Goal: Task Accomplishment & Management: Manage account settings

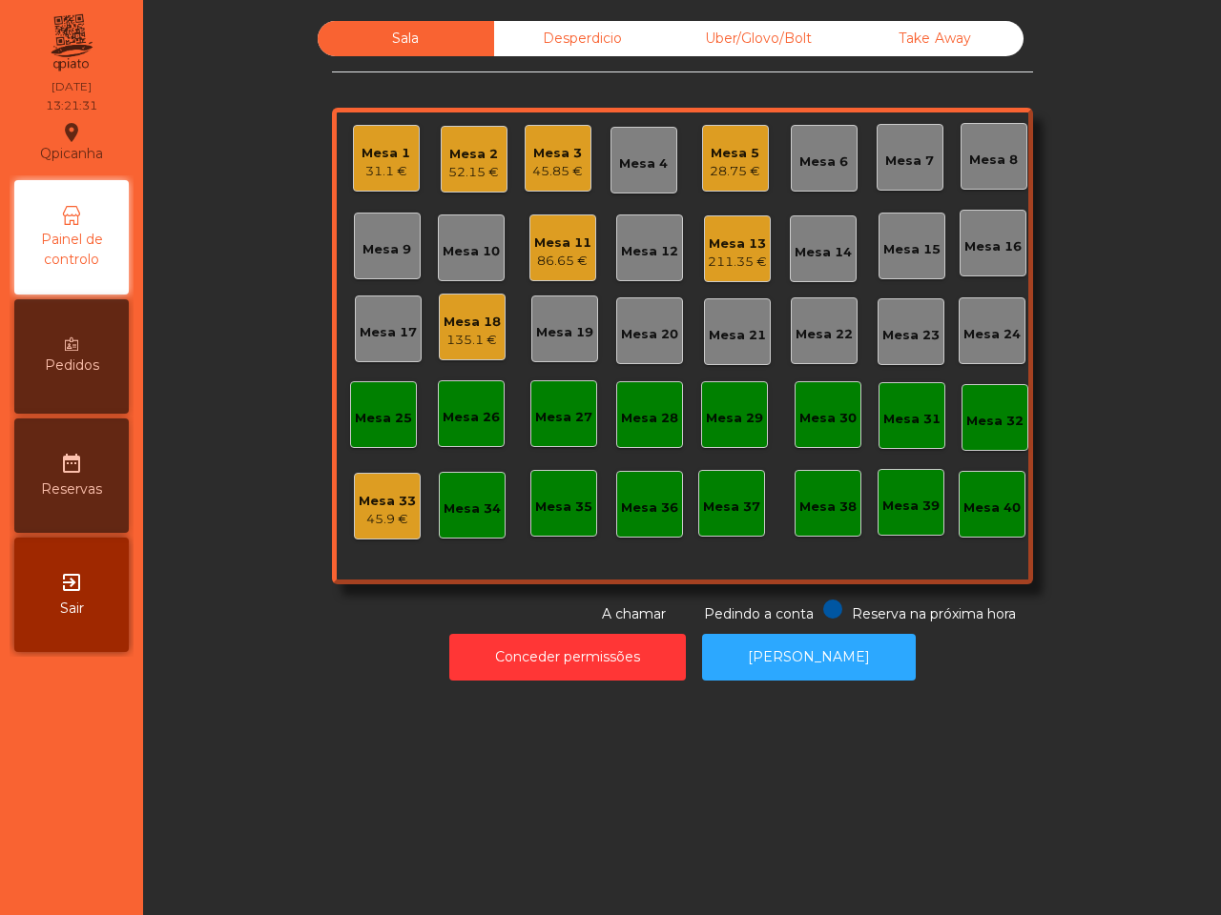
click at [965, 34] on div "Take Away" at bounding box center [935, 38] width 176 height 35
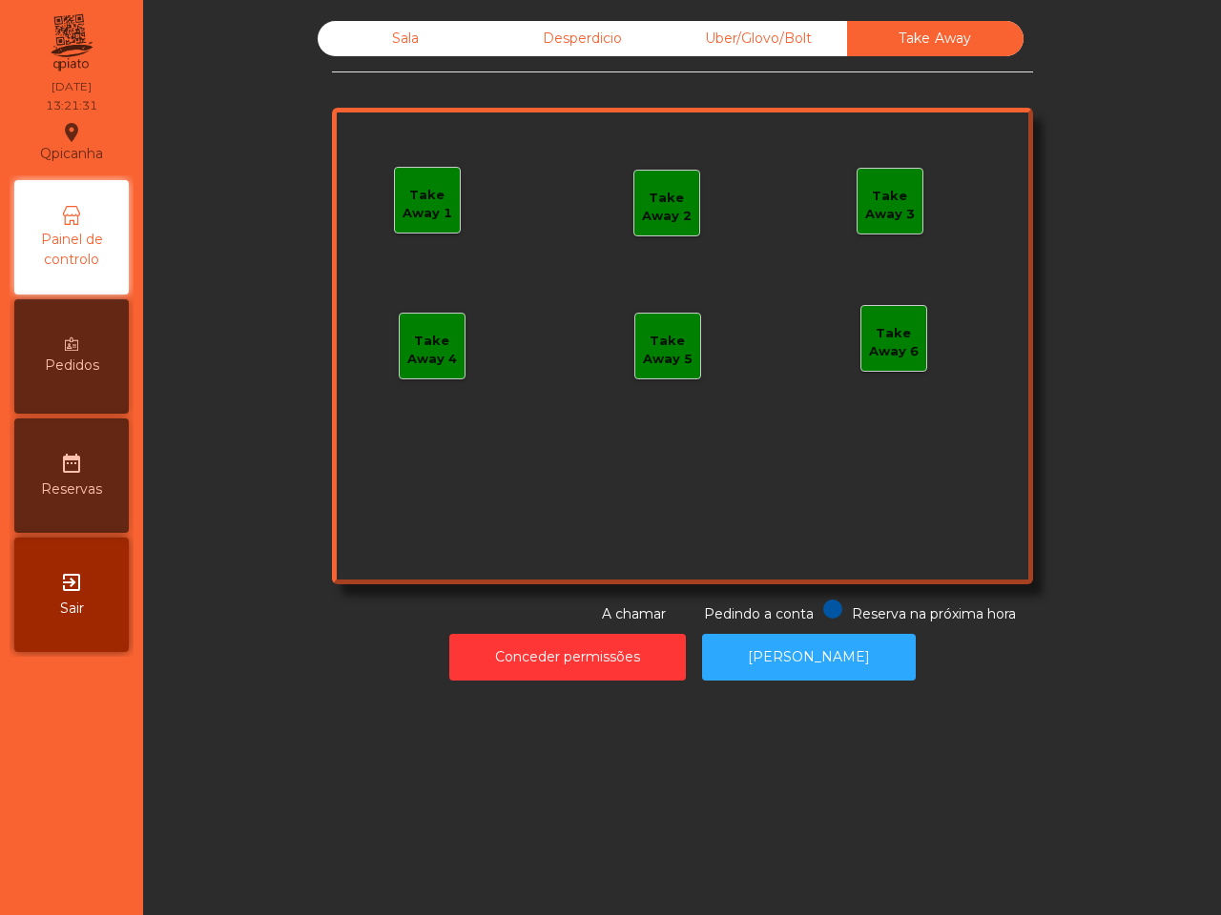
click at [958, 34] on div "Take Away" at bounding box center [935, 38] width 176 height 35
click at [405, 192] on div "Take Away 1" at bounding box center [427, 204] width 65 height 37
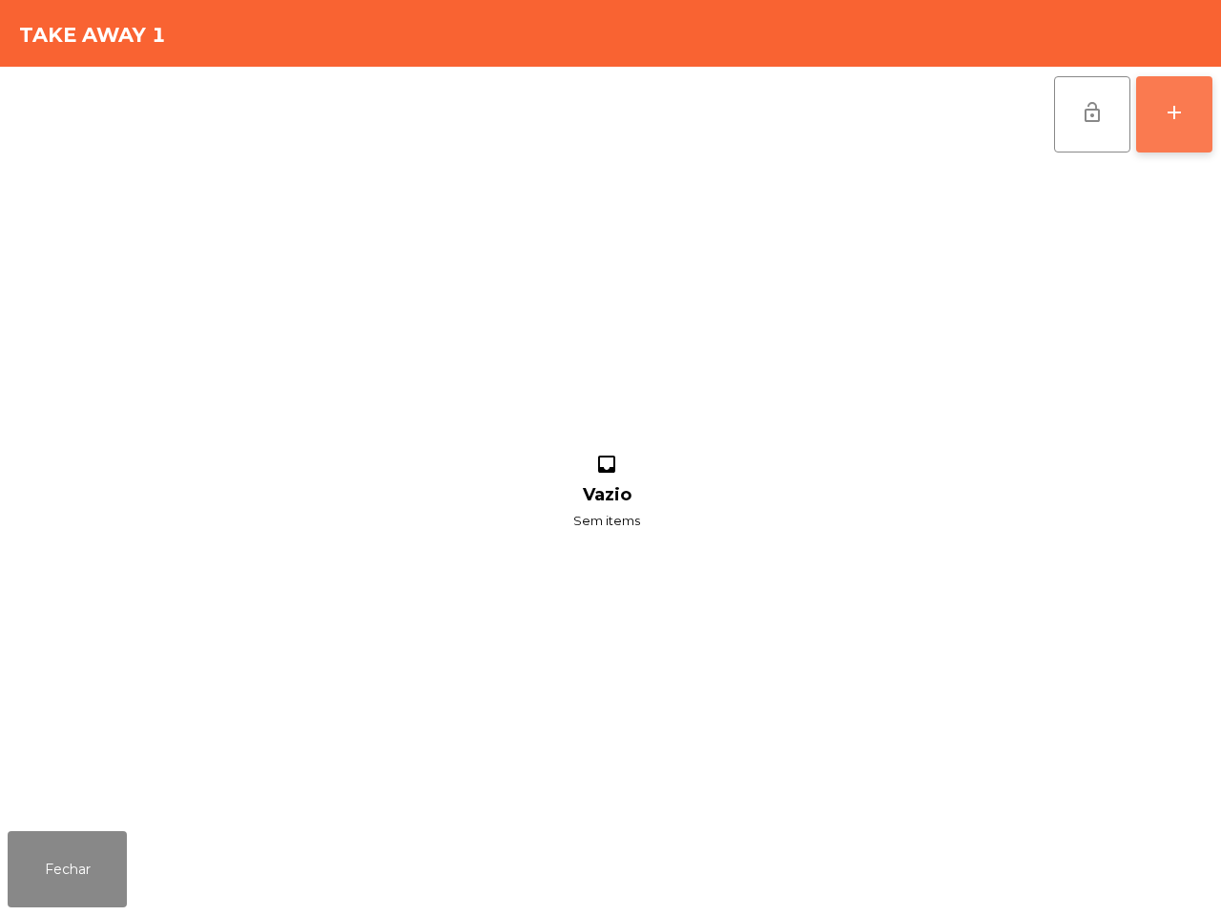
click at [1159, 111] on button "add" at bounding box center [1174, 114] width 76 height 76
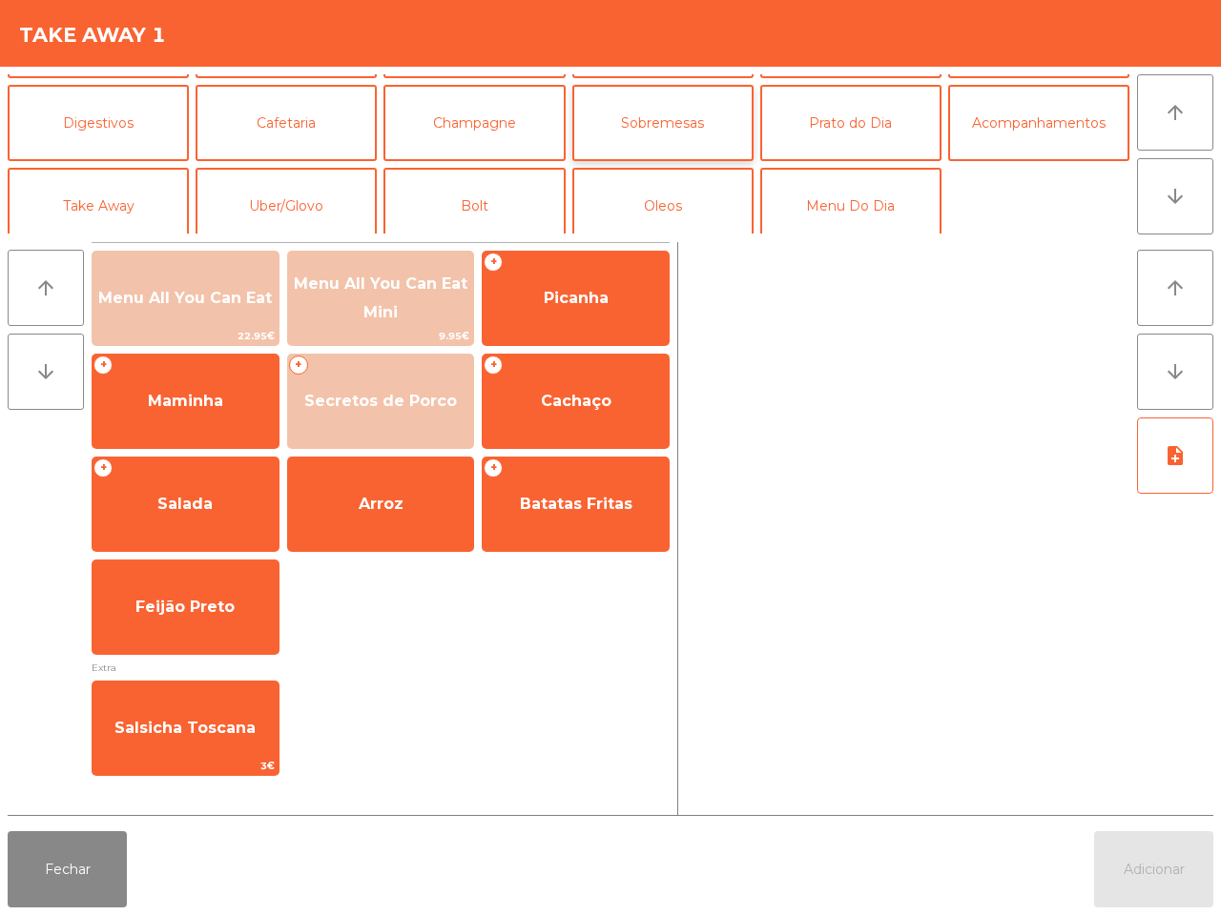
scroll to position [165, 0]
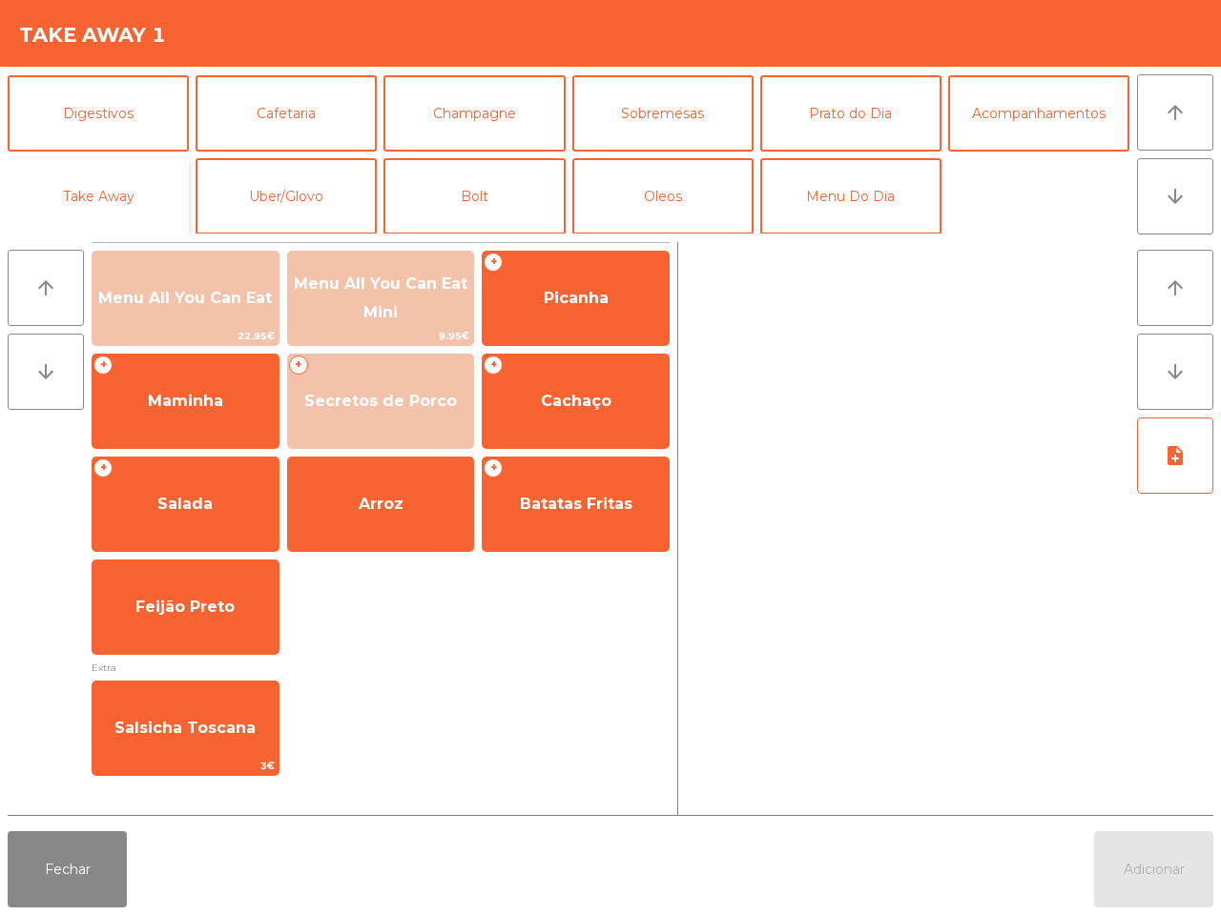
click at [121, 189] on button "Take Away" at bounding box center [98, 196] width 181 height 76
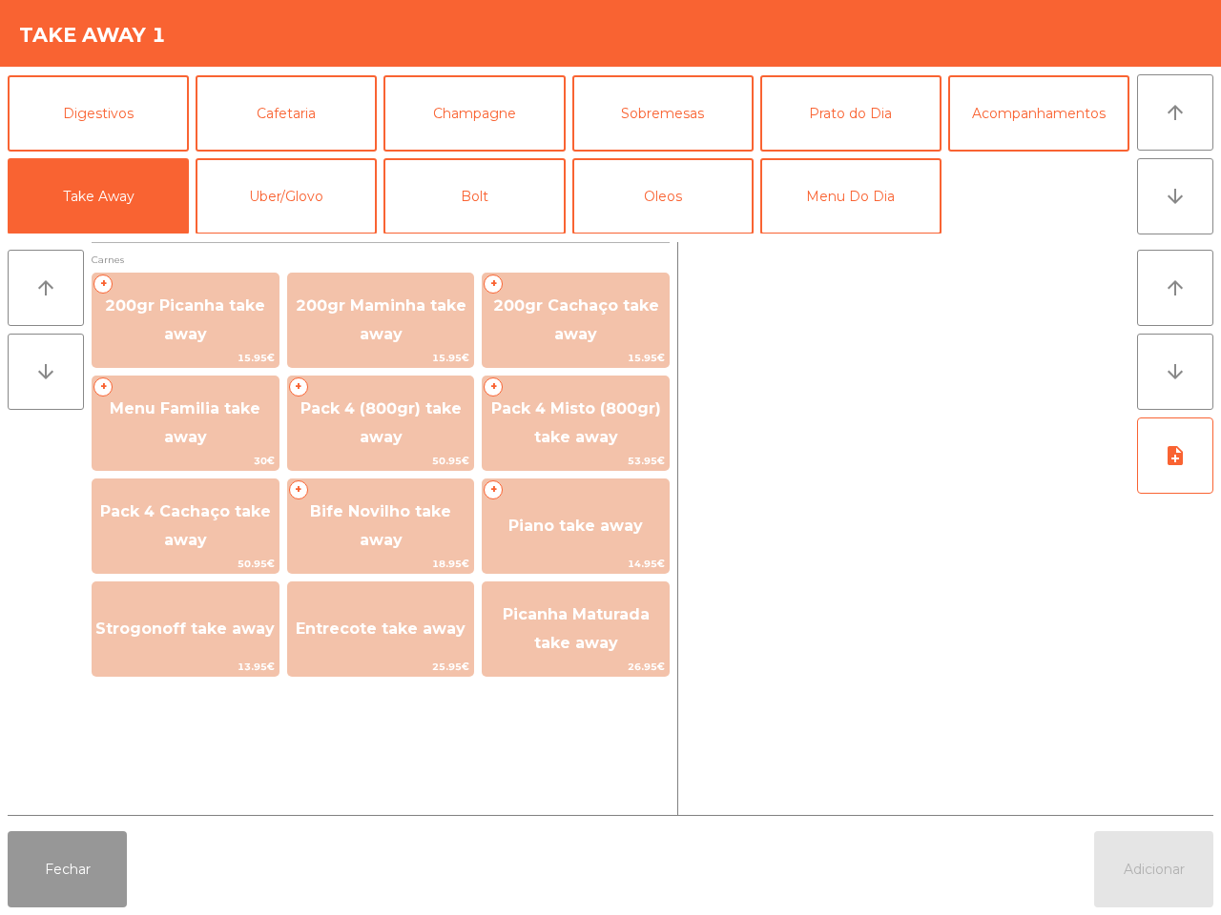
drag, startPoint x: 58, startPoint y: 870, endPoint x: 69, endPoint y: 856, distance: 17.0
click at [60, 871] on button "Fechar" at bounding box center [67, 870] width 119 height 76
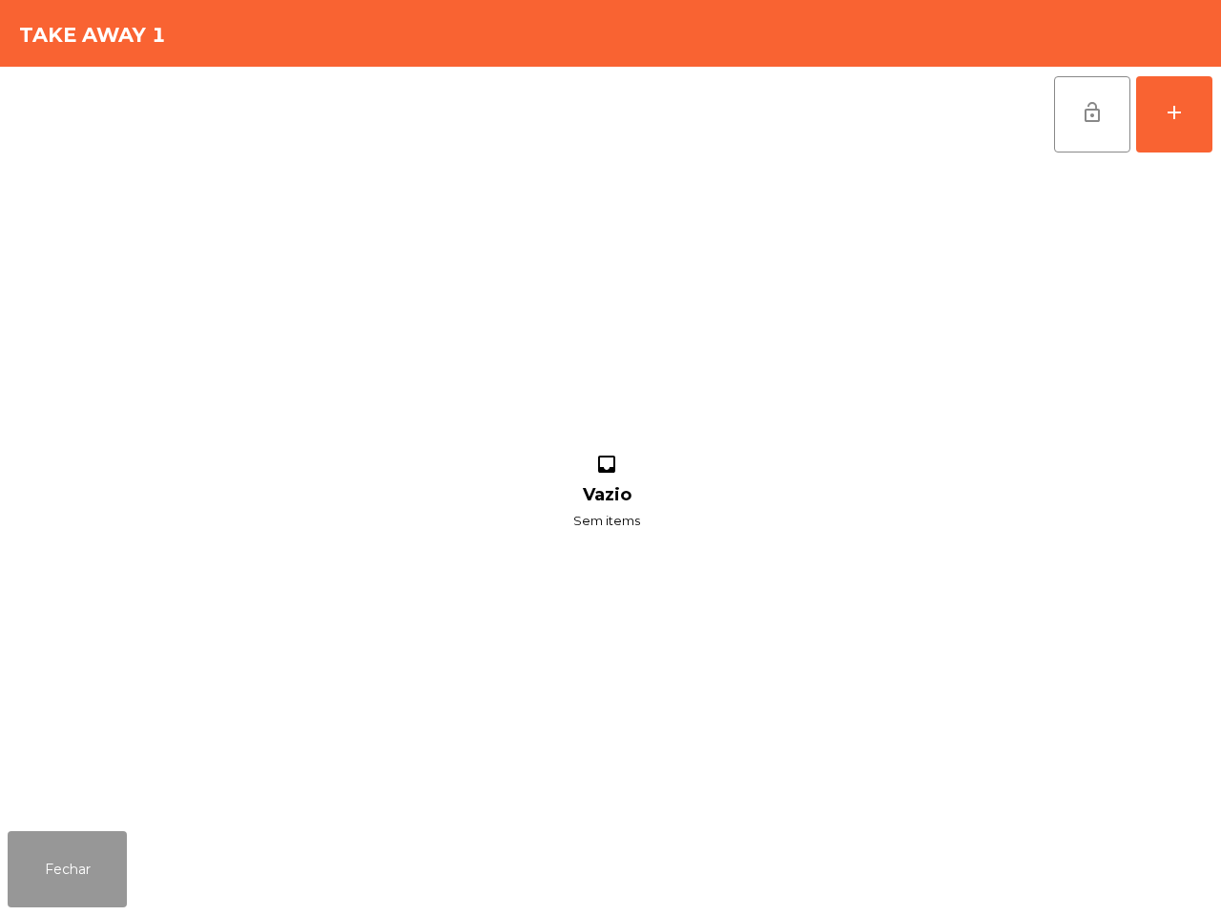
drag, startPoint x: 57, startPoint y: 870, endPoint x: 67, endPoint y: 864, distance: 11.1
click at [64, 873] on button "Fechar" at bounding box center [67, 870] width 119 height 76
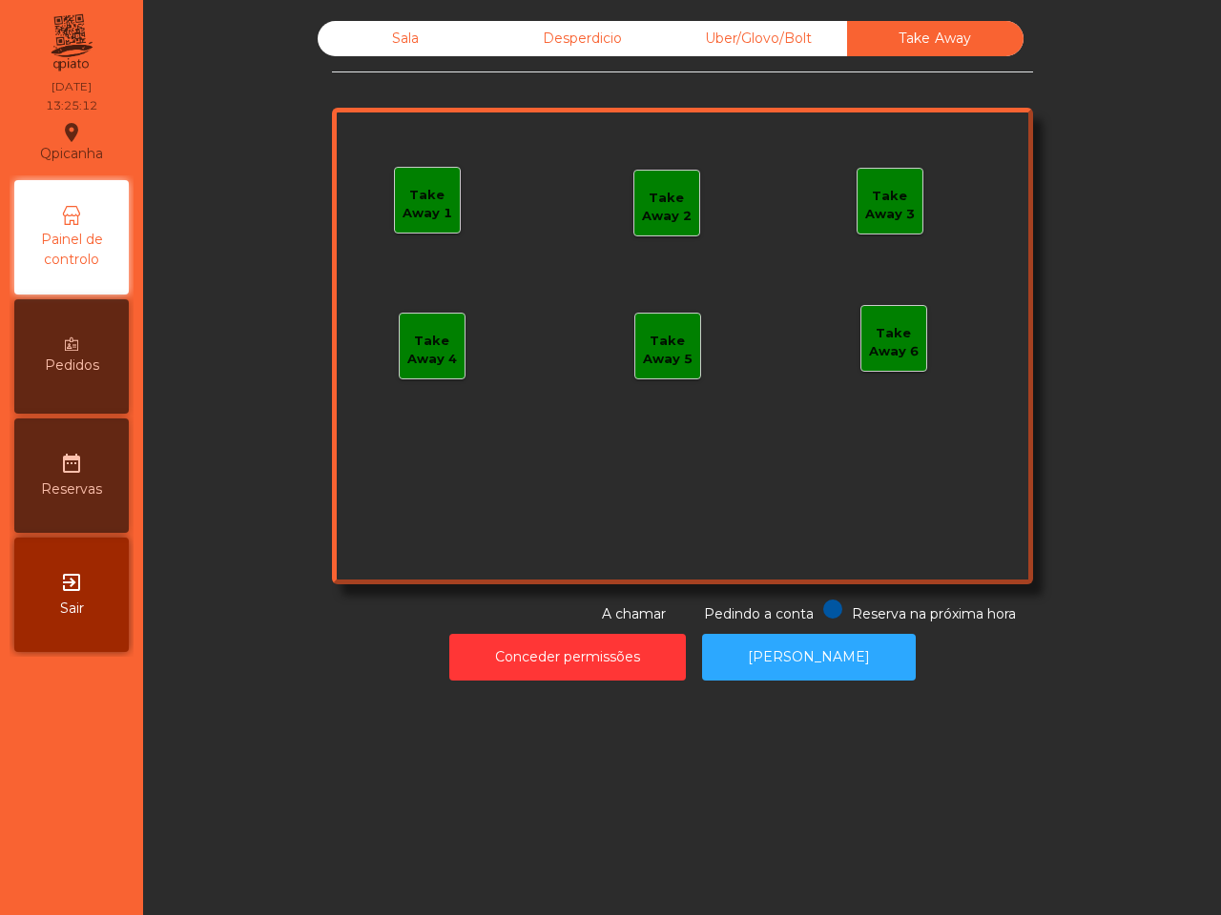
click at [378, 16] on div "Sala Desperdicio Uber/Glovo/Bolt Take Away Take Away 1 Take Away 2 Take Away 3 …" at bounding box center [681, 350] width 1055 height 679
click at [374, 29] on div "Sala" at bounding box center [406, 38] width 176 height 35
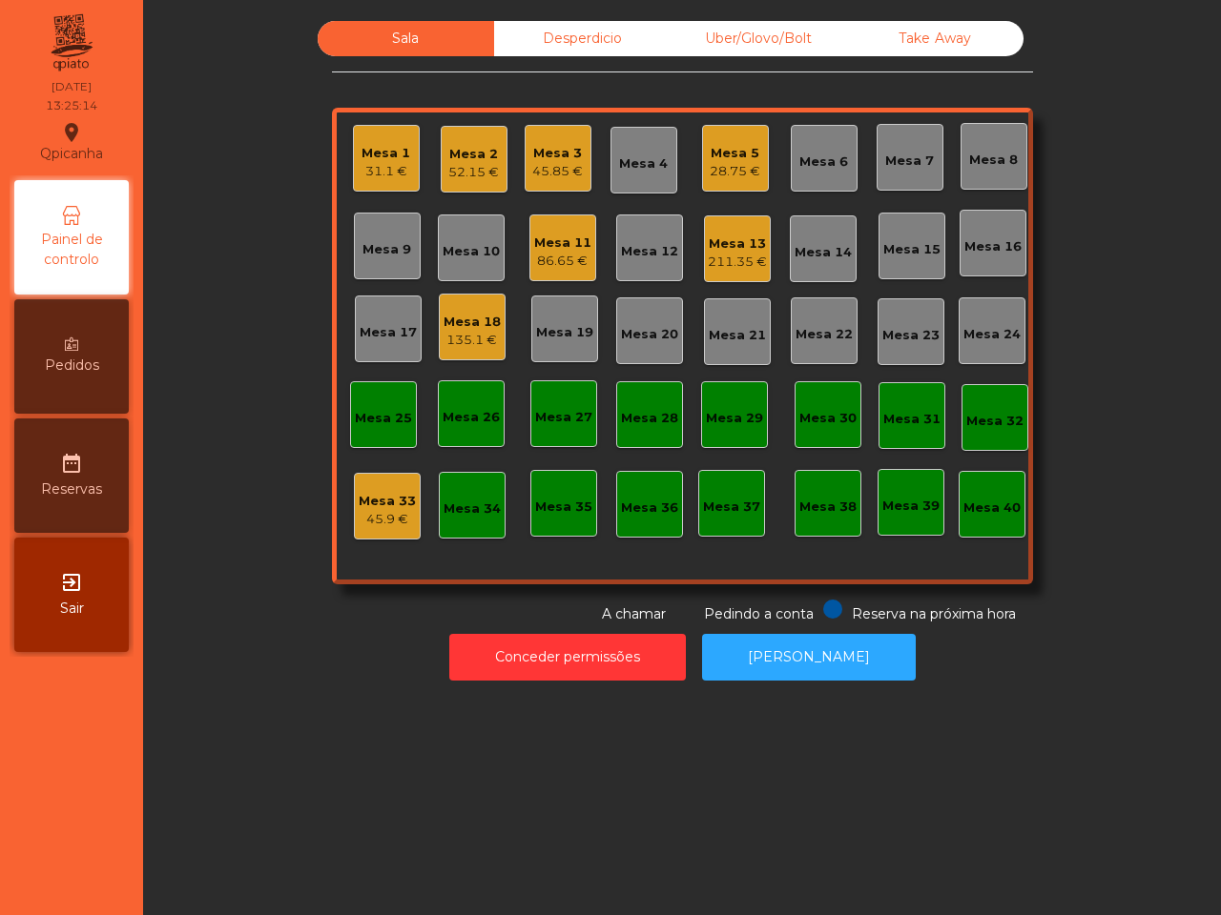
click at [709, 154] on div "Mesa 5" at bounding box center [734, 153] width 51 height 19
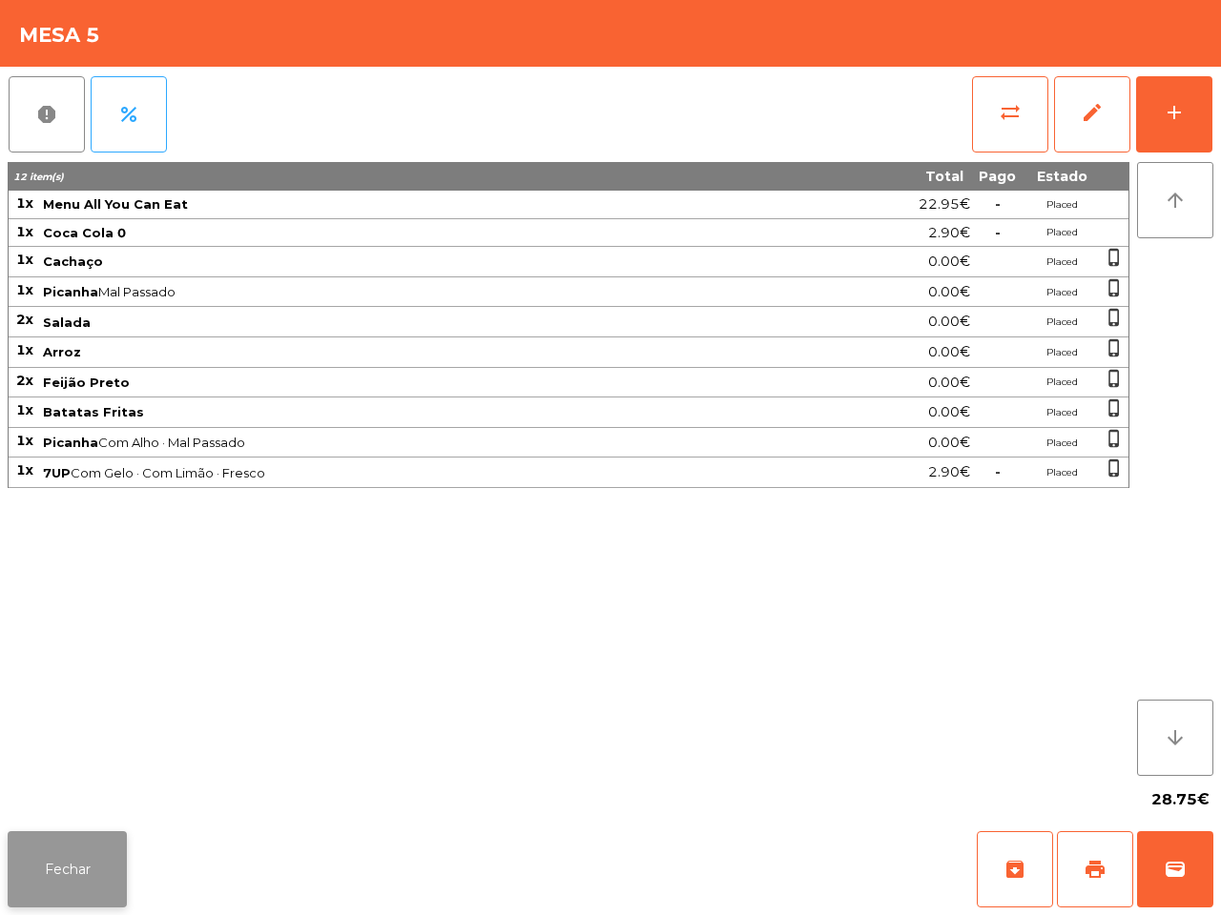
click at [65, 850] on button "Fechar" at bounding box center [67, 870] width 119 height 76
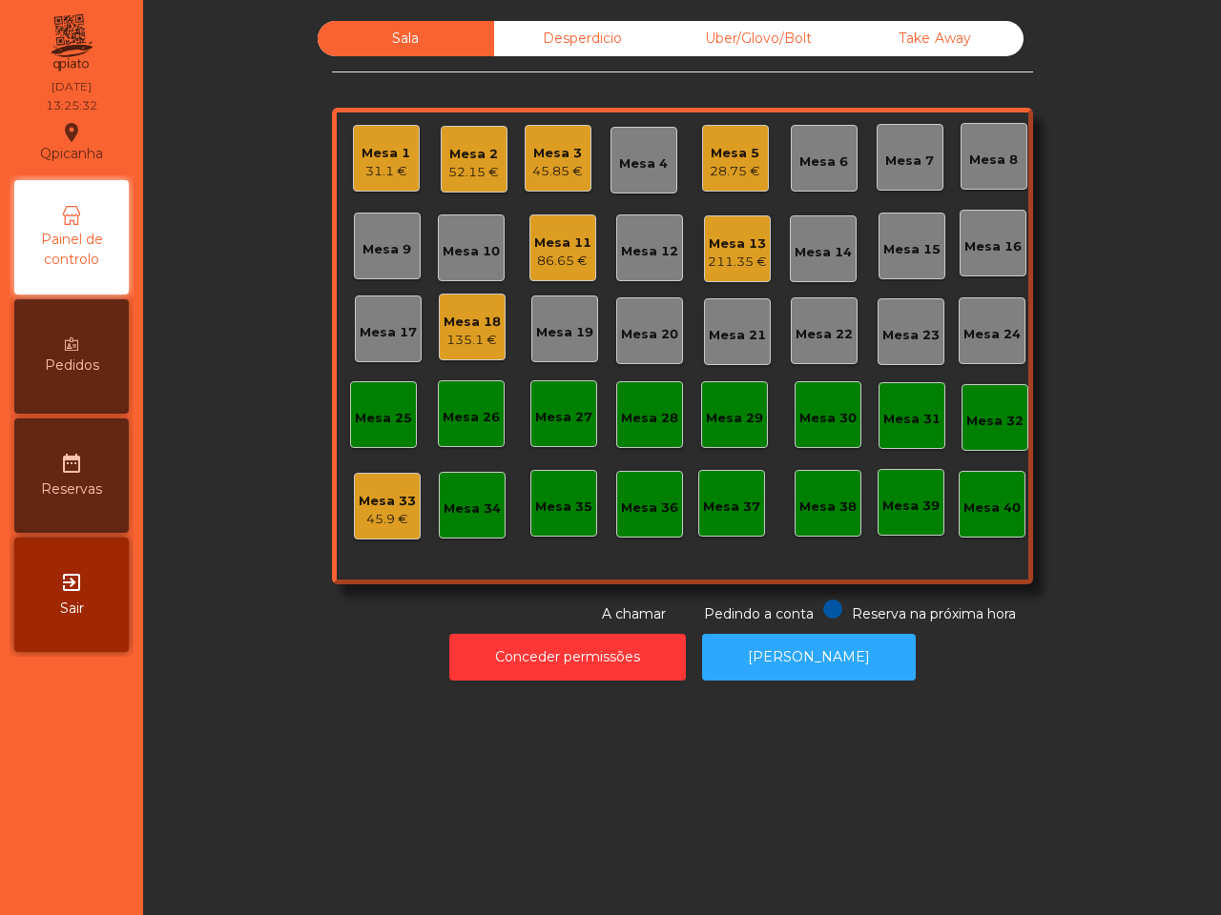
click at [734, 257] on div "211.35 €" at bounding box center [737, 262] width 59 height 19
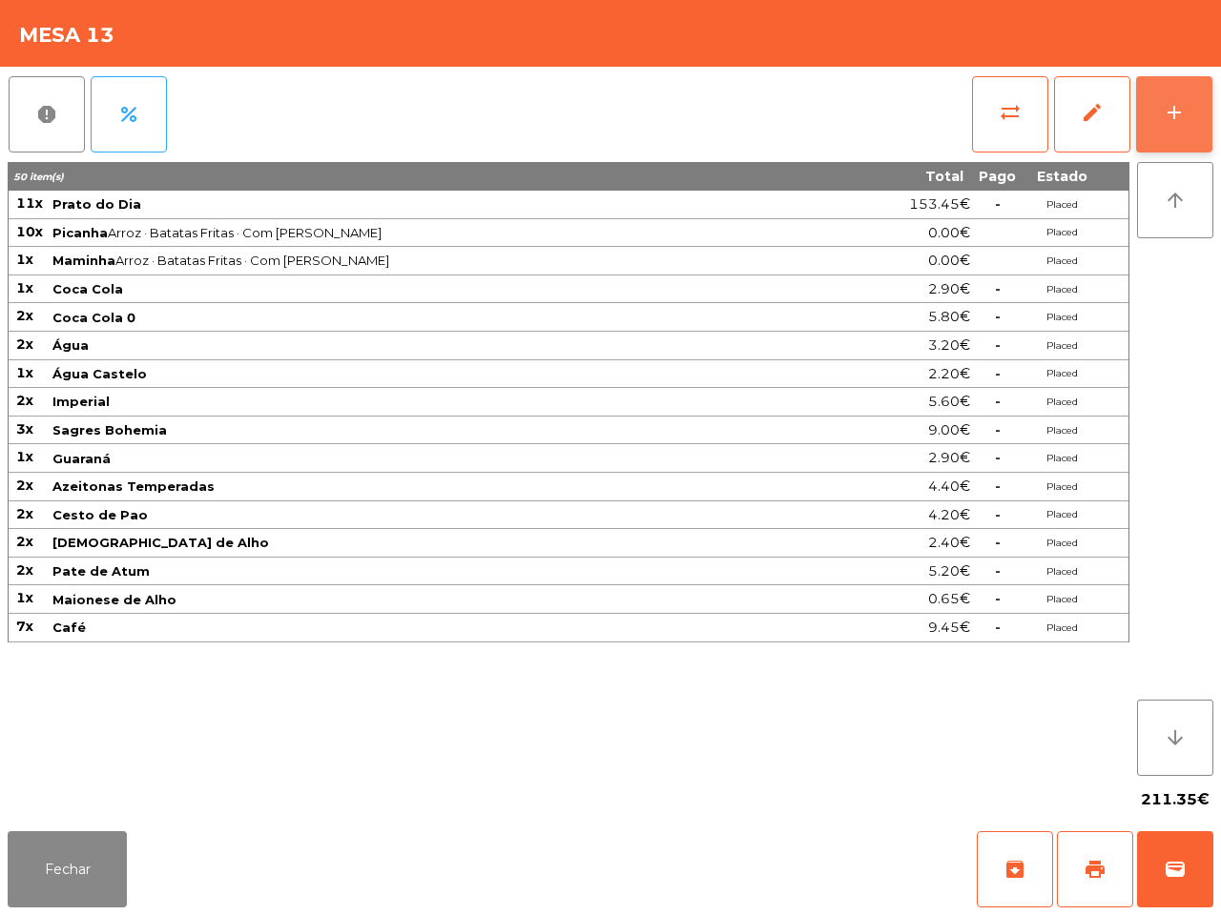
click at [1169, 121] on div "add" at bounding box center [1173, 112] width 23 height 23
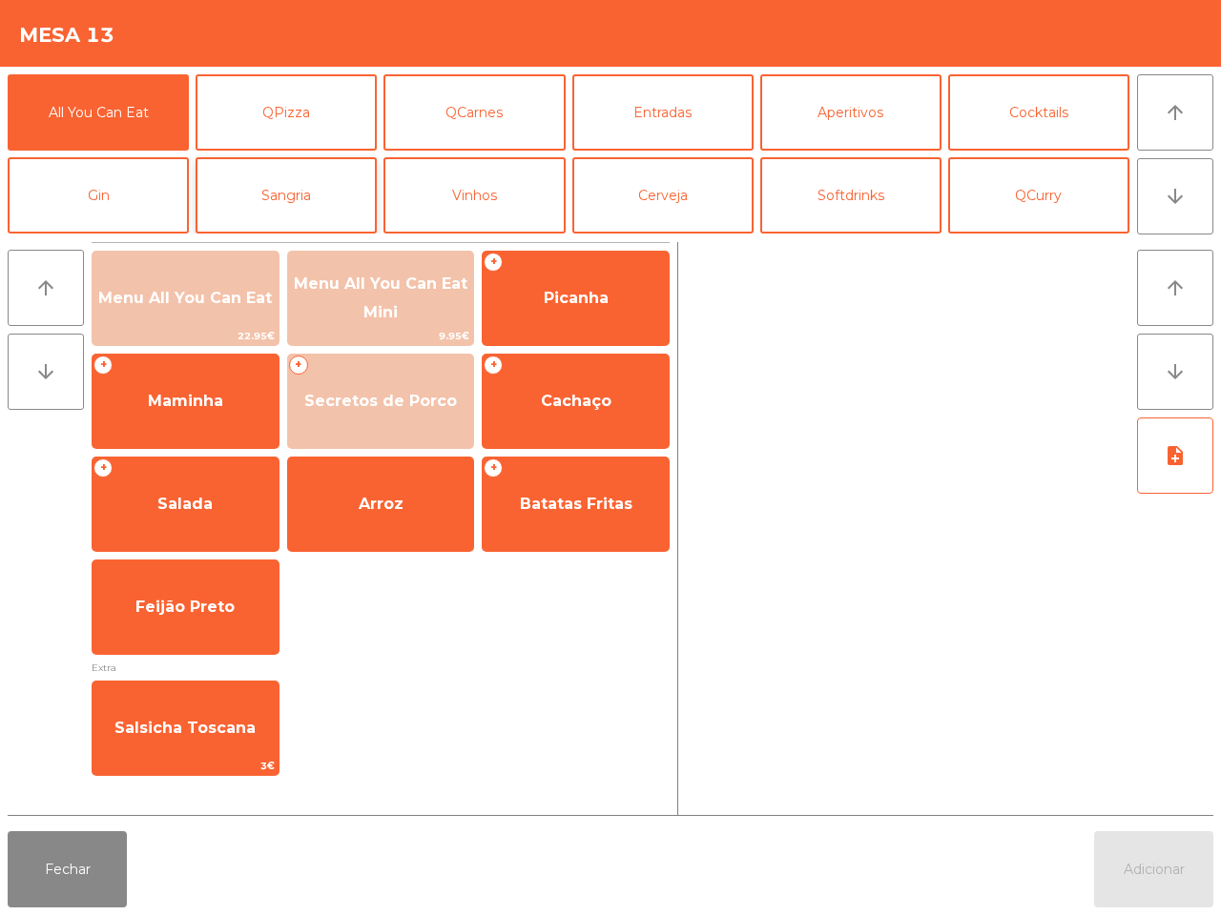
scroll to position [119, 0]
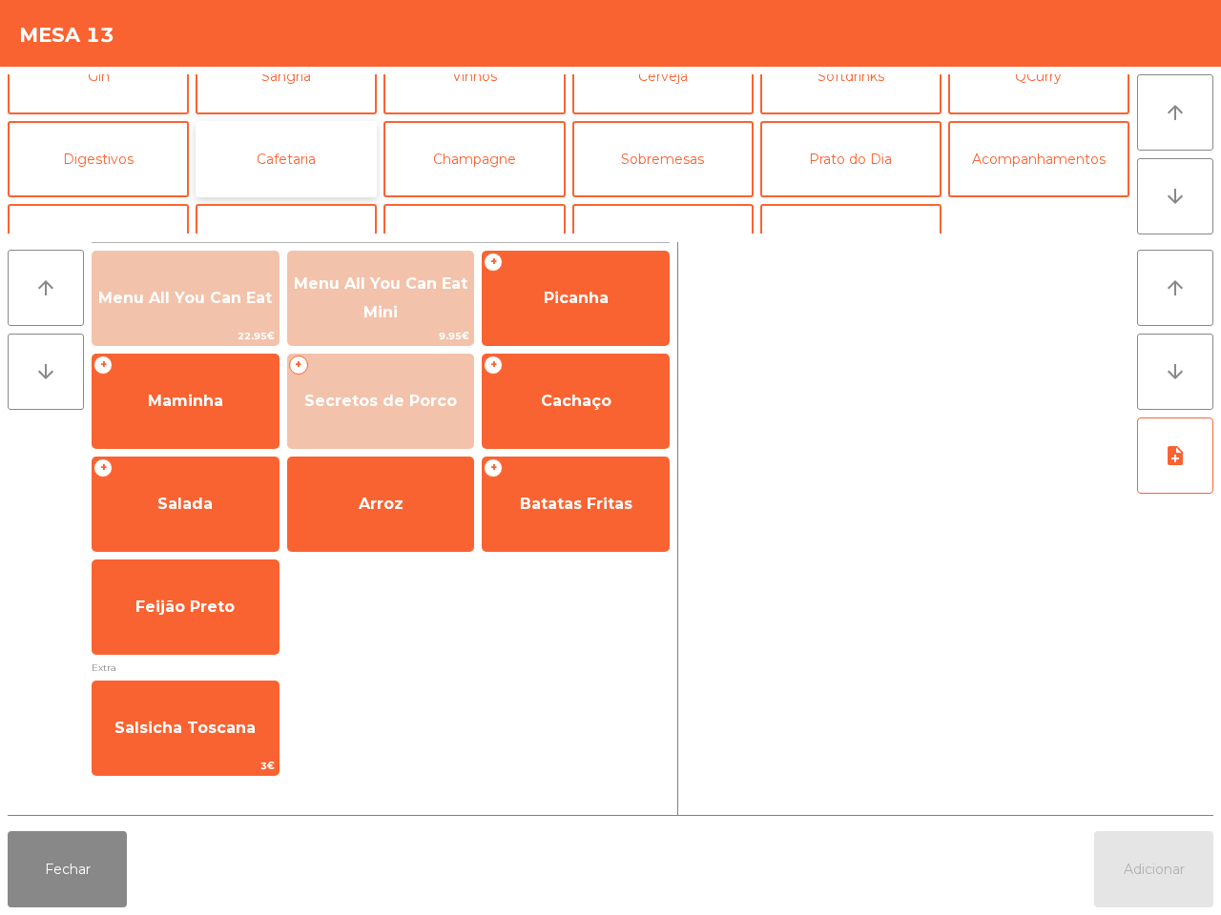
click at [284, 145] on button "Cafetaria" at bounding box center [285, 159] width 181 height 76
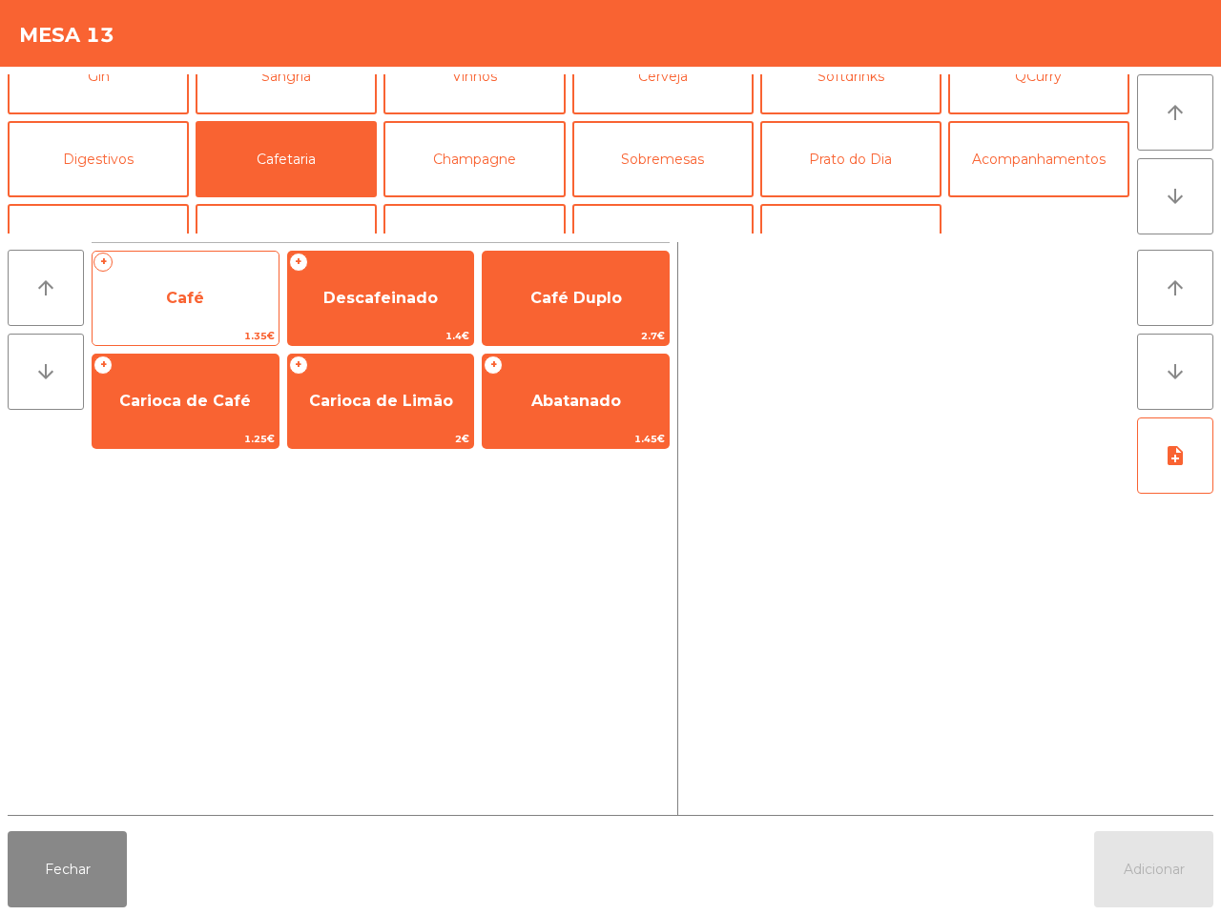
drag, startPoint x: 158, startPoint y: 296, endPoint x: 170, endPoint y: 298, distance: 11.8
click at [170, 298] on span "Café" at bounding box center [185, 298] width 186 height 51
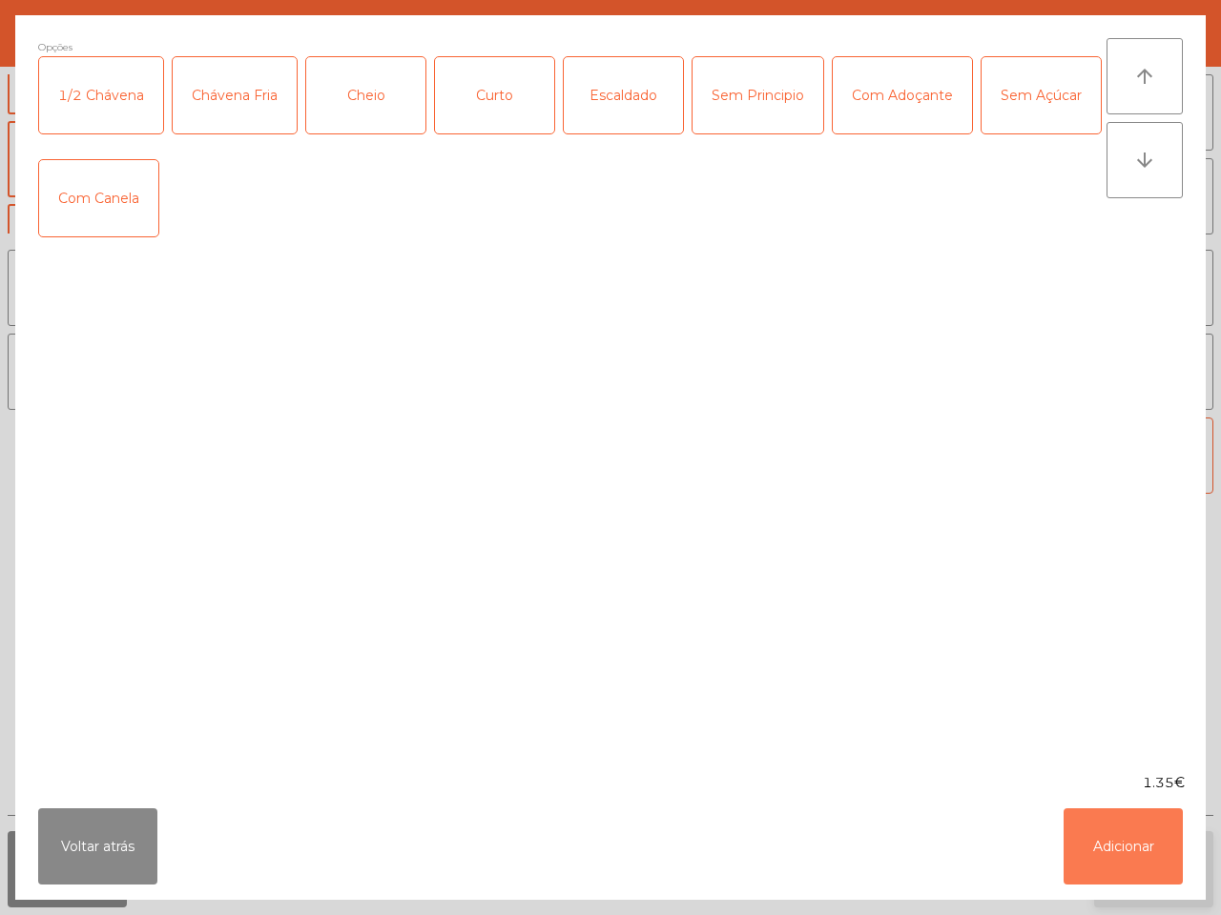
click at [1128, 844] on button "Adicionar" at bounding box center [1122, 847] width 119 height 76
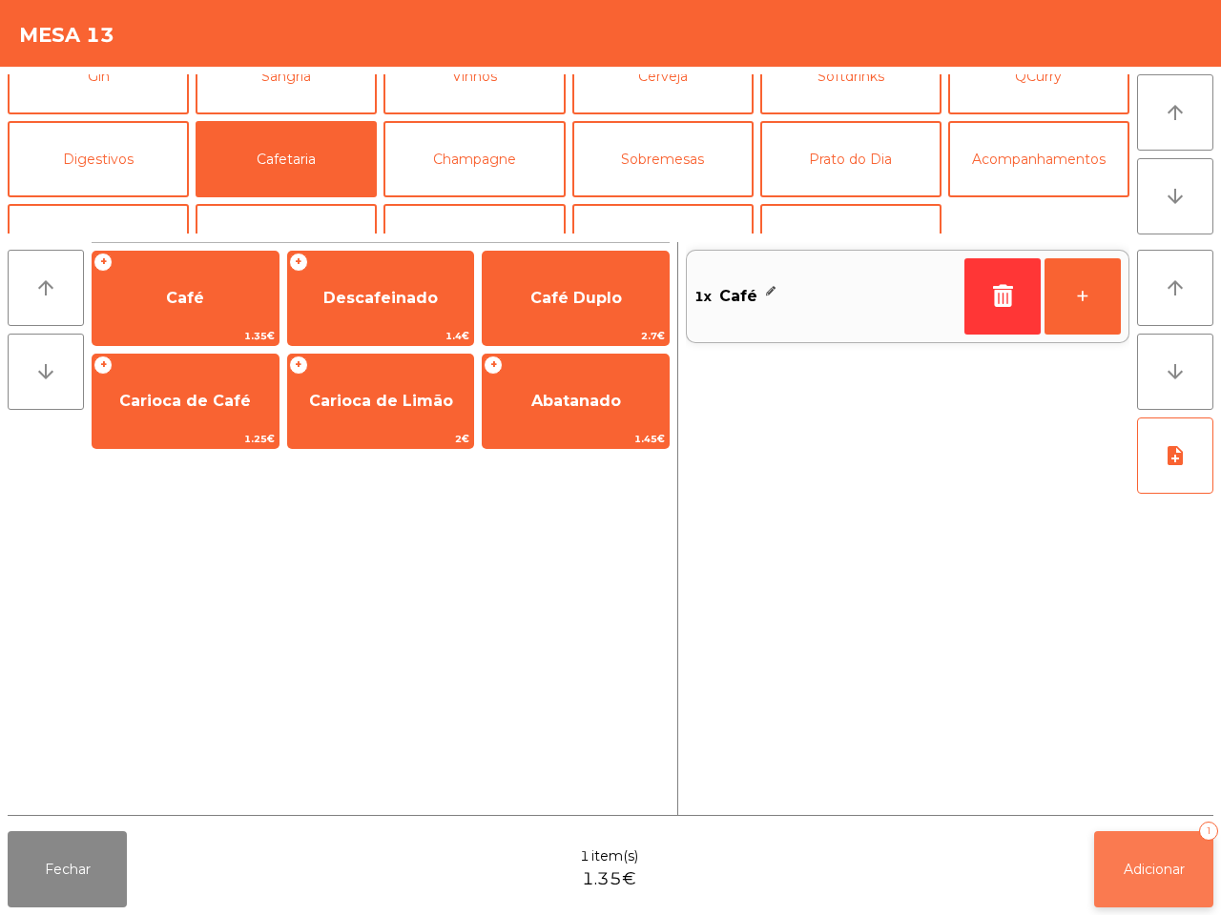
click at [1144, 873] on span "Adicionar" at bounding box center [1153, 869] width 61 height 17
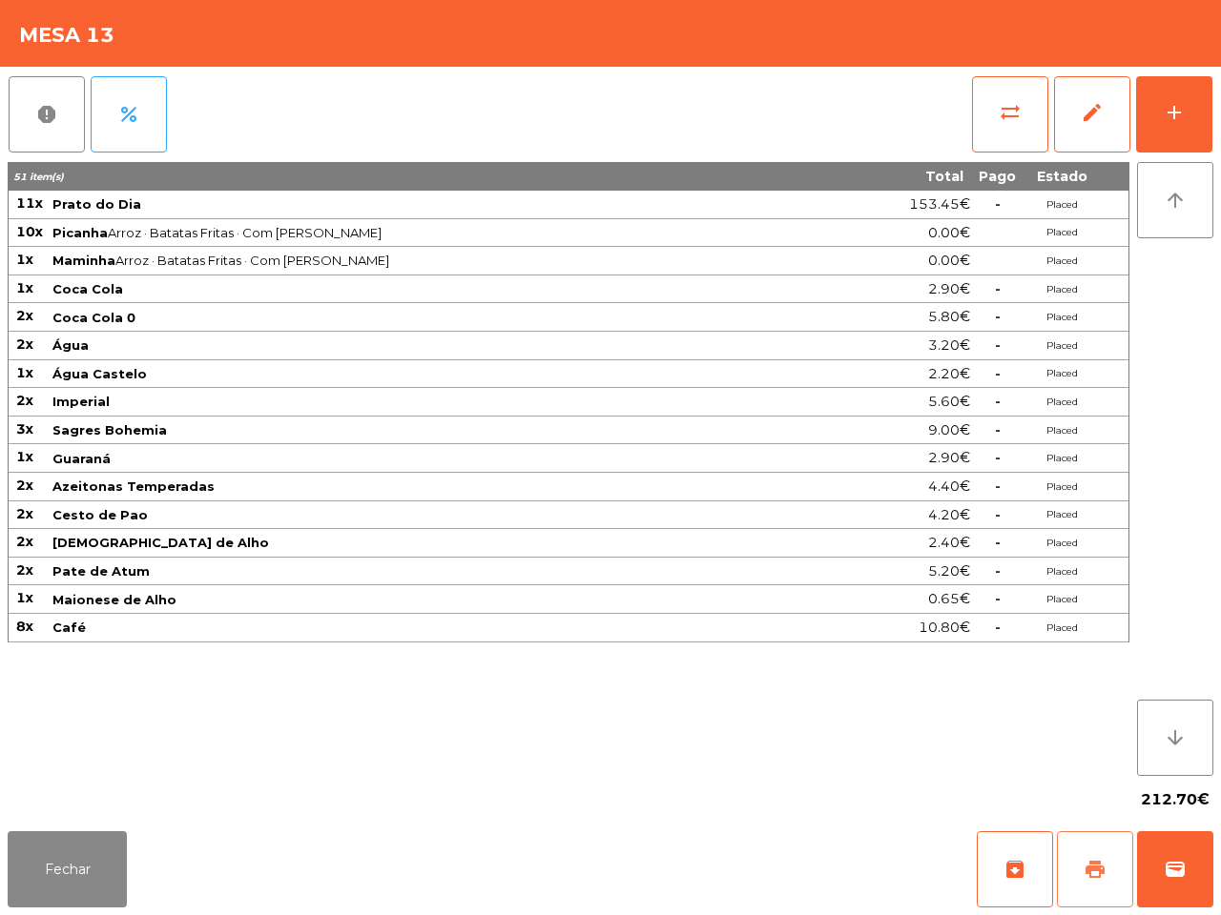
click at [1059, 914] on div "Fechar archive print wallet" at bounding box center [610, 870] width 1221 height 92
click at [43, 860] on button "Fechar" at bounding box center [67, 870] width 119 height 76
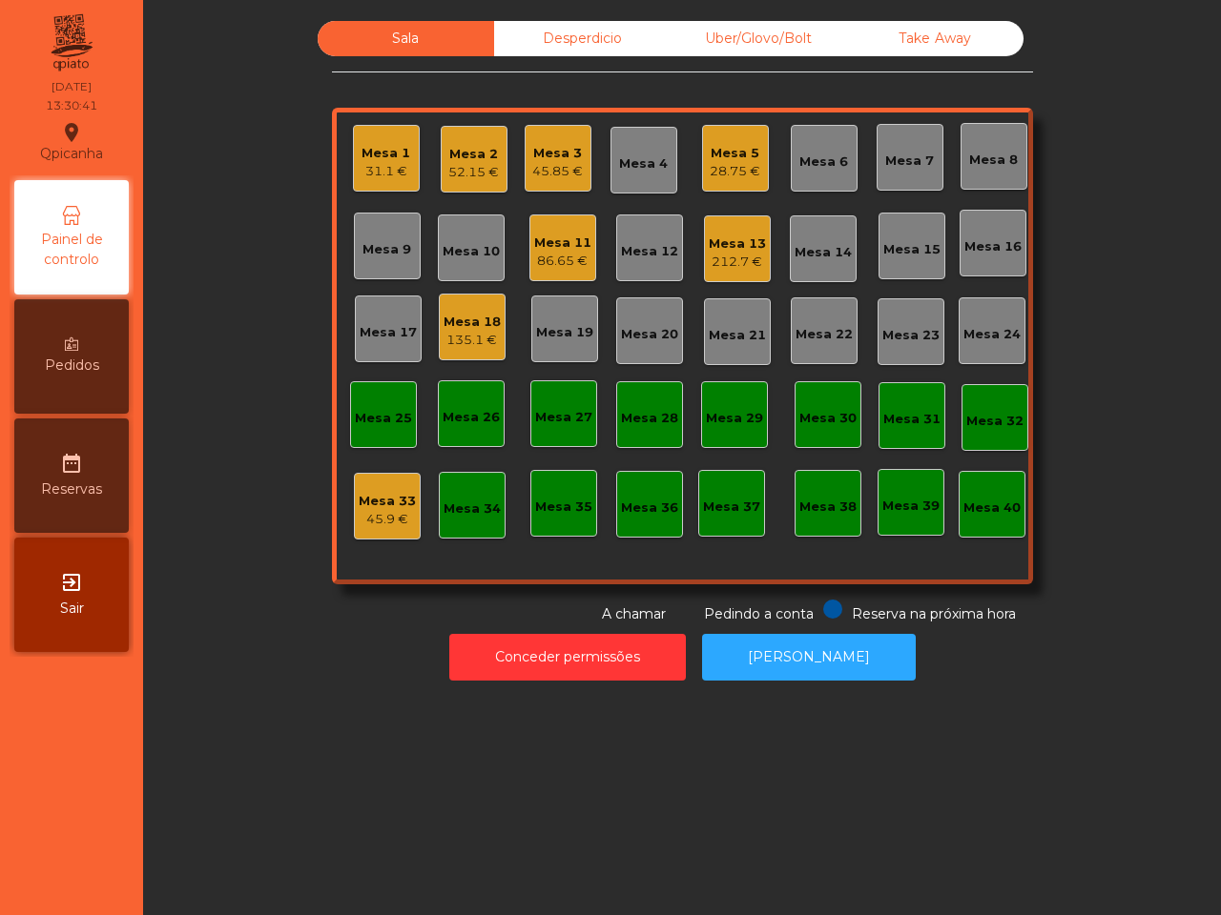
click at [470, 169] on div "52.15 €" at bounding box center [473, 172] width 51 height 19
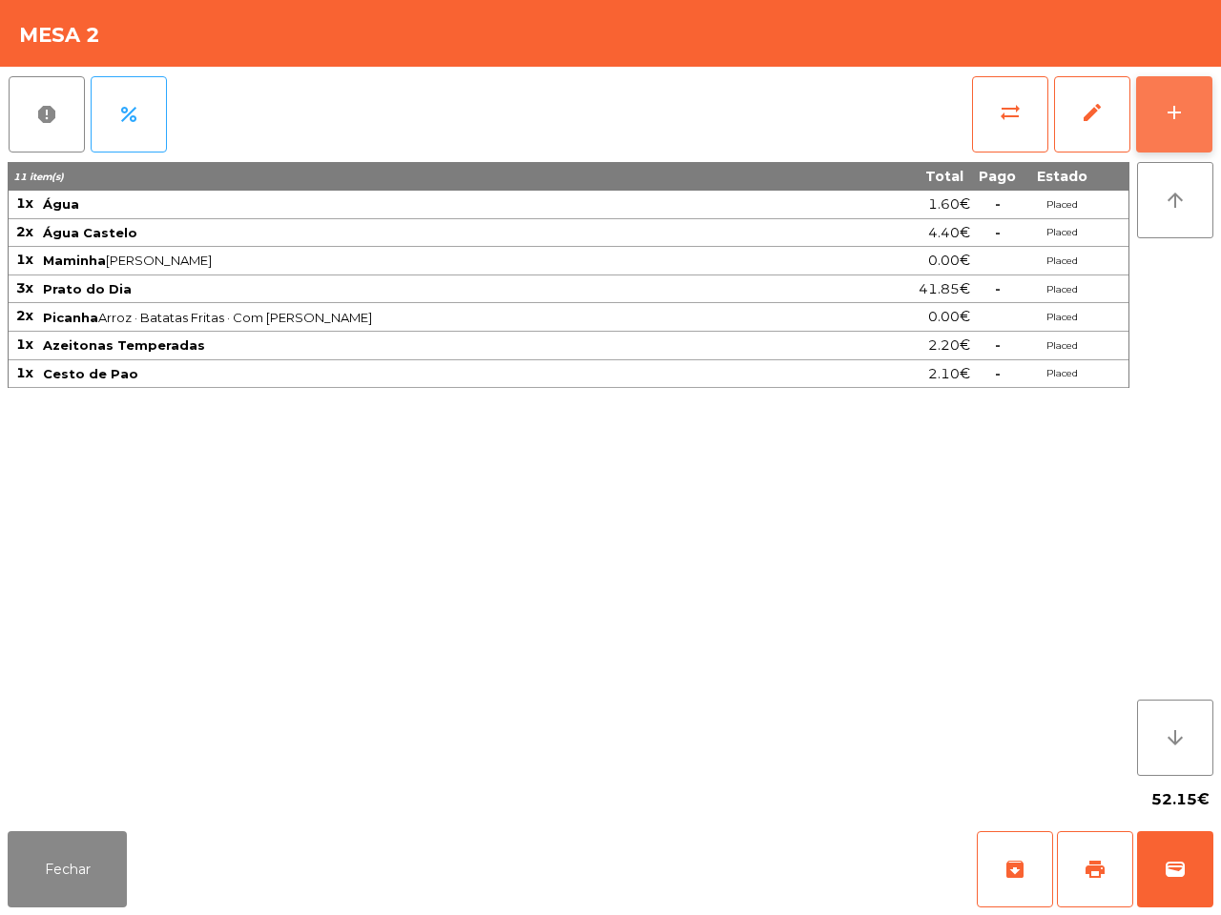
click at [1174, 102] on div "add" at bounding box center [1173, 112] width 23 height 23
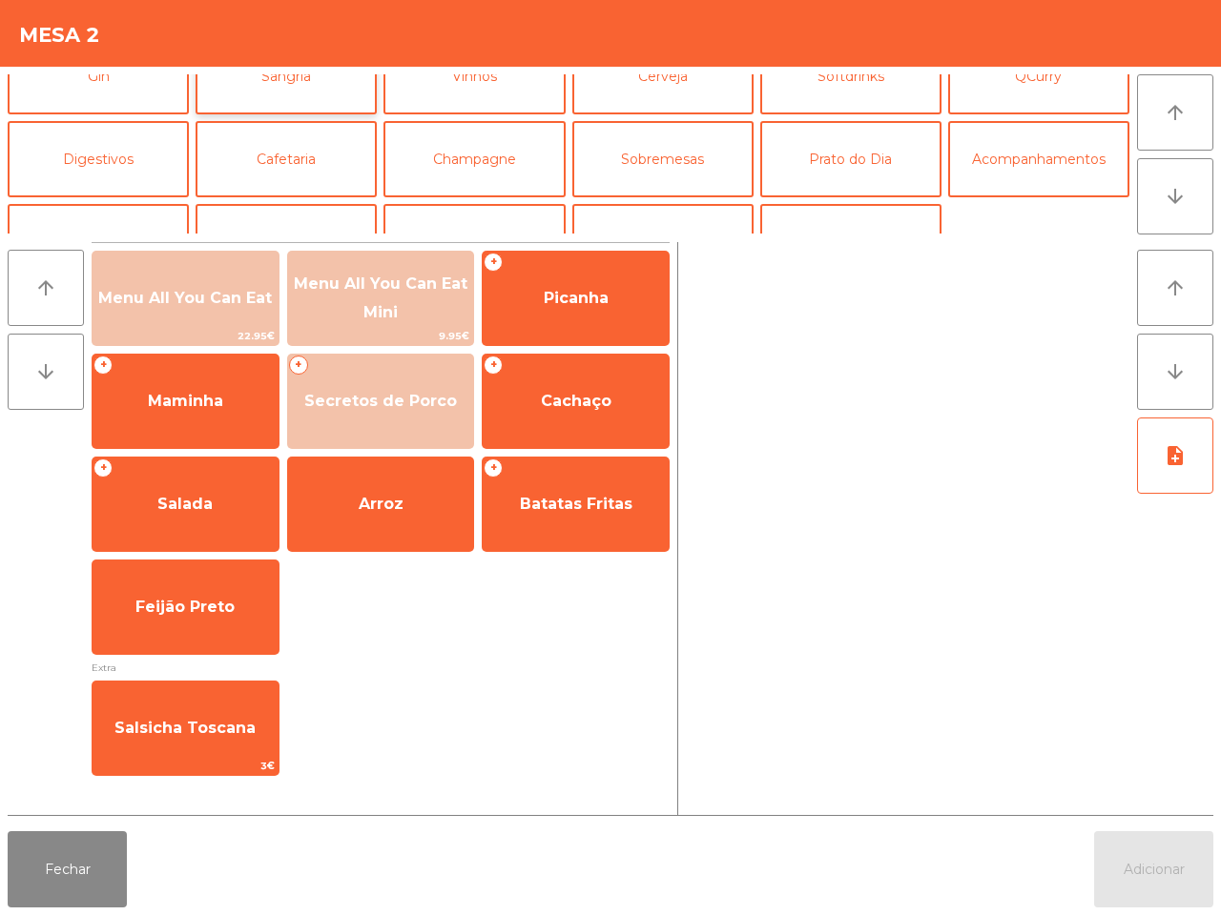
scroll to position [165, 0]
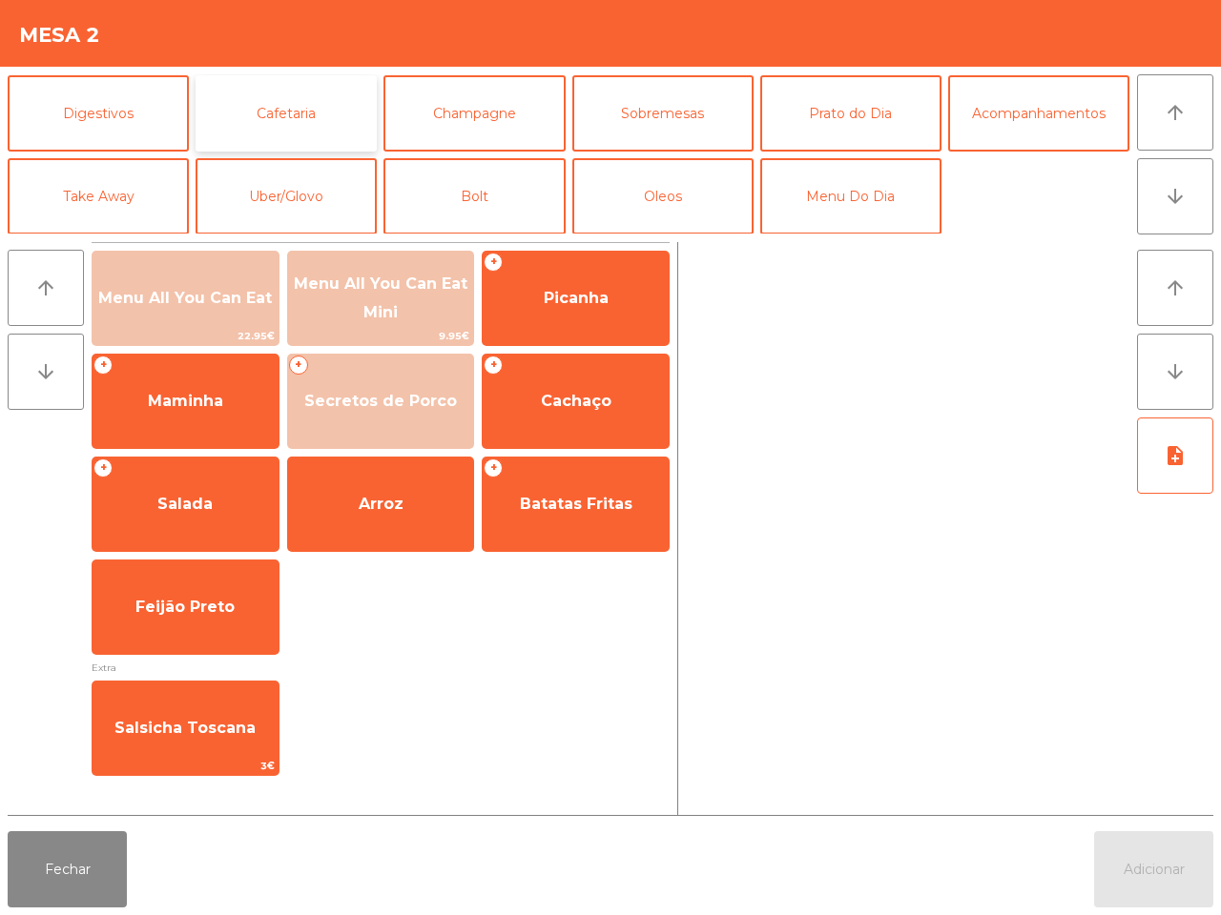
click at [268, 110] on button "Cafetaria" at bounding box center [285, 113] width 181 height 76
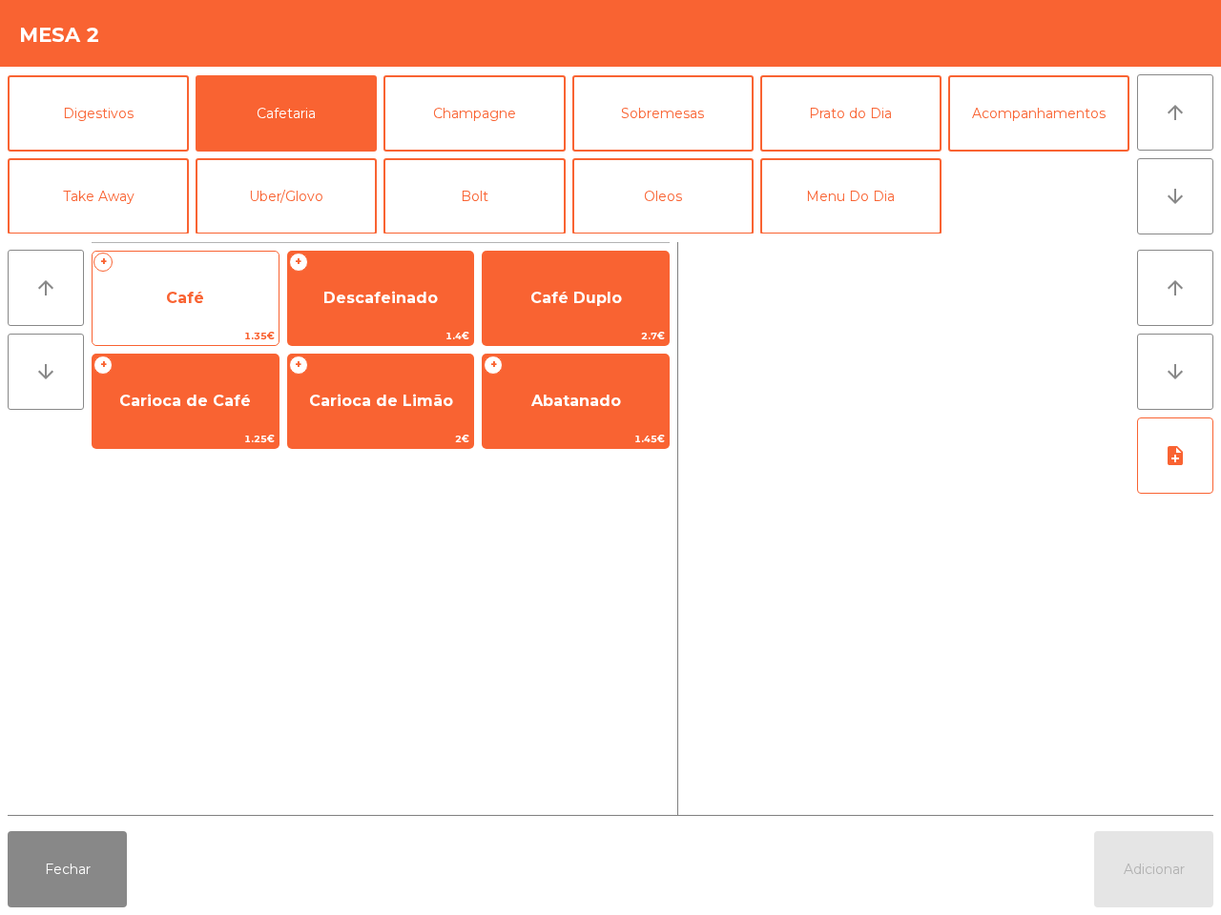
click at [160, 298] on span "Café" at bounding box center [185, 298] width 186 height 51
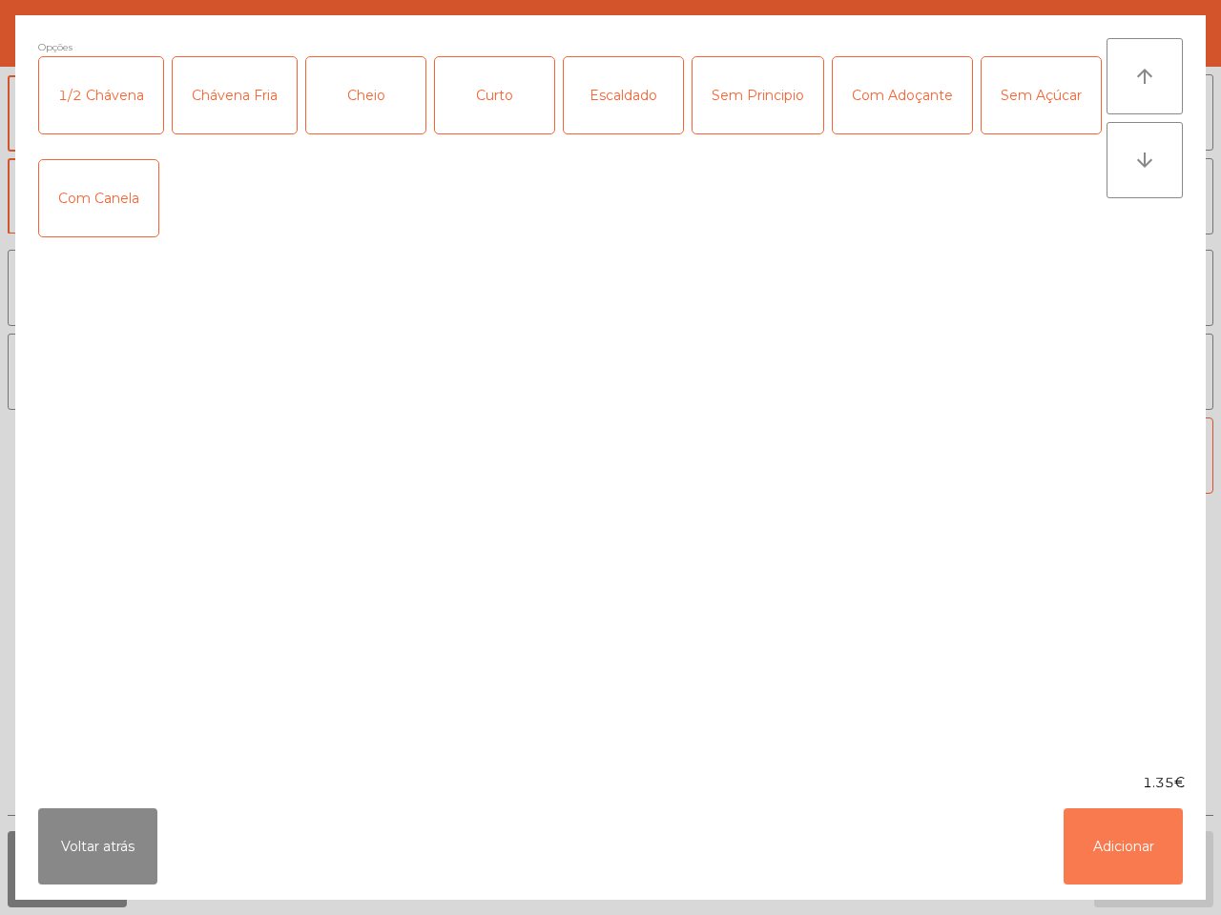
click at [1142, 834] on button "Adicionar" at bounding box center [1122, 847] width 119 height 76
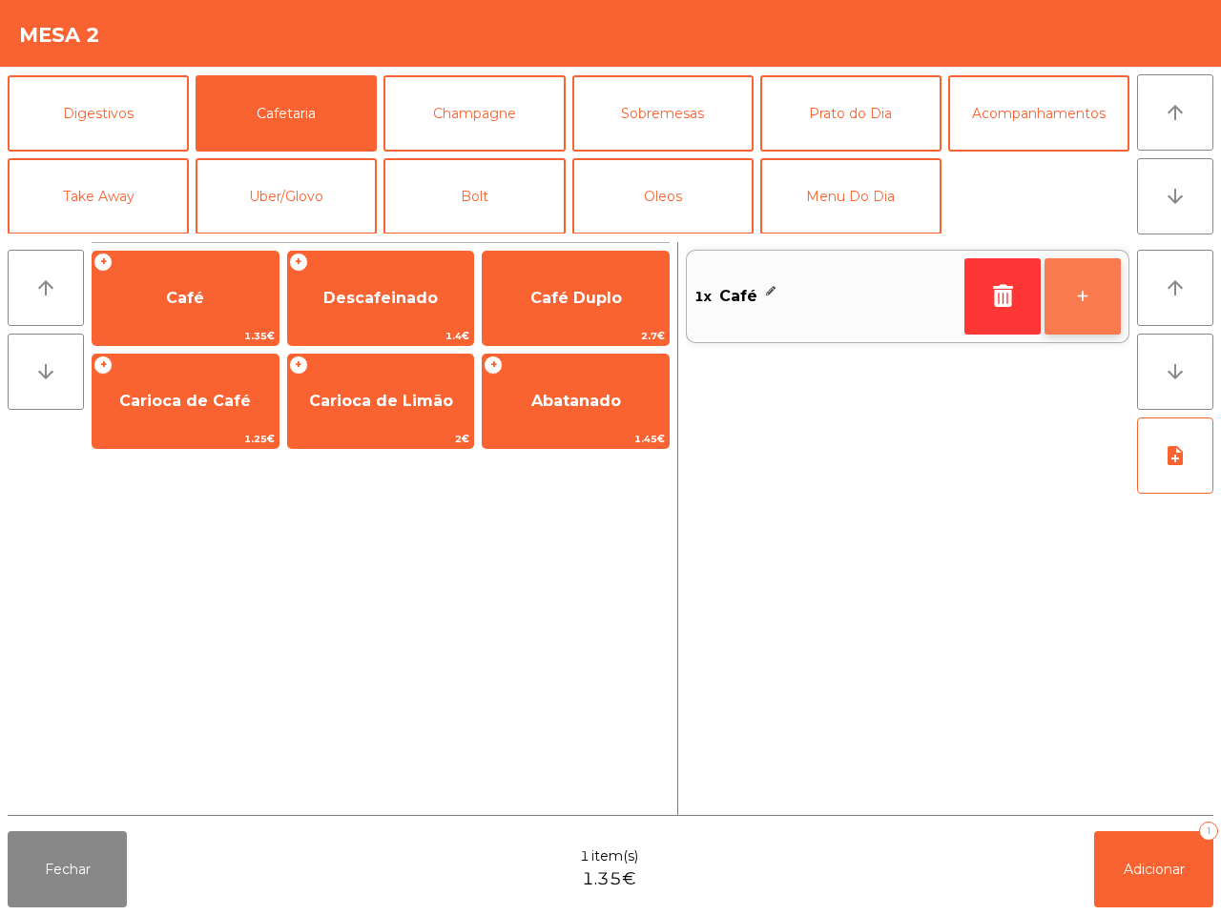
click at [1079, 298] on button "+" at bounding box center [1082, 296] width 76 height 76
click at [1080, 298] on button "+" at bounding box center [1082, 296] width 76 height 76
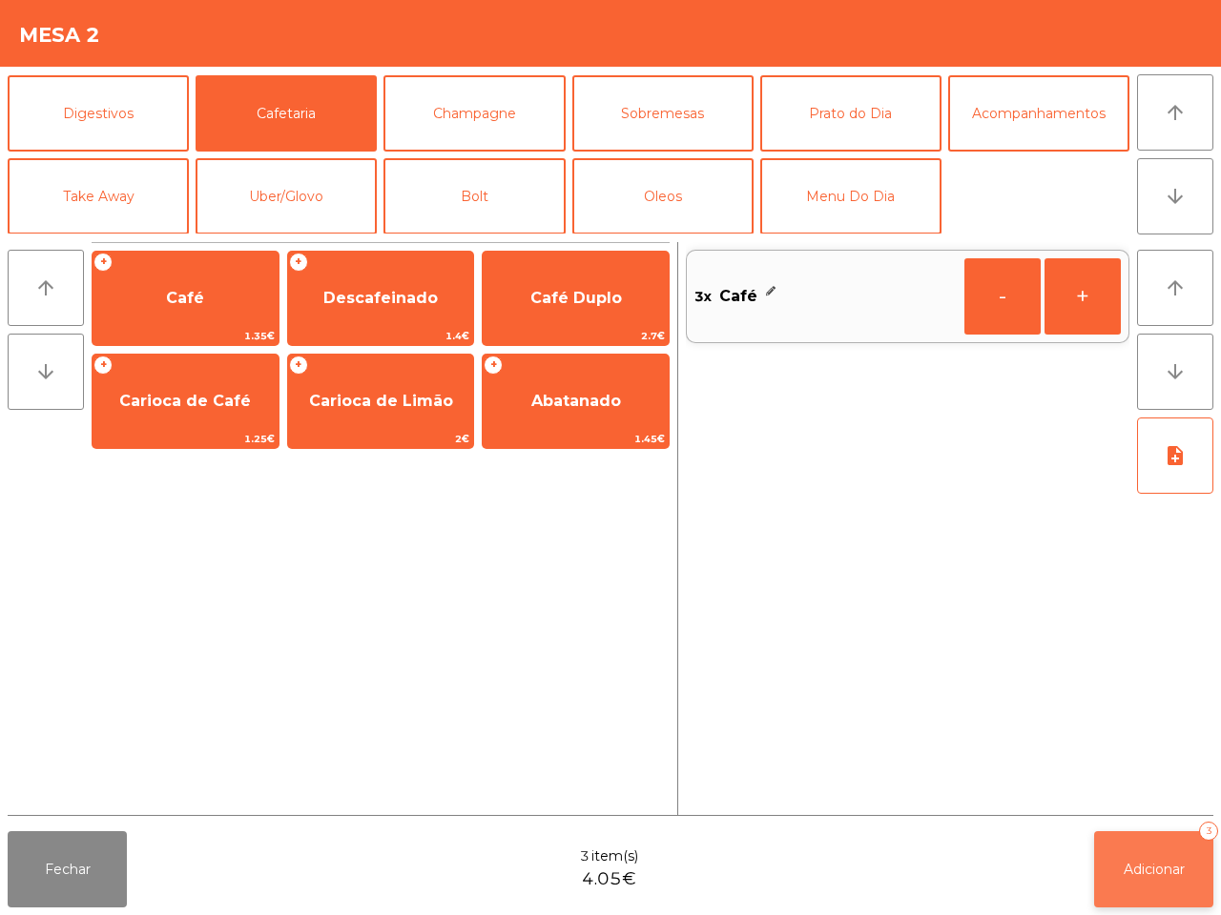
click at [1149, 863] on span "Adicionar" at bounding box center [1153, 869] width 61 height 17
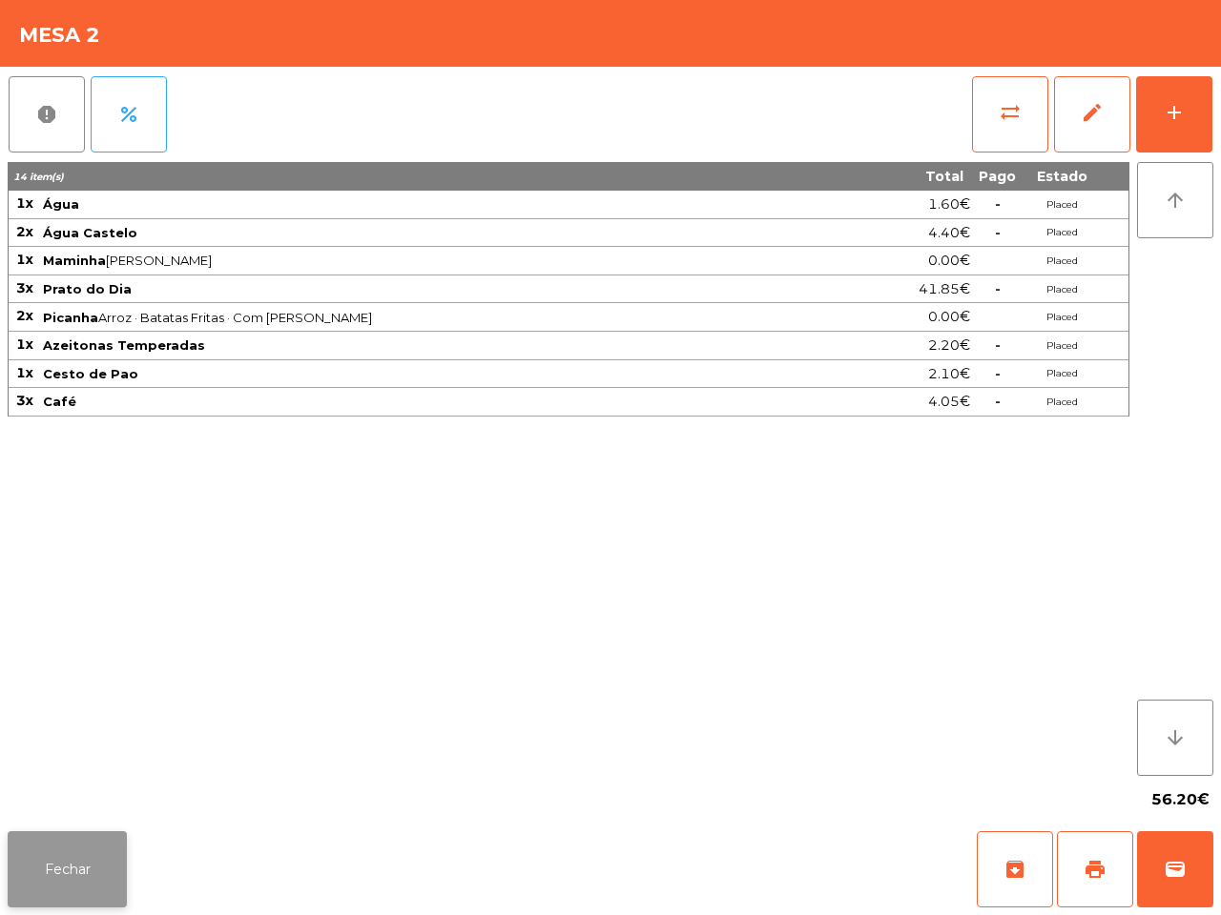
click at [67, 871] on button "Fechar" at bounding box center [67, 870] width 119 height 76
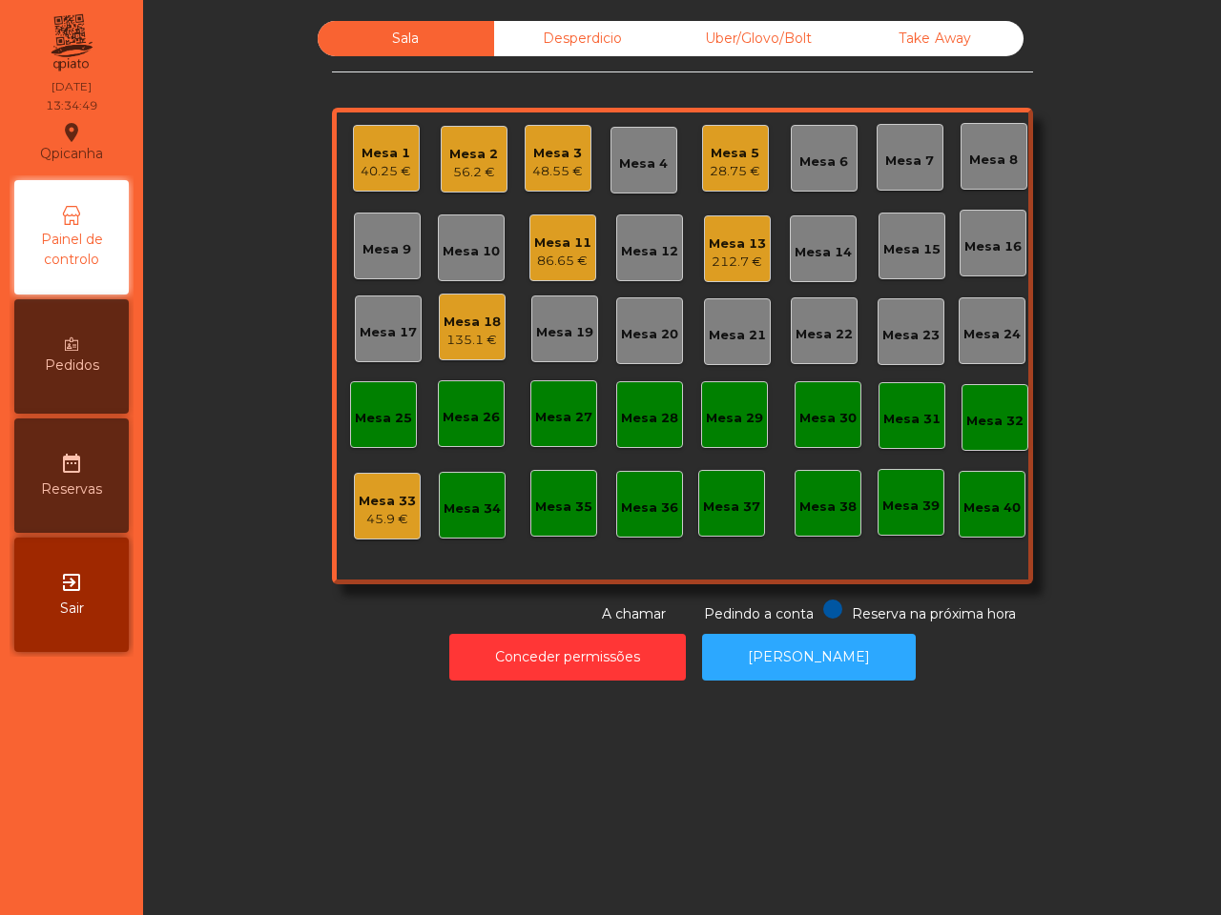
click at [930, 46] on div "Take Away" at bounding box center [935, 38] width 176 height 35
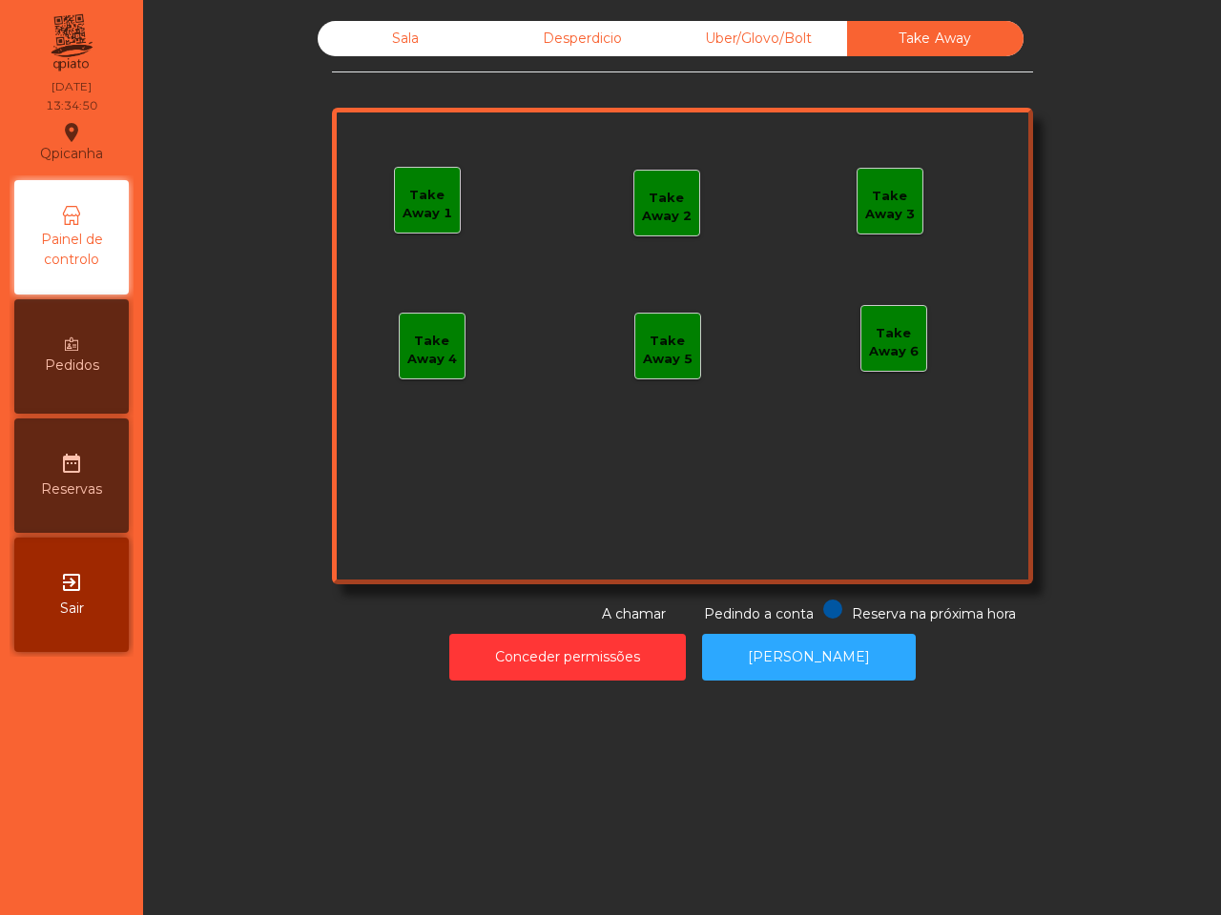
click at [427, 188] on div "Take Away 1" at bounding box center [427, 204] width 65 height 37
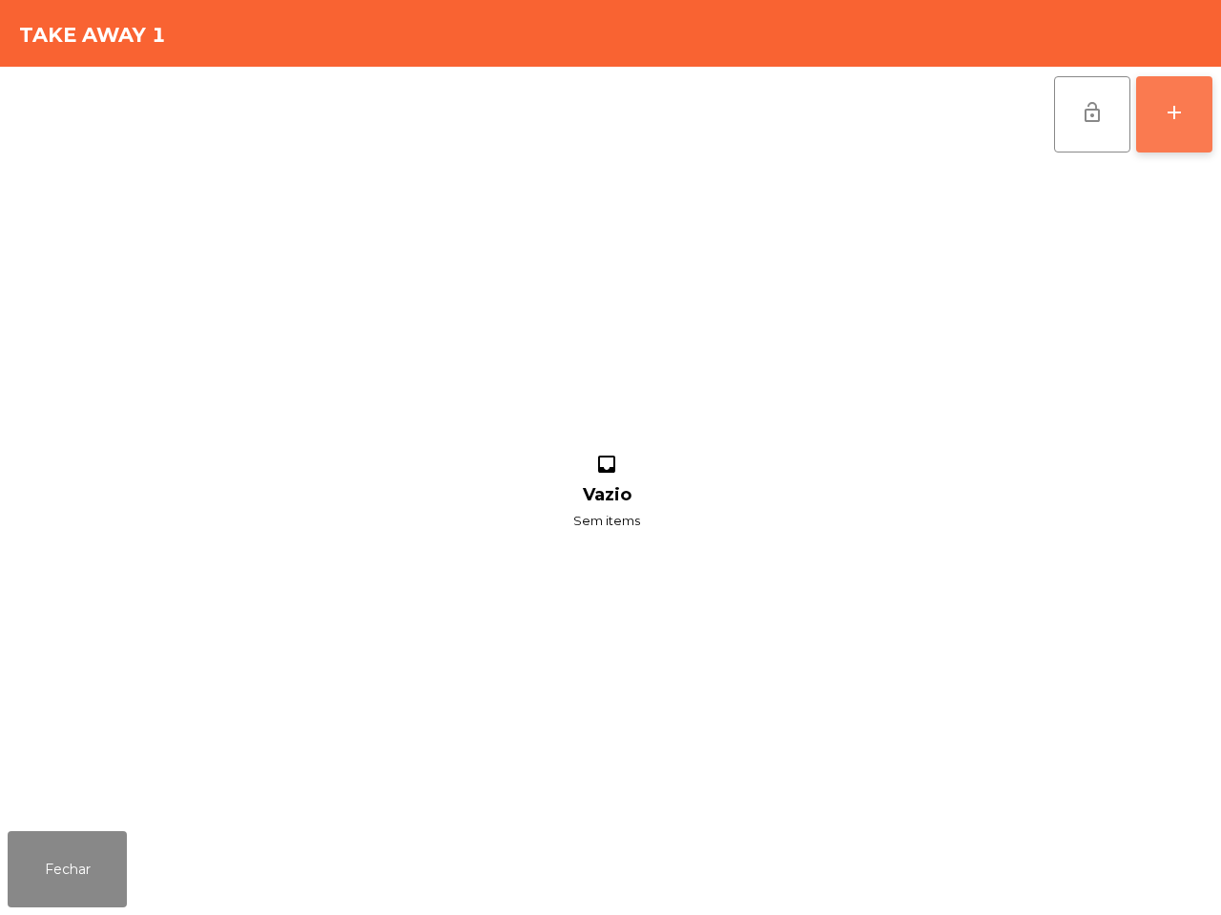
click at [1194, 92] on button "add" at bounding box center [1174, 114] width 76 height 76
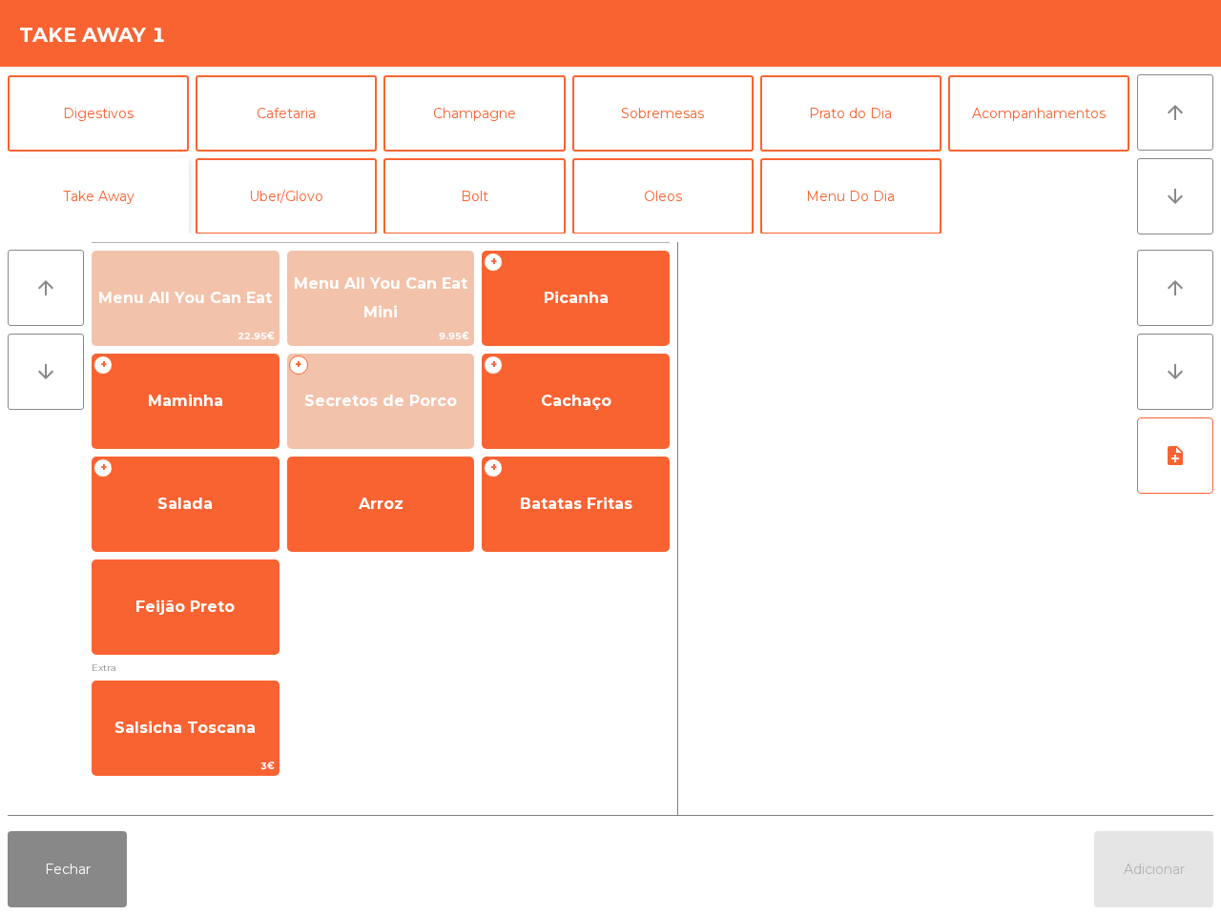
click at [144, 194] on button "Take Away" at bounding box center [98, 196] width 181 height 76
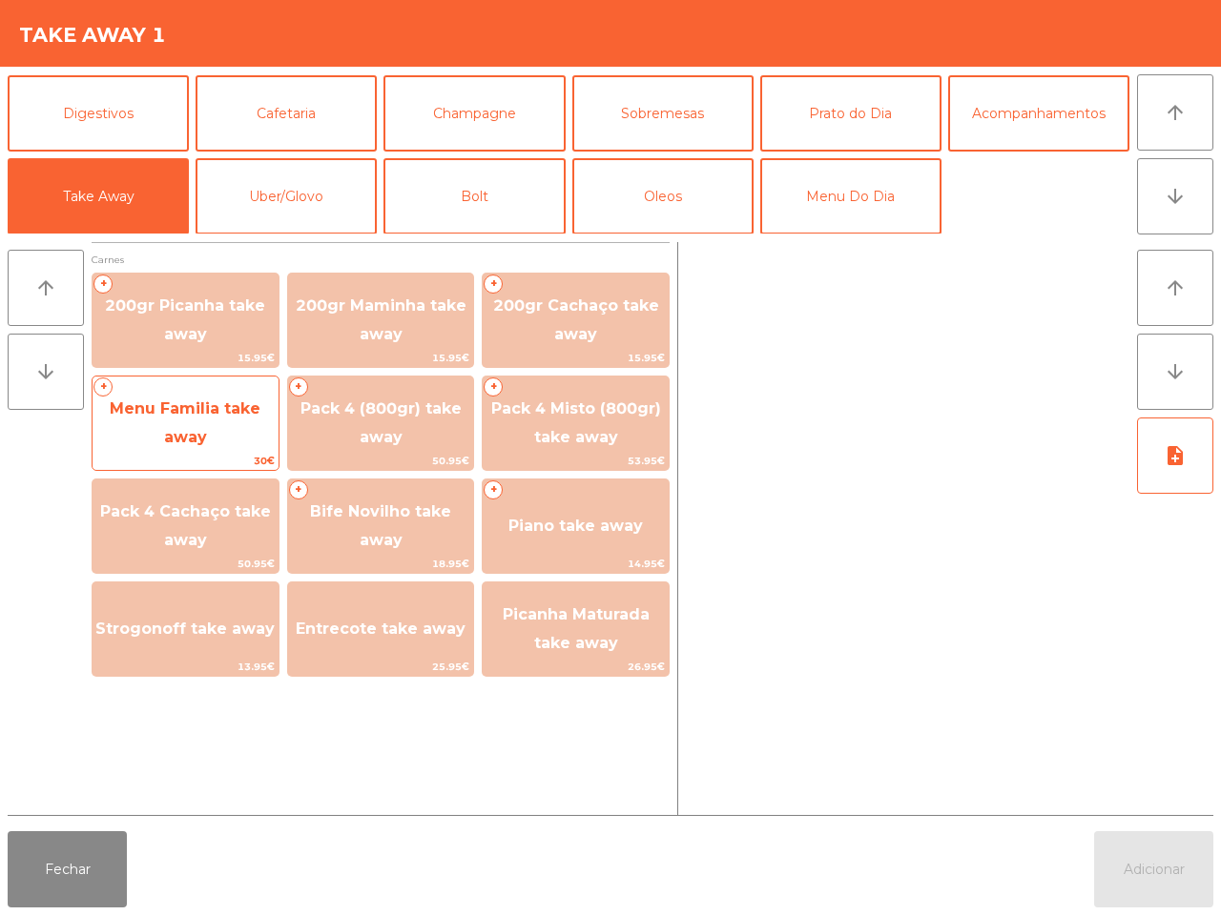
click at [208, 422] on span "Menu Familia take away" at bounding box center [185, 423] width 186 height 81
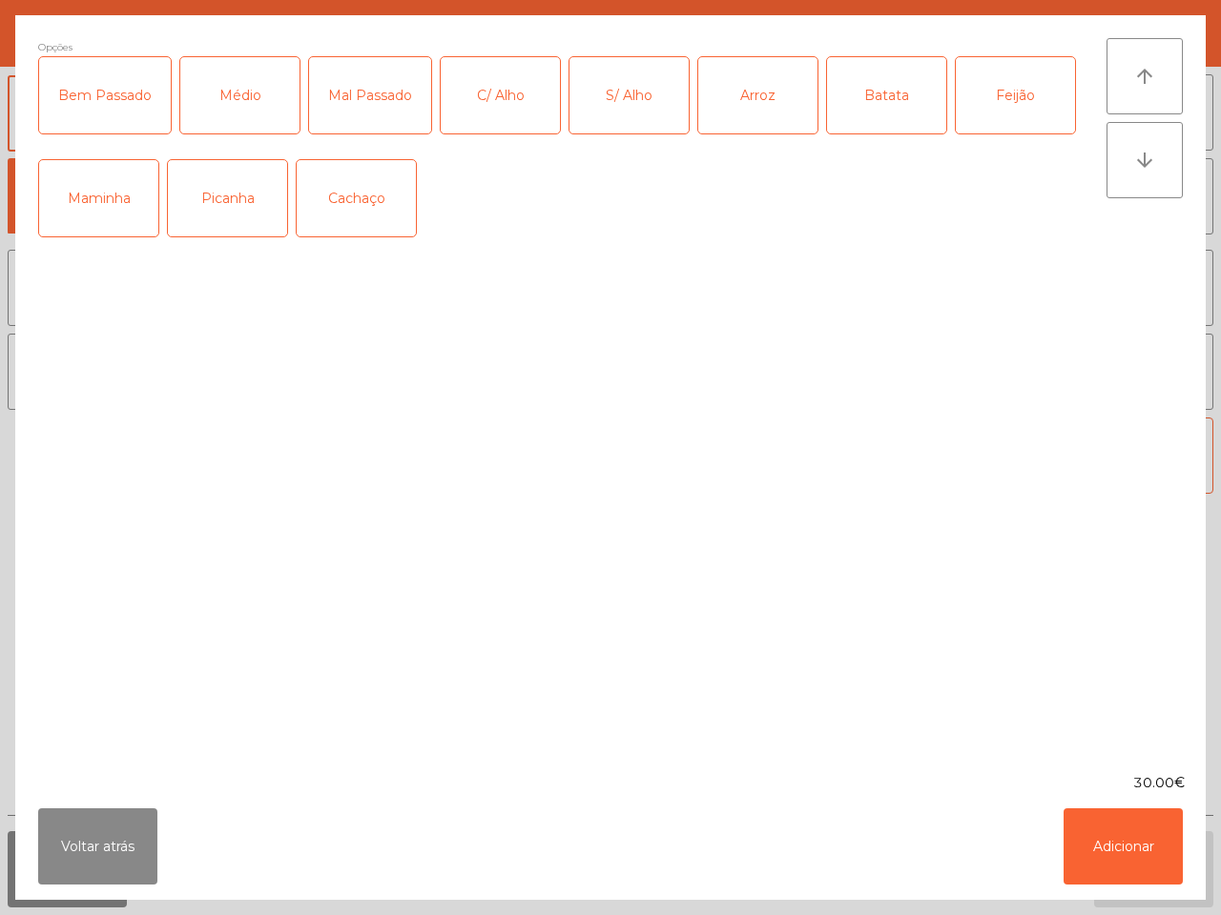
drag, startPoint x: 246, startPoint y: 87, endPoint x: 270, endPoint y: 79, distance: 25.0
click at [253, 83] on div "Médio" at bounding box center [239, 95] width 119 height 76
click at [473, 72] on div "C/ Alho" at bounding box center [500, 95] width 119 height 76
click at [759, 102] on div "Arroz" at bounding box center [757, 95] width 119 height 76
click at [836, 92] on div "Batata" at bounding box center [886, 95] width 119 height 76
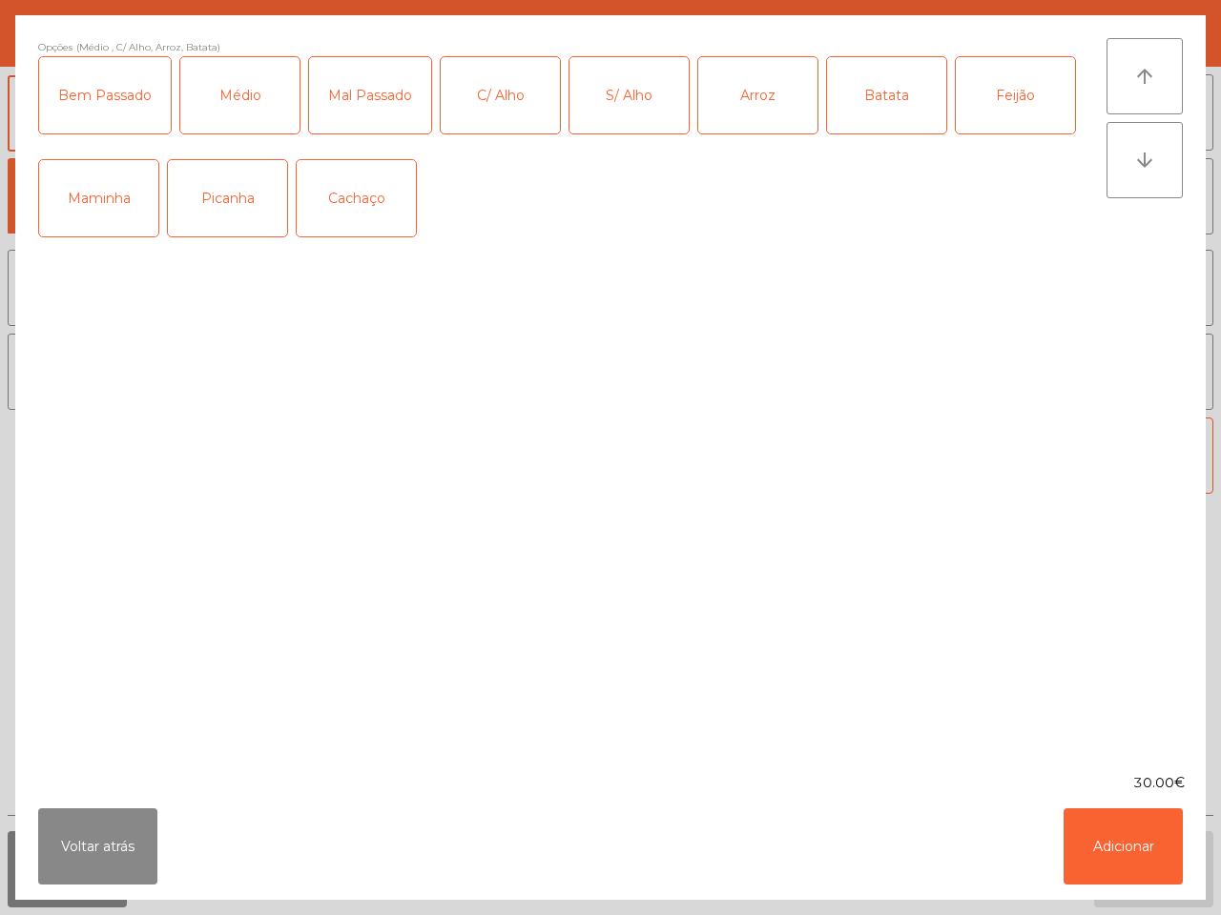
click at [1012, 93] on div "Feijão" at bounding box center [1014, 95] width 119 height 76
click at [1108, 856] on button "Adicionar" at bounding box center [1122, 847] width 119 height 76
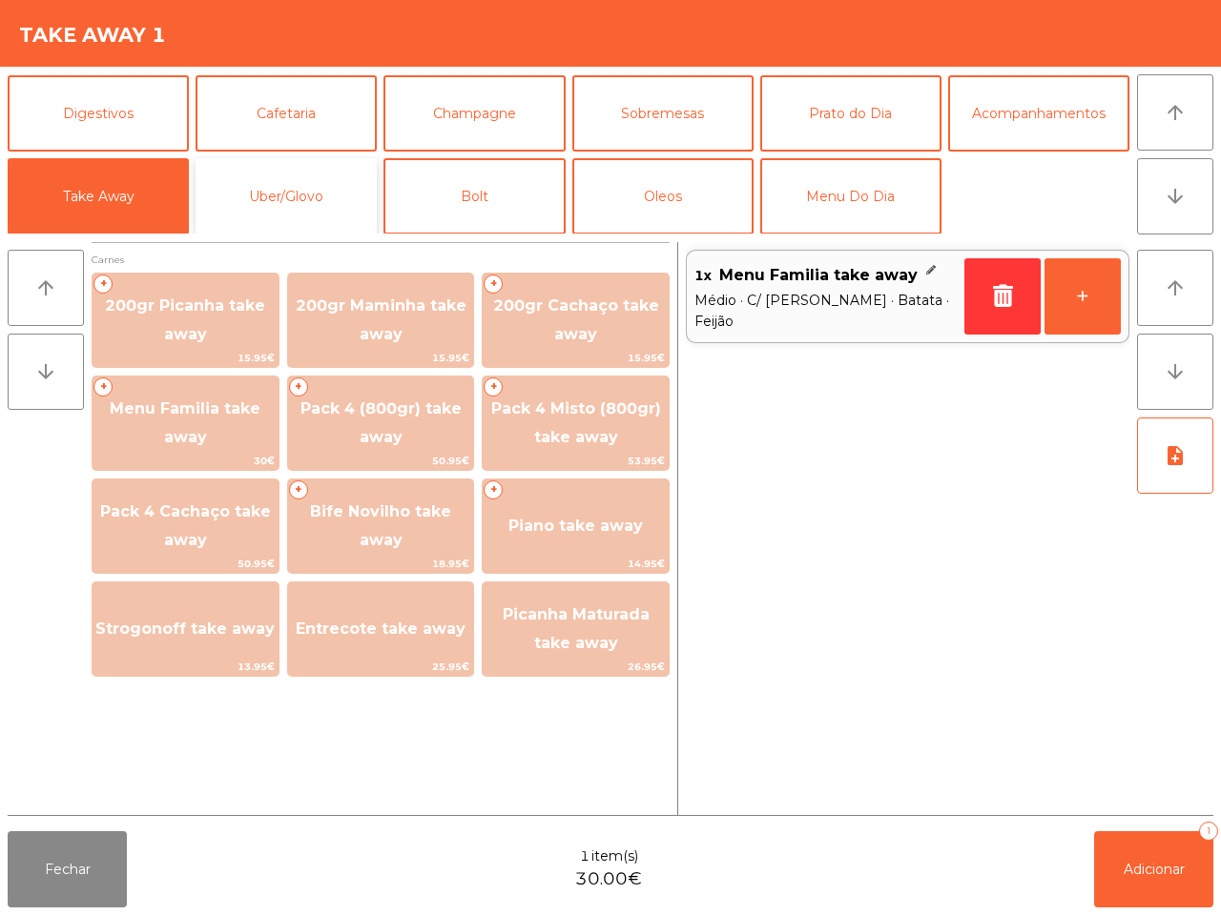
click at [273, 196] on button "Uber/Glovo" at bounding box center [285, 196] width 181 height 76
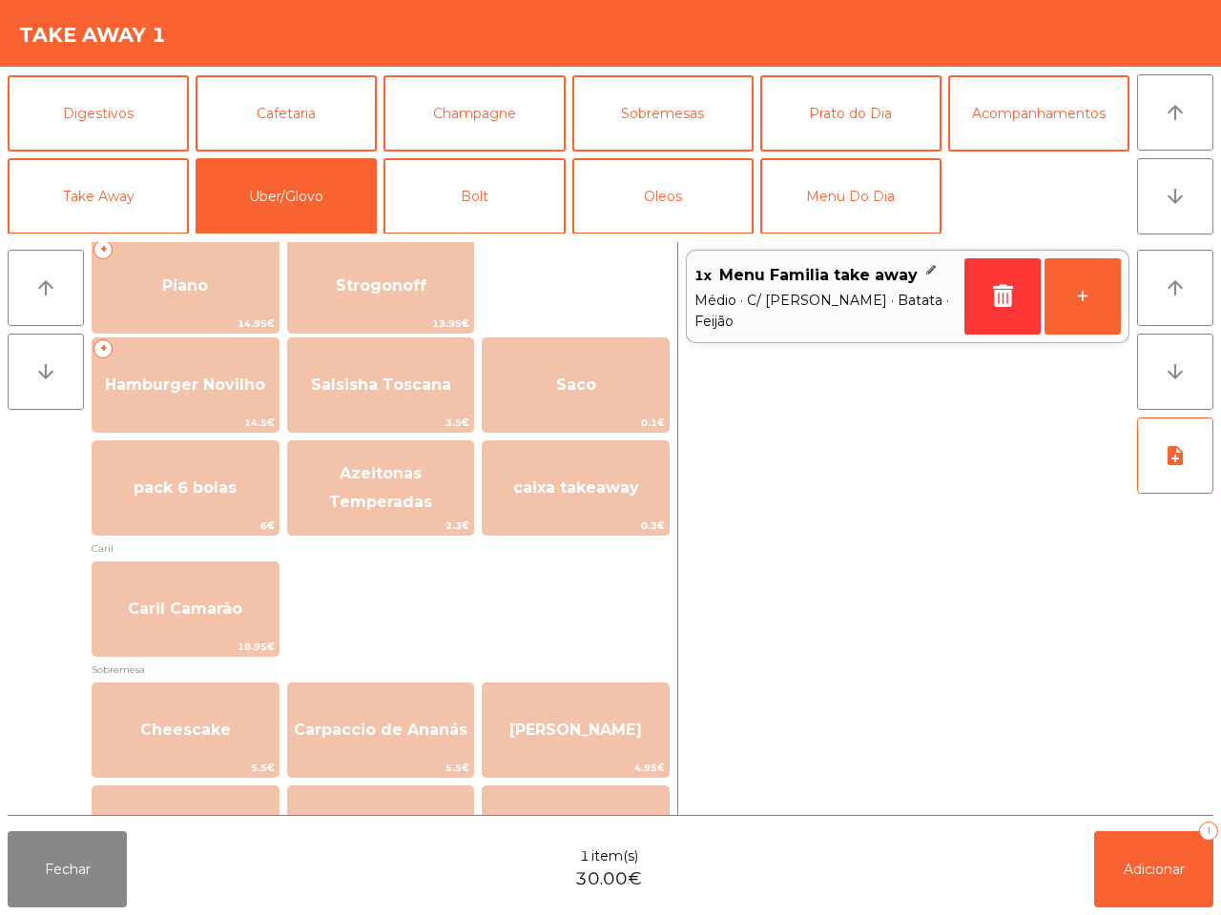
scroll to position [358, 0]
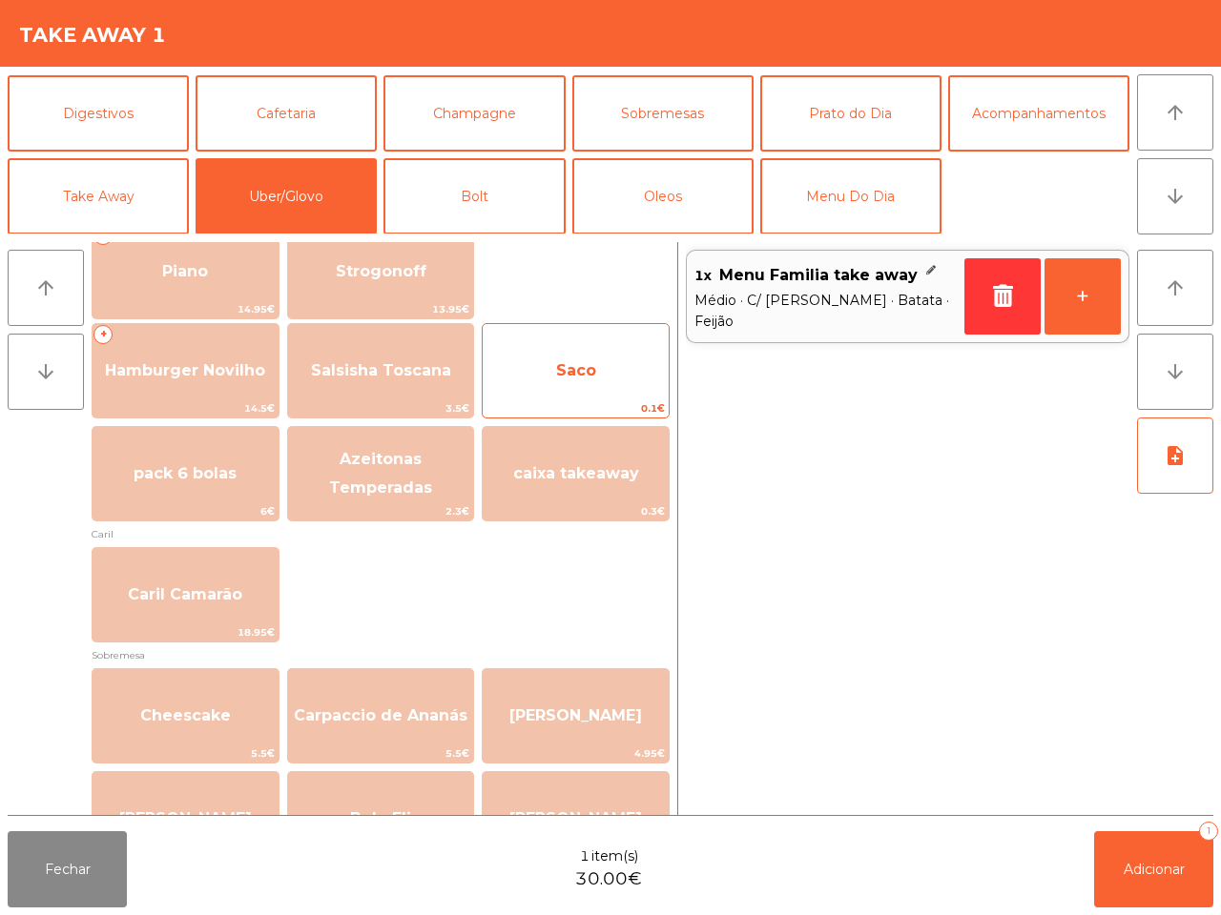
click at [589, 383] on span "Saco" at bounding box center [576, 370] width 186 height 51
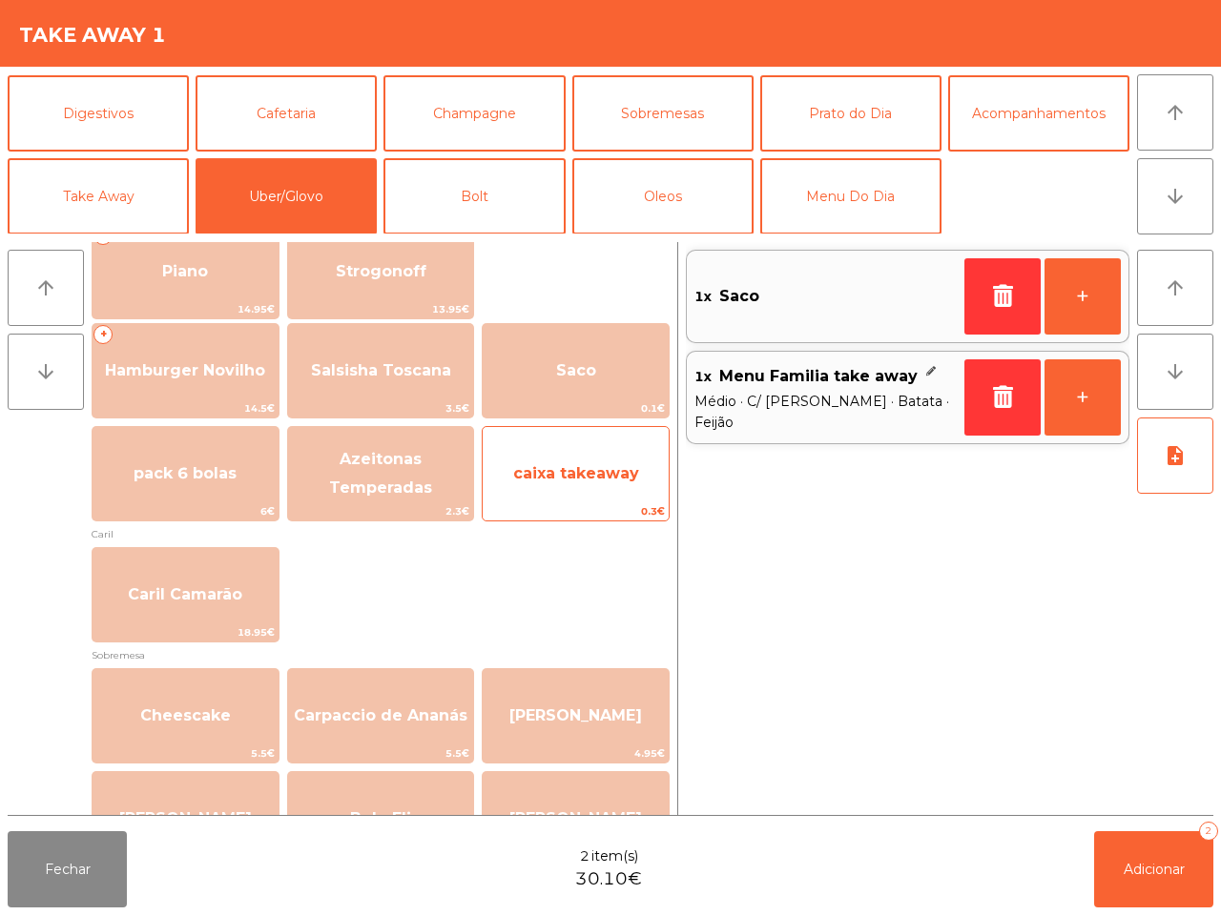
click at [579, 464] on span "caixa takeaway" at bounding box center [576, 473] width 126 height 18
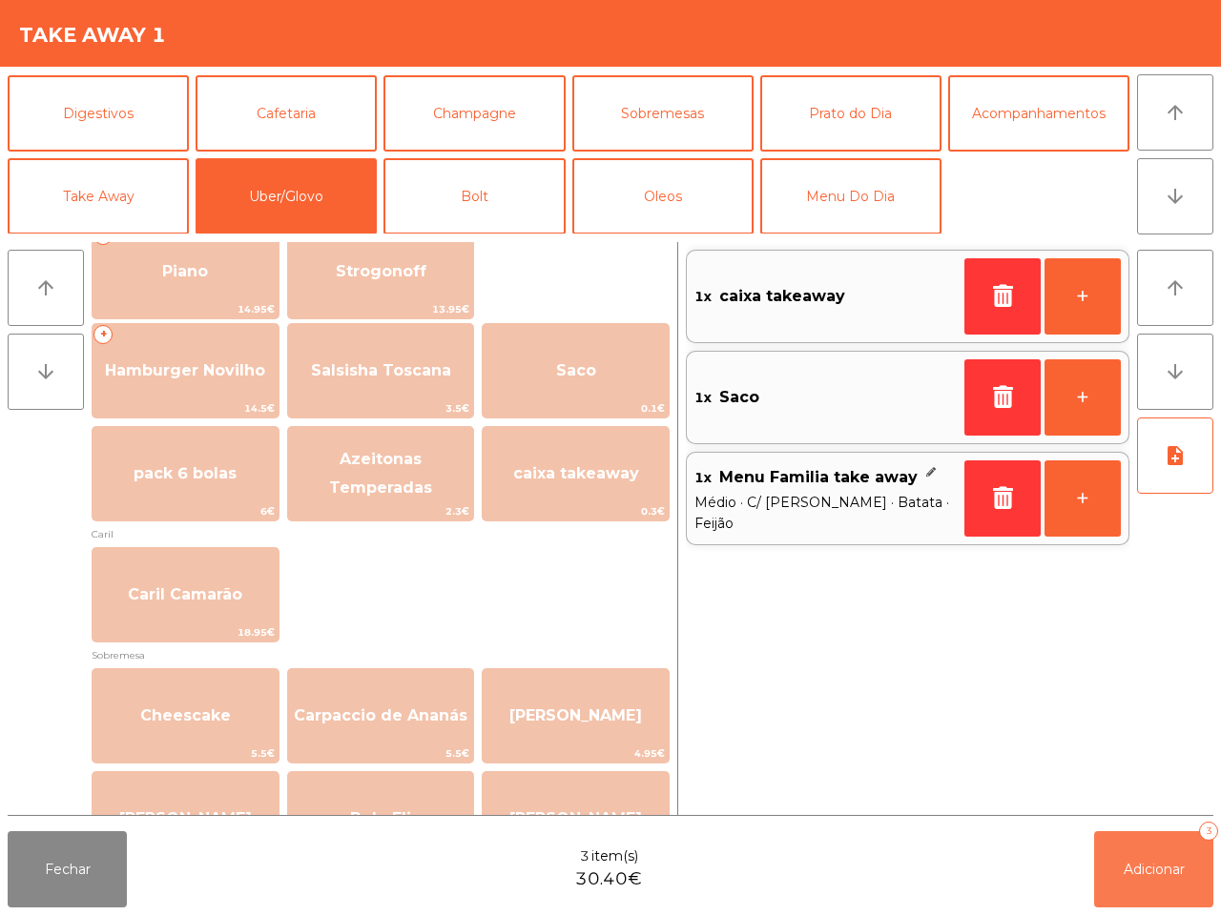
click at [1157, 861] on span "Adicionar" at bounding box center [1153, 869] width 61 height 17
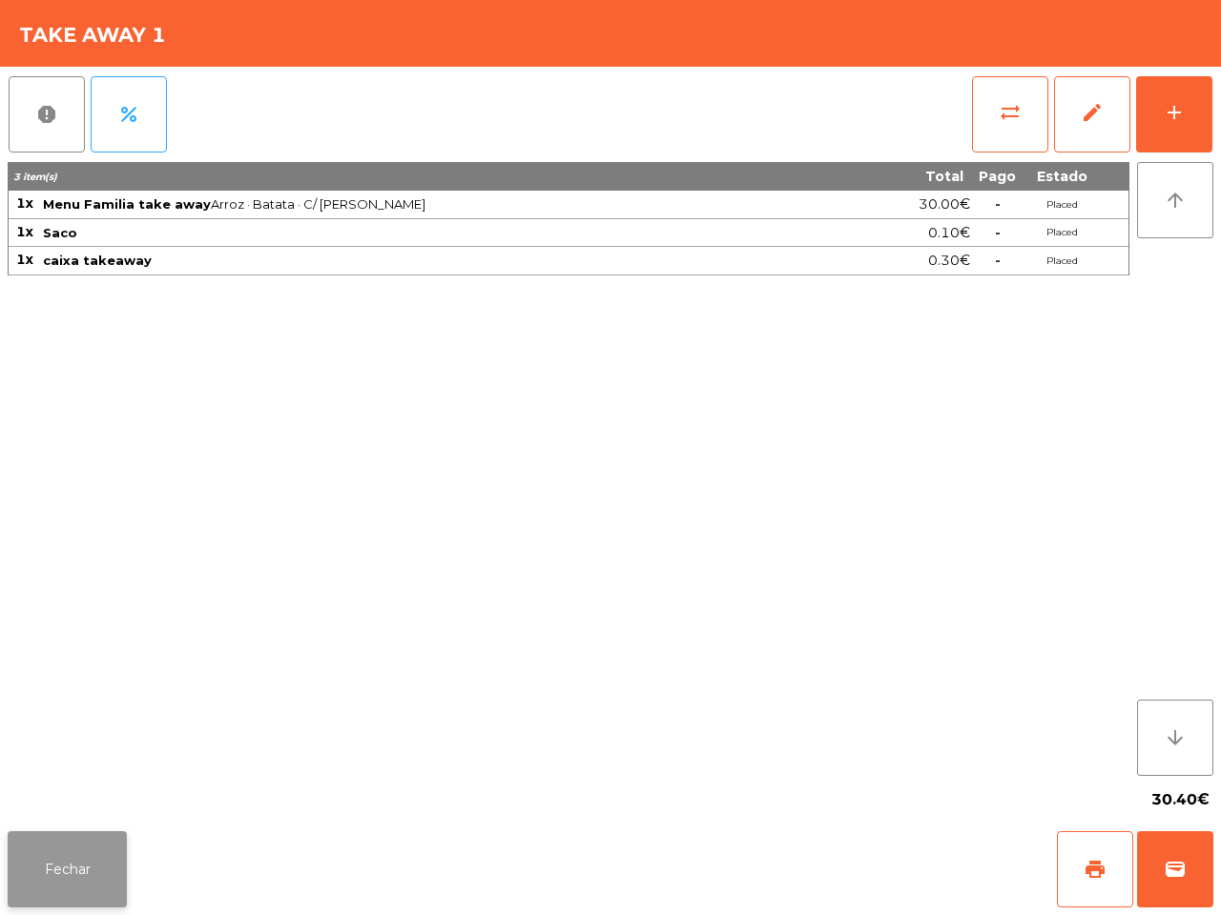
drag, startPoint x: 41, startPoint y: 854, endPoint x: 58, endPoint y: 856, distance: 17.3
click at [58, 856] on button "Fechar" at bounding box center [67, 870] width 119 height 76
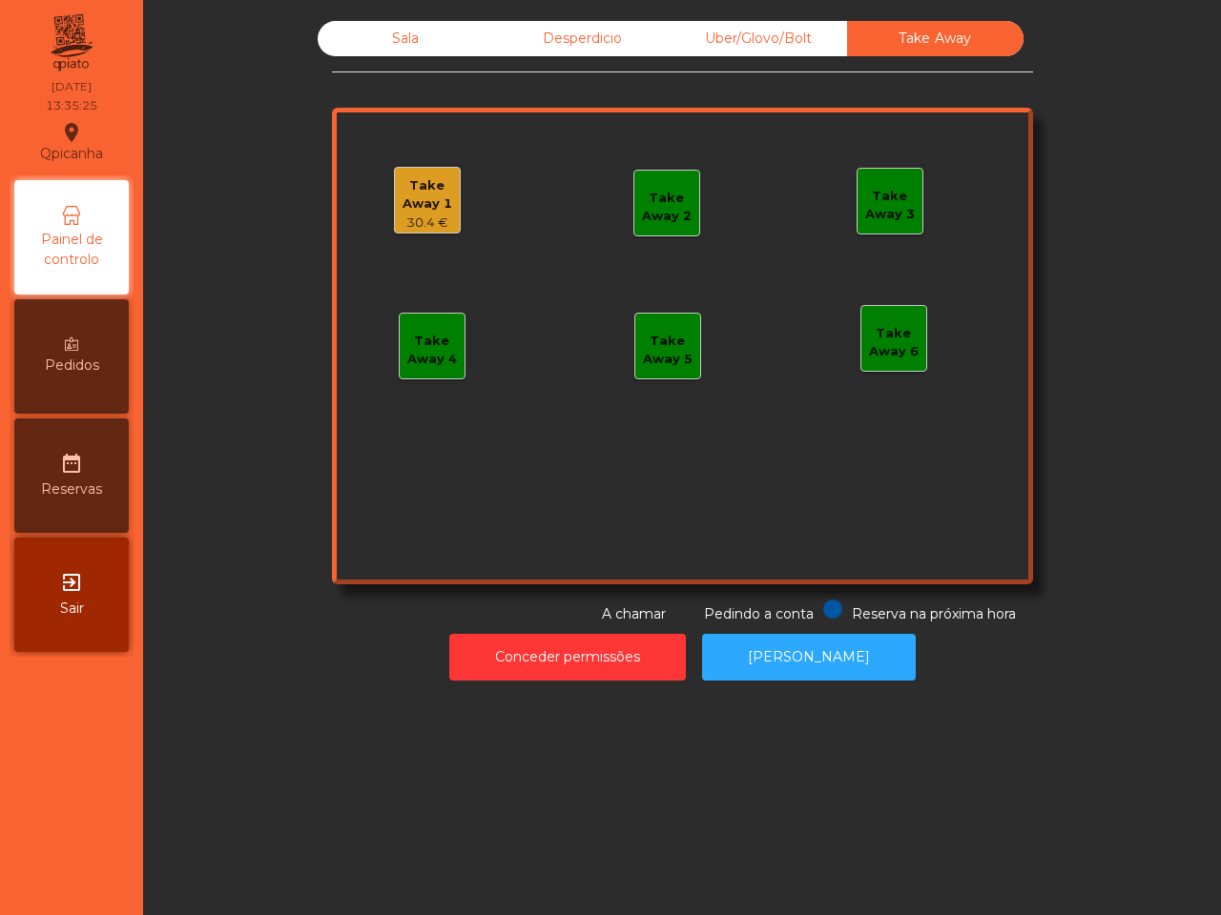
click at [367, 31] on div "Sala" at bounding box center [406, 38] width 176 height 35
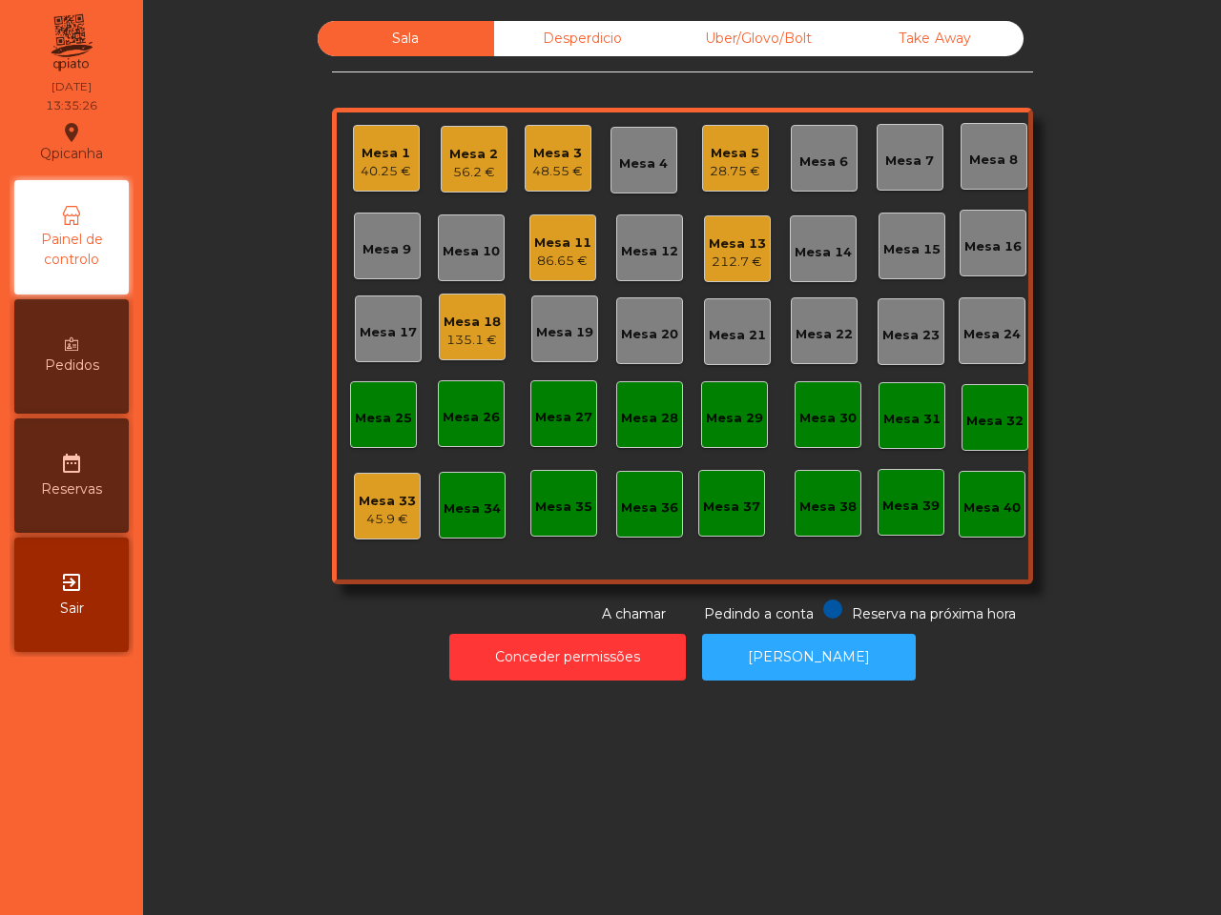
click at [553, 248] on div "Mesa 11" at bounding box center [562, 243] width 57 height 19
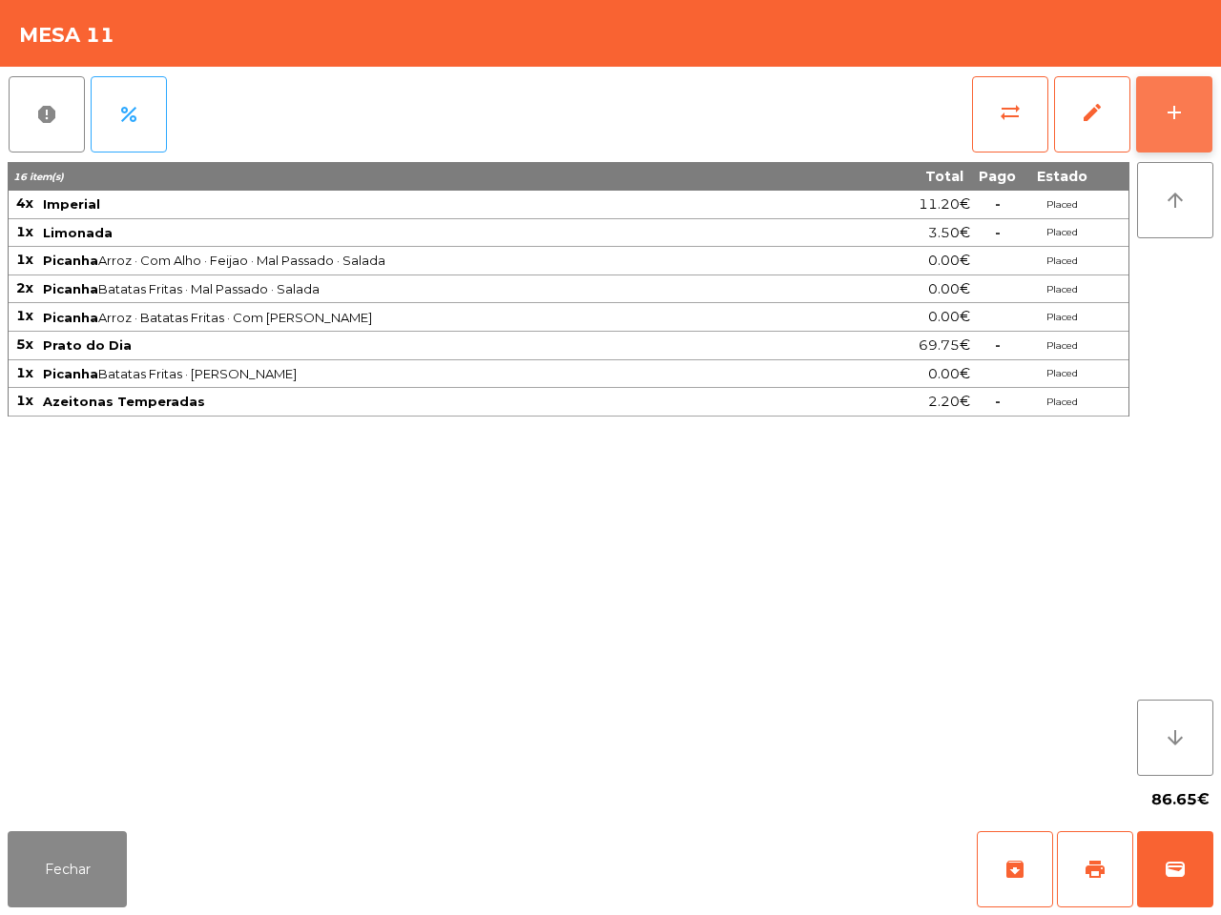
click at [1175, 106] on div "add" at bounding box center [1173, 112] width 23 height 23
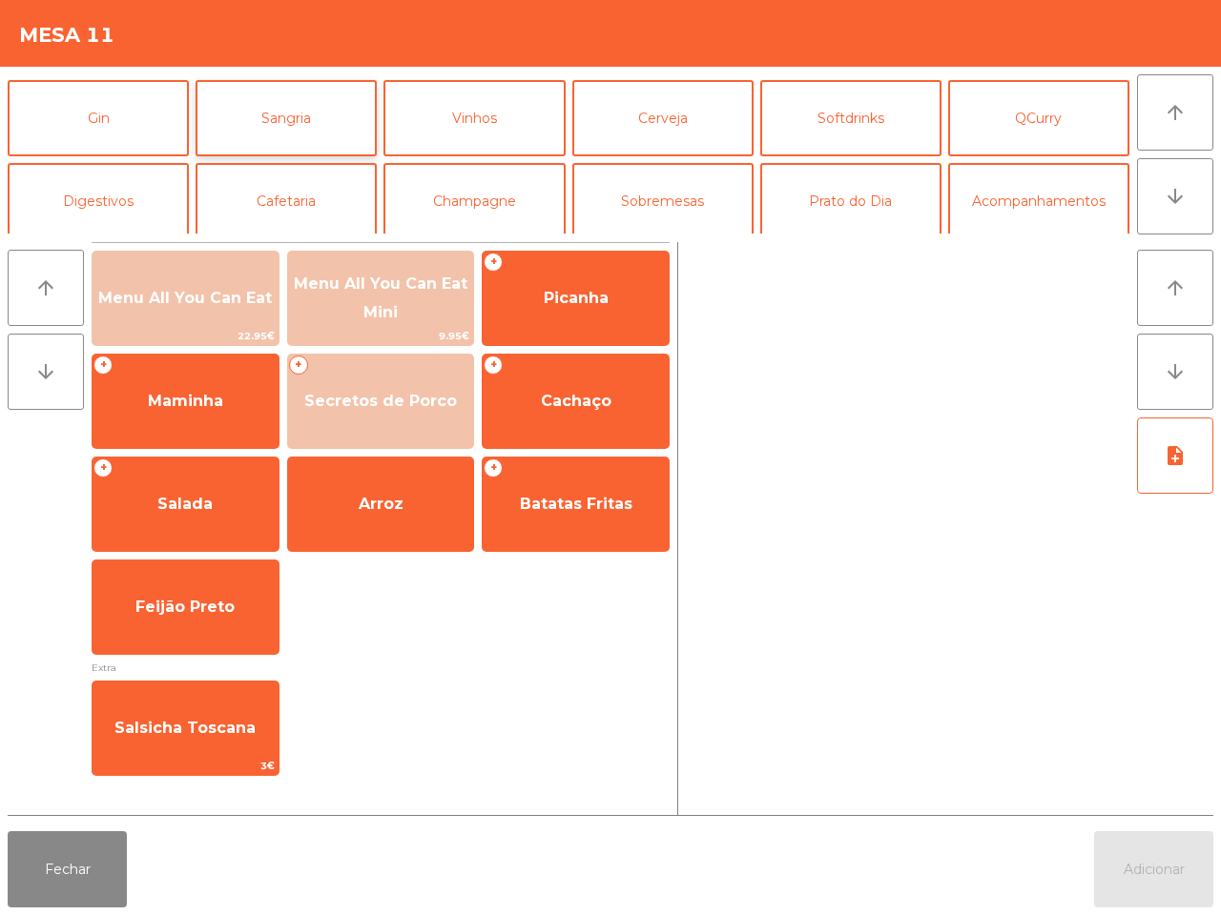
scroll to position [119, 0]
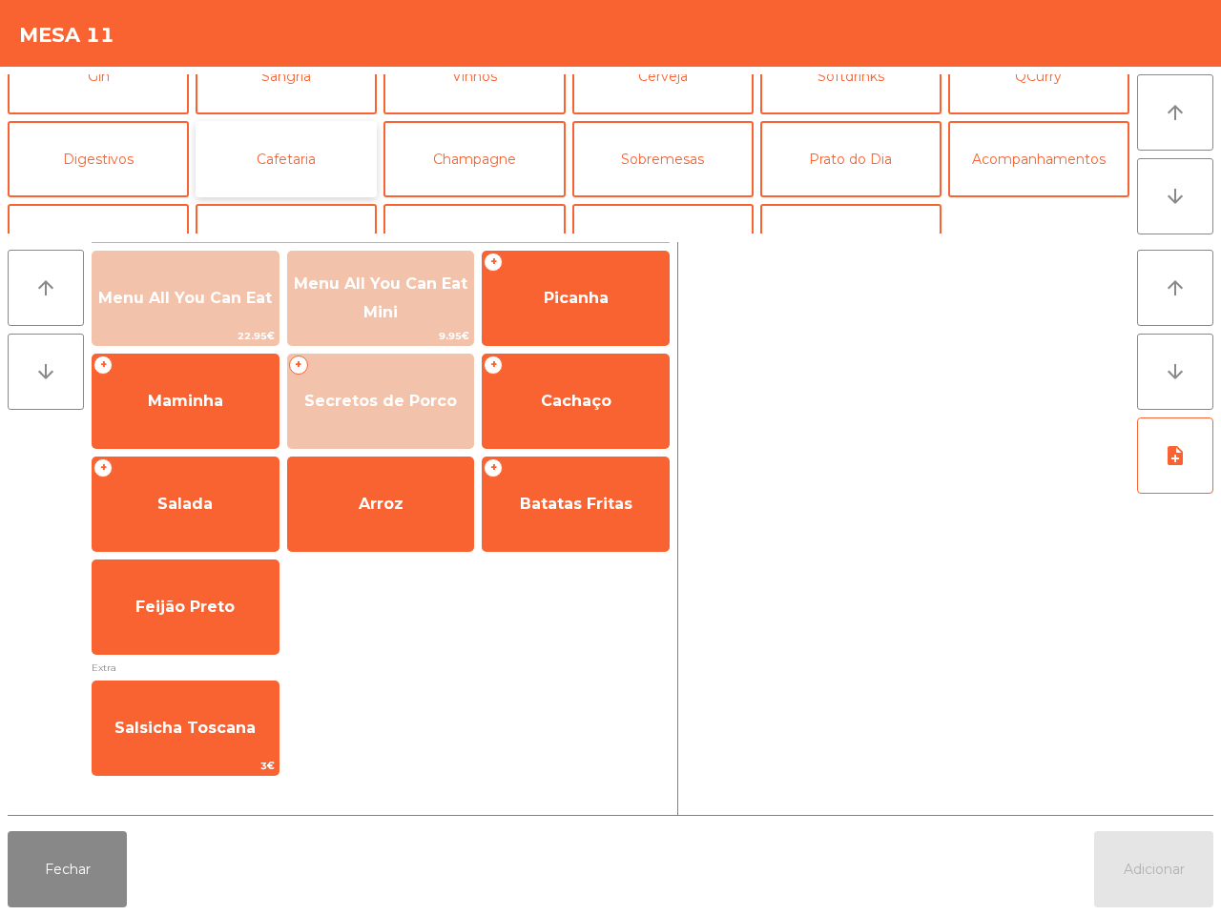
click at [286, 175] on button "Cafetaria" at bounding box center [285, 159] width 181 height 76
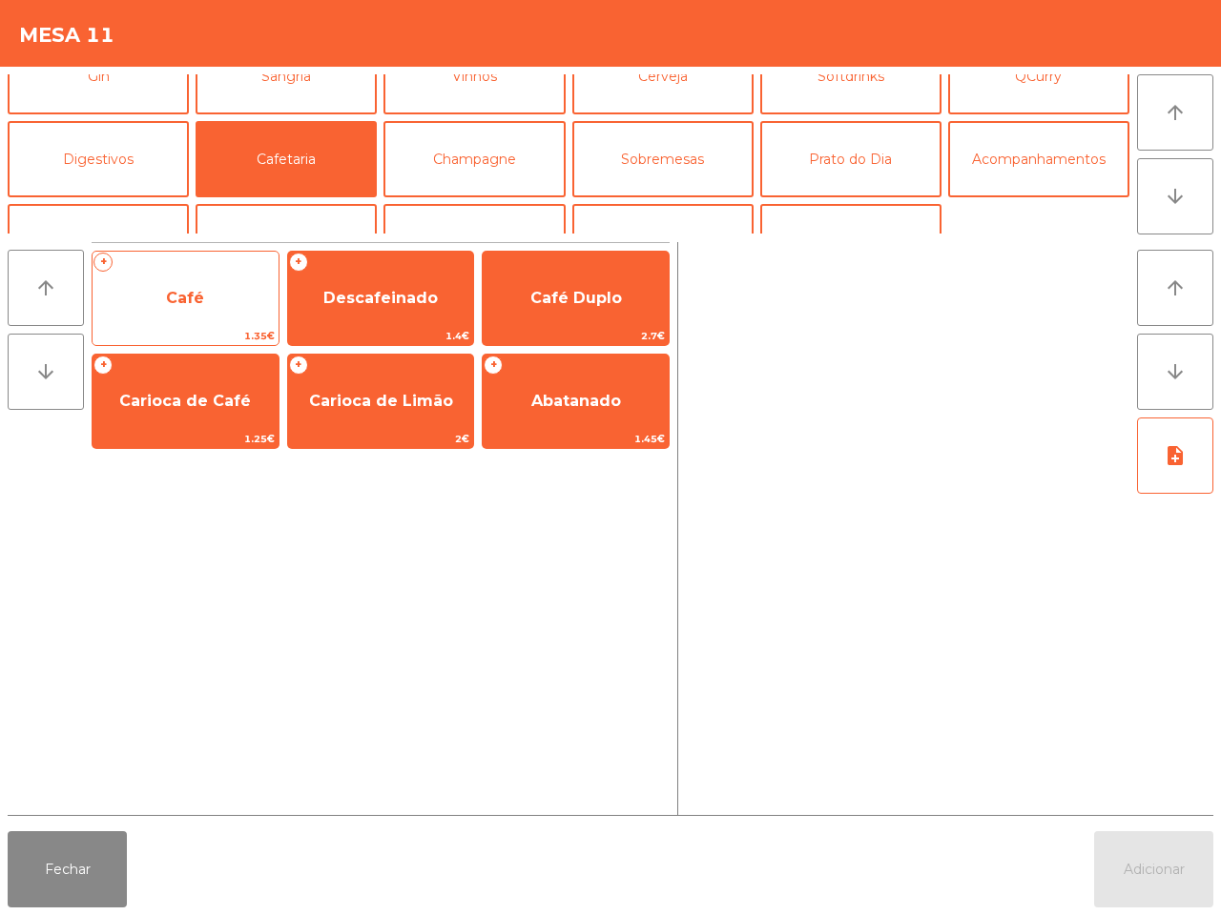
click at [184, 302] on span "Café" at bounding box center [185, 298] width 38 height 18
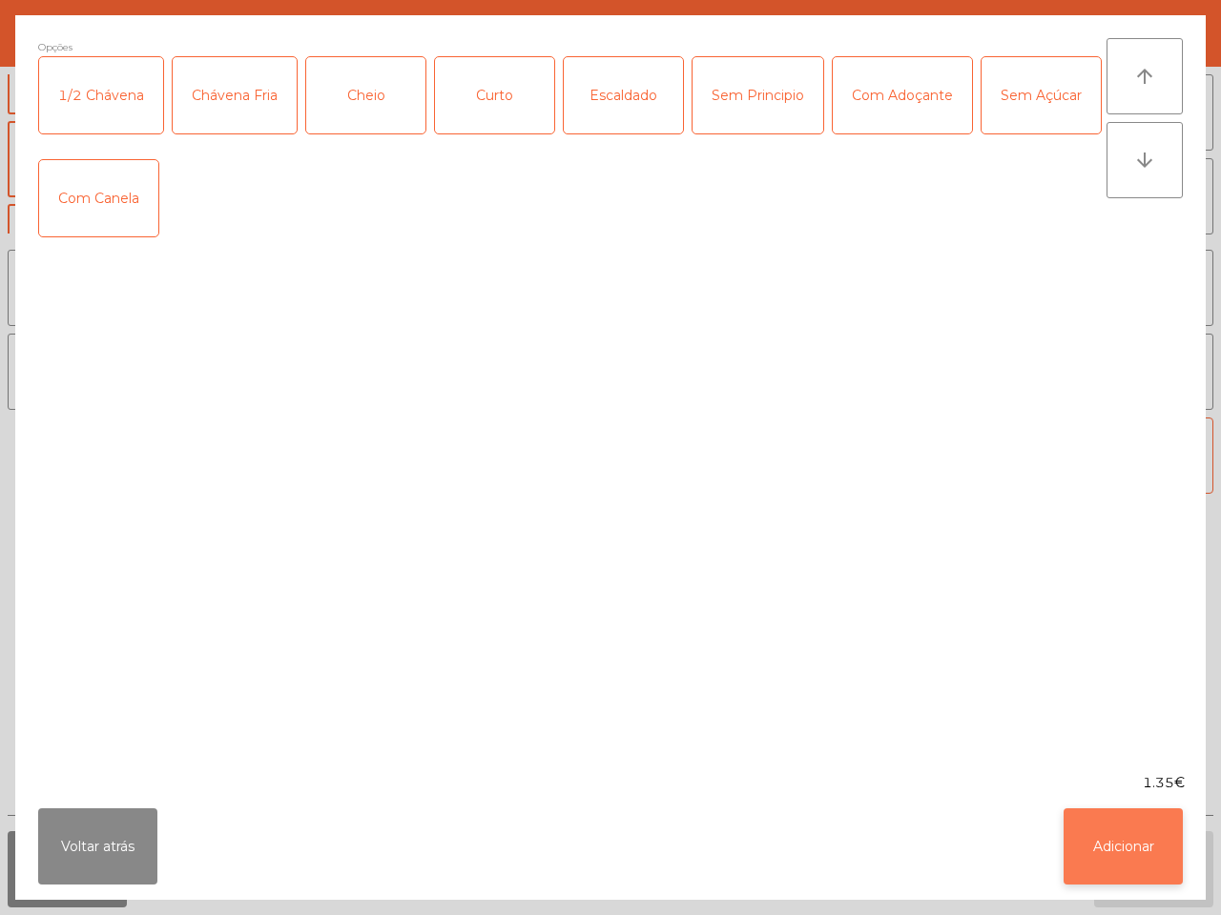
click at [1116, 831] on button "Adicionar" at bounding box center [1122, 847] width 119 height 76
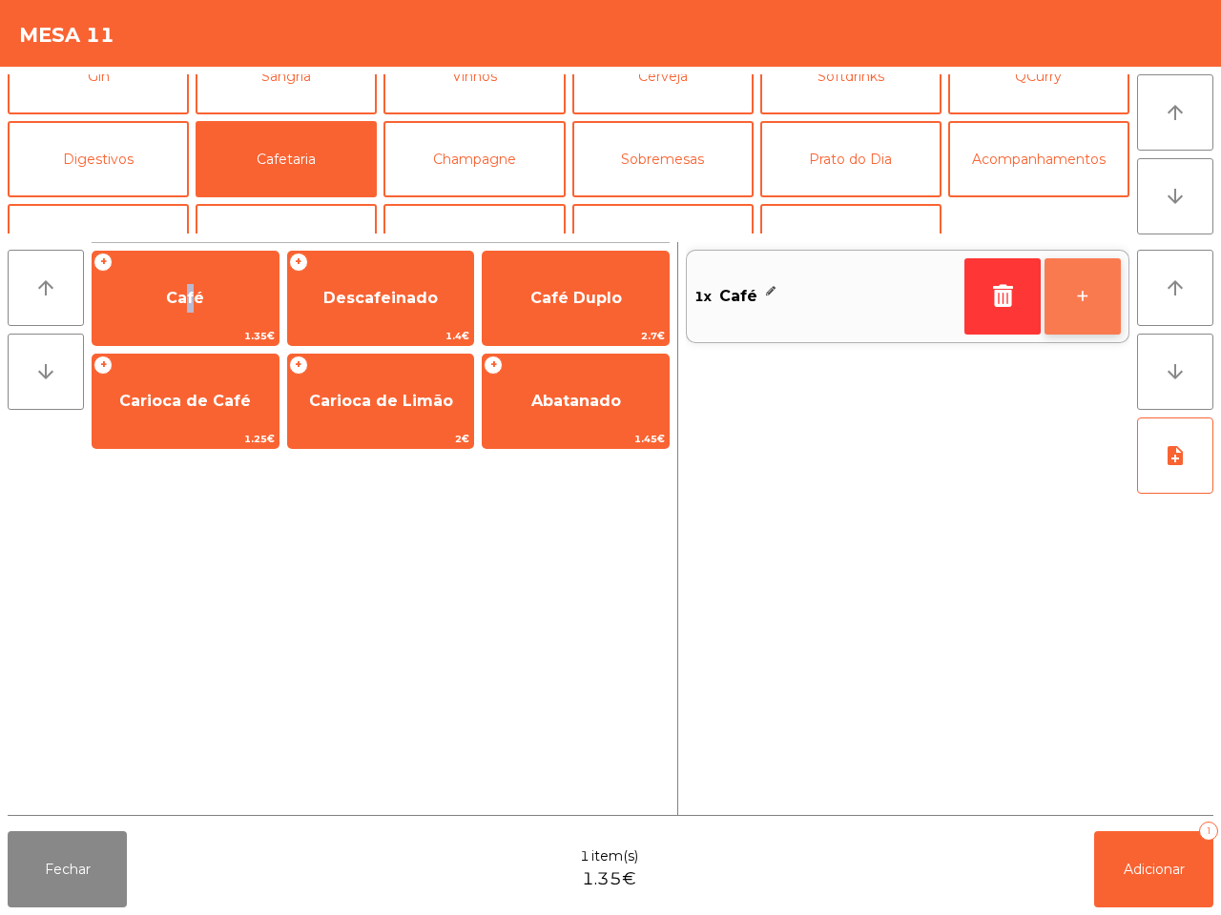
click at [1087, 306] on button "+" at bounding box center [1082, 296] width 76 height 76
click at [1087, 310] on button "+" at bounding box center [1082, 296] width 76 height 76
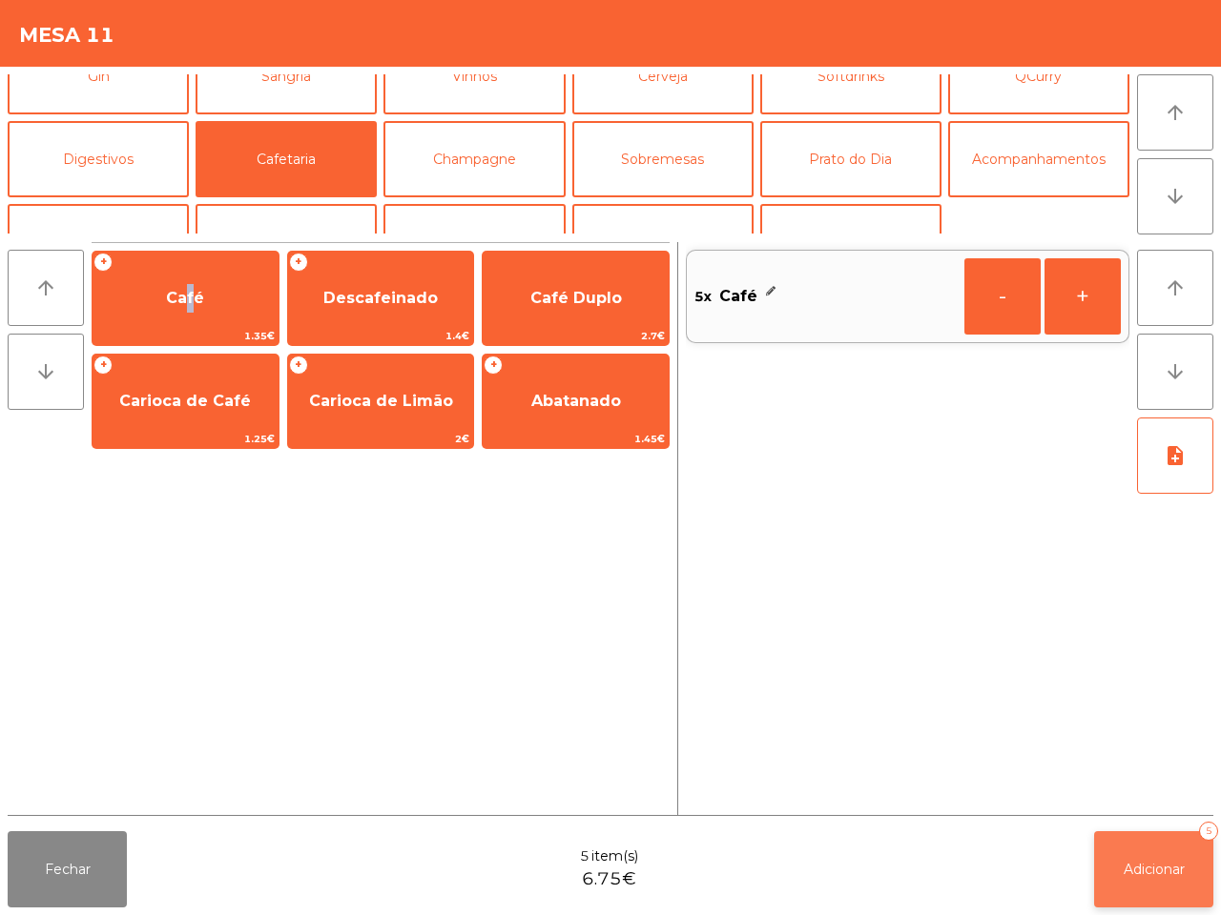
click at [1142, 859] on button "Adicionar 5" at bounding box center [1153, 870] width 119 height 76
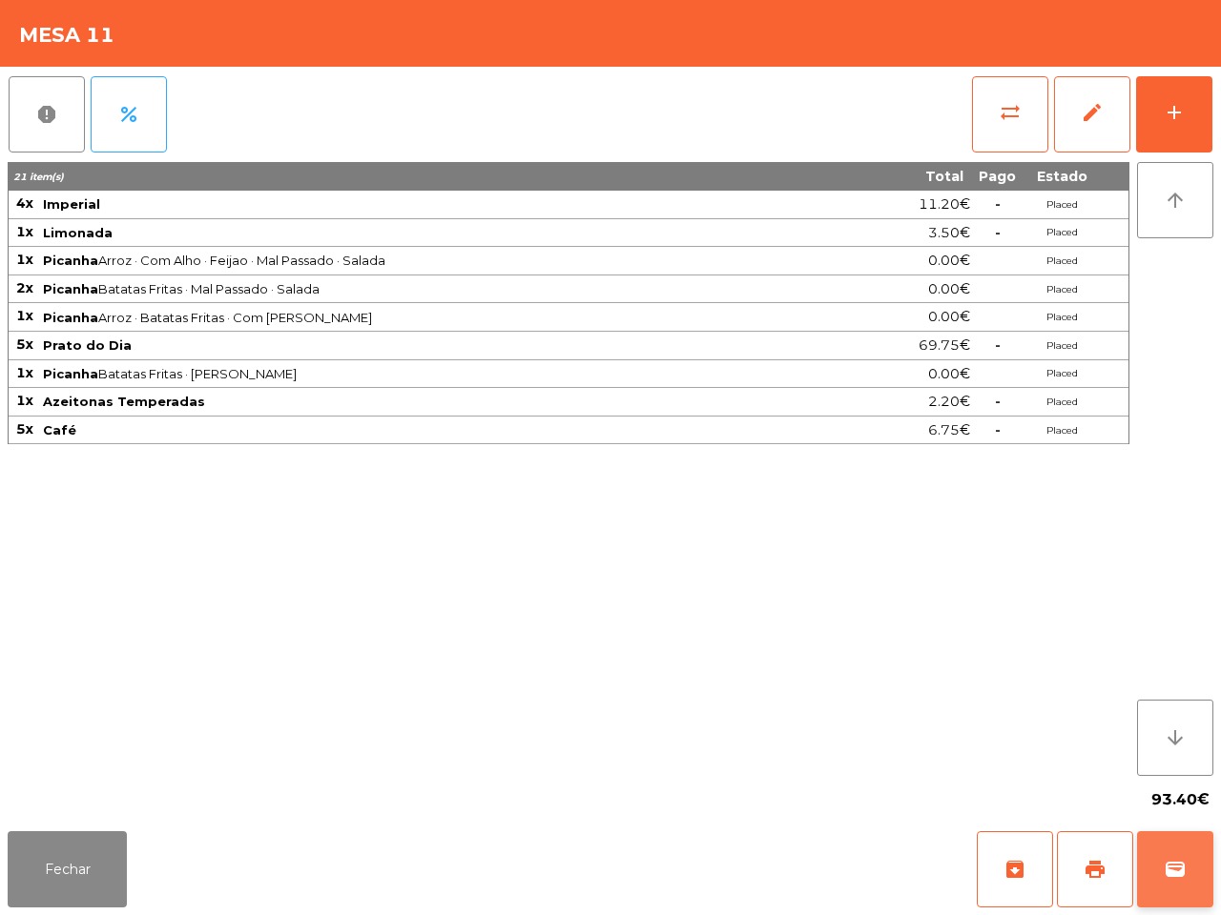
click at [1168, 870] on span "wallet" at bounding box center [1174, 869] width 23 height 23
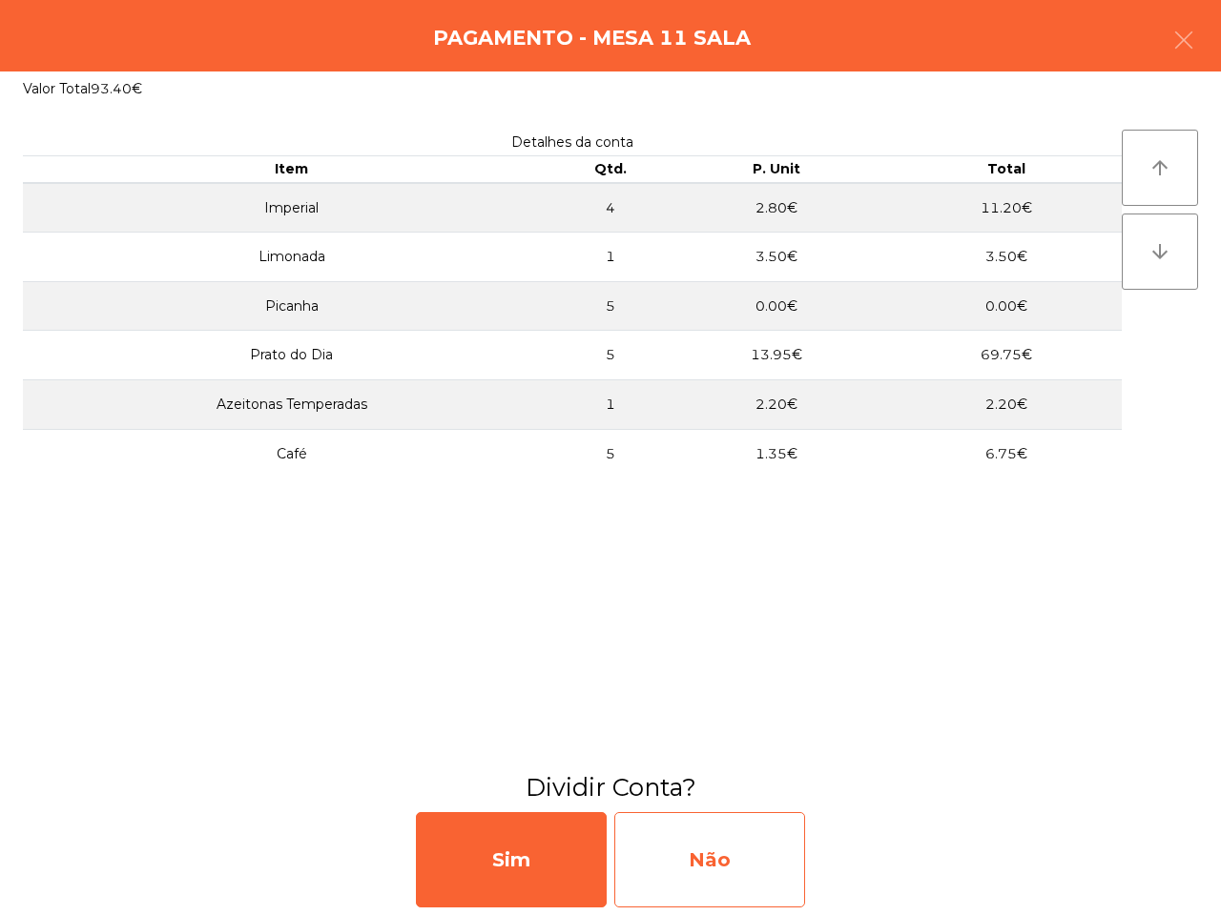
click at [754, 839] on div "Não" at bounding box center [709, 859] width 191 height 95
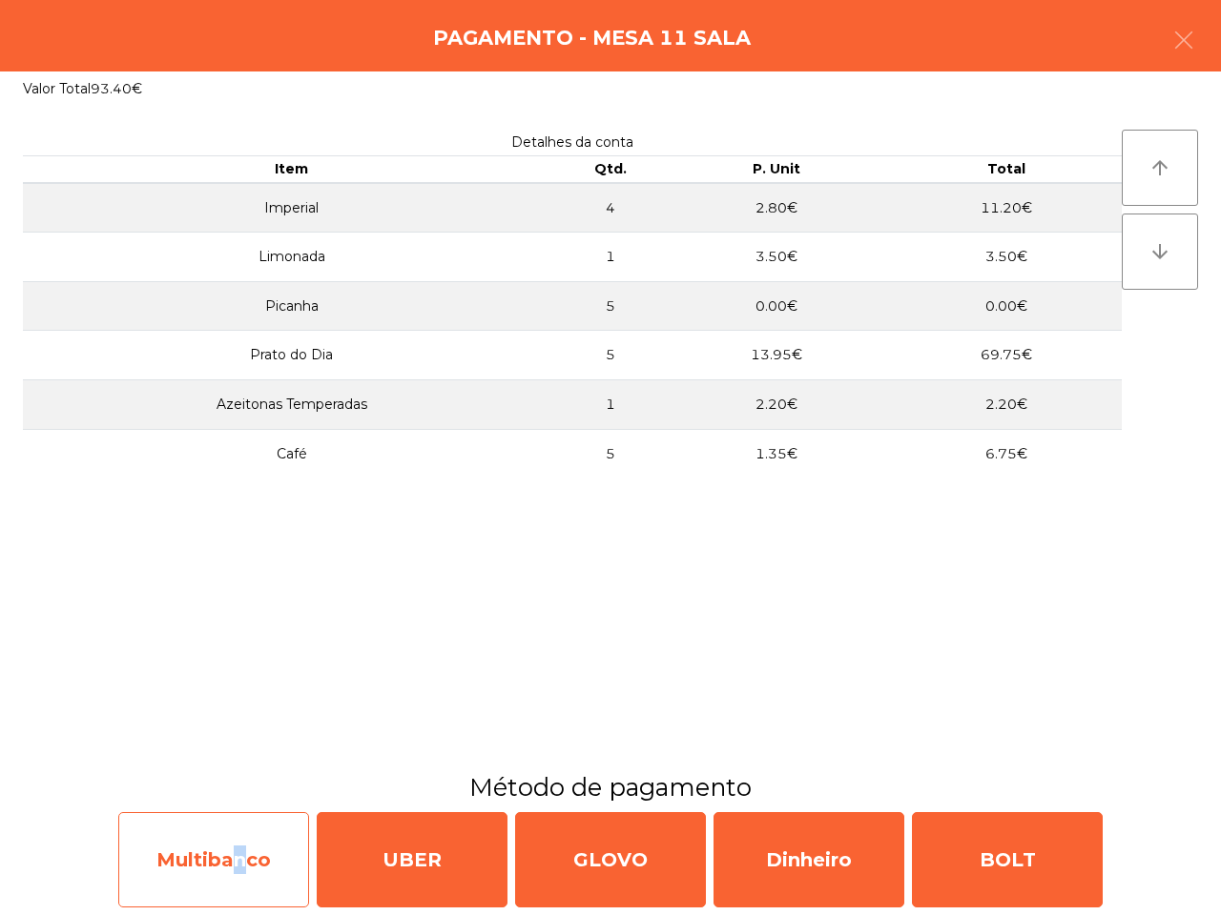
drag, startPoint x: 224, startPoint y: 839, endPoint x: 234, endPoint y: 841, distance: 9.7
click at [234, 841] on div "Multibanco" at bounding box center [213, 859] width 191 height 95
select select "**"
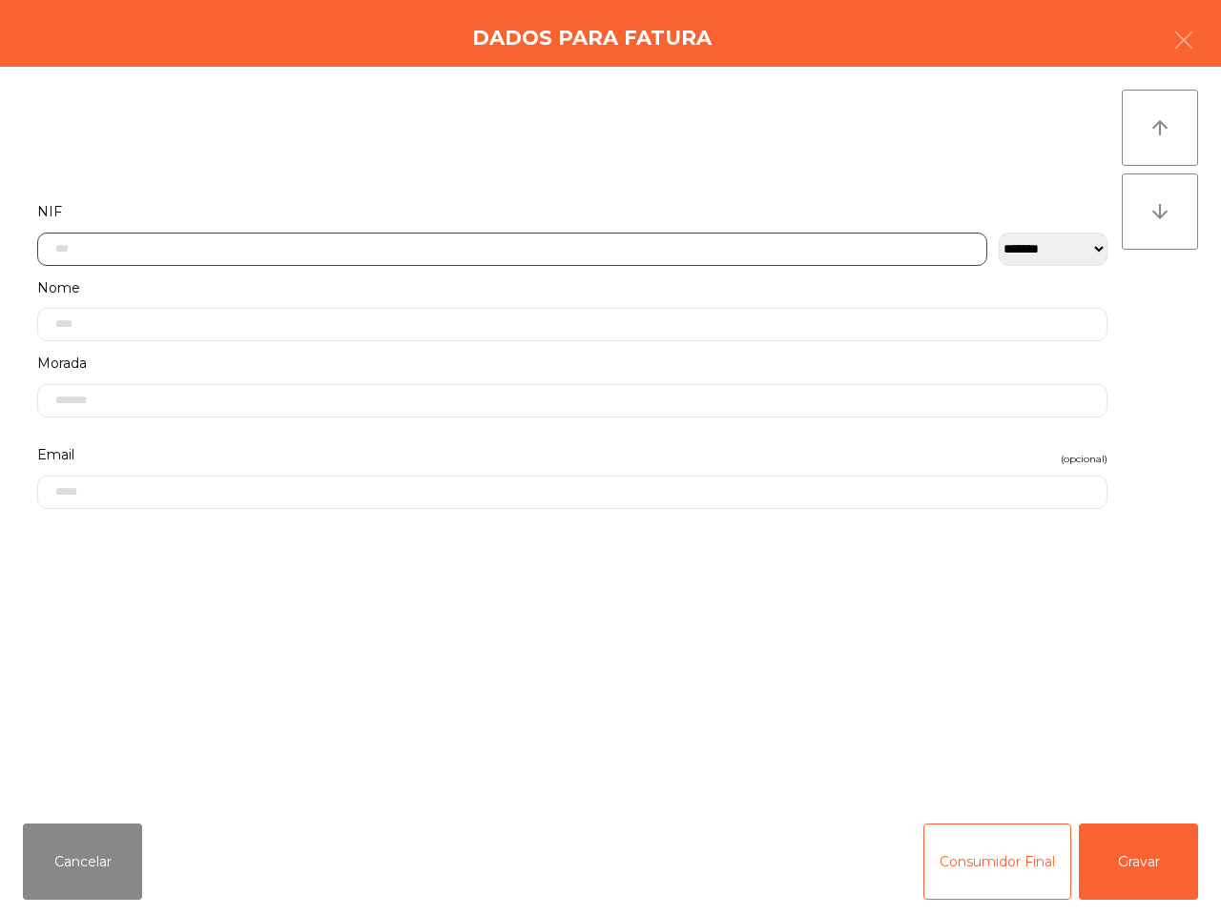
click at [187, 255] on input "text" at bounding box center [512, 249] width 950 height 33
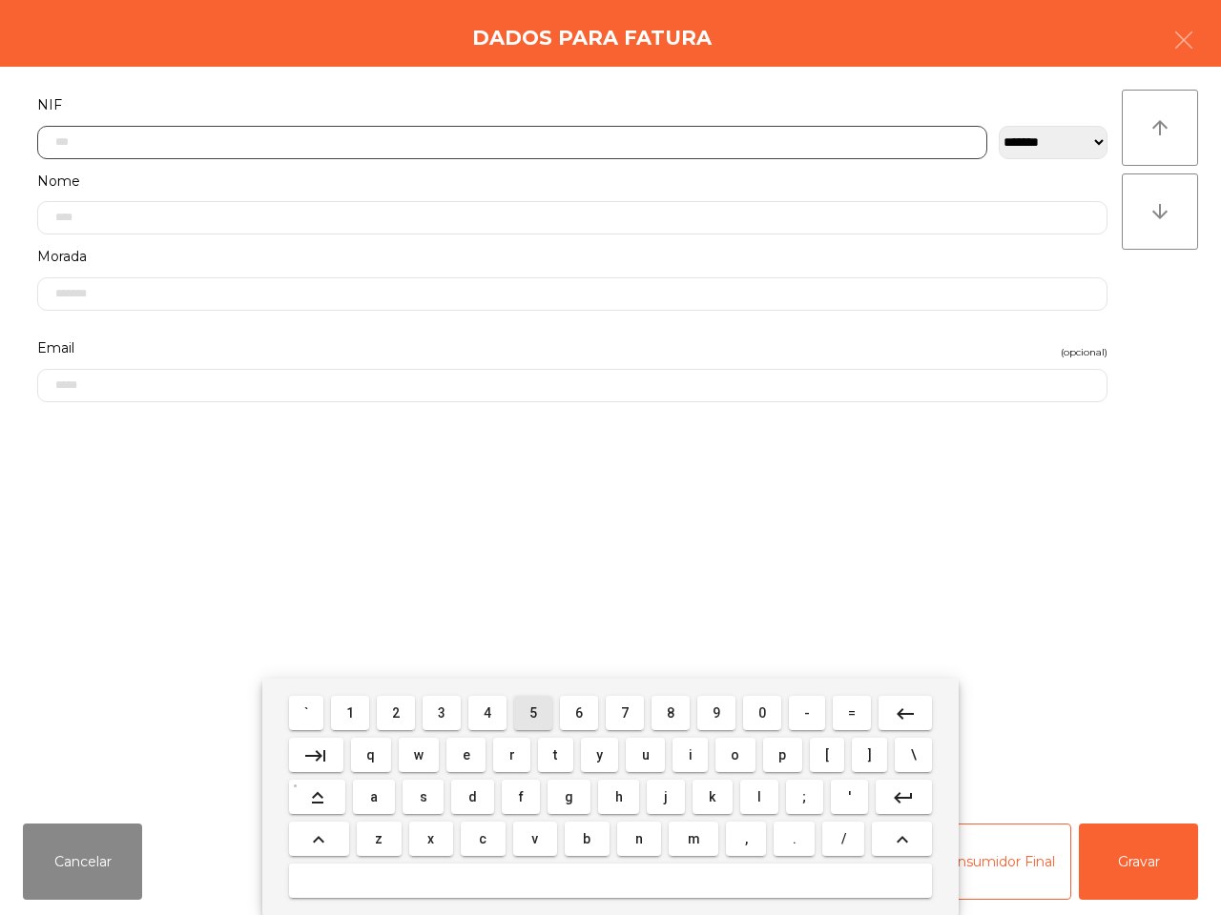
click at [527, 712] on button "5" at bounding box center [533, 713] width 38 height 34
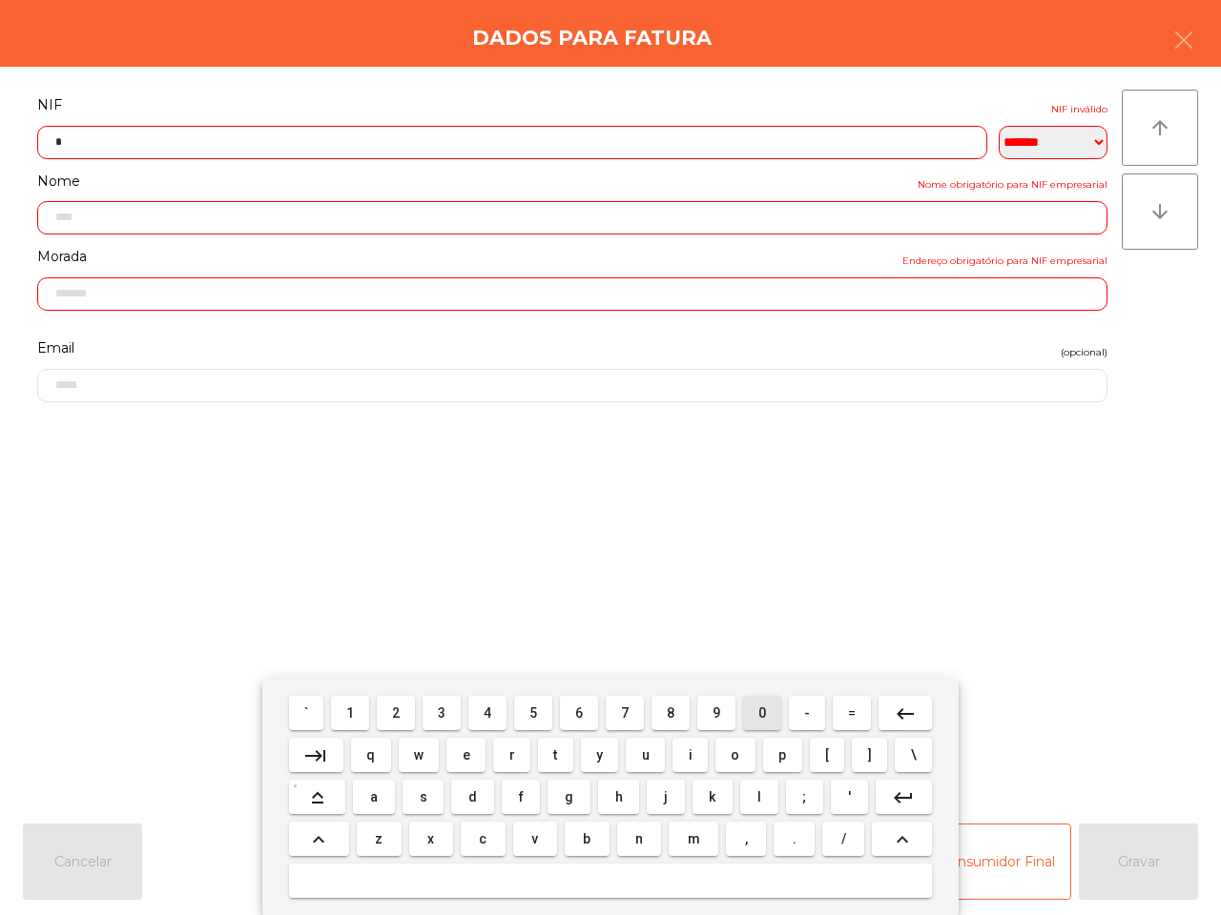
click at [756, 707] on button "0" at bounding box center [762, 713] width 38 height 34
click at [526, 703] on button "5" at bounding box center [533, 713] width 38 height 34
click at [354, 706] on span "1" at bounding box center [350, 713] width 8 height 15
click at [402, 711] on button "2" at bounding box center [396, 713] width 38 height 34
click at [667, 718] on span "8" at bounding box center [671, 713] width 8 height 15
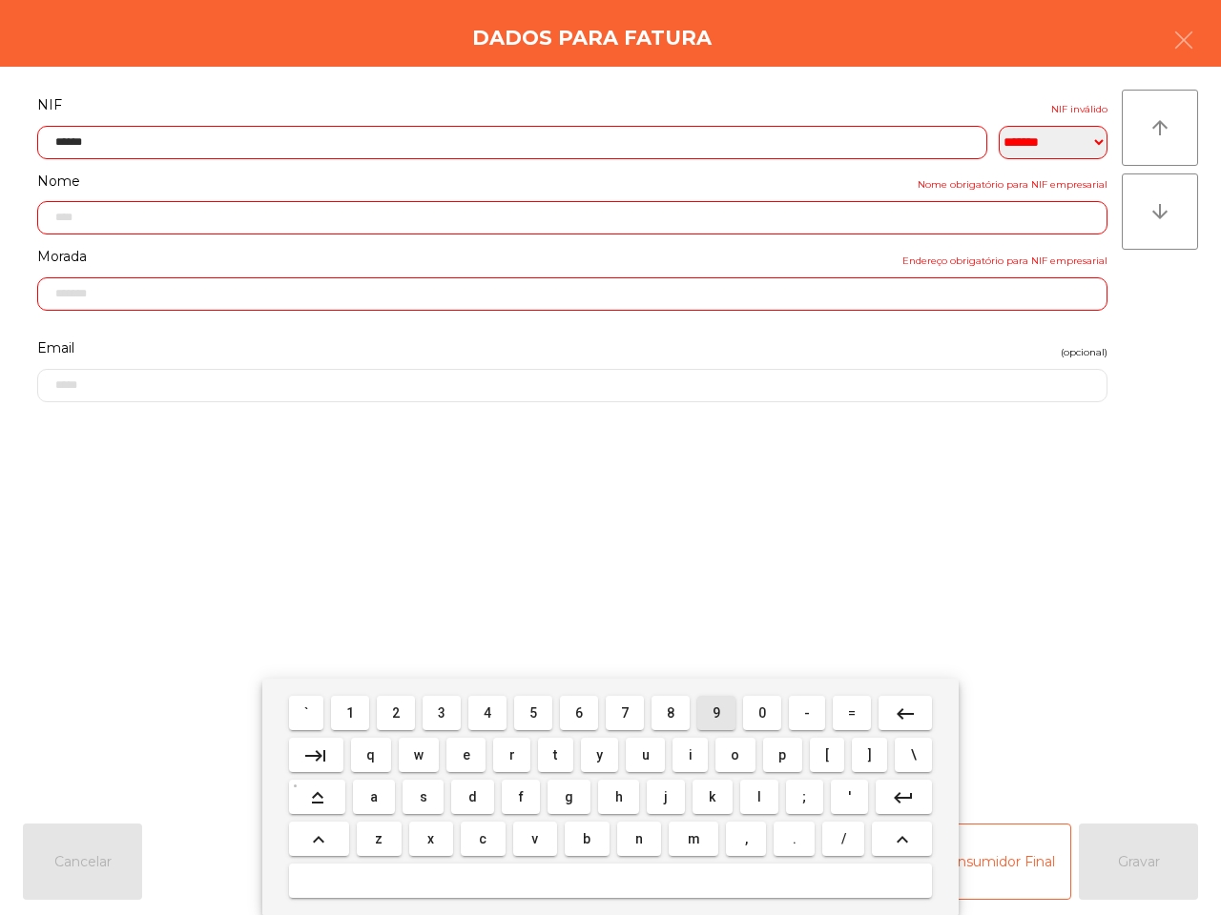
drag, startPoint x: 715, startPoint y: 716, endPoint x: 674, endPoint y: 718, distance: 41.0
click at [712, 716] on span "9" at bounding box center [716, 713] width 8 height 15
click at [670, 717] on span "8" at bounding box center [671, 713] width 8 height 15
click at [534, 709] on span "5" at bounding box center [533, 713] width 8 height 15
type input "*********"
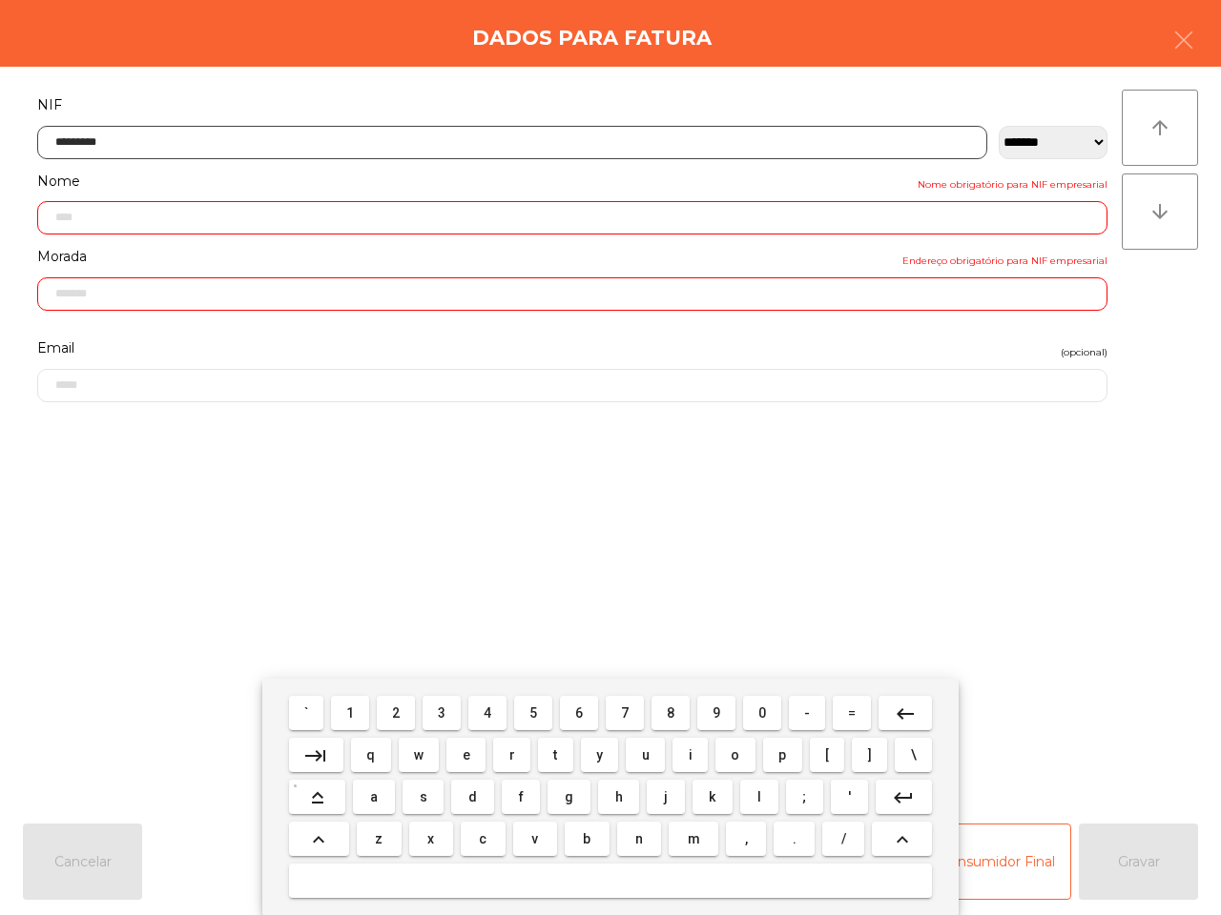
type input "**********"
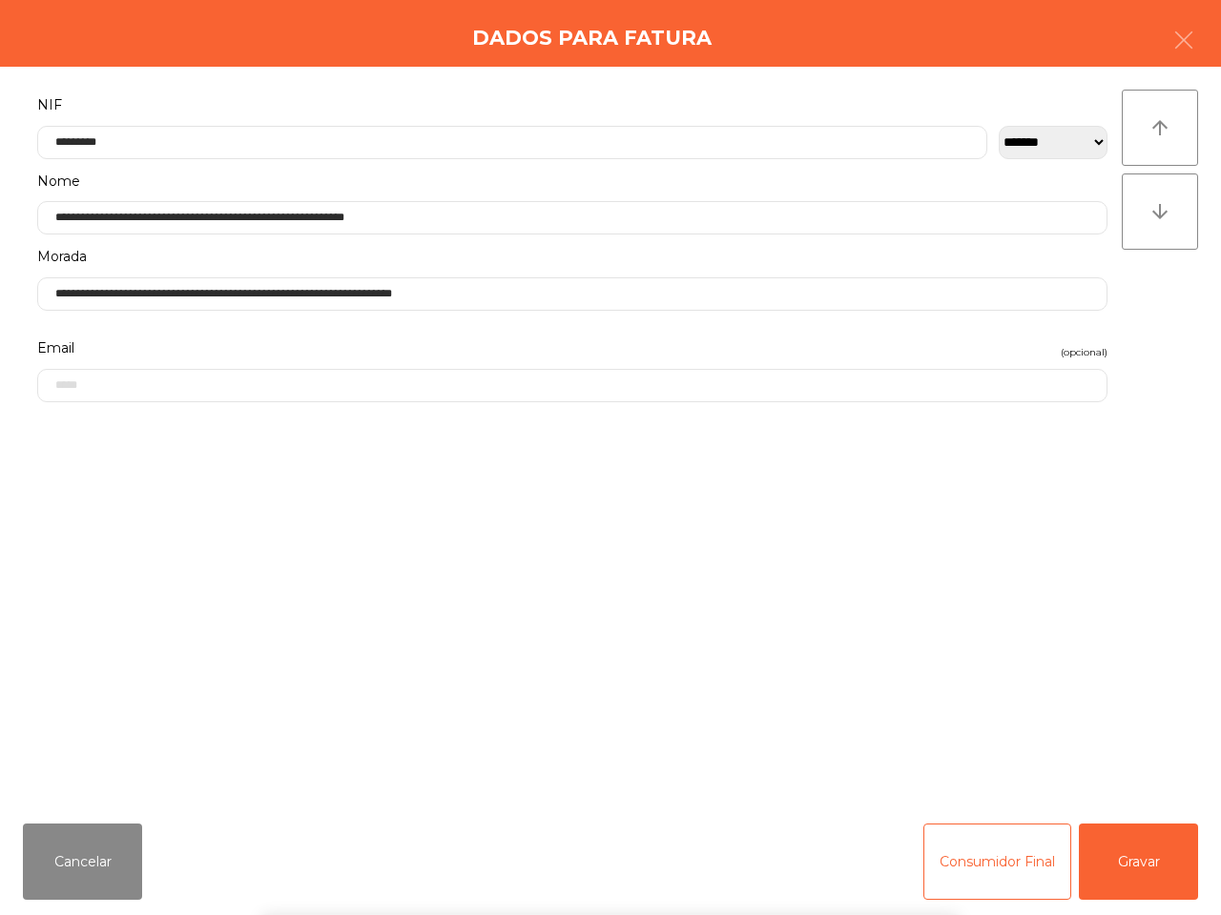
click at [1121, 868] on div "` 1 2 3 4 5 6 7 8 9 0 - = keyboard_backspace keyboard_tab q w e r t y u i o p […" at bounding box center [610, 797] width 1221 height 236
drag, startPoint x: 1121, startPoint y: 868, endPoint x: 1108, endPoint y: 859, distance: 15.9
click at [1122, 868] on button "Gravar" at bounding box center [1137, 862] width 119 height 76
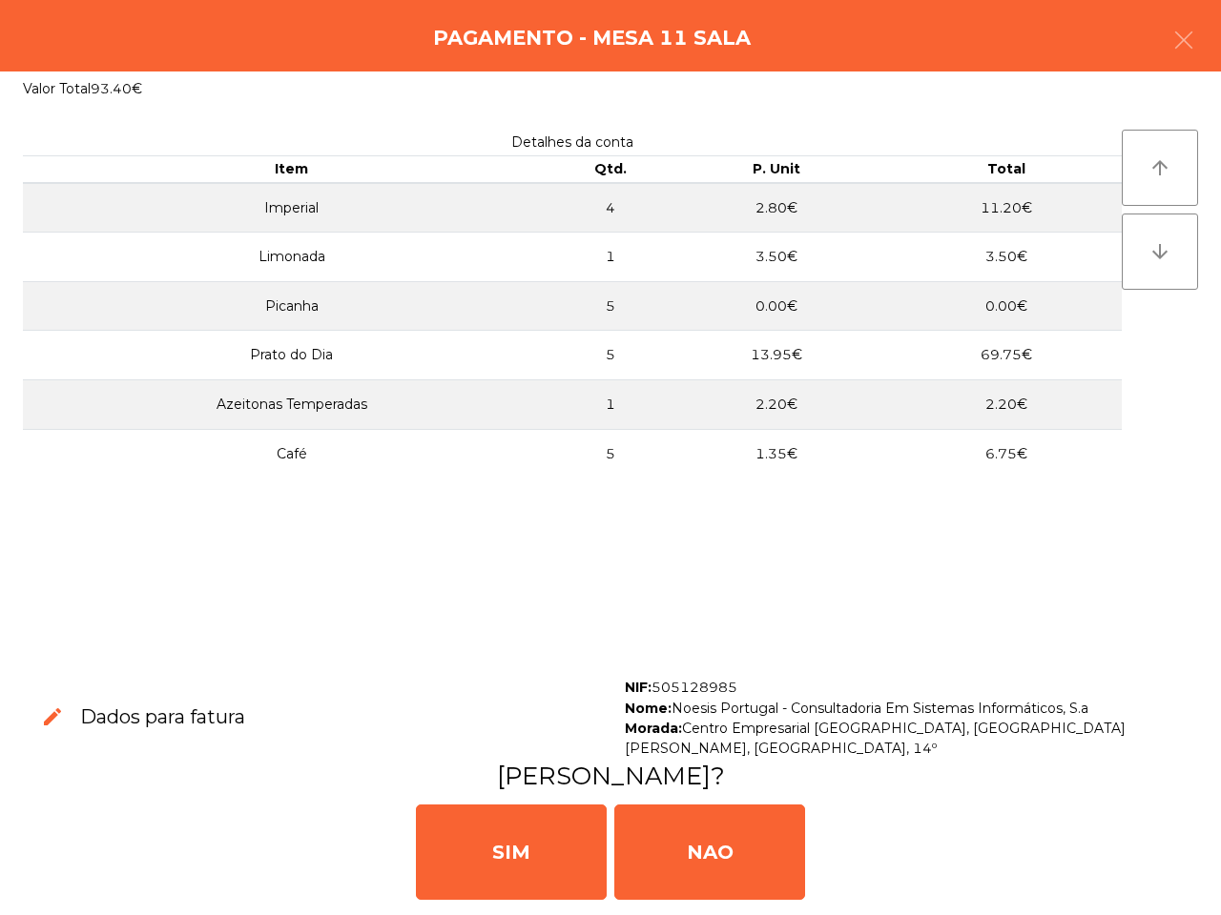
drag, startPoint x: 494, startPoint y: 823, endPoint x: 512, endPoint y: 789, distance: 38.8
click at [497, 826] on div "SIM" at bounding box center [511, 852] width 191 height 95
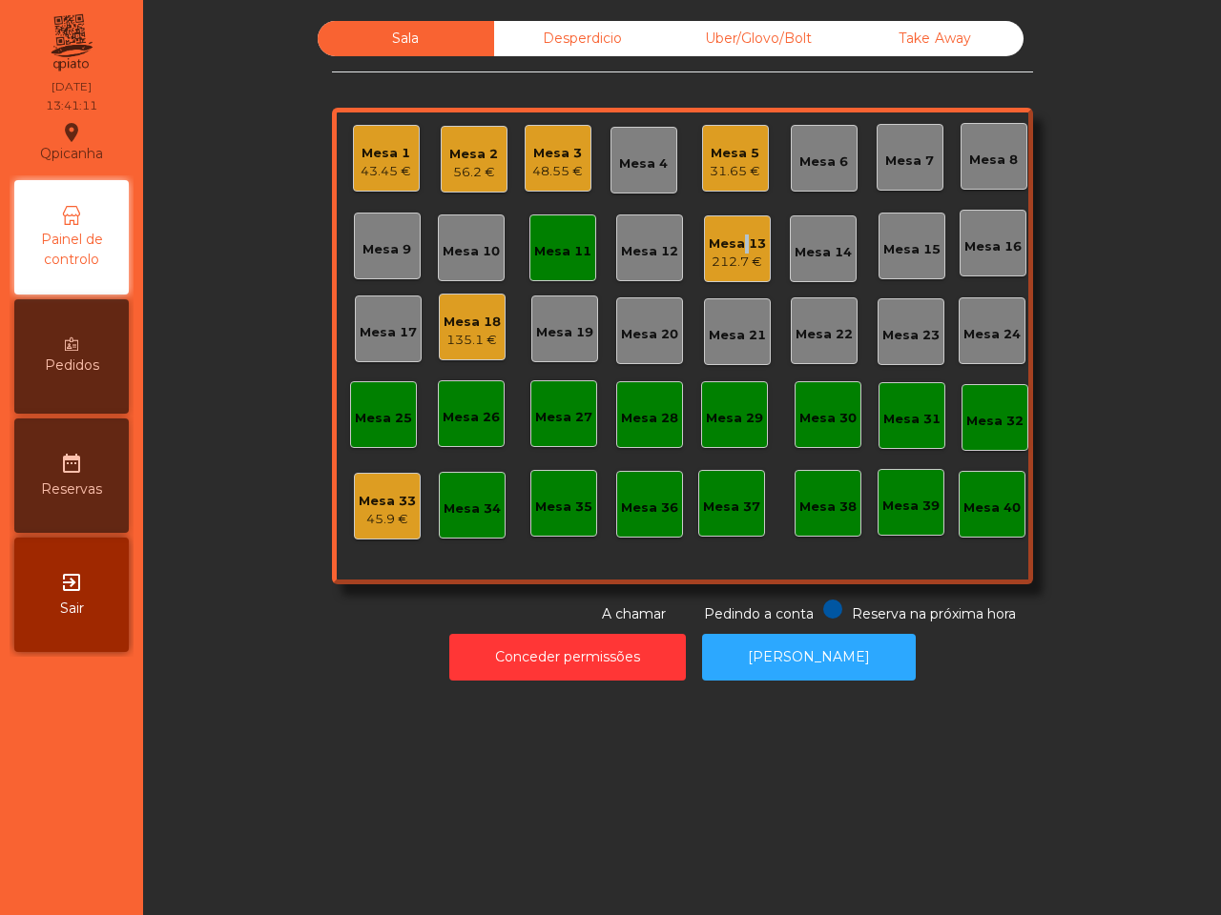
click at [734, 240] on div "Mesa 13" at bounding box center [737, 244] width 57 height 19
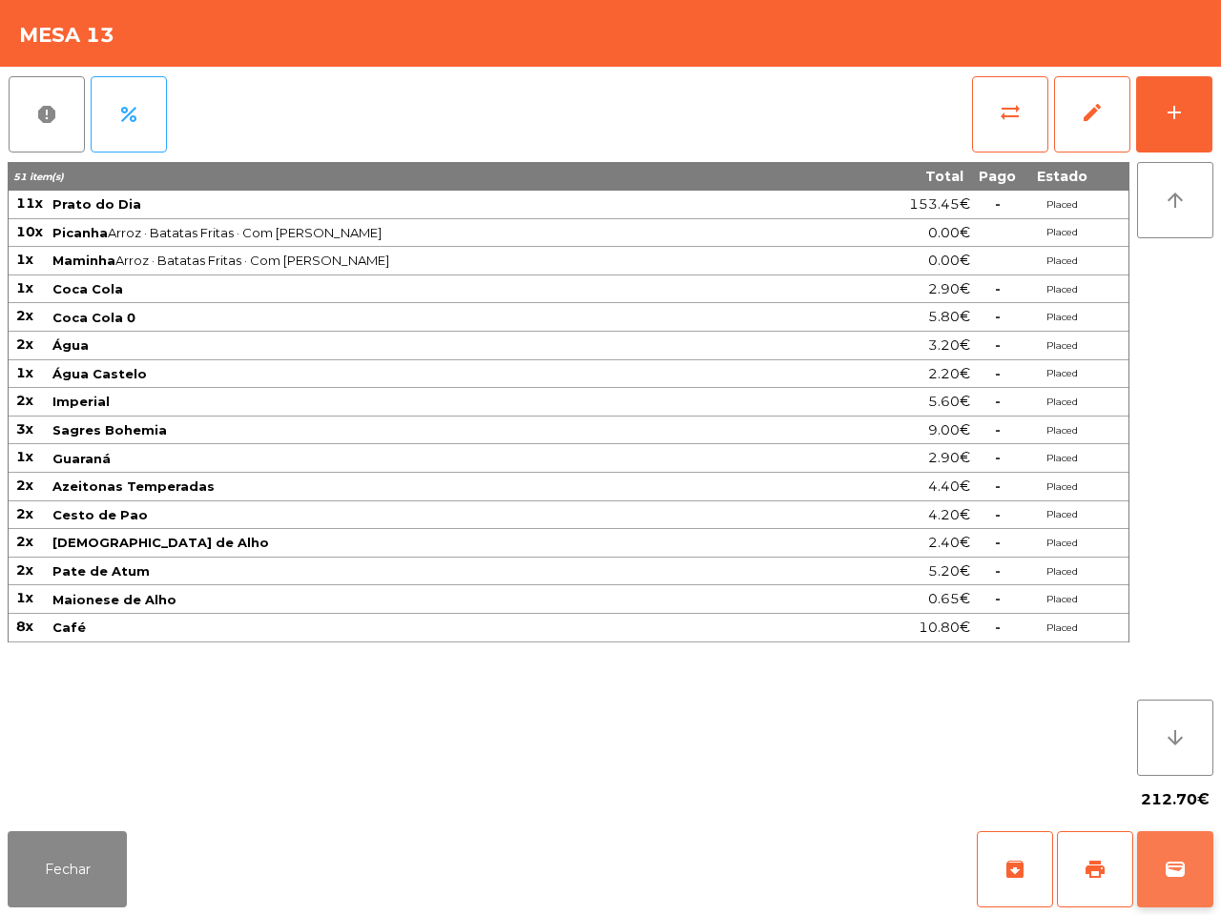
click at [1174, 861] on span "wallet" at bounding box center [1174, 869] width 23 height 23
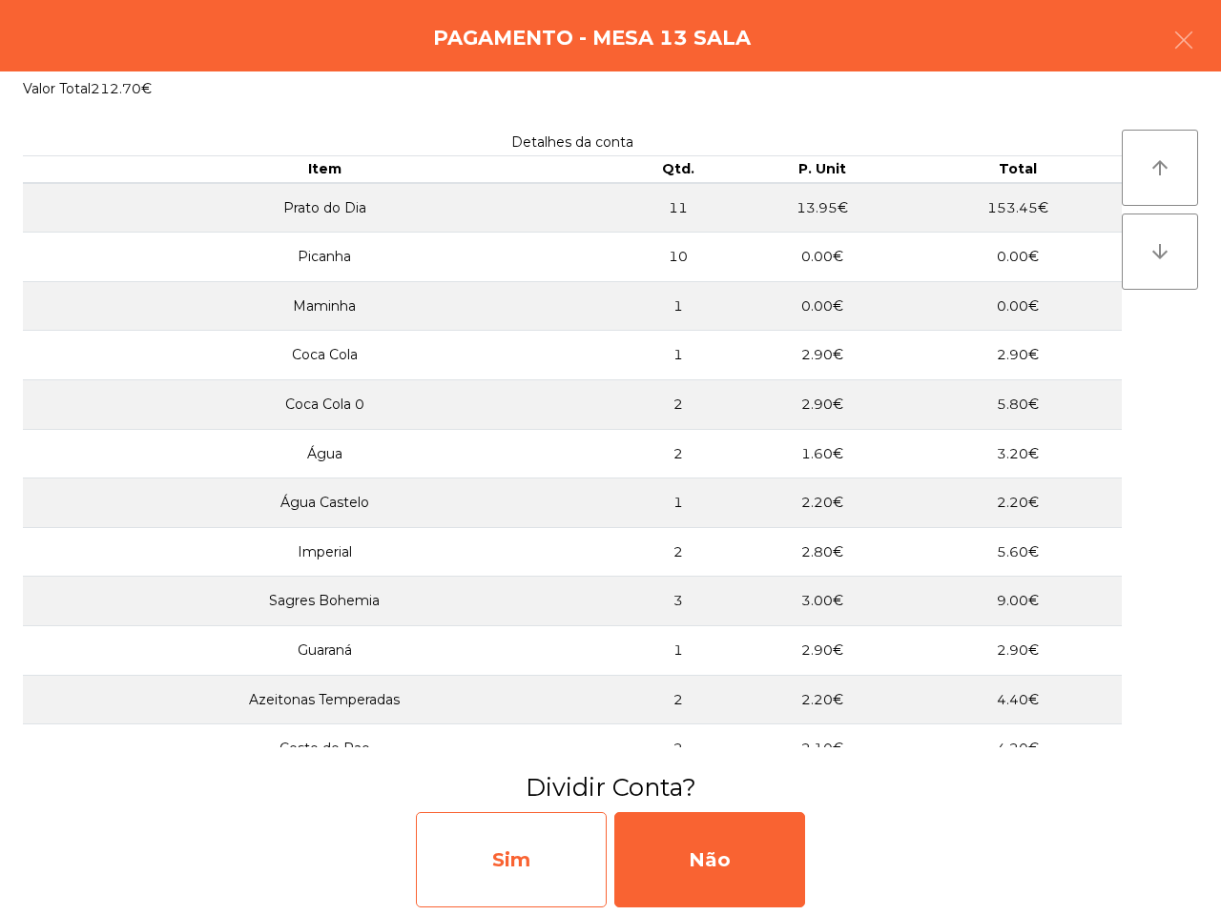
click at [536, 845] on div "Sim" at bounding box center [511, 859] width 191 height 95
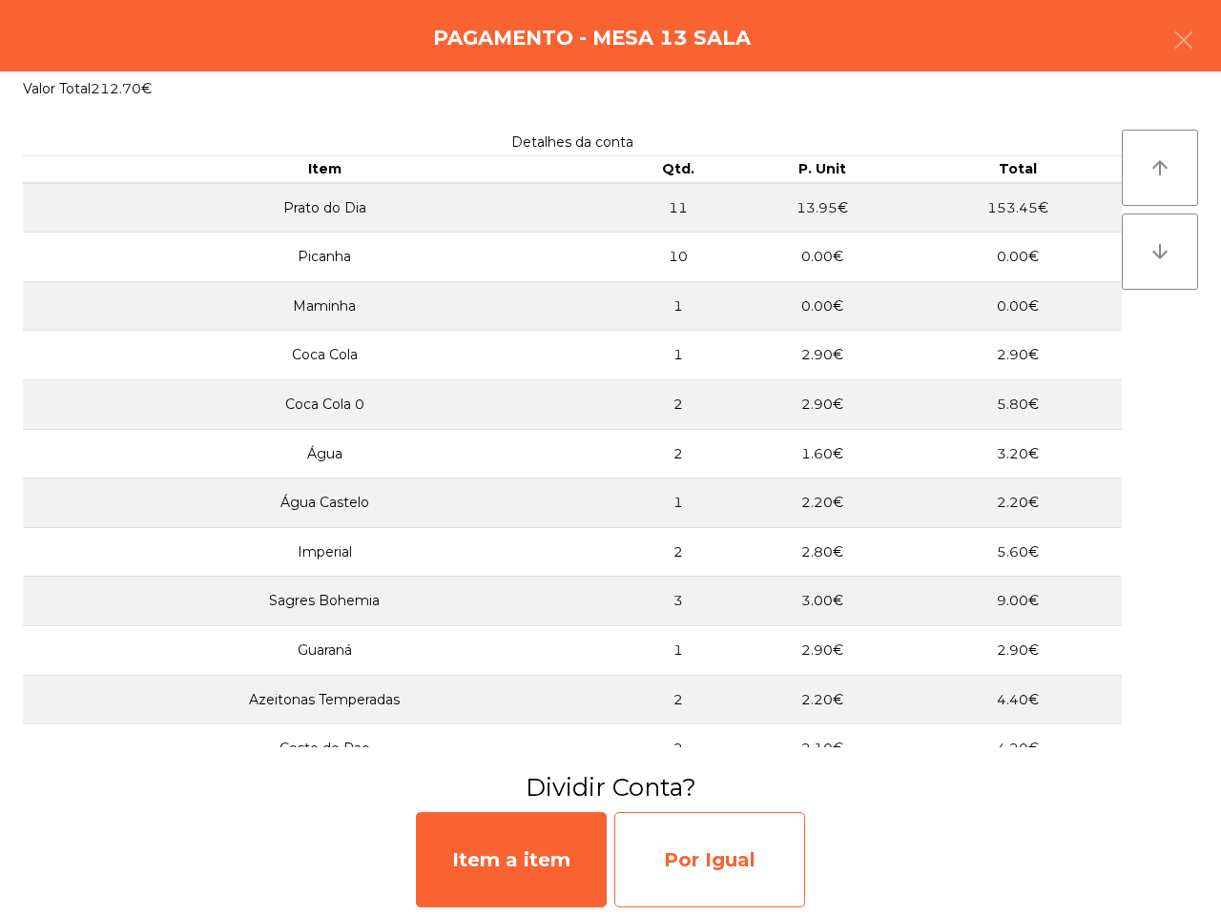
click at [707, 880] on div "Por Igual" at bounding box center [709, 859] width 191 height 95
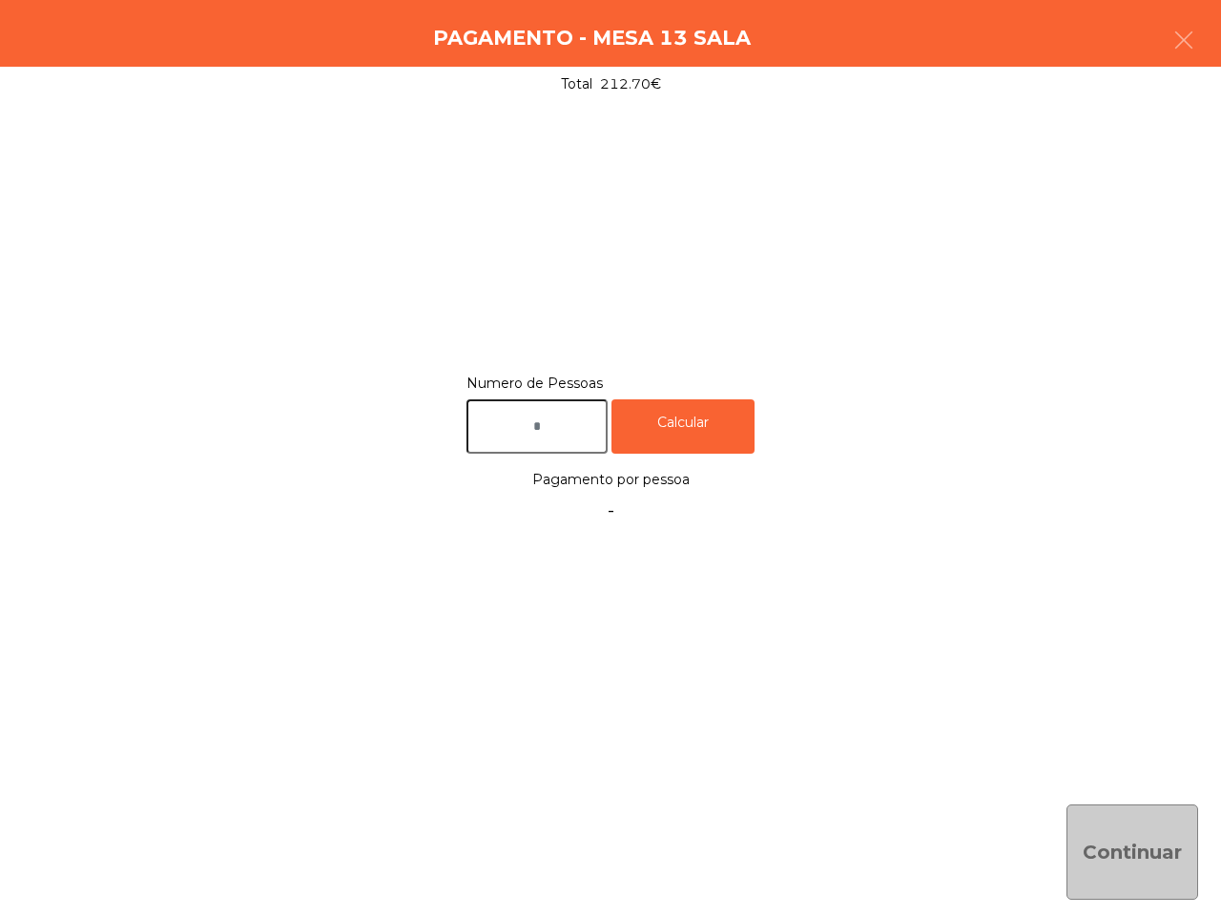
click at [565, 439] on input "text" at bounding box center [536, 427] width 141 height 54
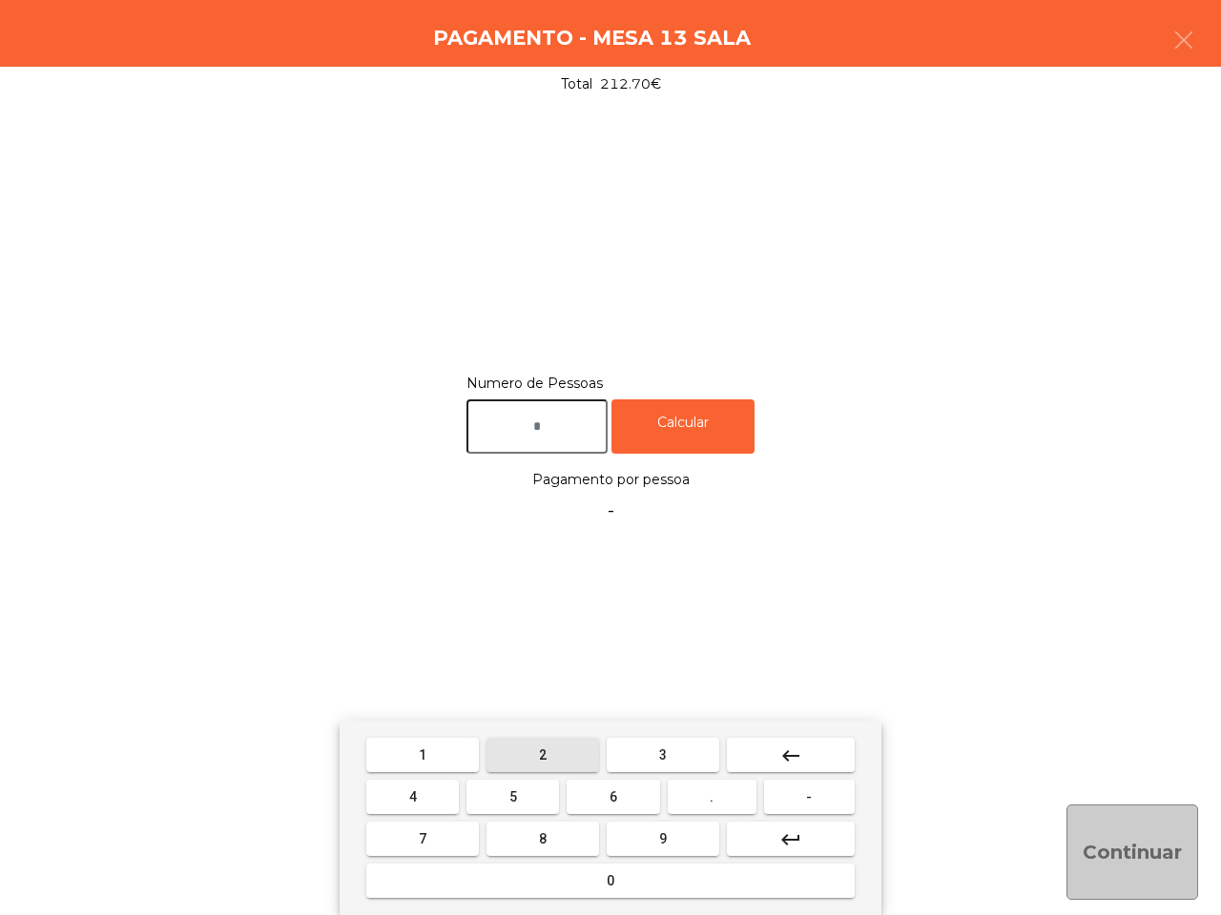
drag, startPoint x: 531, startPoint y: 753, endPoint x: 703, endPoint y: 458, distance: 341.8
click at [534, 754] on button "2" at bounding box center [542, 755] width 113 height 34
type input "*"
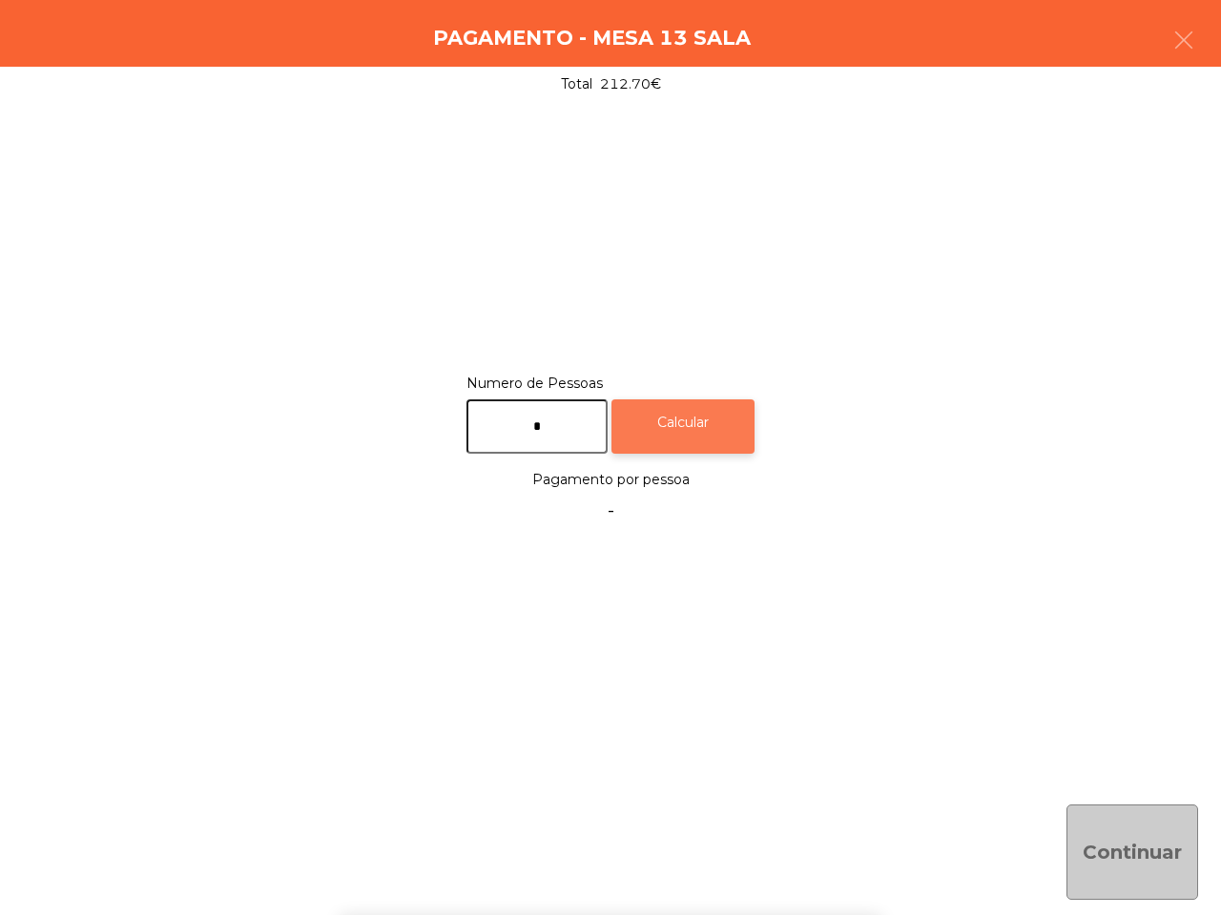
click at [685, 430] on div "Calcular" at bounding box center [682, 427] width 143 height 54
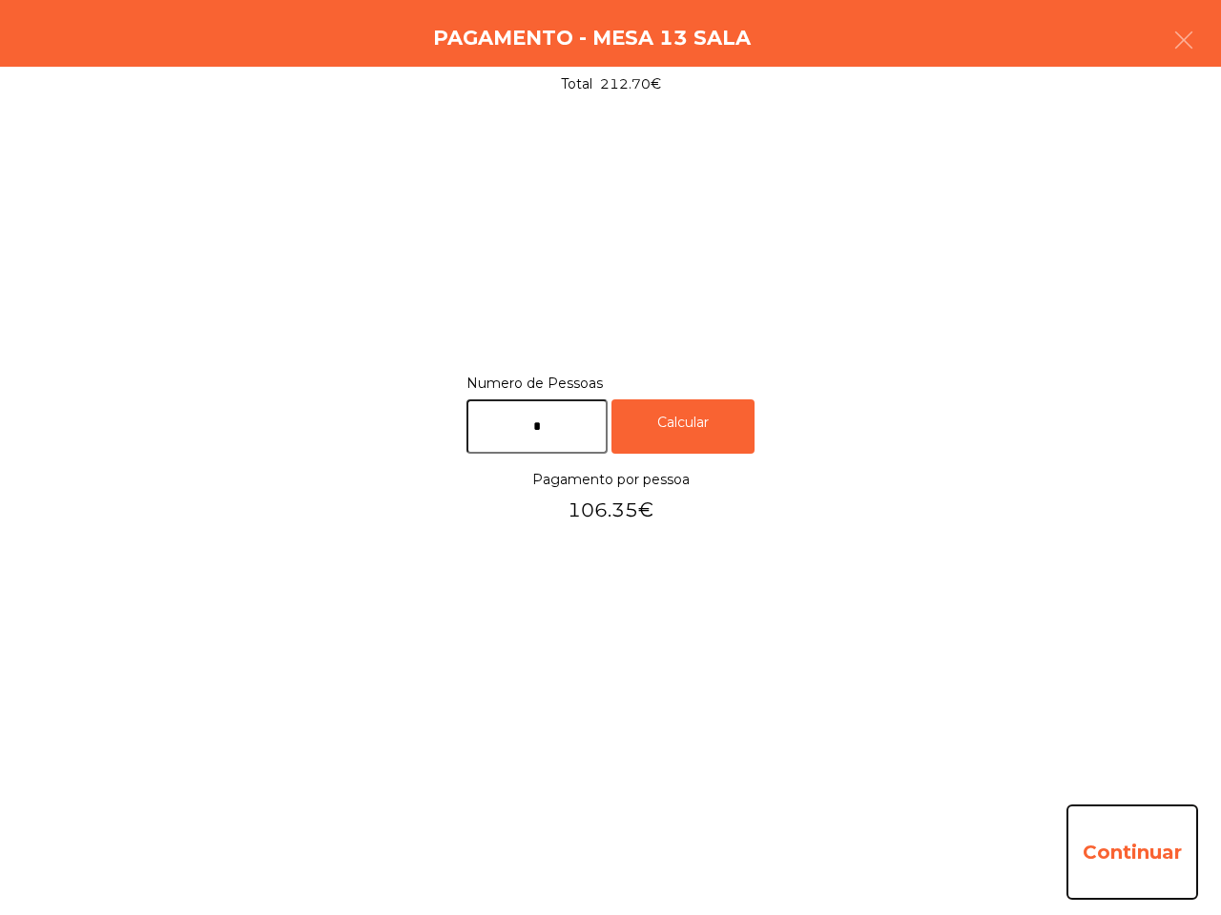
click at [1142, 863] on button "Continuar" at bounding box center [1132, 852] width 132 height 95
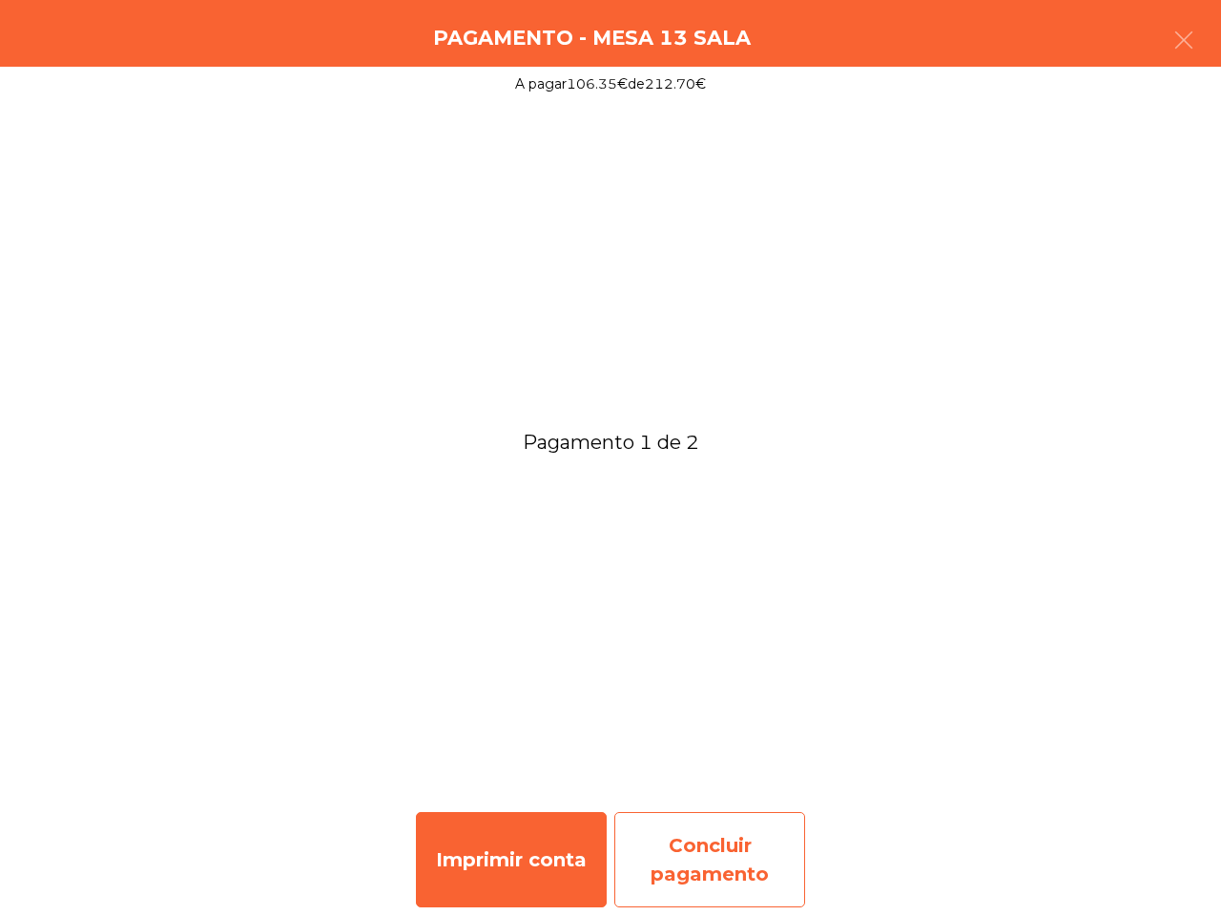
click at [760, 850] on div "Concluir pagamento" at bounding box center [709, 859] width 191 height 95
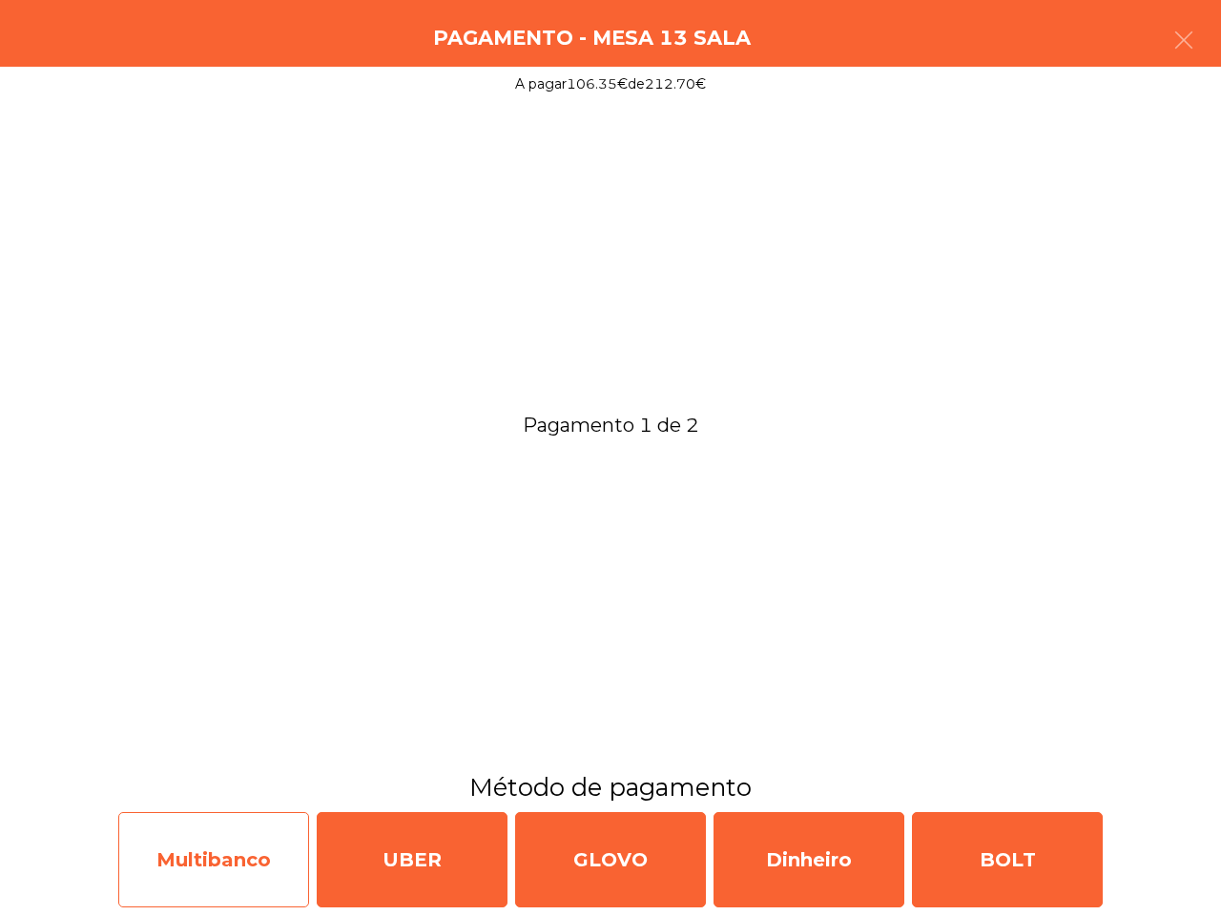
click at [226, 841] on div "Multibanco" at bounding box center [213, 859] width 191 height 95
select select "**"
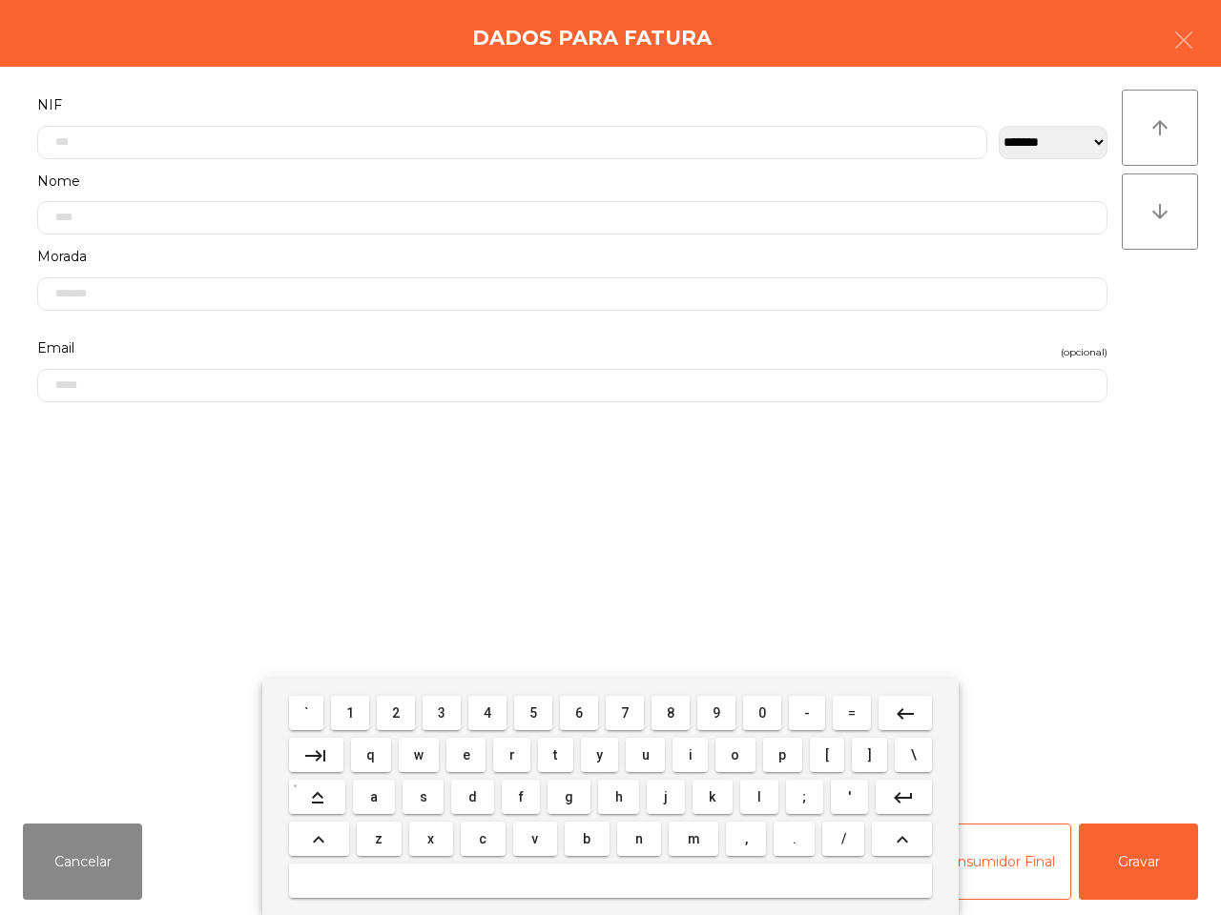
drag, startPoint x: 532, startPoint y: 713, endPoint x: 588, endPoint y: 708, distance: 56.6
click at [534, 712] on span "5" at bounding box center [533, 713] width 8 height 15
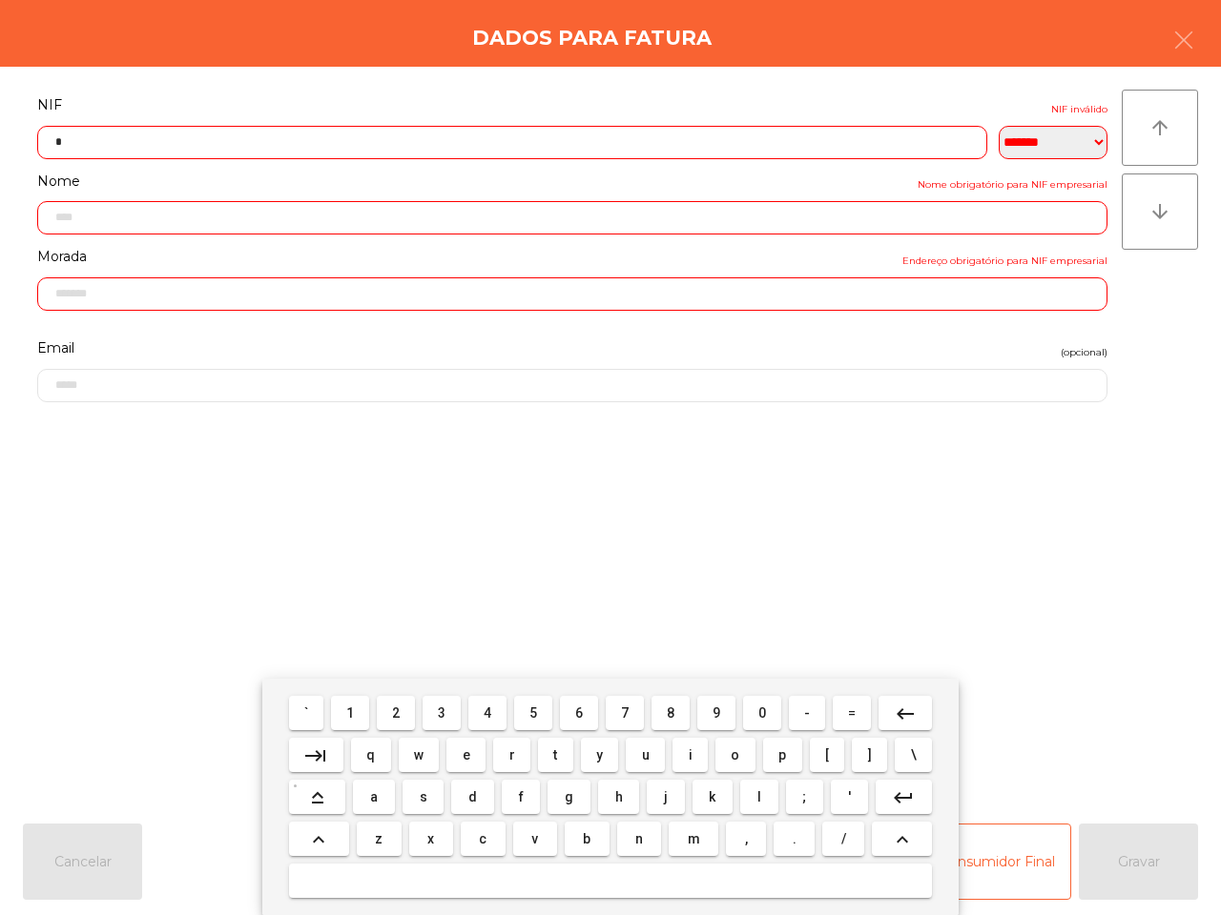
click at [753, 712] on button "0" at bounding box center [762, 713] width 38 height 34
click at [524, 704] on button "5" at bounding box center [533, 713] width 38 height 34
click at [354, 708] on span "1" at bounding box center [350, 713] width 8 height 15
click at [392, 704] on button "2" at bounding box center [396, 713] width 38 height 34
click at [669, 710] on span "8" at bounding box center [671, 713] width 8 height 15
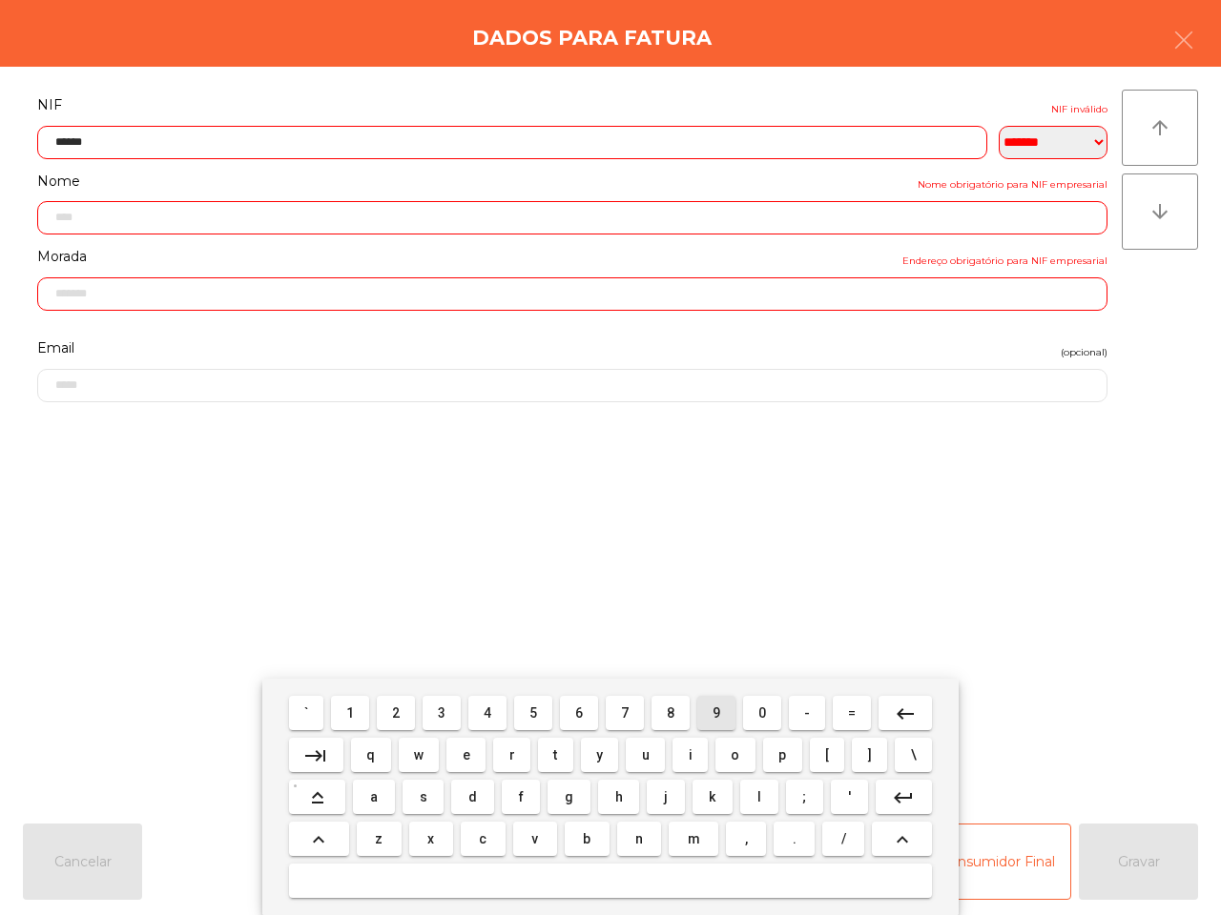
click at [712, 709] on span "9" at bounding box center [716, 713] width 8 height 15
click at [661, 711] on button "8" at bounding box center [670, 713] width 38 height 34
click at [534, 710] on span "5" at bounding box center [533, 713] width 8 height 15
type input "*********"
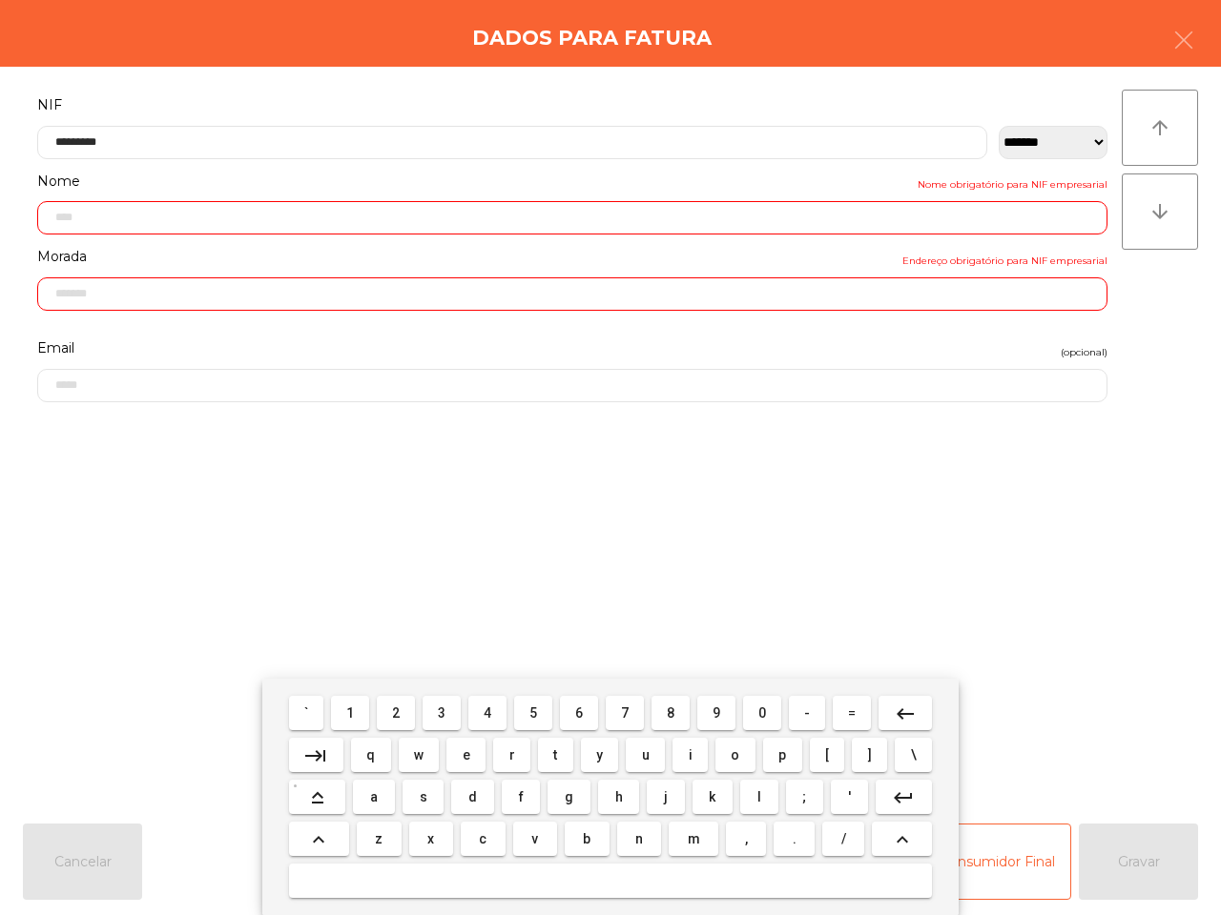
type input "**********"
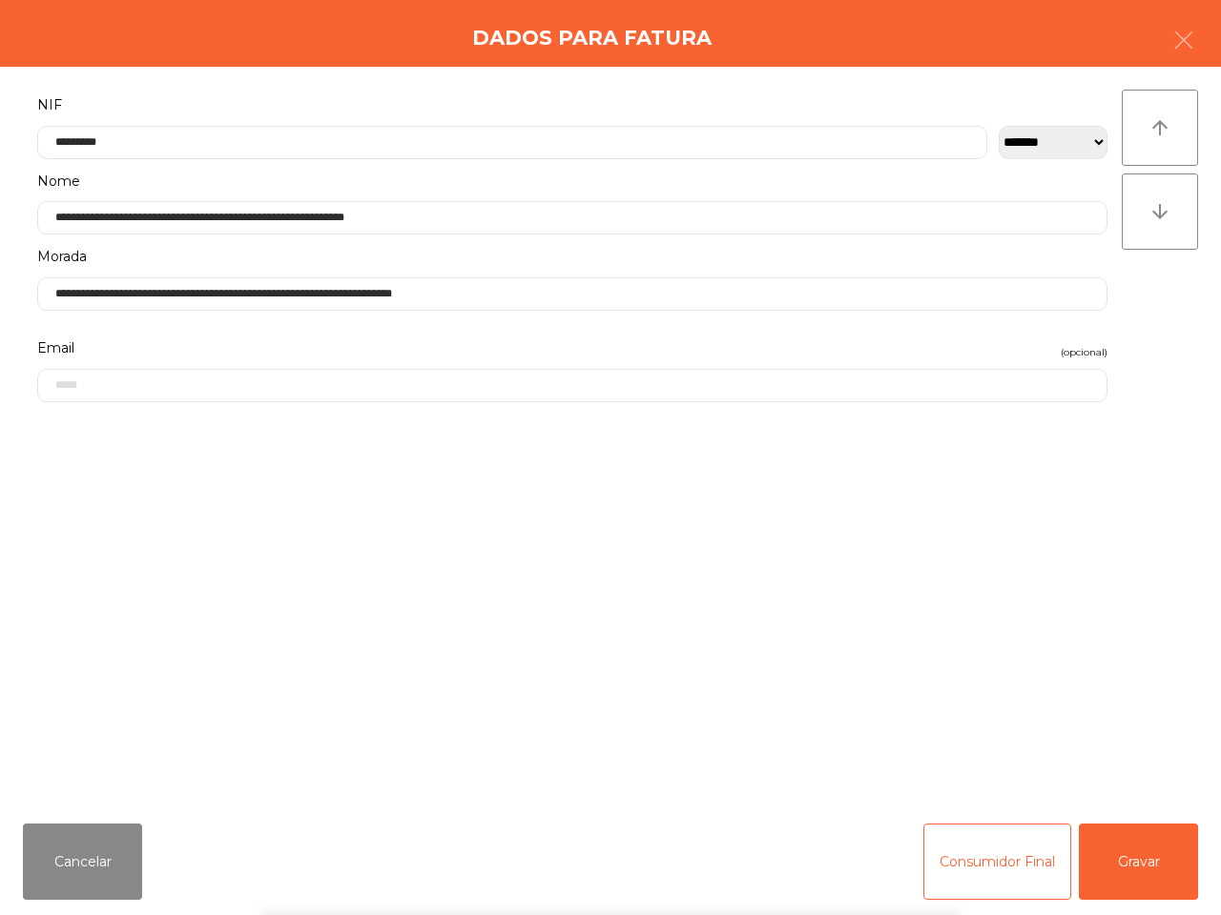
click at [1117, 852] on div "` 1 2 3 4 5 6 7 8 9 0 - = keyboard_backspace keyboard_tab q w e r t y u i o p […" at bounding box center [610, 797] width 1221 height 236
click at [1112, 842] on button "Gravar" at bounding box center [1137, 862] width 119 height 76
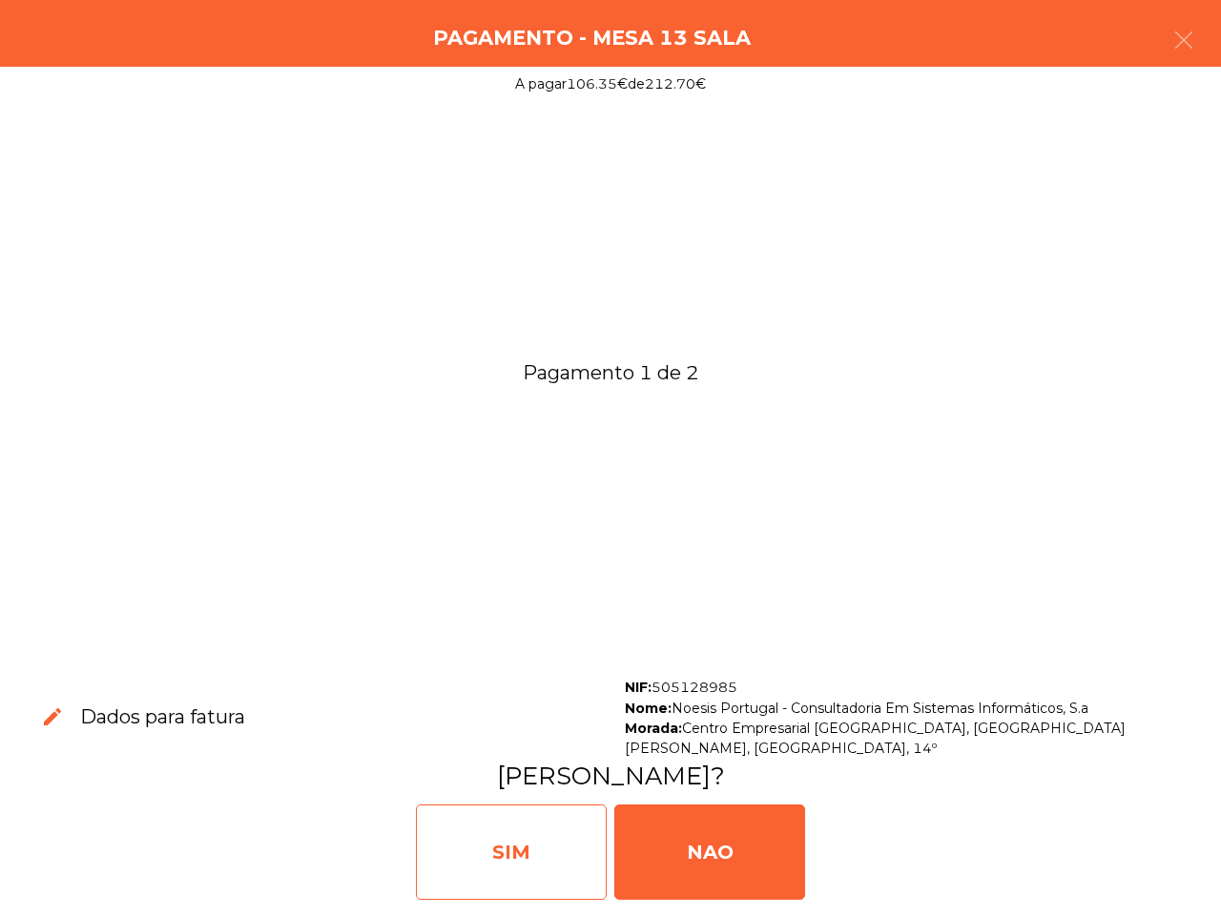
click at [488, 868] on div "SIM" at bounding box center [511, 852] width 191 height 95
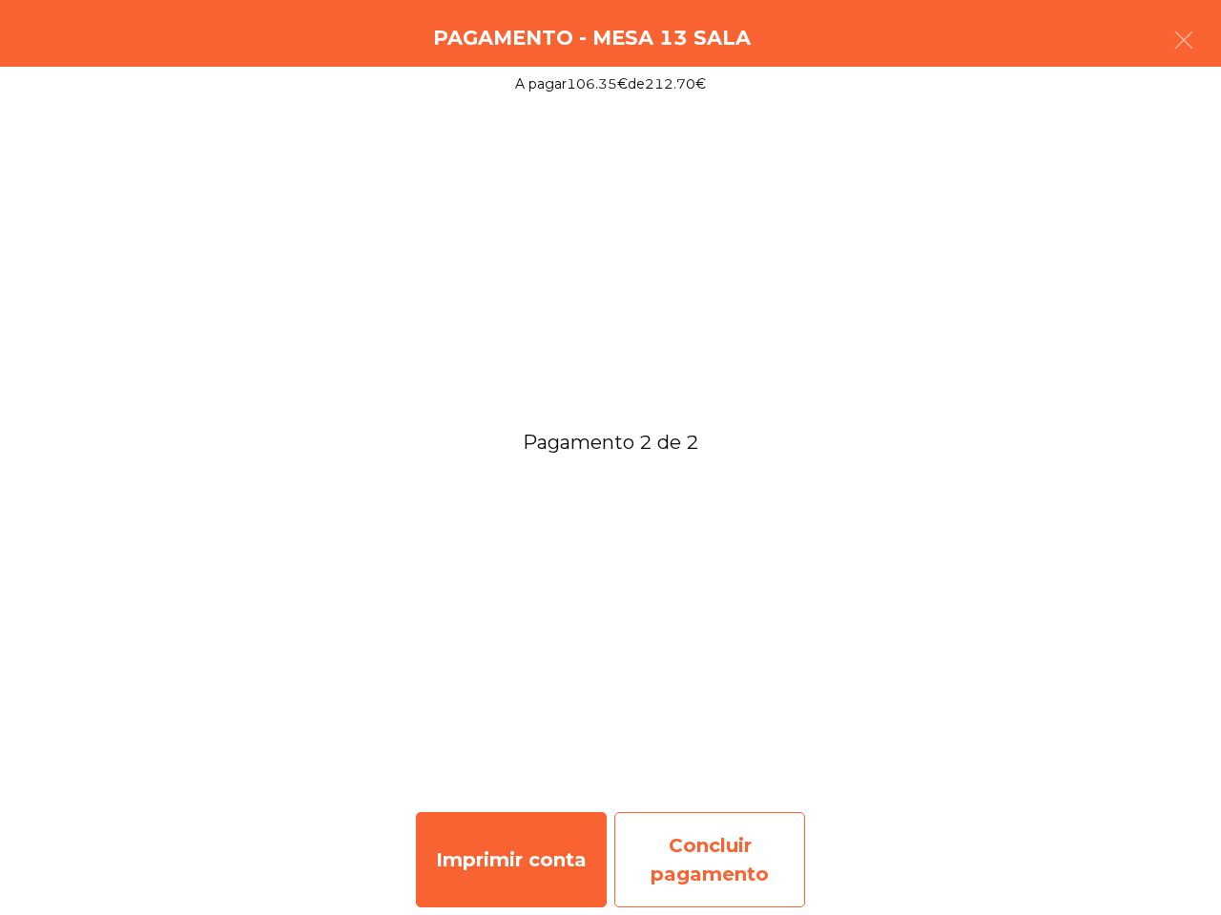
click at [711, 855] on div "Concluir pagamento" at bounding box center [709, 859] width 191 height 95
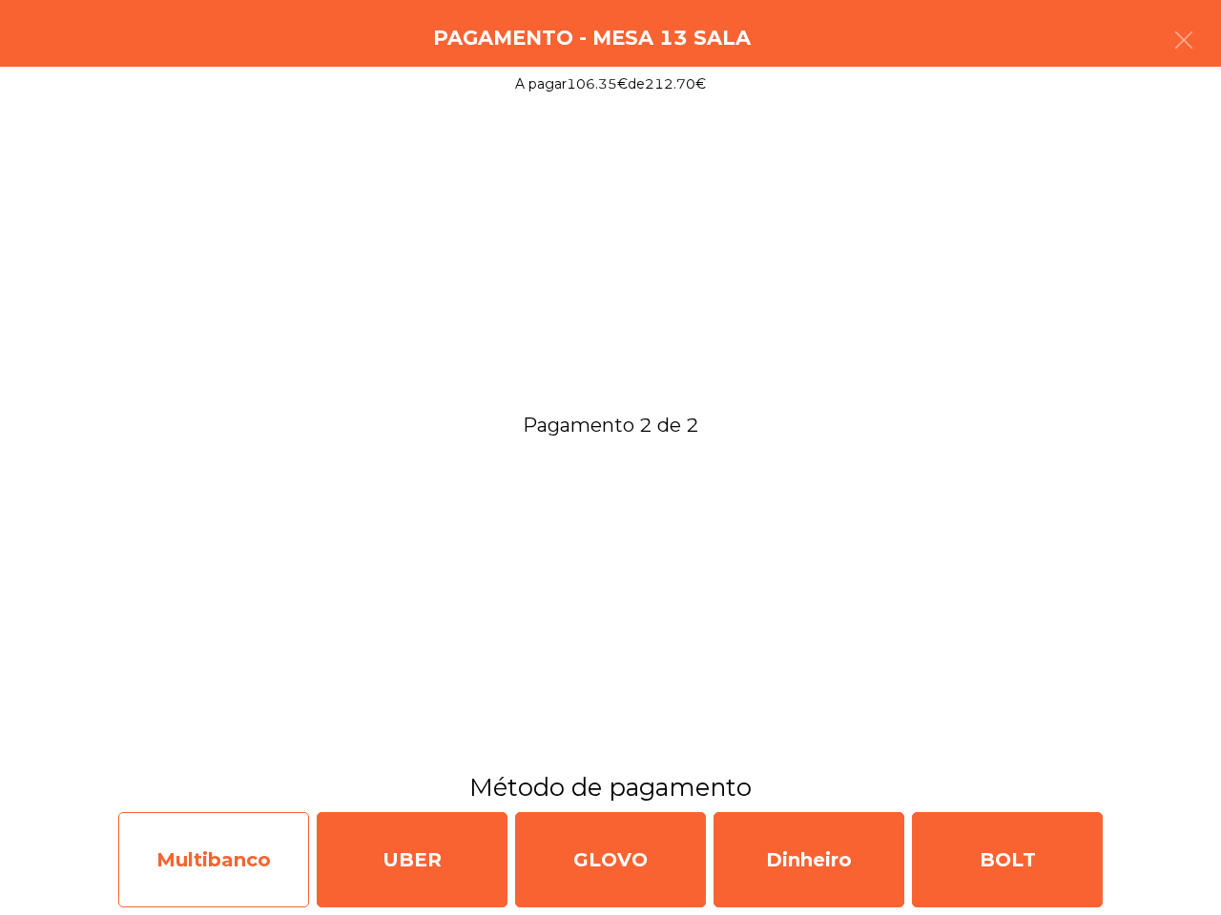
click at [250, 842] on div "Multibanco" at bounding box center [213, 859] width 191 height 95
select select "**"
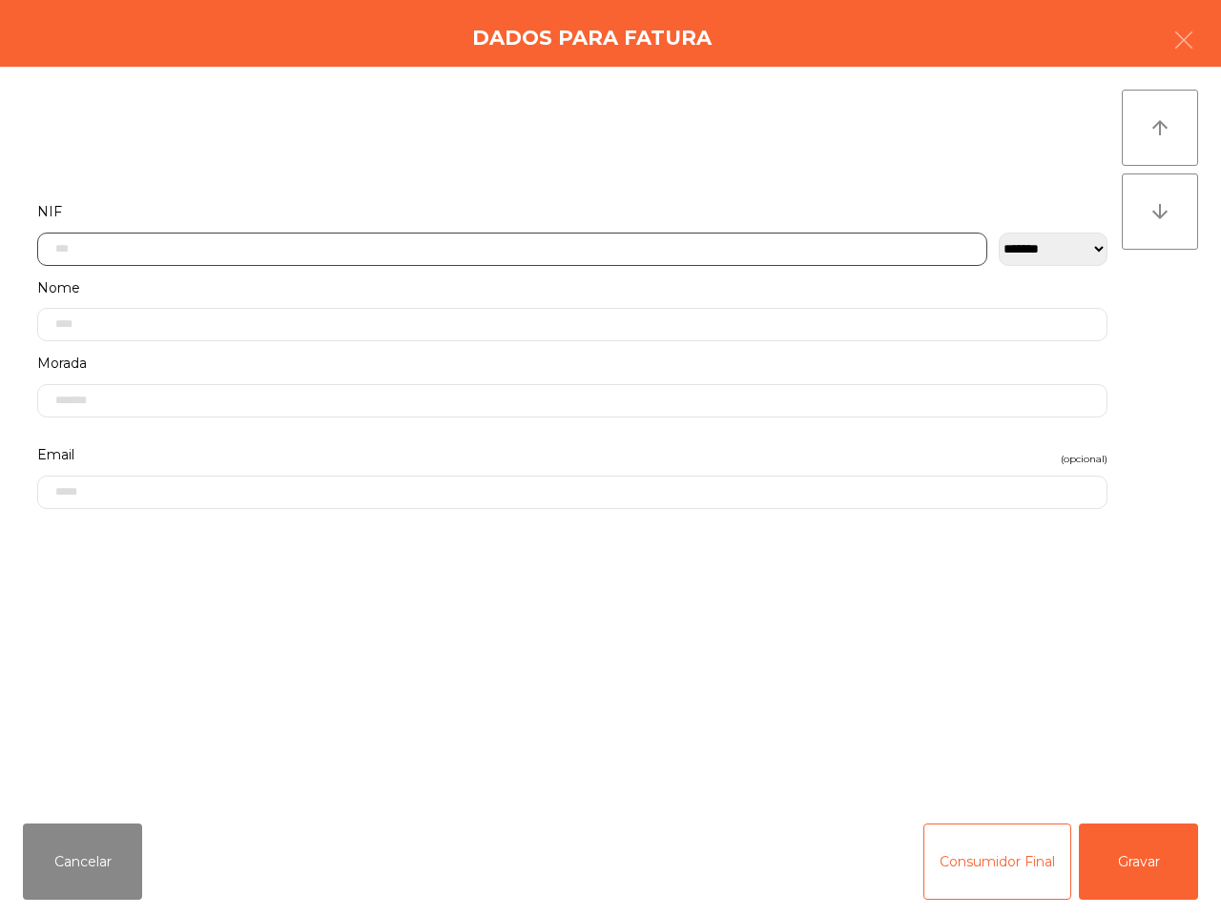
click at [219, 246] on input "text" at bounding box center [512, 249] width 950 height 33
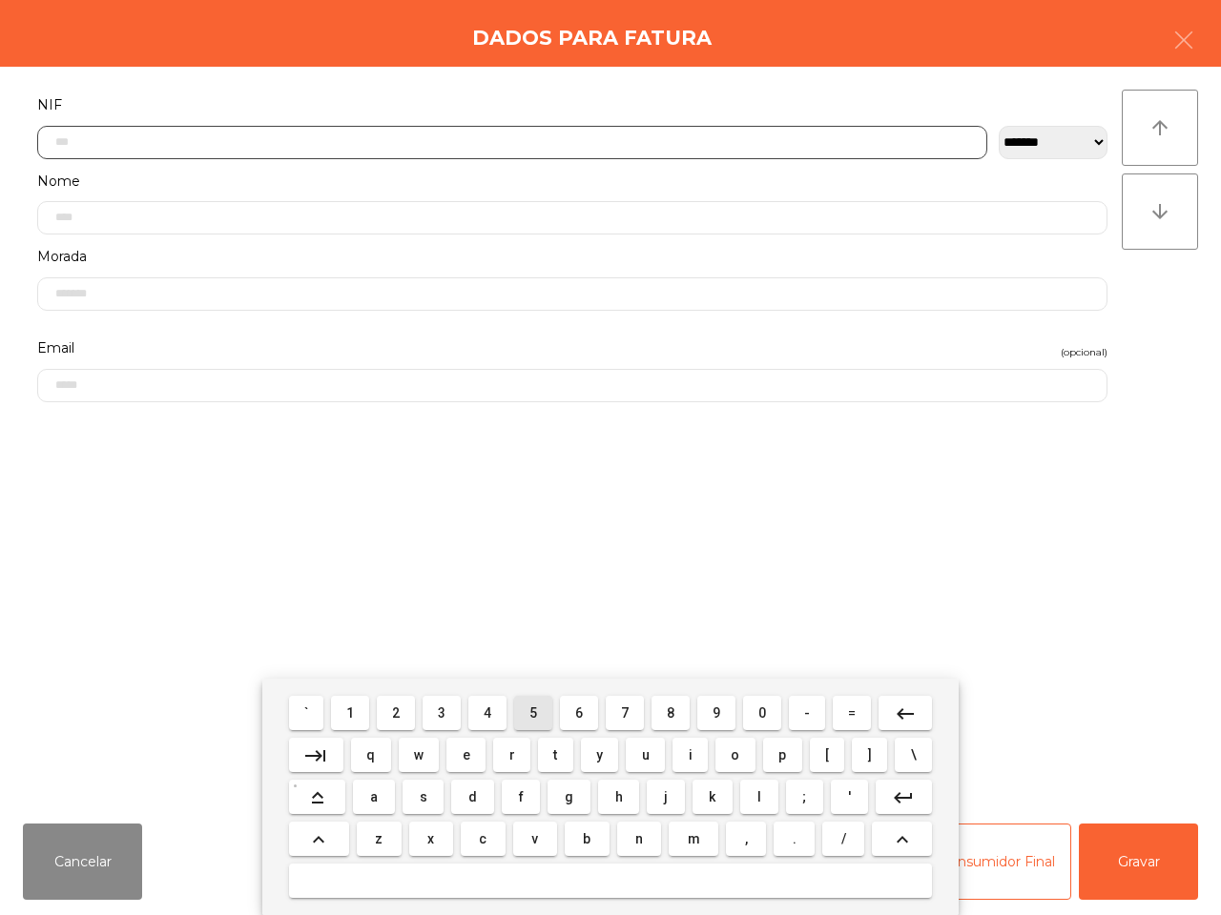
click at [529, 716] on button "5" at bounding box center [533, 713] width 38 height 34
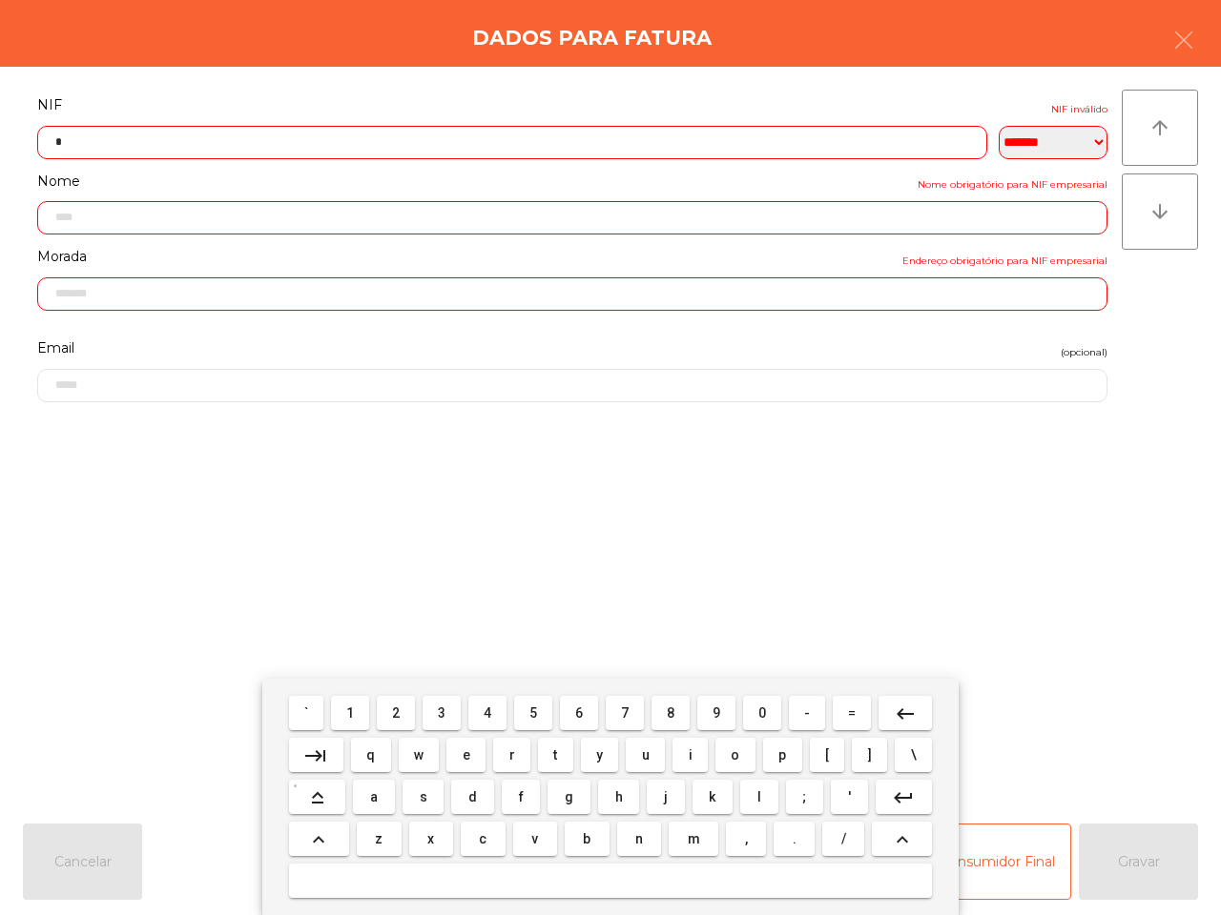
click at [770, 710] on button "0" at bounding box center [762, 713] width 38 height 34
click at [539, 720] on button "5" at bounding box center [533, 713] width 38 height 34
click at [358, 718] on button "1" at bounding box center [350, 713] width 38 height 34
click at [392, 715] on button "2" at bounding box center [396, 713] width 38 height 34
click at [668, 711] on button "8" at bounding box center [670, 713] width 38 height 34
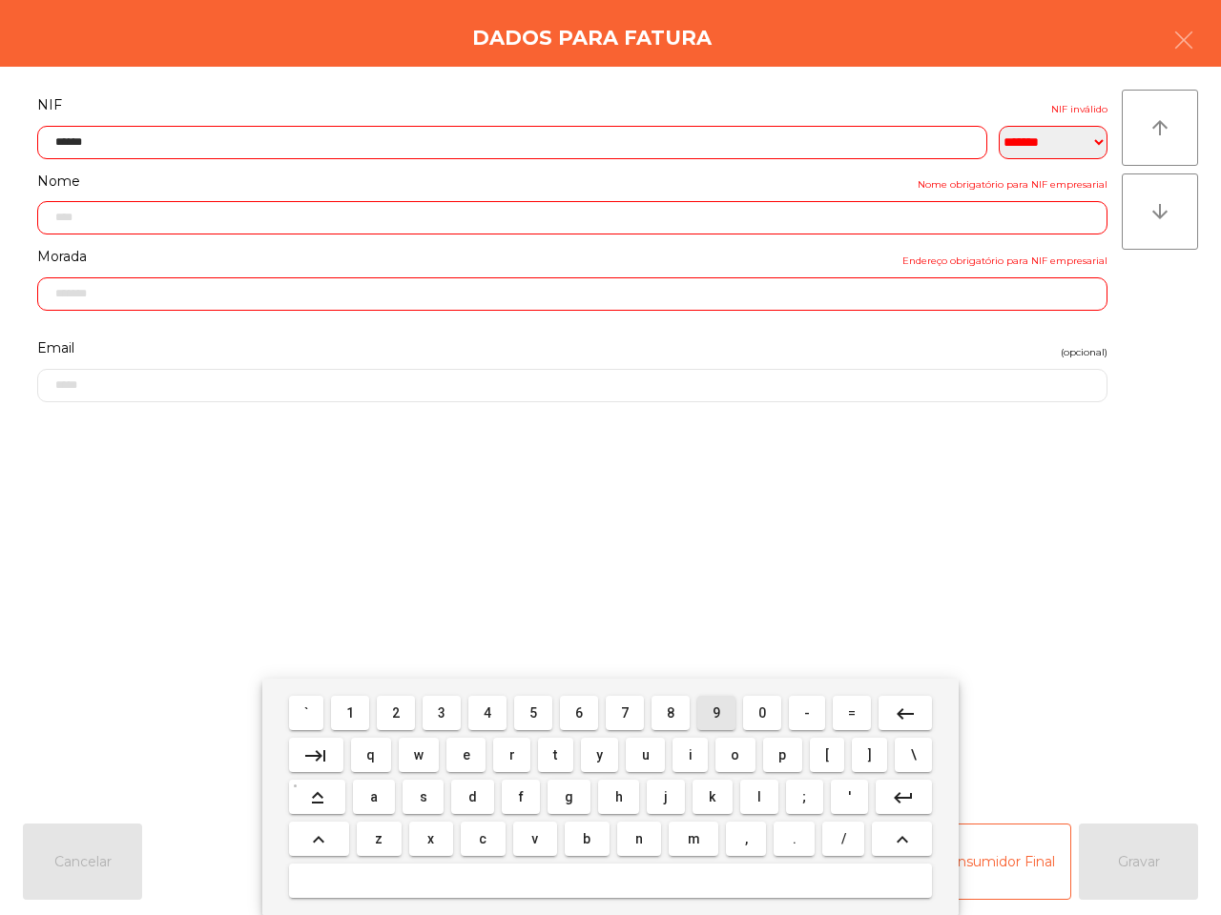
click at [723, 715] on button "9" at bounding box center [716, 713] width 38 height 34
click at [664, 720] on button "8" at bounding box center [670, 713] width 38 height 34
click at [532, 713] on span "5" at bounding box center [533, 713] width 8 height 15
type input "*********"
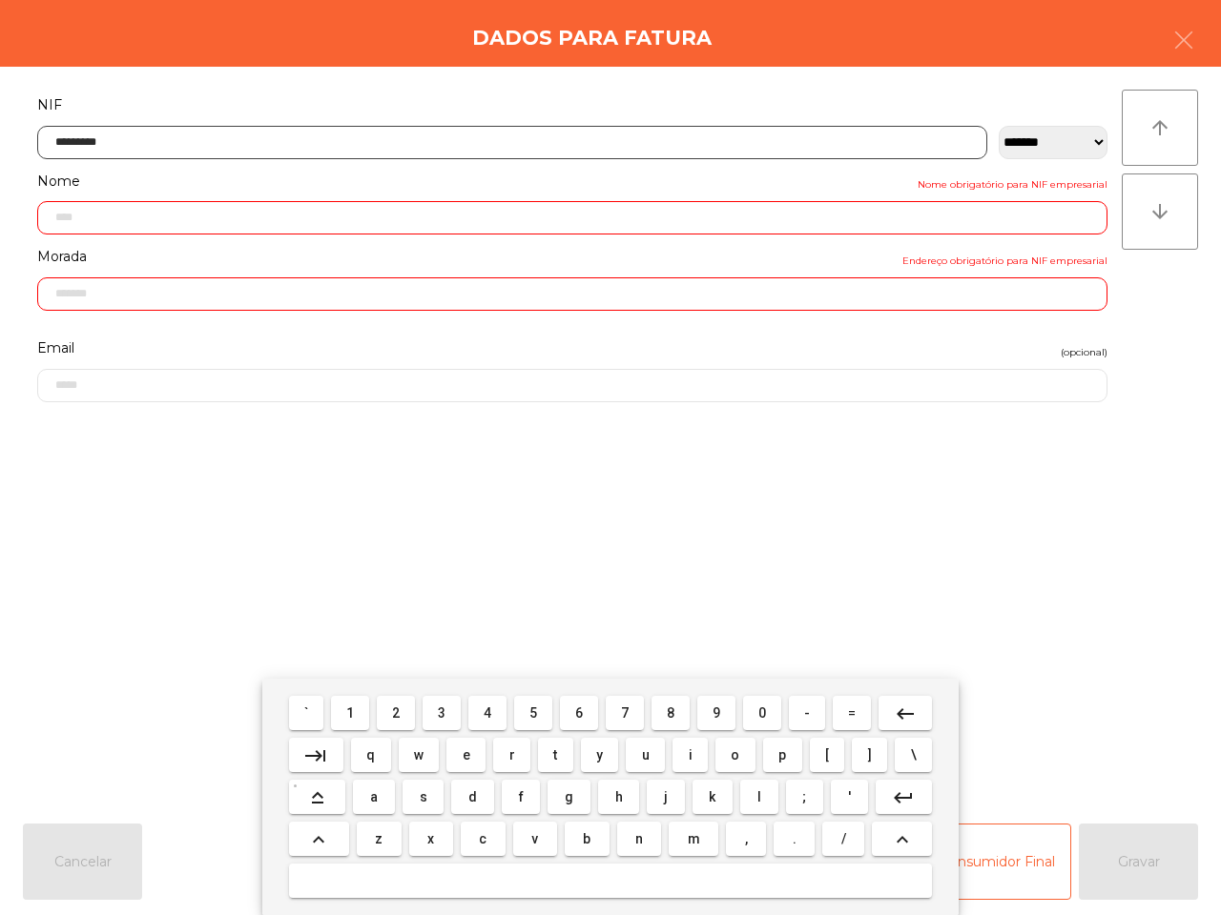
type input "**********"
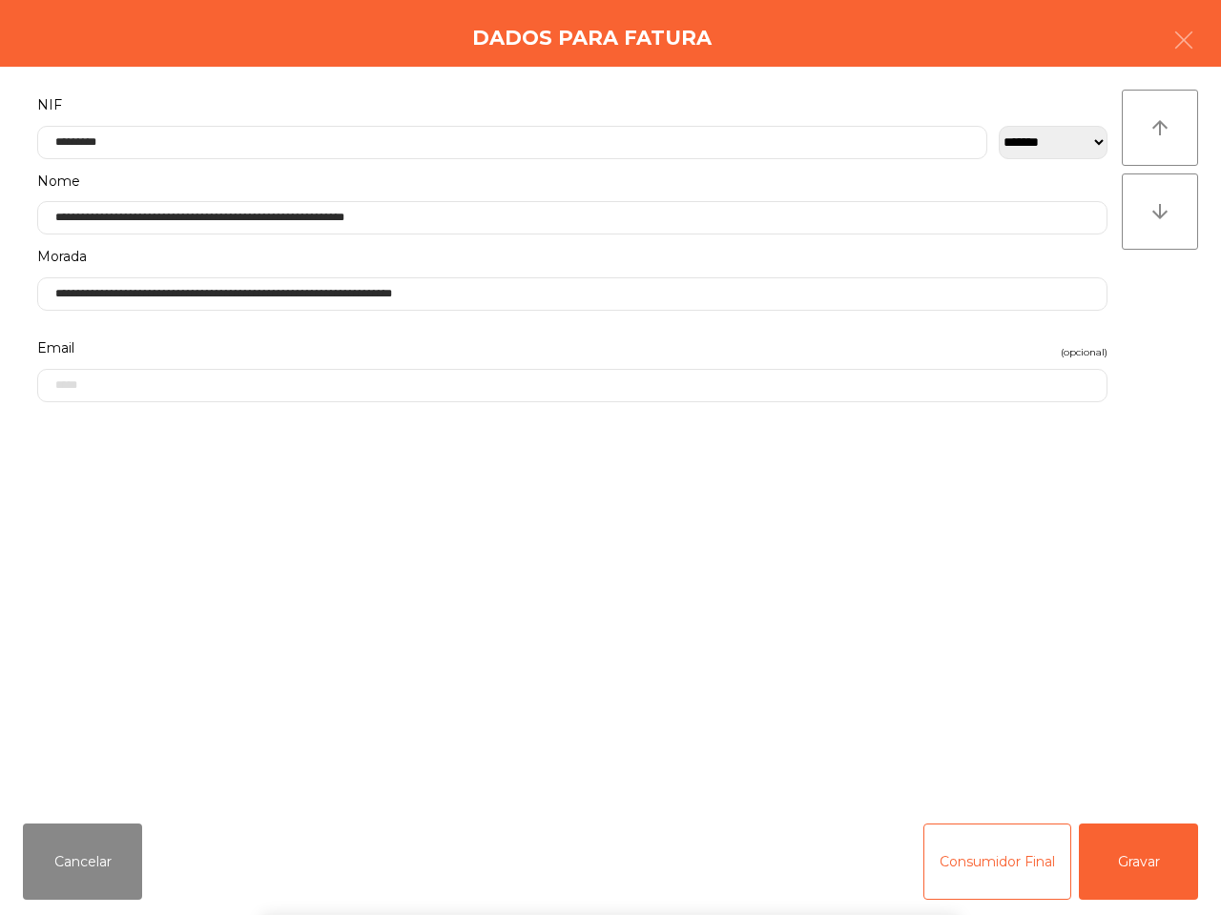
click at [1131, 863] on div "` 1 2 3 4 5 6 7 8 9 0 - = keyboard_backspace keyboard_tab q w e r t y u i o p […" at bounding box center [610, 797] width 1221 height 236
click at [1132, 863] on button "Gravar" at bounding box center [1137, 862] width 119 height 76
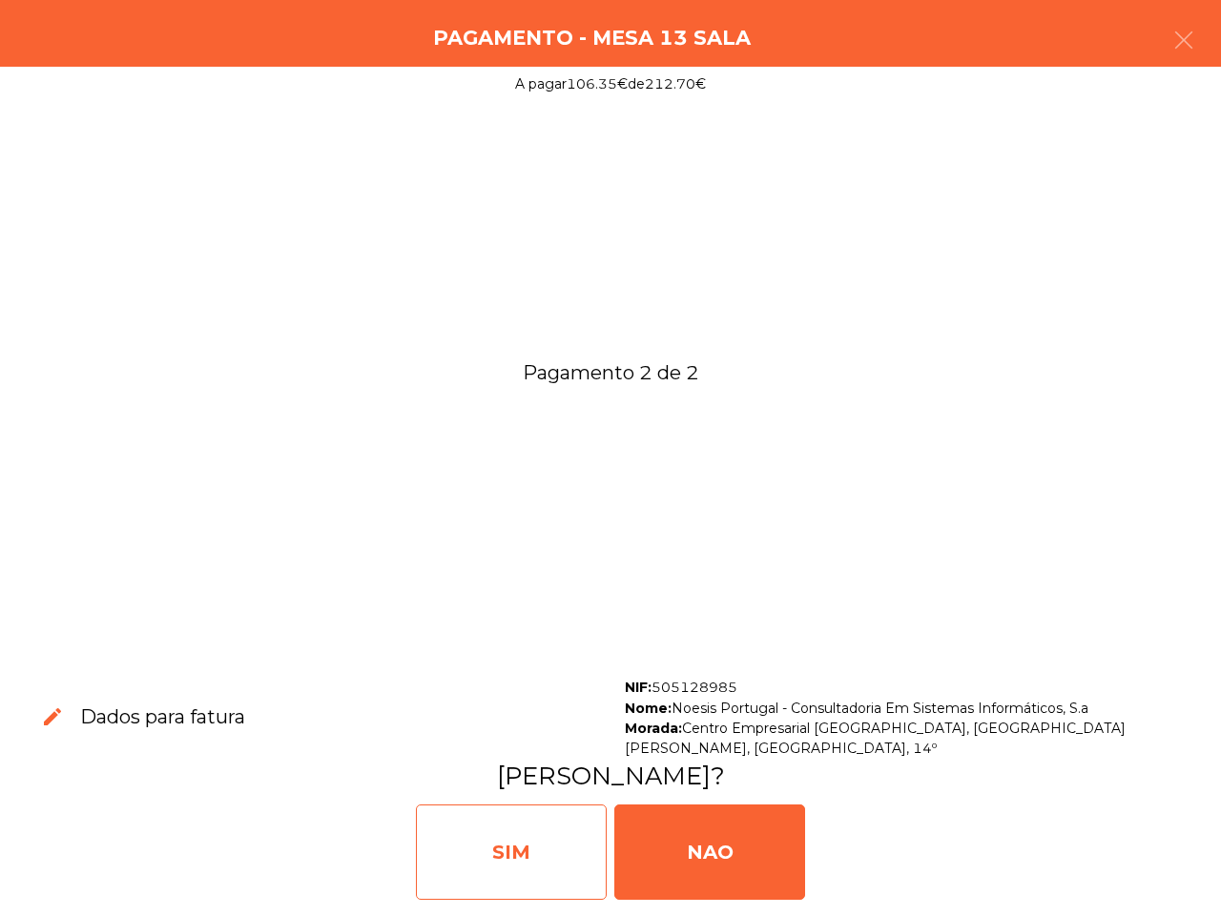
click at [550, 859] on div "SIM" at bounding box center [511, 852] width 191 height 95
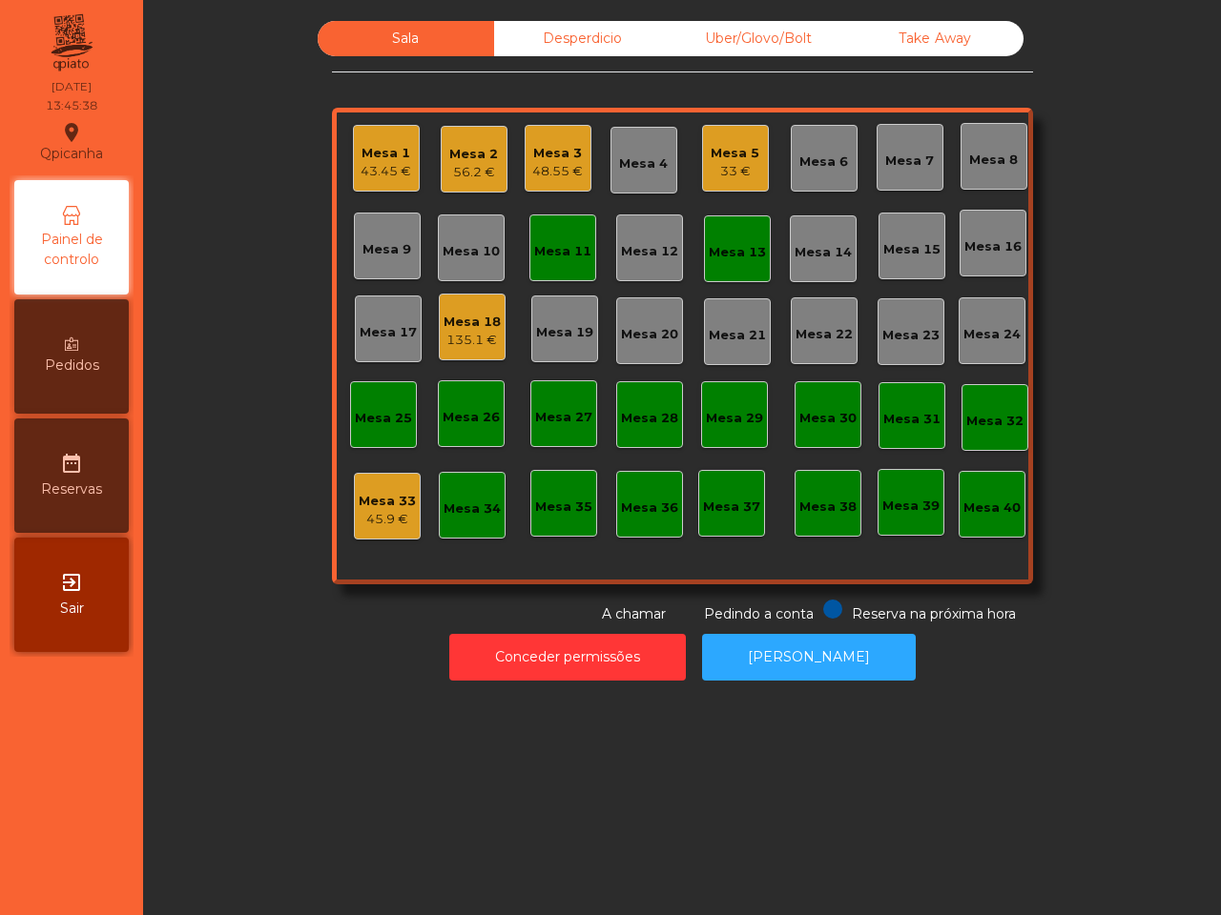
click at [955, 33] on div "Take Away" at bounding box center [935, 38] width 176 height 35
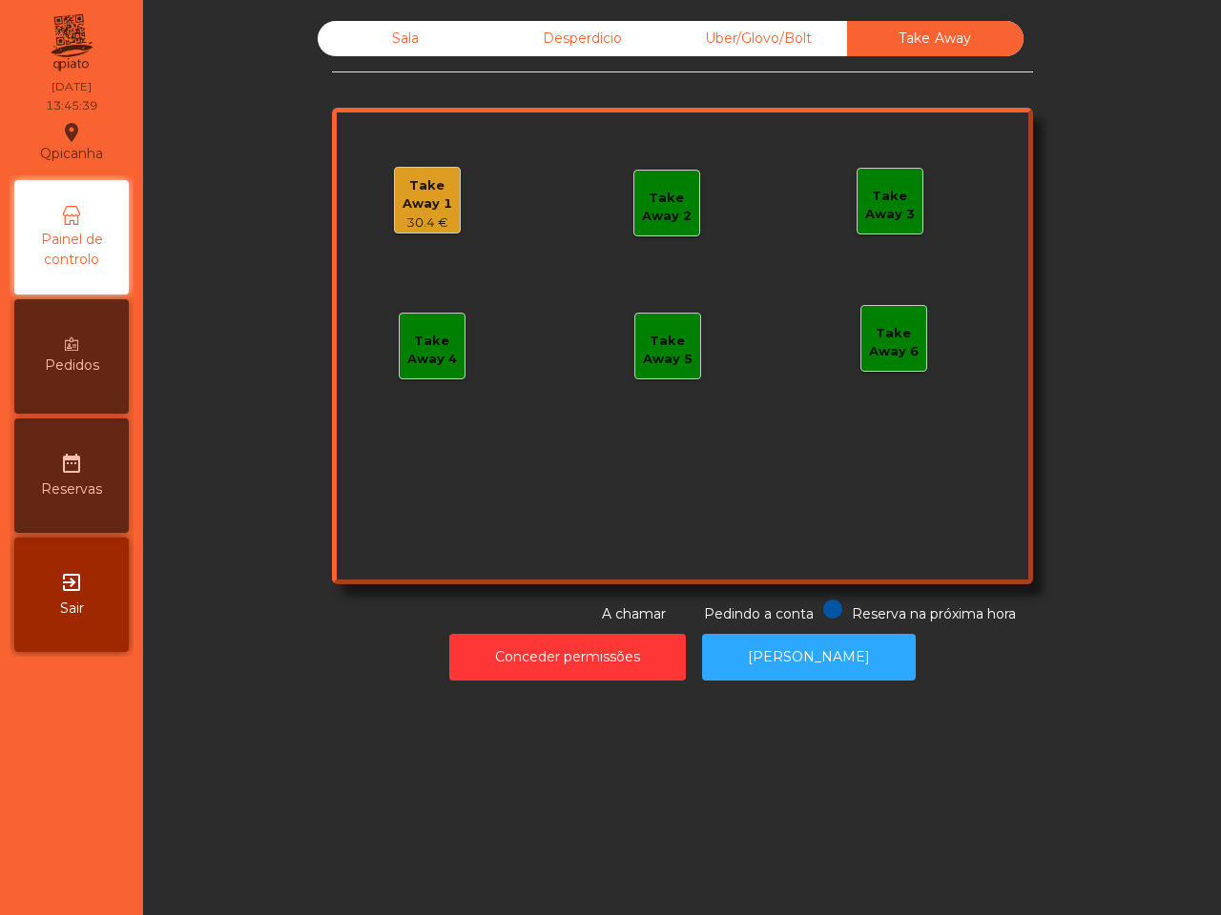
click at [406, 200] on div "Take Away 1" at bounding box center [427, 194] width 65 height 37
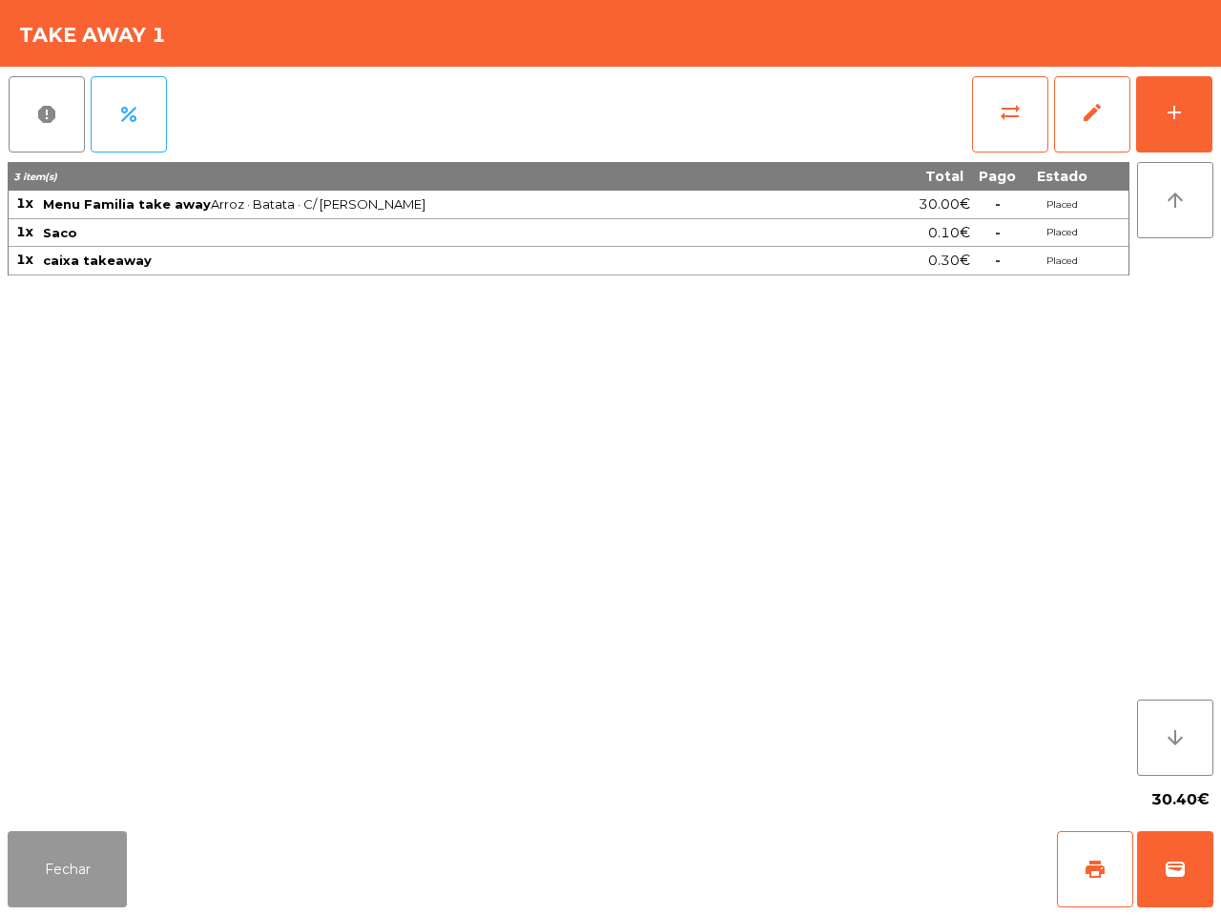
click at [69, 860] on button "Fechar" at bounding box center [67, 870] width 119 height 76
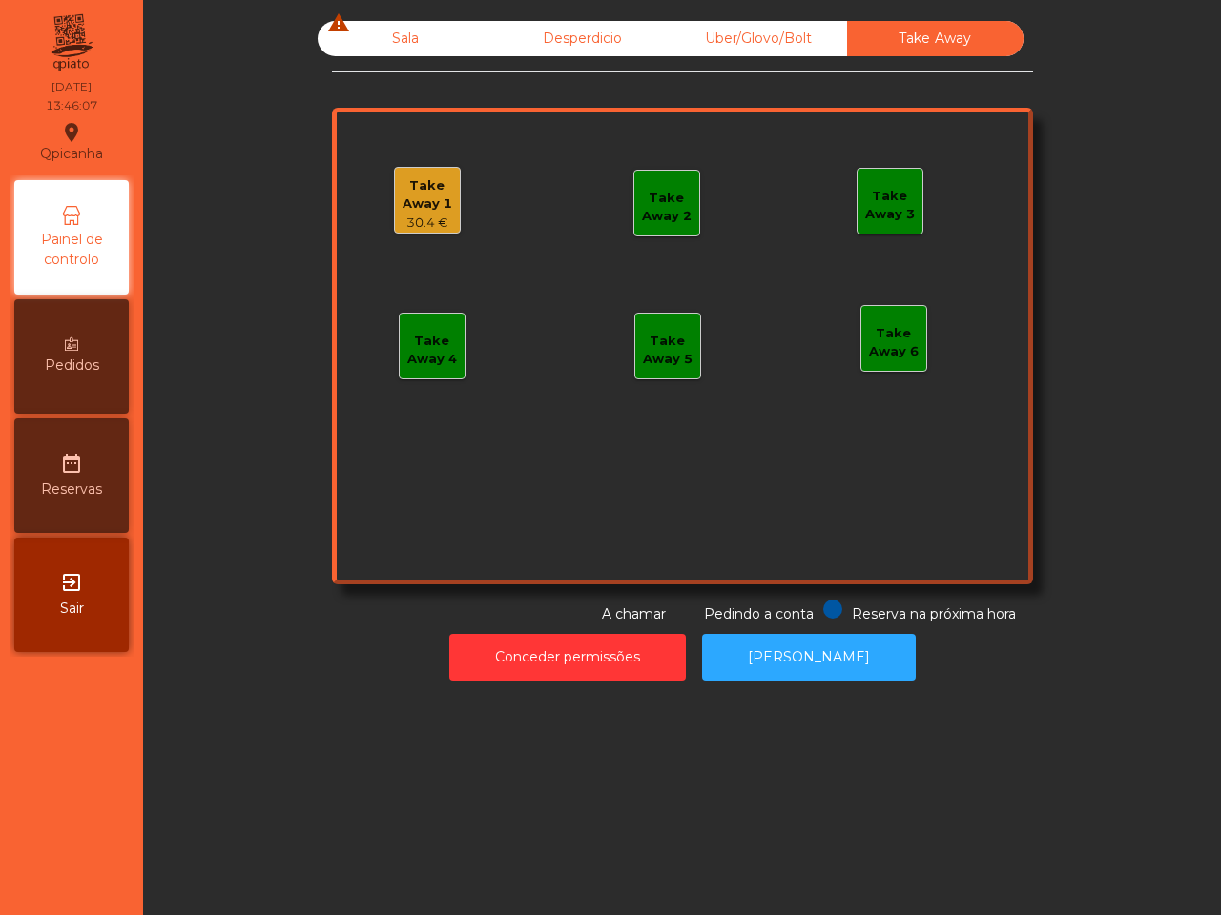
click at [397, 44] on div "Sala warning" at bounding box center [406, 38] width 176 height 35
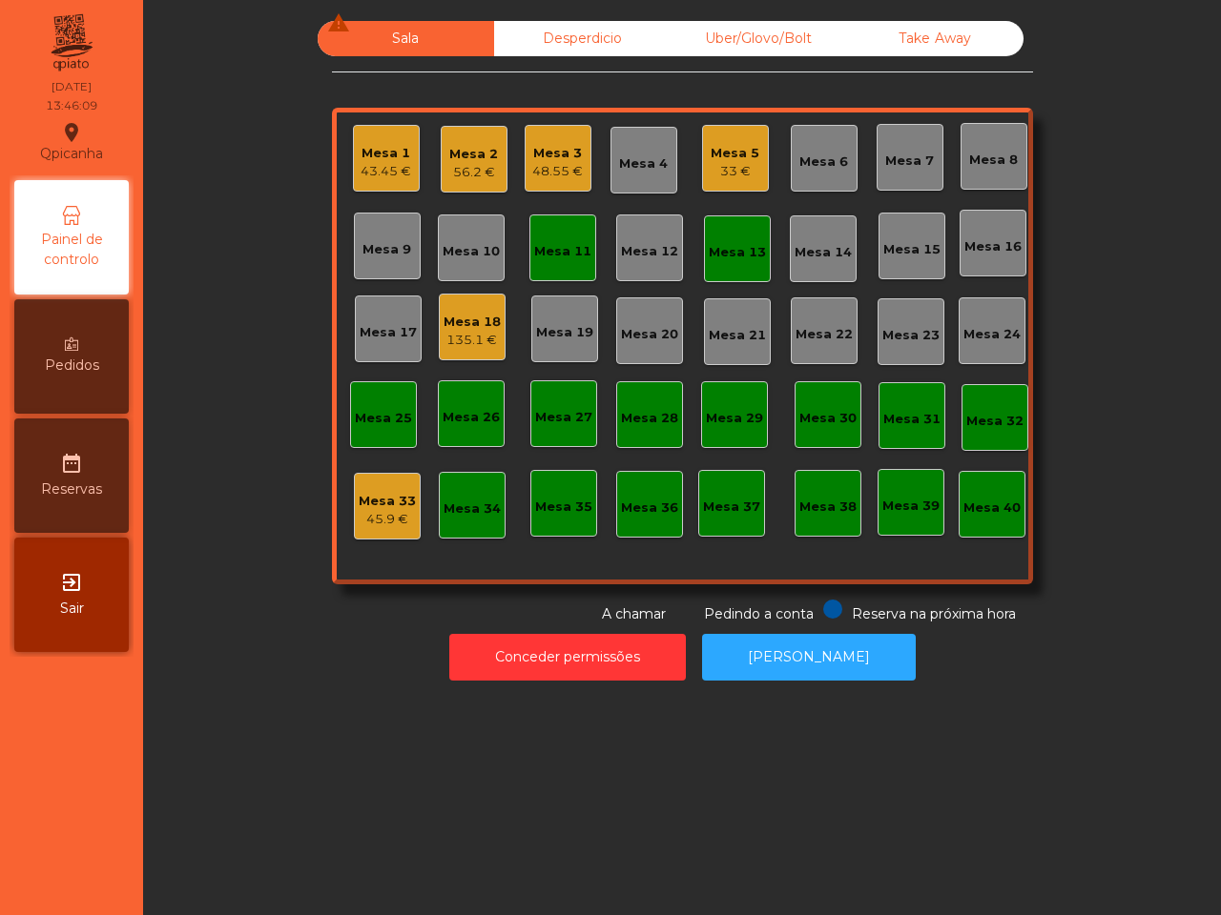
click at [470, 157] on div "Mesa 2" at bounding box center [473, 154] width 49 height 19
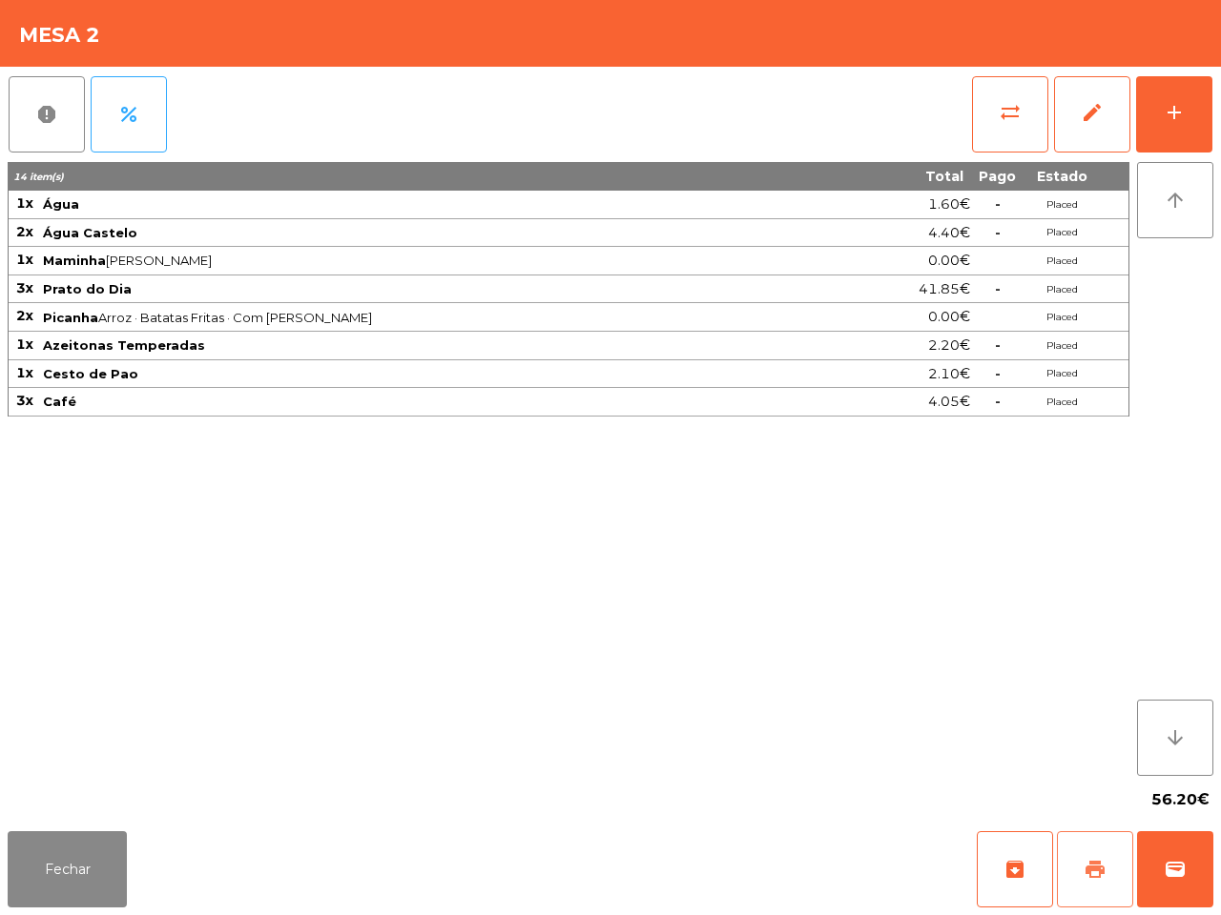
click at [1095, 873] on span "print" at bounding box center [1094, 869] width 23 height 23
click at [1184, 859] on span "wallet" at bounding box center [1174, 869] width 23 height 23
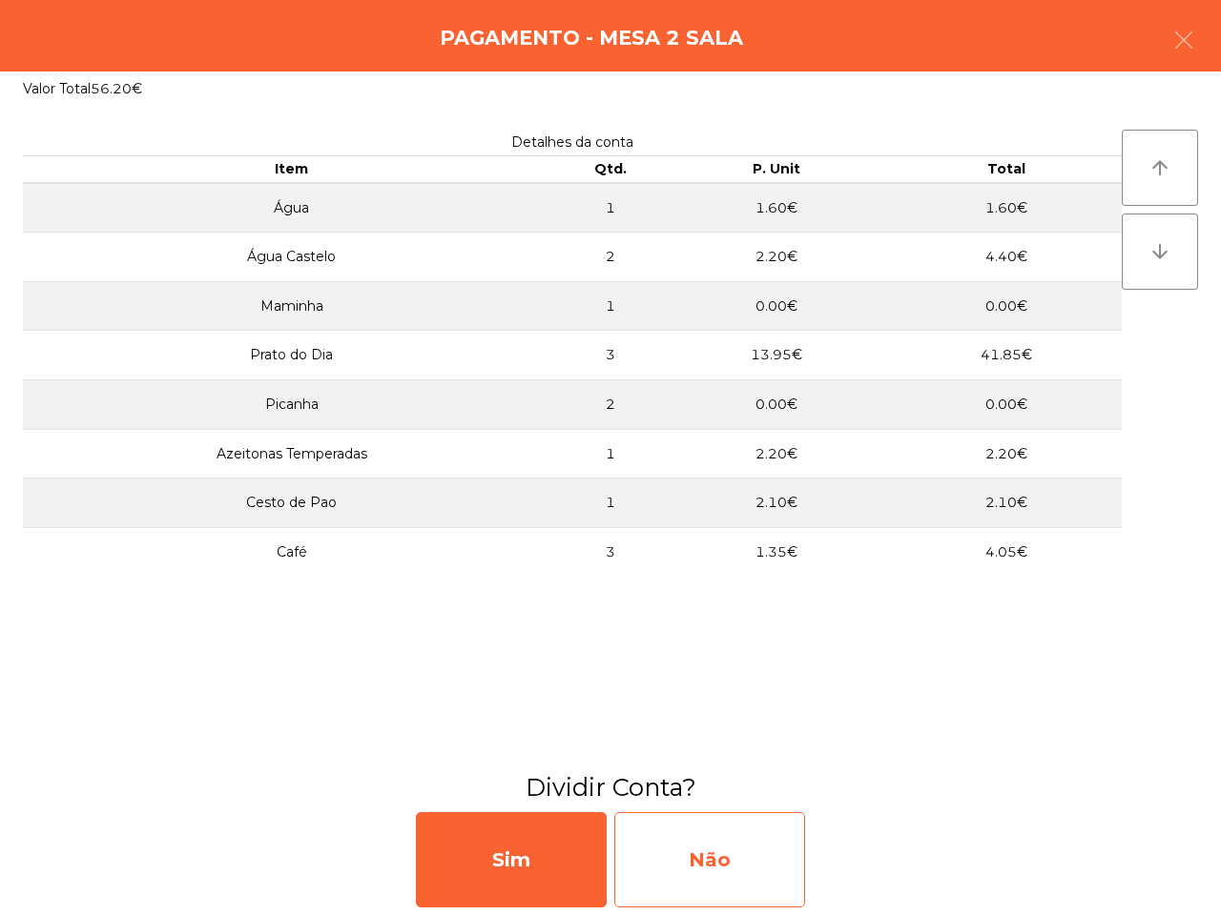
click at [754, 835] on div "Não" at bounding box center [709, 859] width 191 height 95
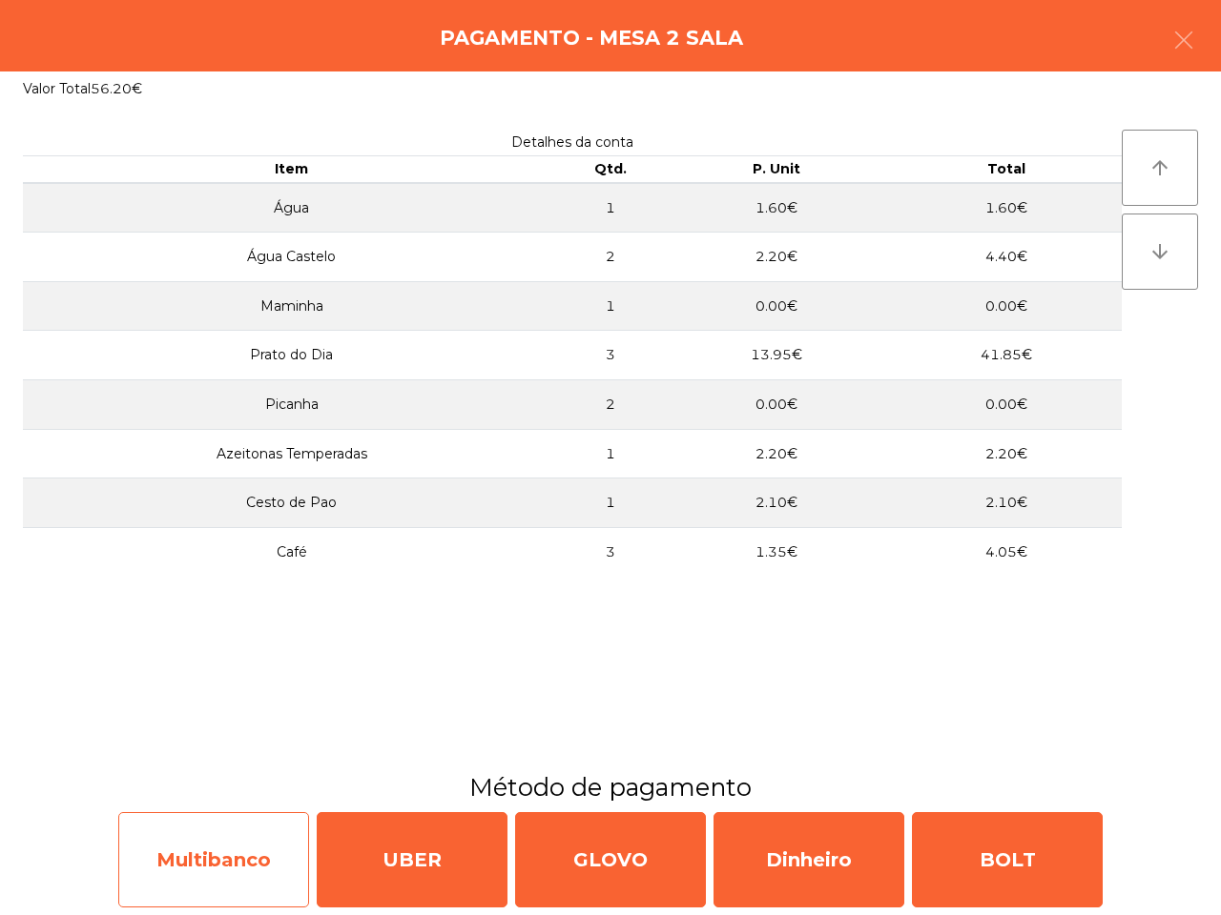
click at [205, 831] on div "Multibanco" at bounding box center [213, 859] width 191 height 95
select select "**"
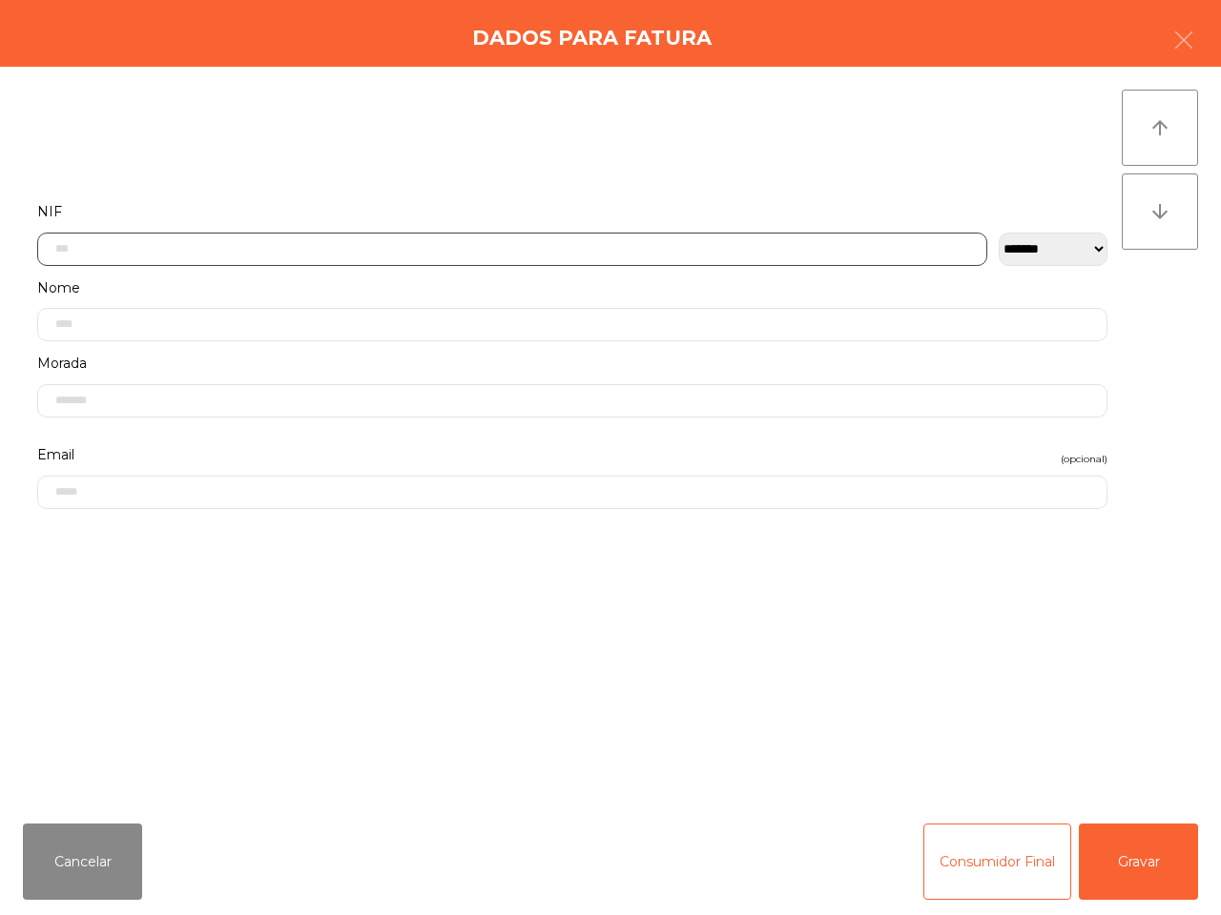
click at [122, 253] on input "text" at bounding box center [512, 249] width 950 height 33
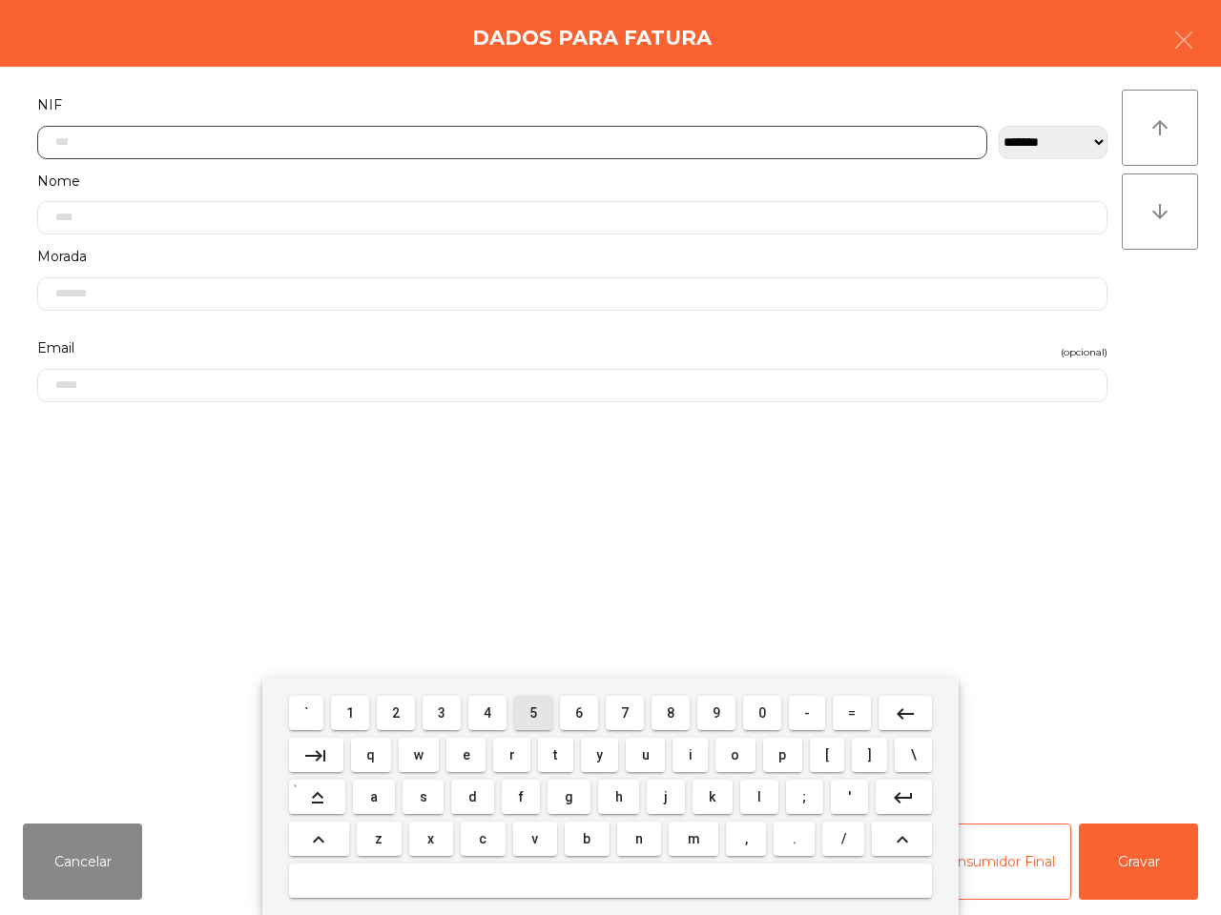
drag, startPoint x: 536, startPoint y: 720, endPoint x: 544, endPoint y: 715, distance: 9.8
click at [544, 723] on button "5" at bounding box center [533, 713] width 38 height 34
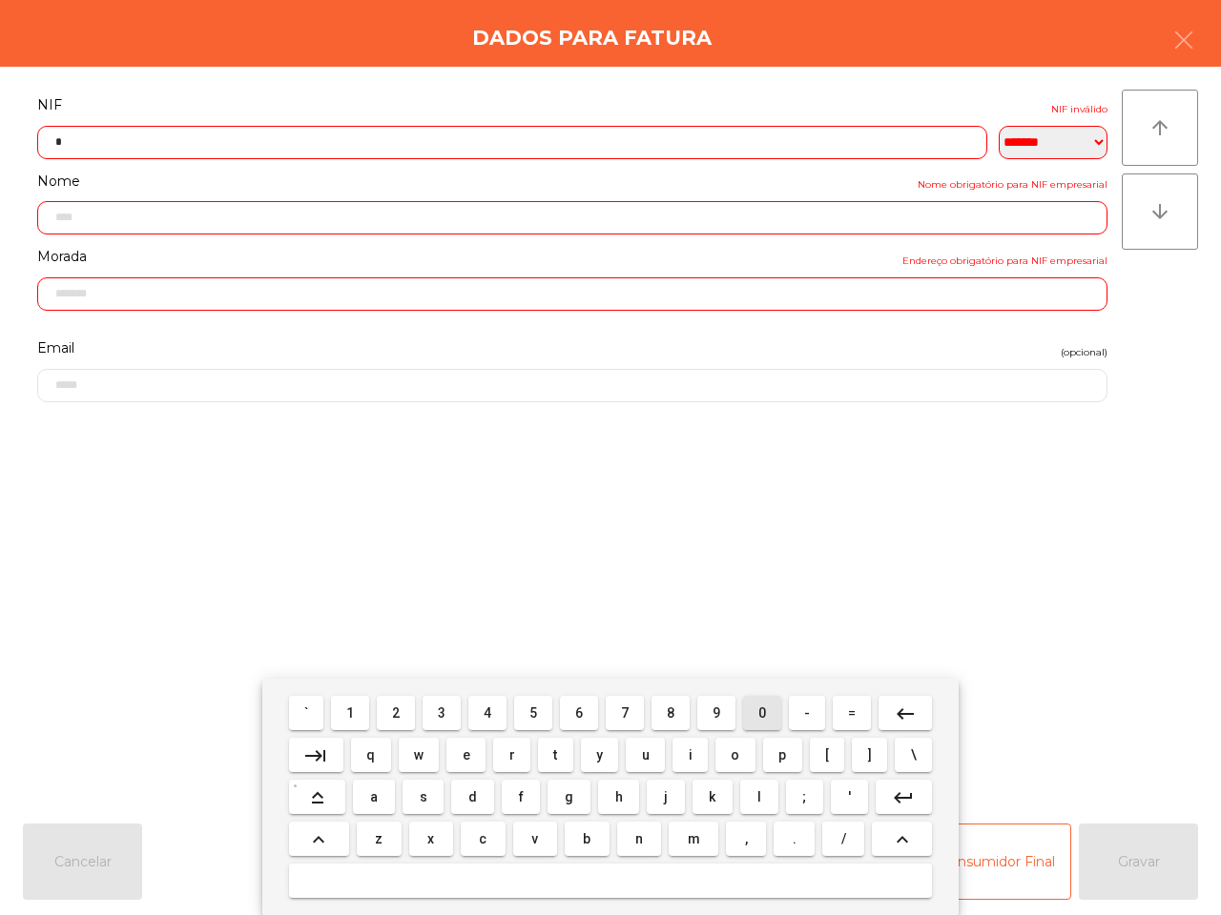
click at [765, 710] on button "0" at bounding box center [762, 713] width 38 height 34
click at [539, 708] on button "5" at bounding box center [533, 713] width 38 height 34
click at [354, 709] on span "1" at bounding box center [350, 713] width 8 height 15
click at [407, 712] on button "2" at bounding box center [396, 713] width 38 height 34
drag, startPoint x: 677, startPoint y: 720, endPoint x: 701, endPoint y: 718, distance: 23.9
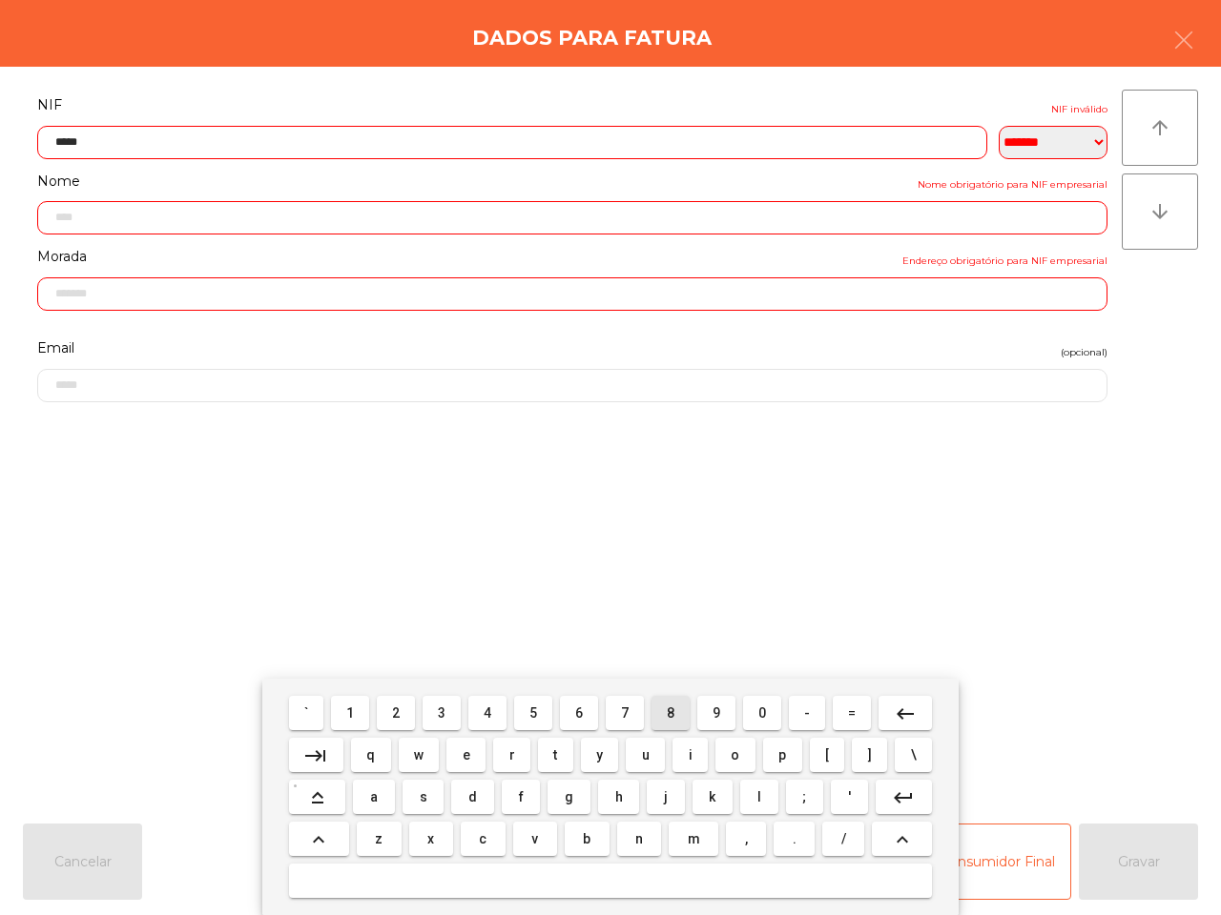
click at [684, 722] on button "8" at bounding box center [670, 713] width 38 height 34
drag, startPoint x: 720, startPoint y: 711, endPoint x: 668, endPoint y: 713, distance: 52.5
click at [721, 712] on button "9" at bounding box center [716, 713] width 38 height 34
drag, startPoint x: 668, startPoint y: 713, endPoint x: 501, endPoint y: 704, distance: 167.1
click at [670, 716] on span "8" at bounding box center [671, 713] width 8 height 15
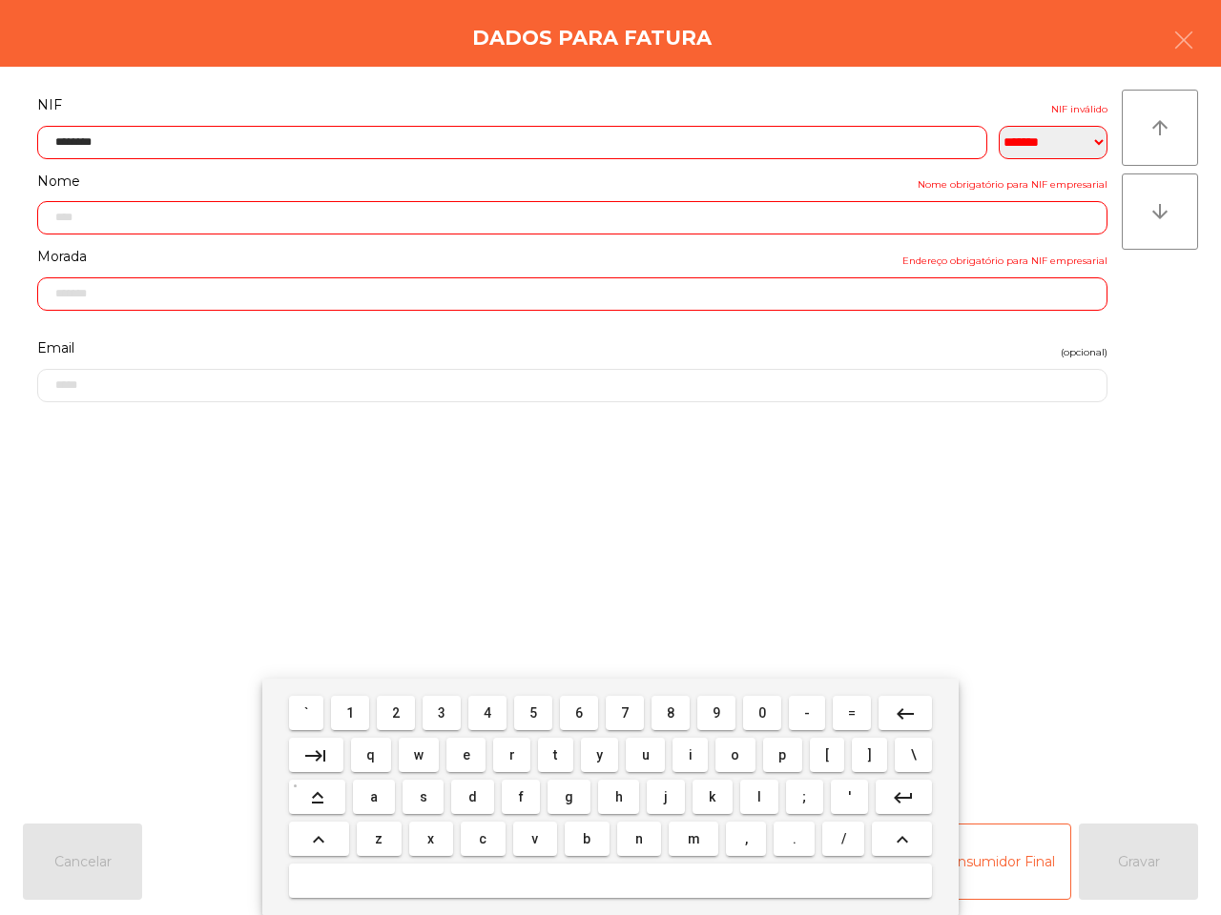
click at [534, 703] on button "5" at bounding box center [533, 713] width 38 height 34
type input "*********"
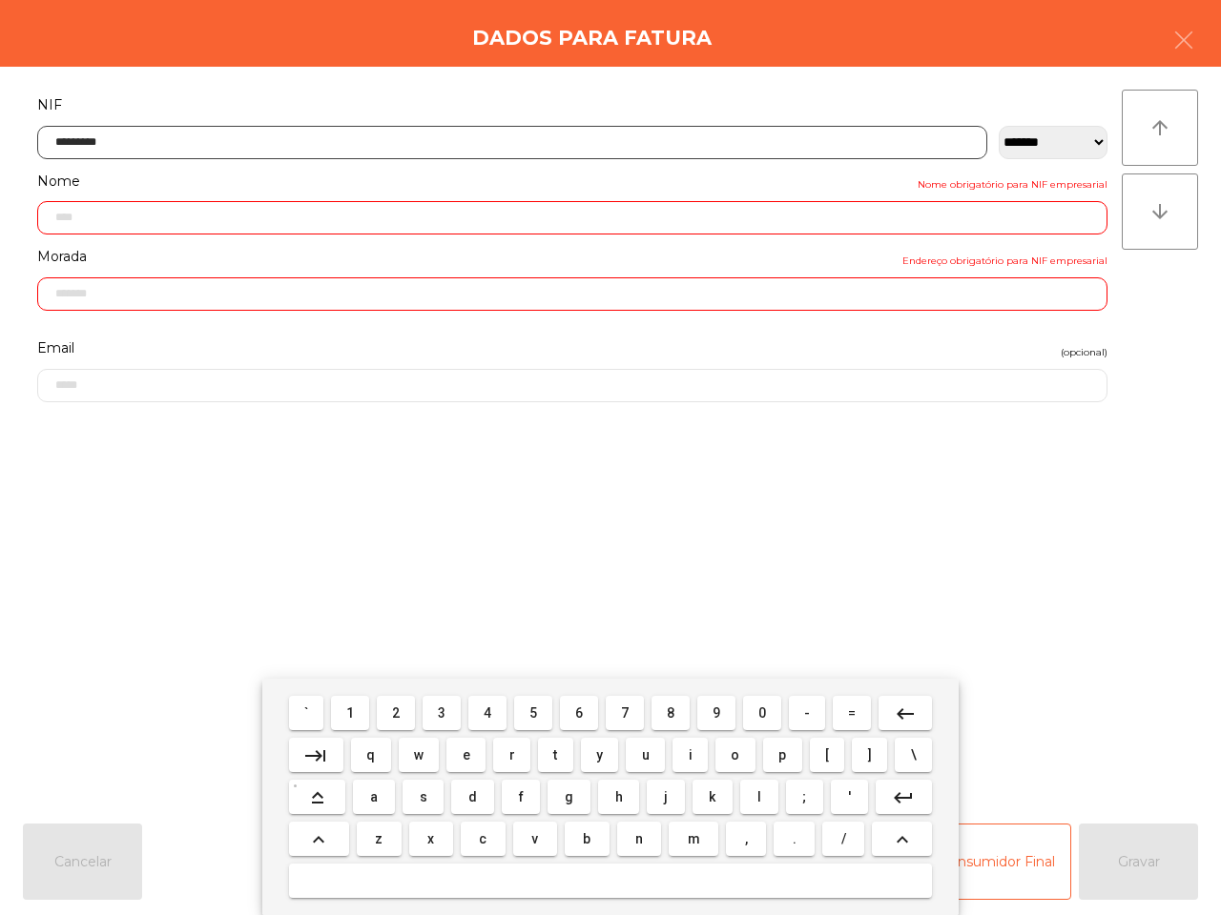
type input "**********"
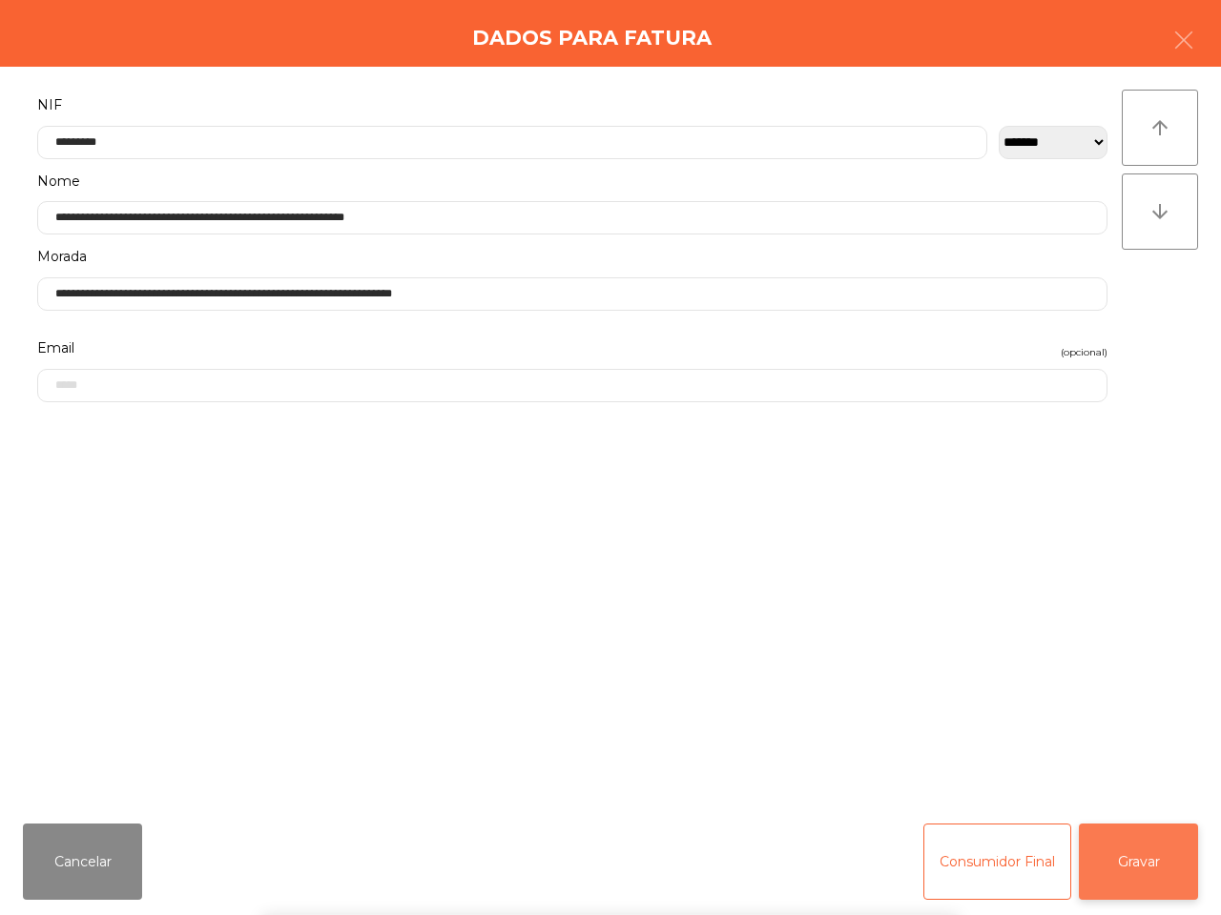
drag, startPoint x: 1159, startPoint y: 864, endPoint x: 1147, endPoint y: 864, distance: 11.4
click at [1159, 865] on div "` 1 2 3 4 5 6 7 8 9 0 - = keyboard_backspace keyboard_tab q w e r t y u i o p […" at bounding box center [610, 797] width 1221 height 236
drag, startPoint x: 1140, startPoint y: 864, endPoint x: 1128, endPoint y: 864, distance: 11.4
click at [1140, 864] on button "Gravar" at bounding box center [1137, 862] width 119 height 76
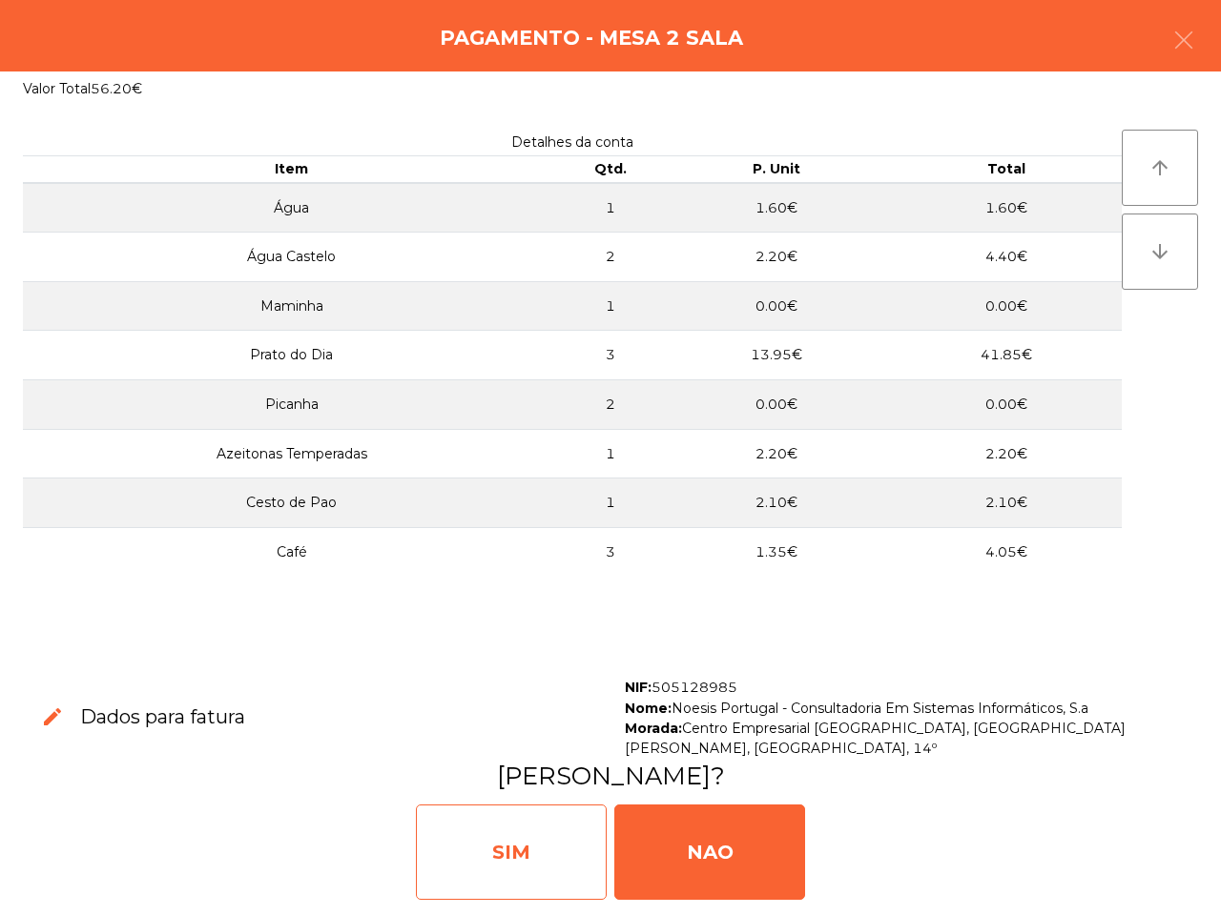
click at [544, 841] on div "SIM" at bounding box center [511, 852] width 191 height 95
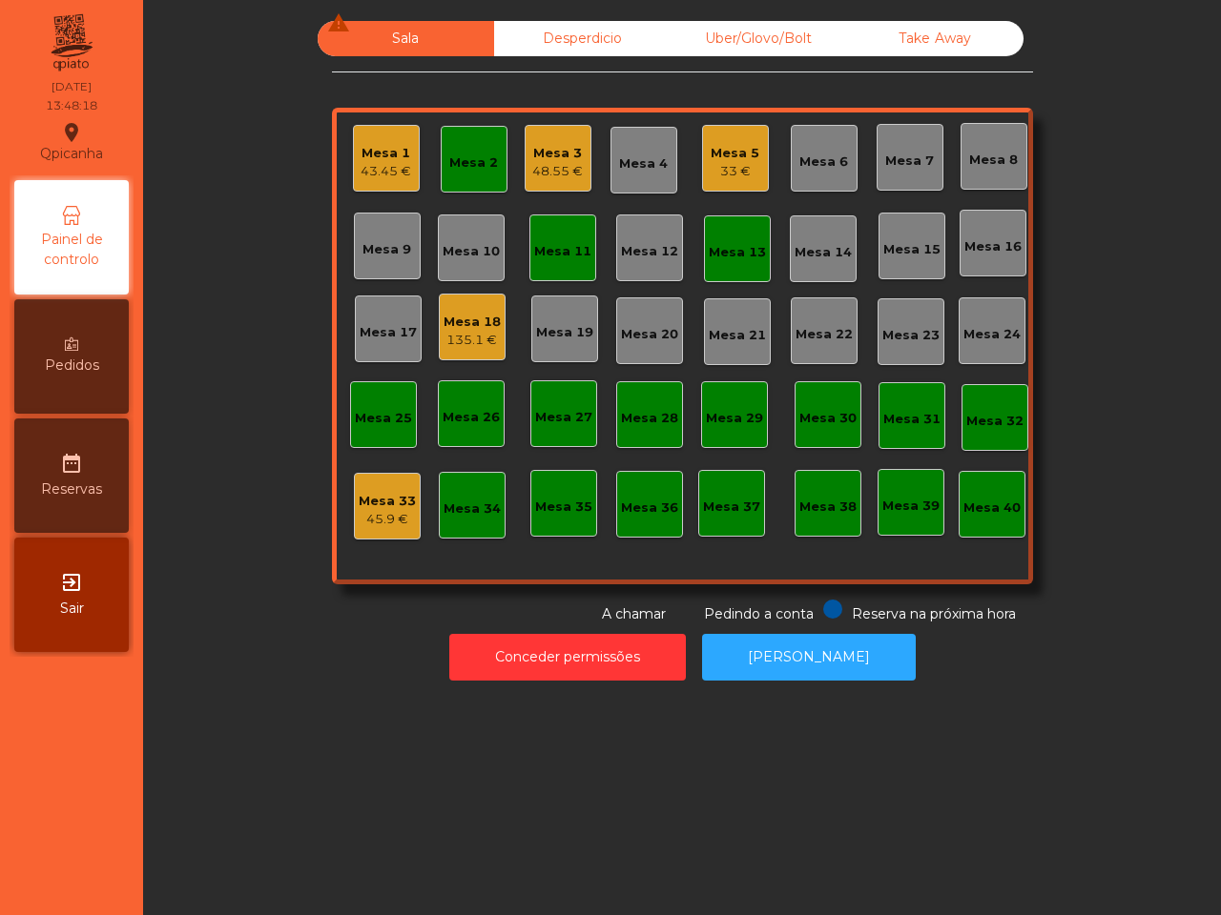
click at [735, 159] on div "Mesa 5" at bounding box center [734, 153] width 49 height 19
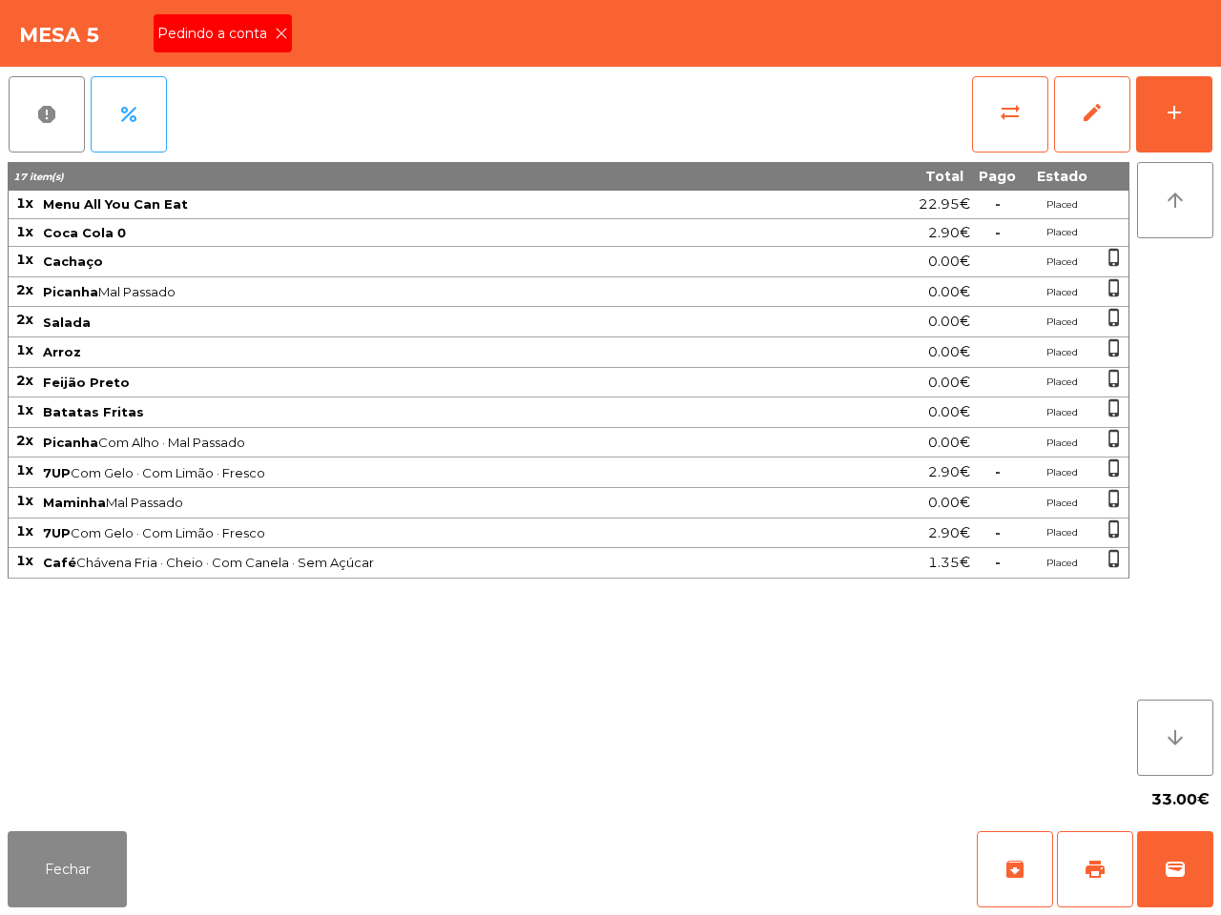
click at [277, 29] on icon at bounding box center [281, 33] width 13 height 13
click at [1084, 870] on button "print" at bounding box center [1095, 870] width 76 height 76
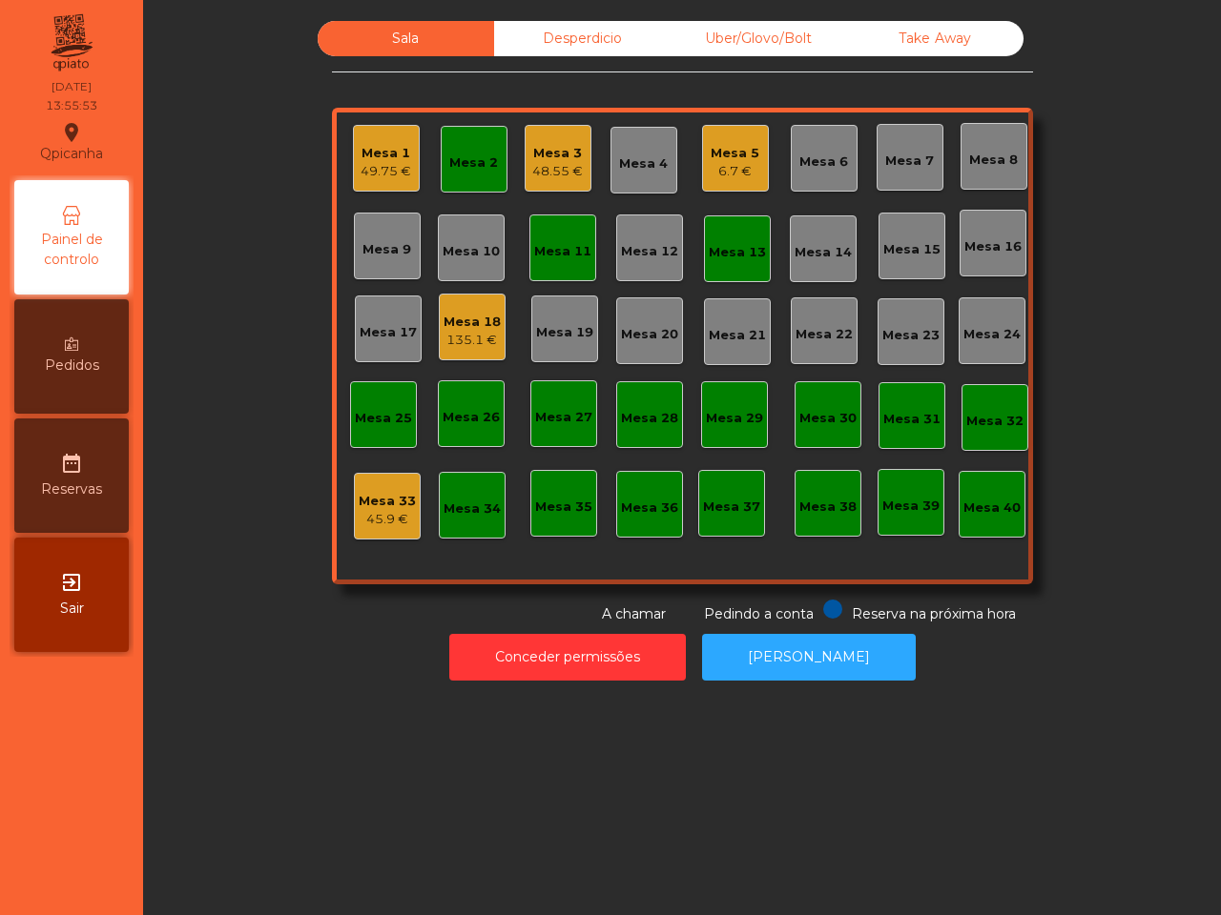
drag, startPoint x: 1057, startPoint y: 866, endPoint x: 1006, endPoint y: 601, distance: 269.9
click at [1083, 877] on div "Sala Desperdicio Uber/Glovo/Bolt Take Away Mesa 1 49.75 € Mesa 2 Mesa 3 48.55 €…" at bounding box center [682, 457] width 1078 height 915
click at [360, 146] on div "Mesa 1" at bounding box center [385, 153] width 51 height 19
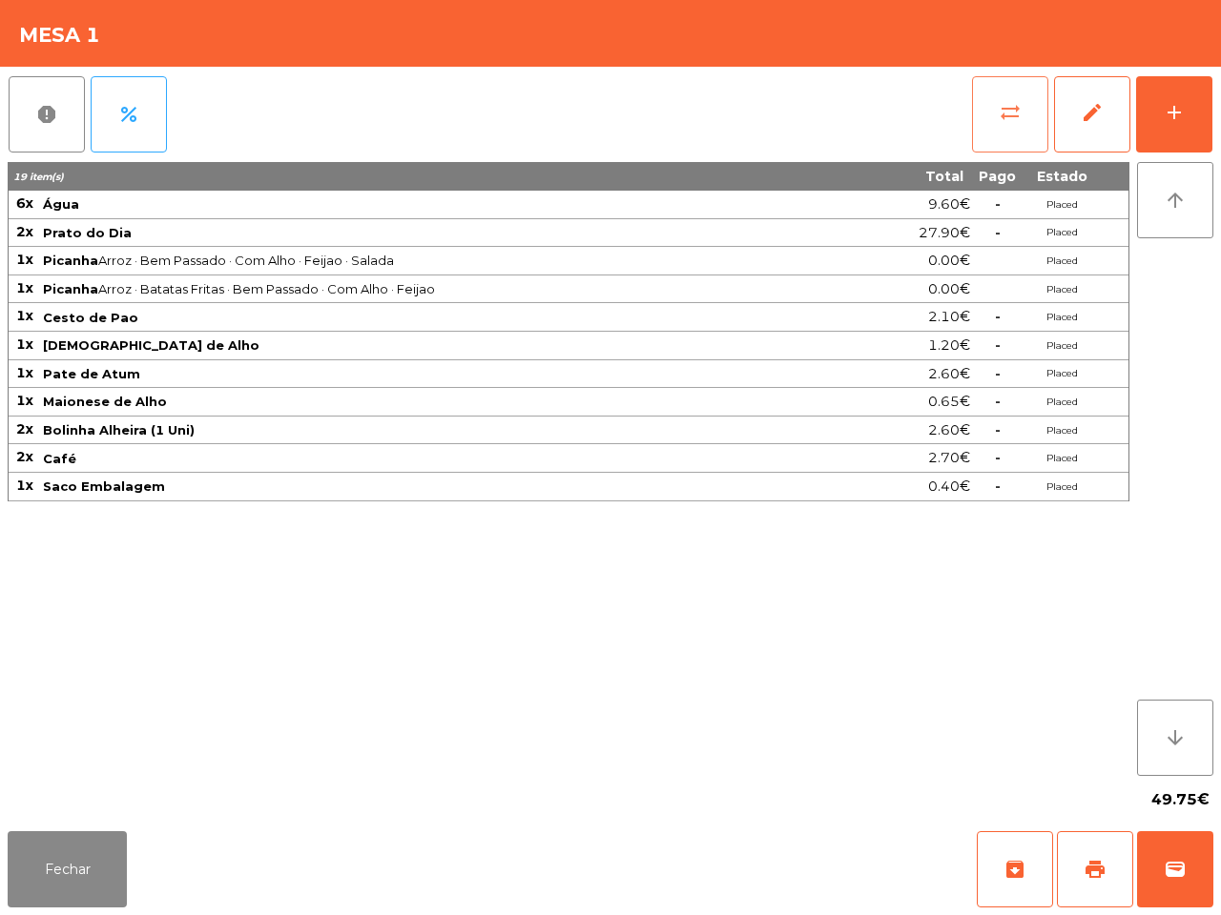
click at [996, 103] on button "sync_alt" at bounding box center [1010, 114] width 76 height 76
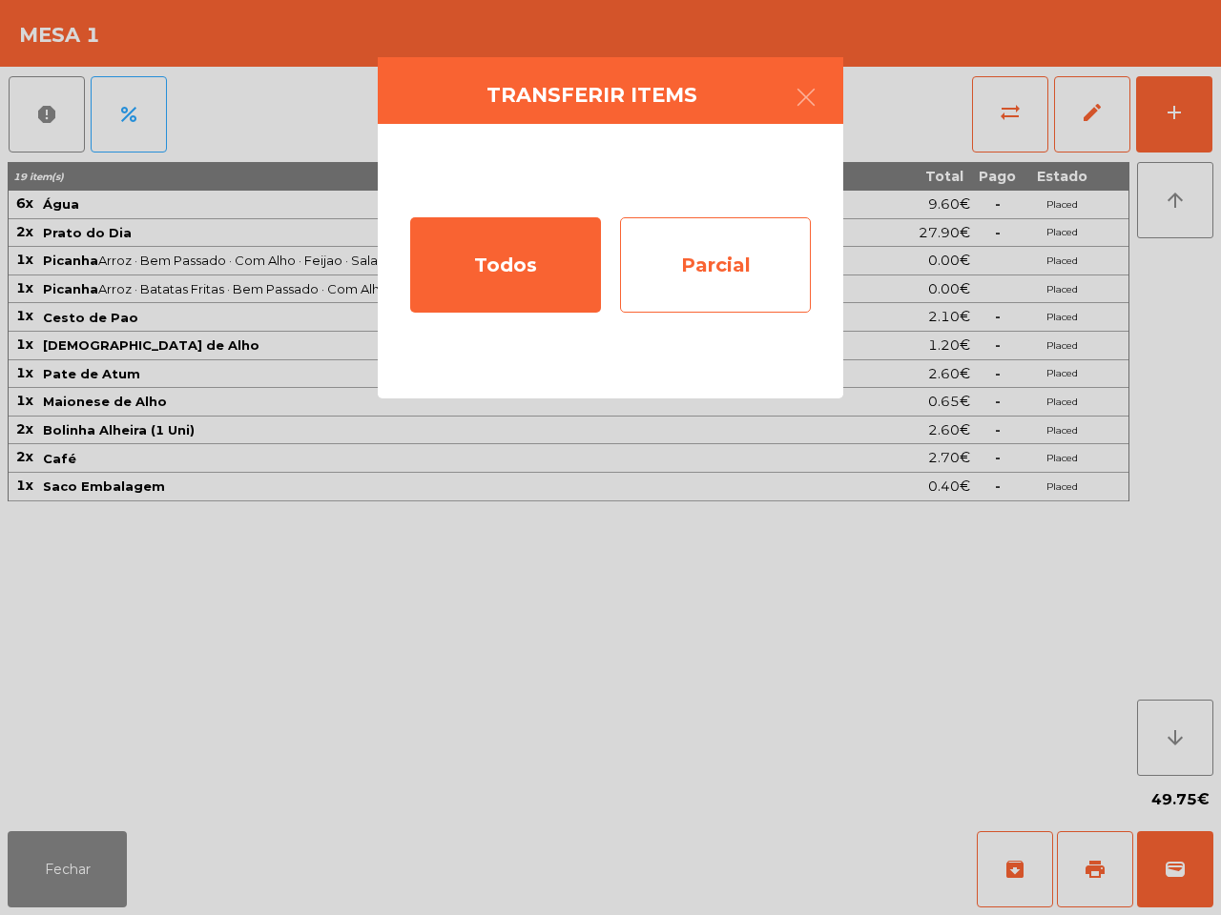
click at [720, 251] on div "Parcial" at bounding box center [715, 264] width 191 height 95
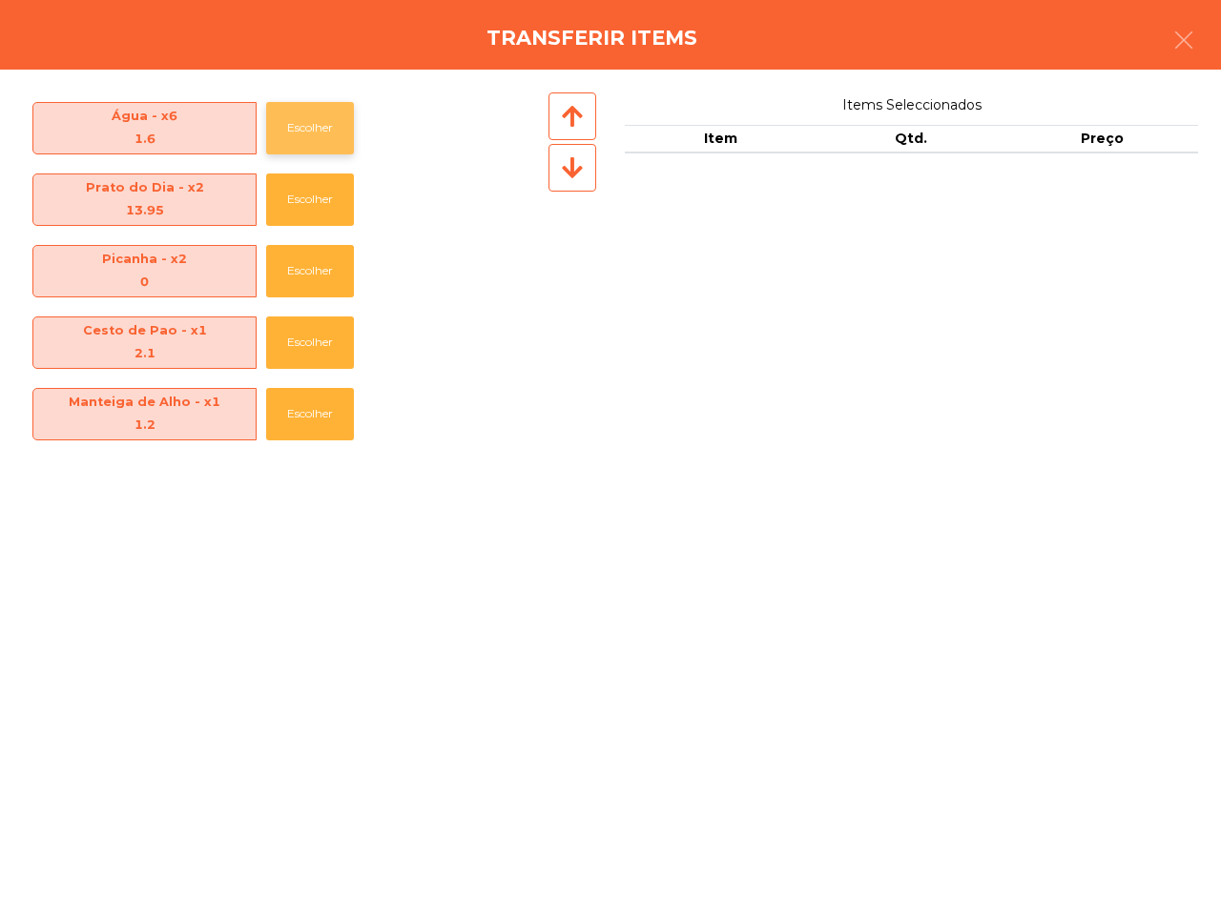
click at [311, 132] on button "Escolher" at bounding box center [310, 128] width 88 height 52
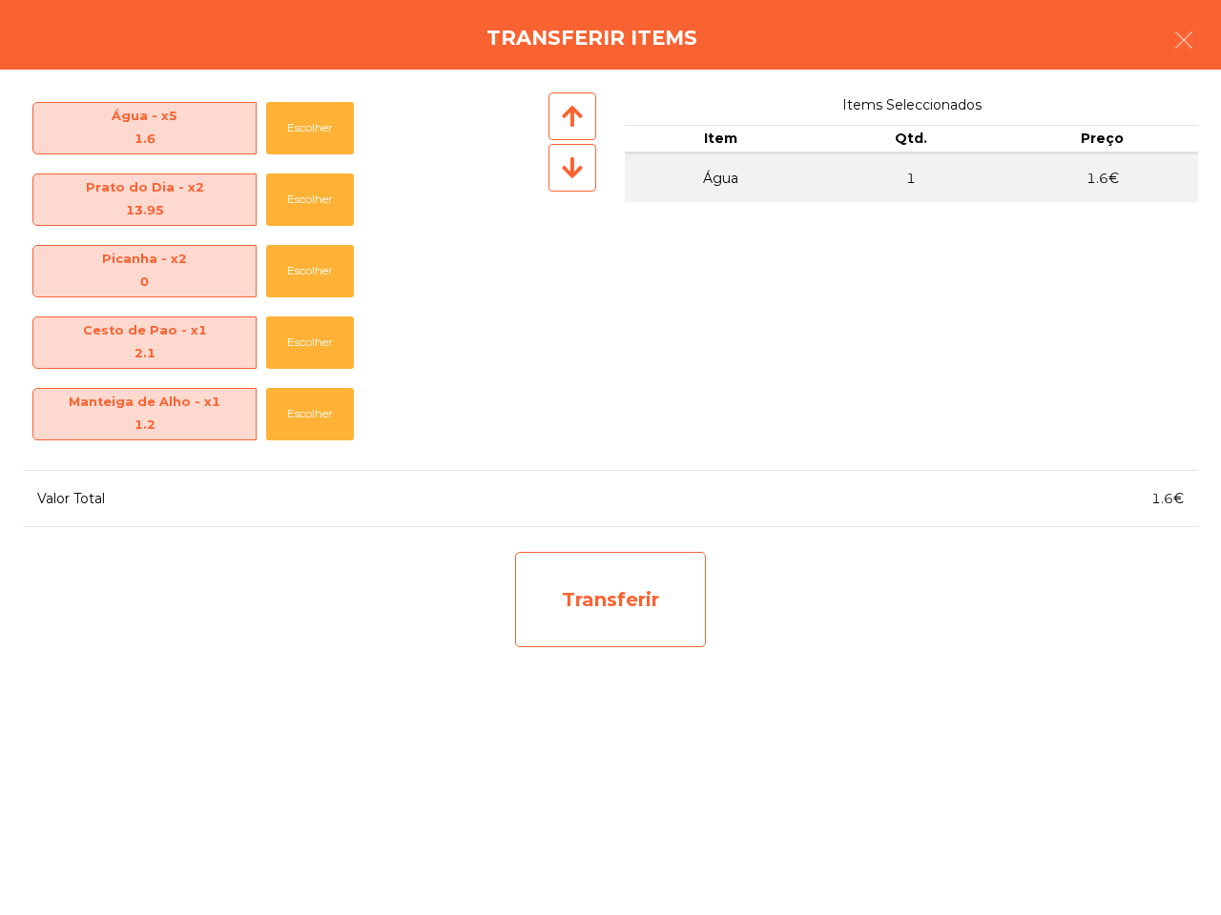
click at [554, 579] on div "Transferir" at bounding box center [610, 599] width 191 height 95
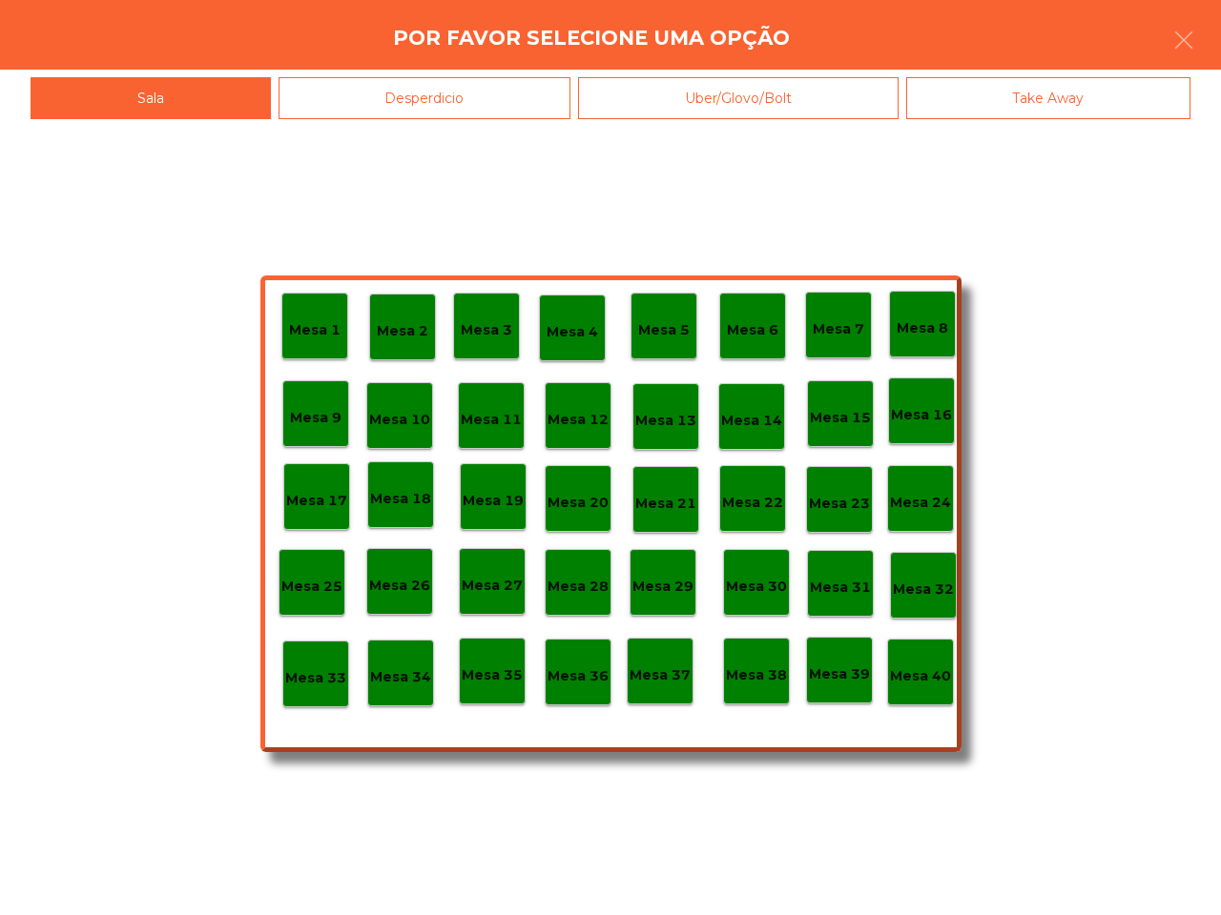
click at [421, 93] on div "Desperdicio" at bounding box center [424, 98] width 293 height 43
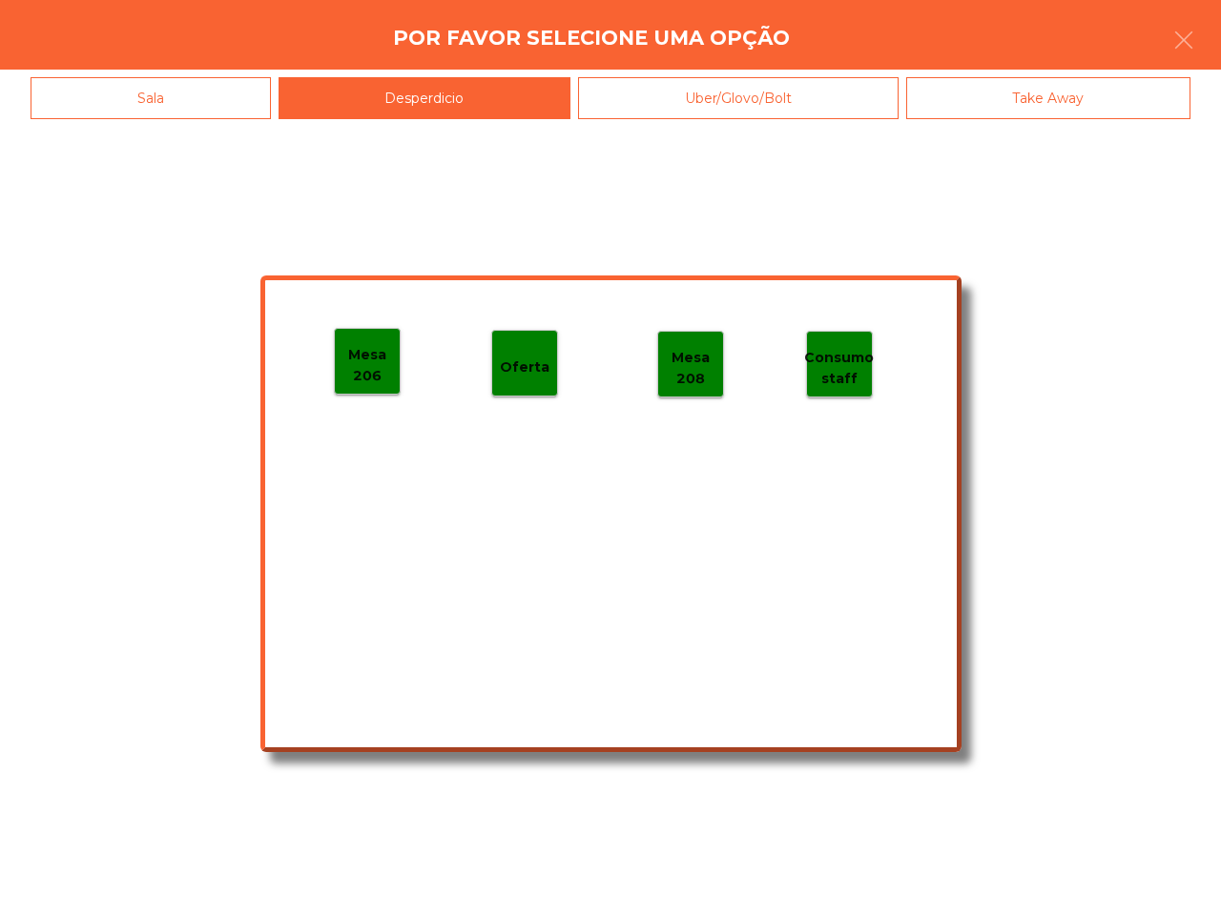
click at [388, 346] on p "Mesa 206" at bounding box center [367, 365] width 65 height 43
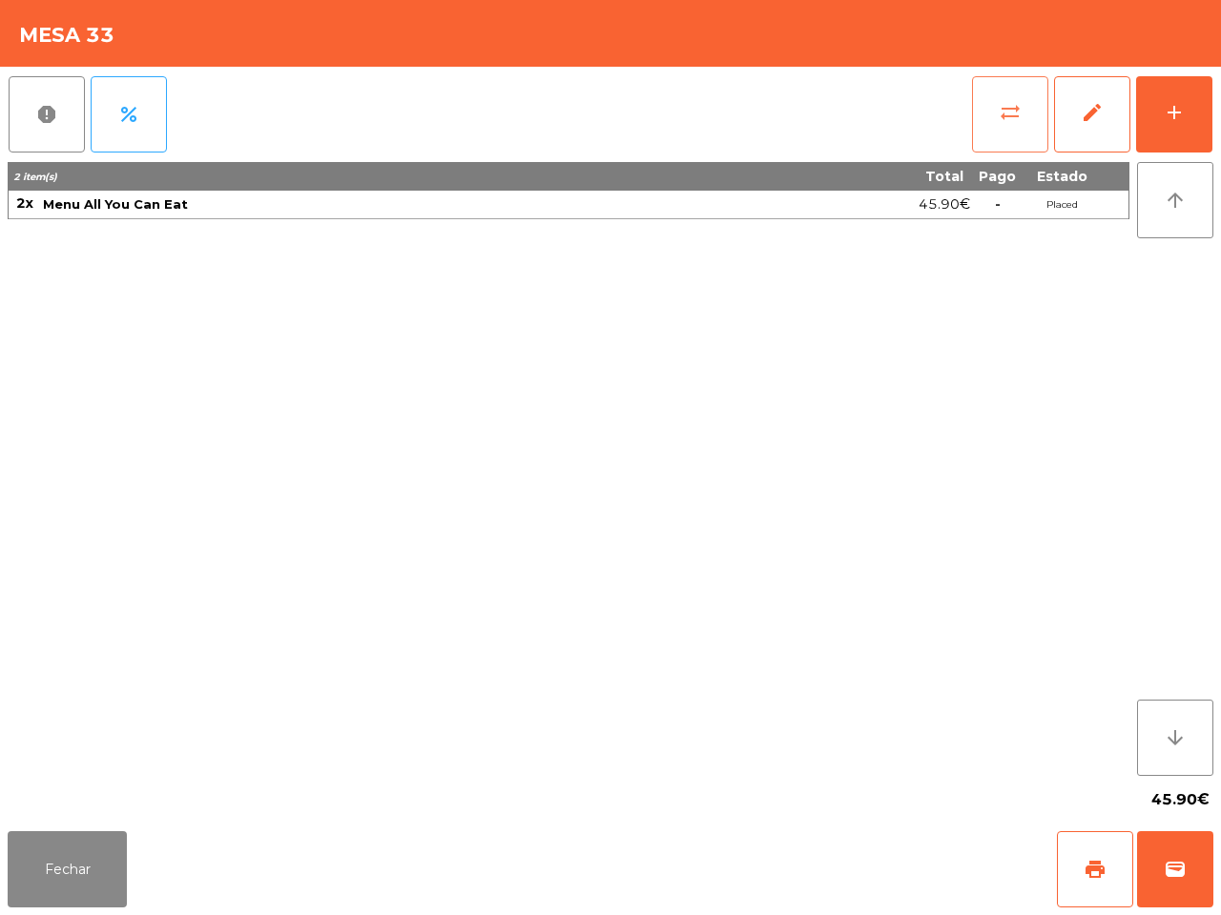
click at [990, 124] on button "sync_alt" at bounding box center [1010, 114] width 76 height 76
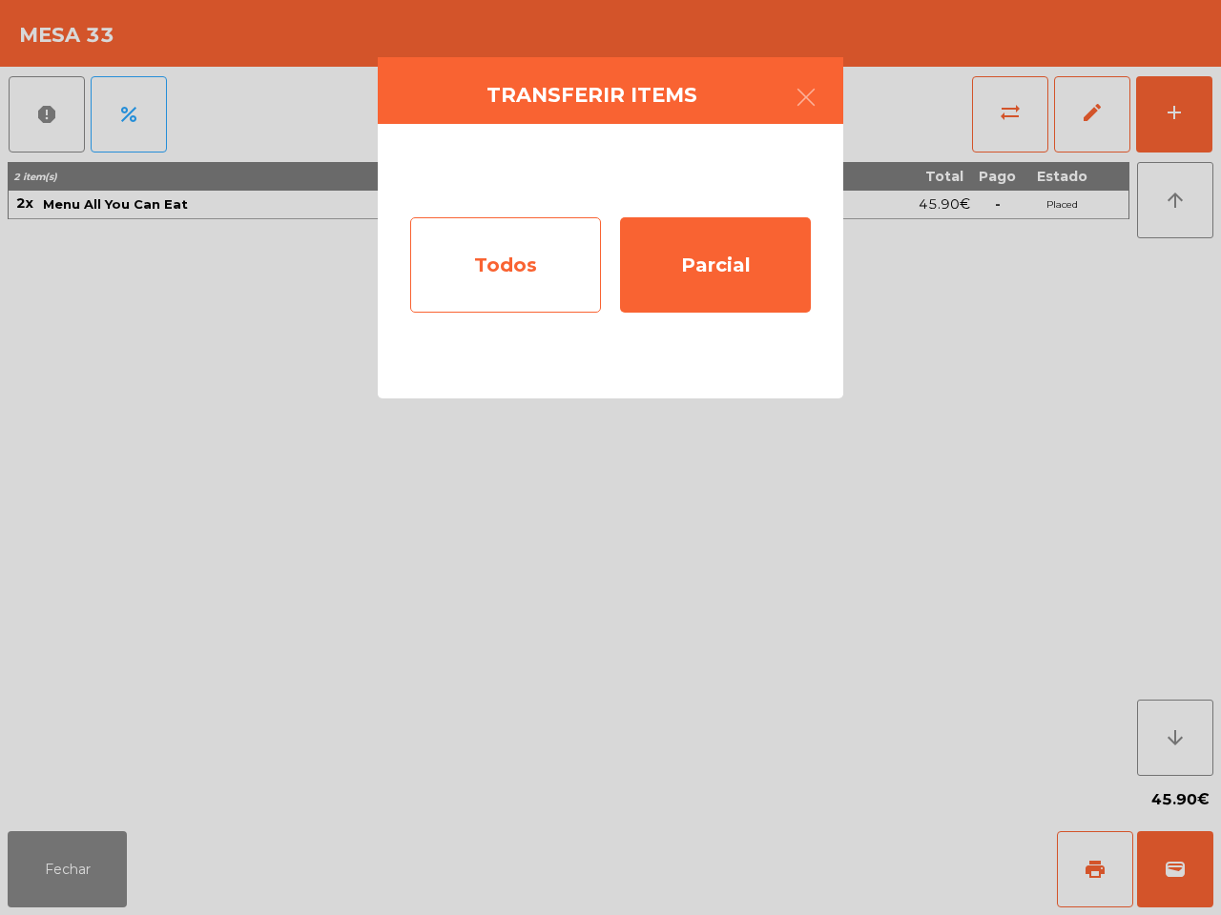
click at [493, 282] on div "Todos" at bounding box center [505, 264] width 191 height 95
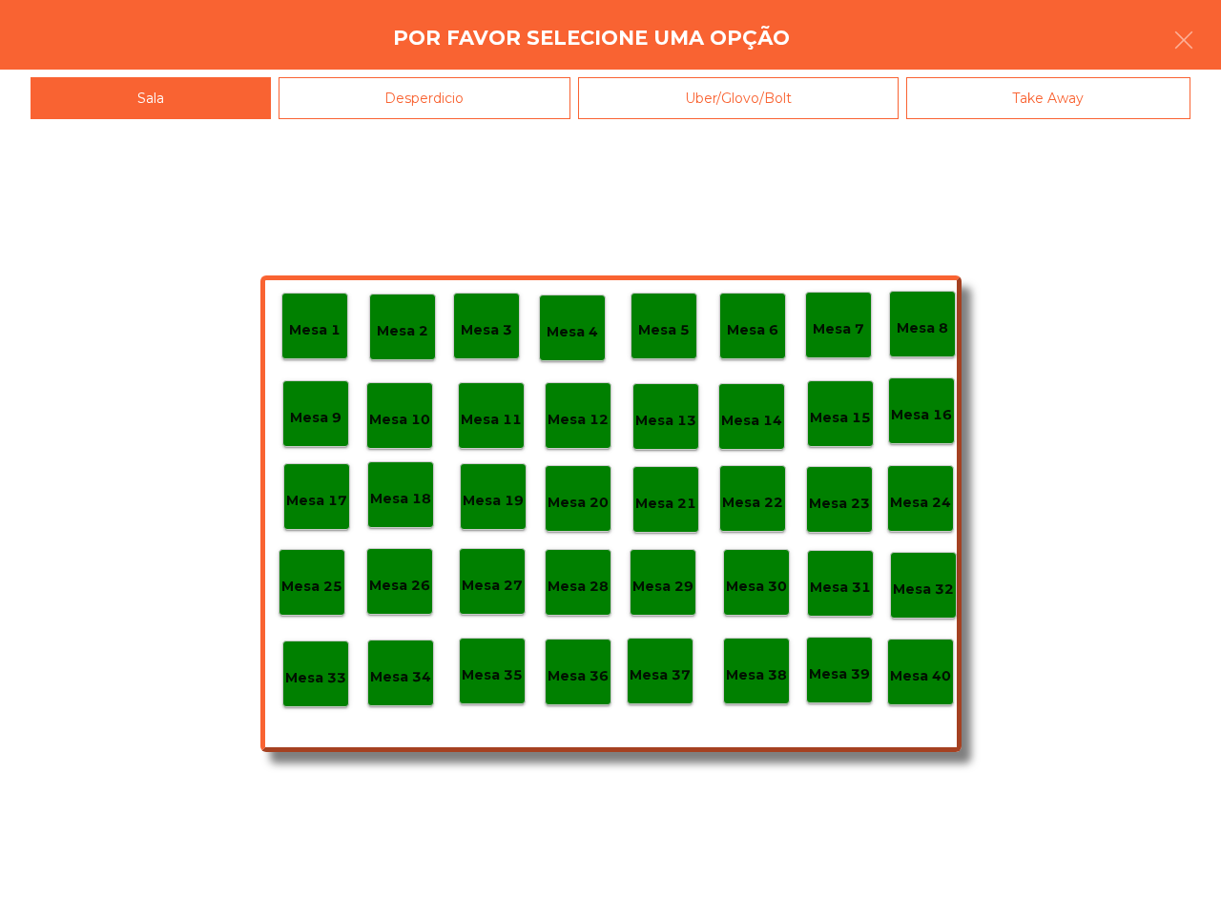
click at [435, 102] on div "Desperdicio" at bounding box center [424, 98] width 293 height 43
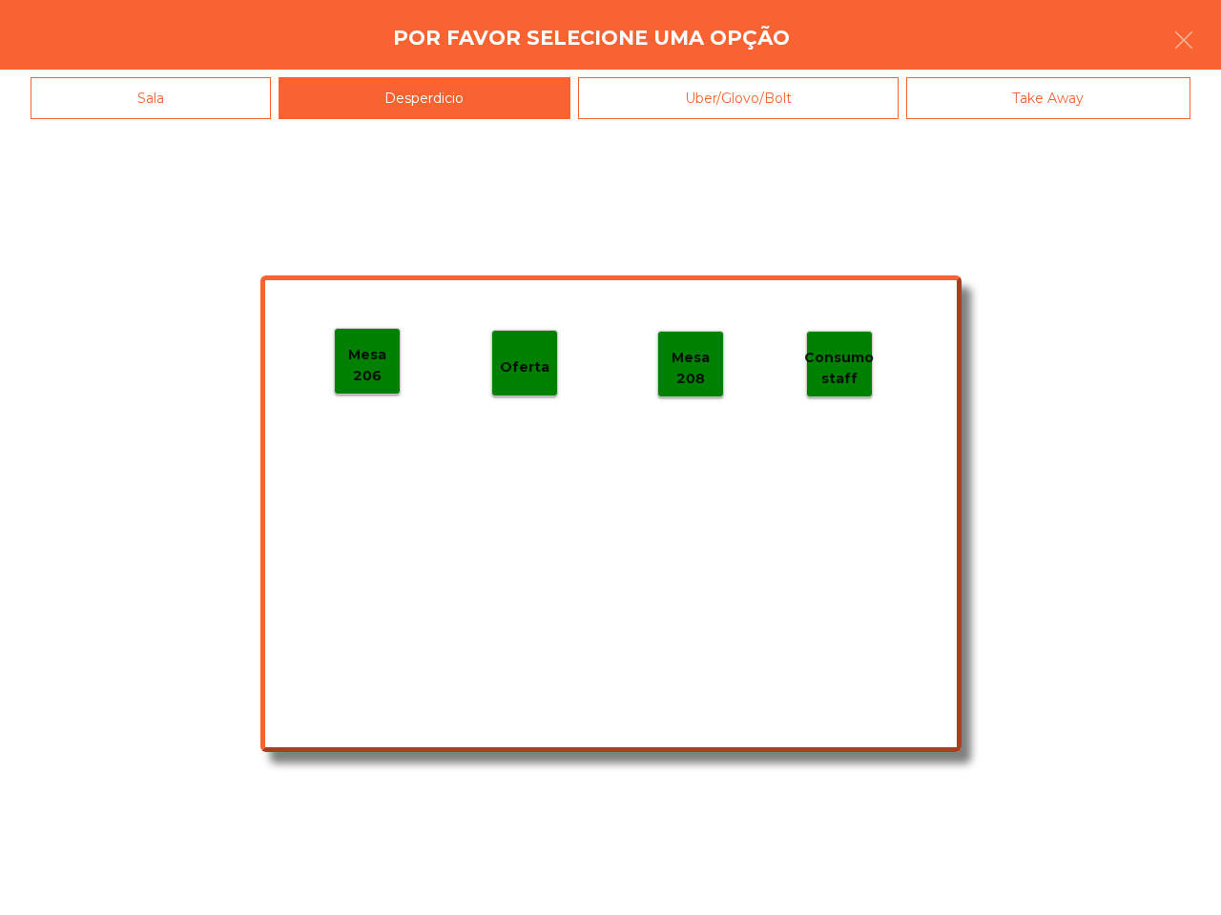
click at [359, 353] on p "Mesa 206" at bounding box center [367, 365] width 65 height 43
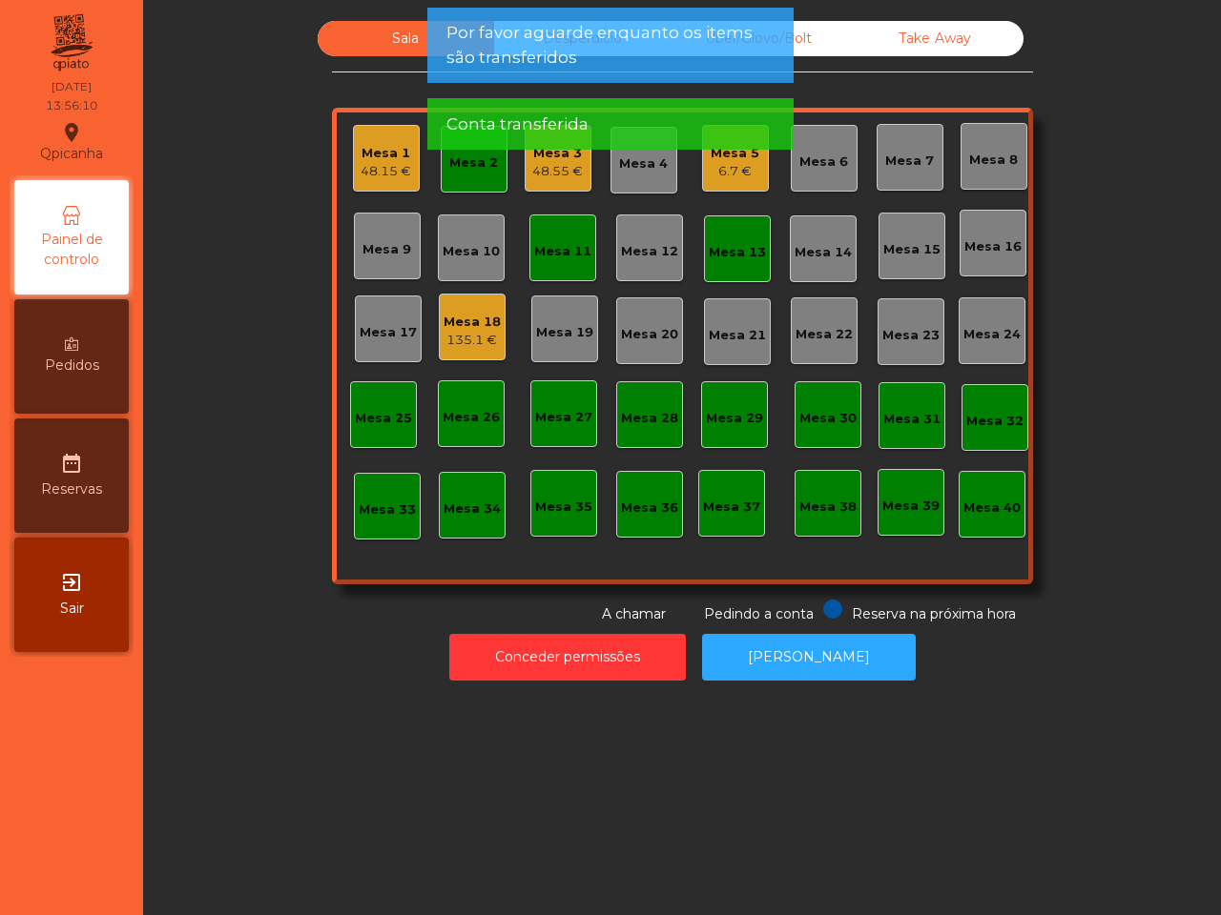
click at [704, 250] on div "Mesa 13" at bounding box center [737, 249] width 67 height 67
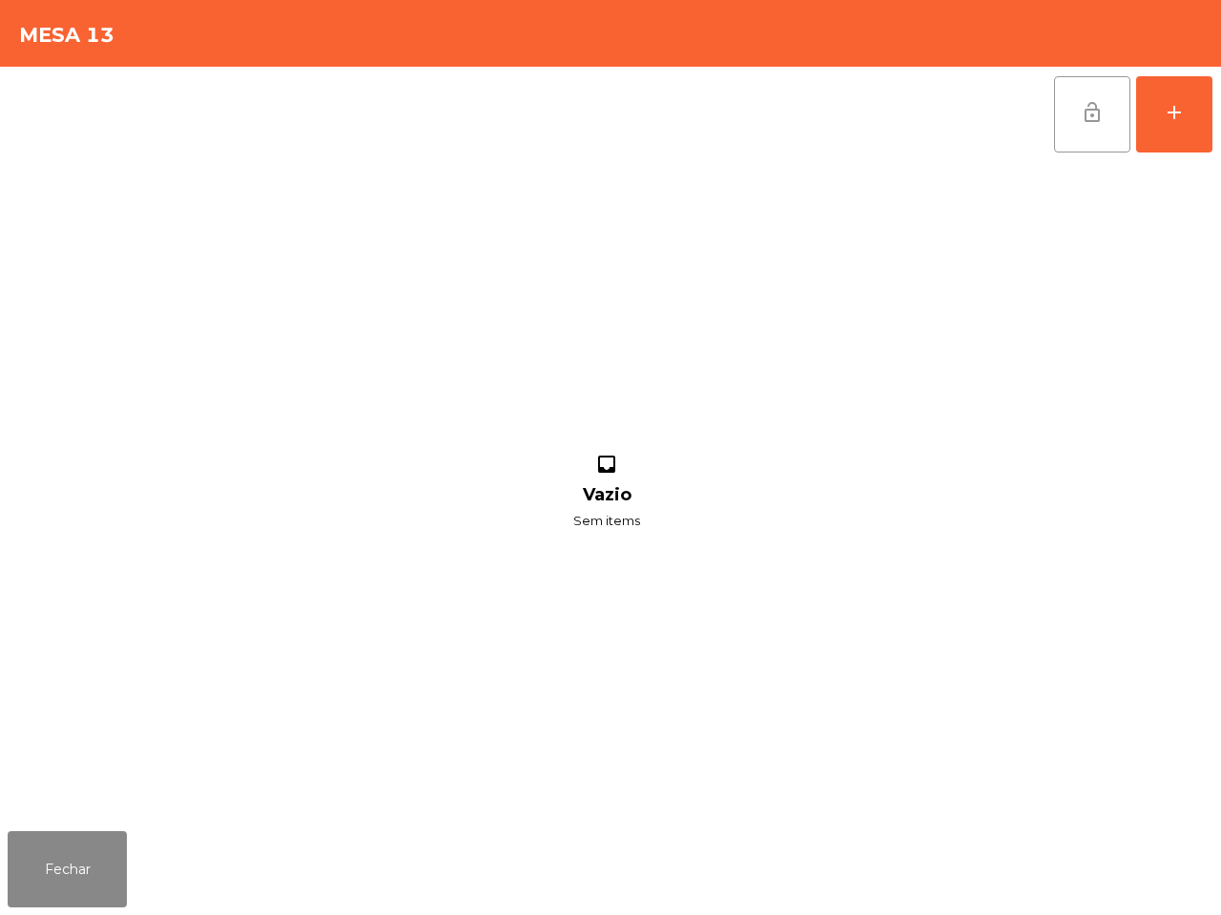
click at [1087, 98] on button "lock_open" at bounding box center [1092, 114] width 76 height 76
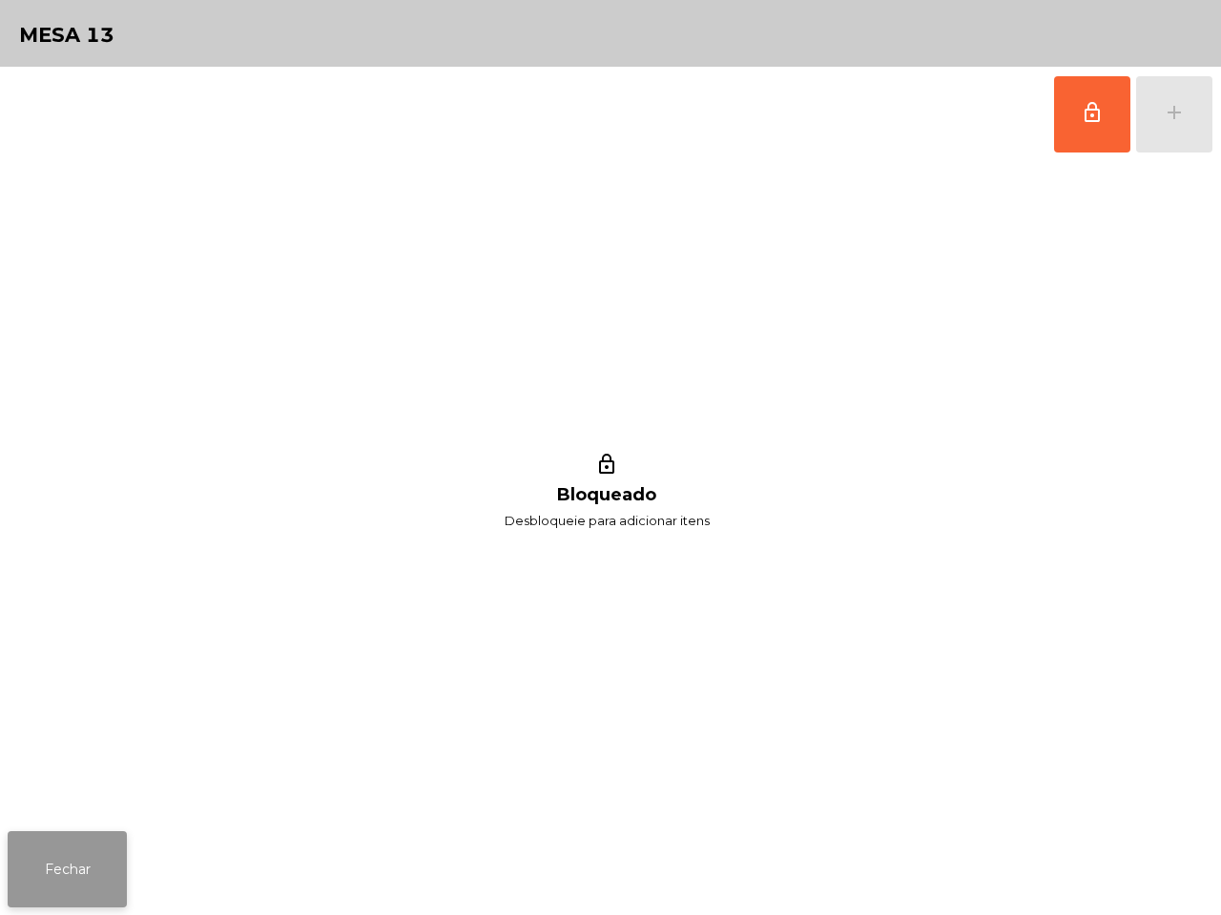
click at [79, 842] on button "Fechar" at bounding box center [67, 870] width 119 height 76
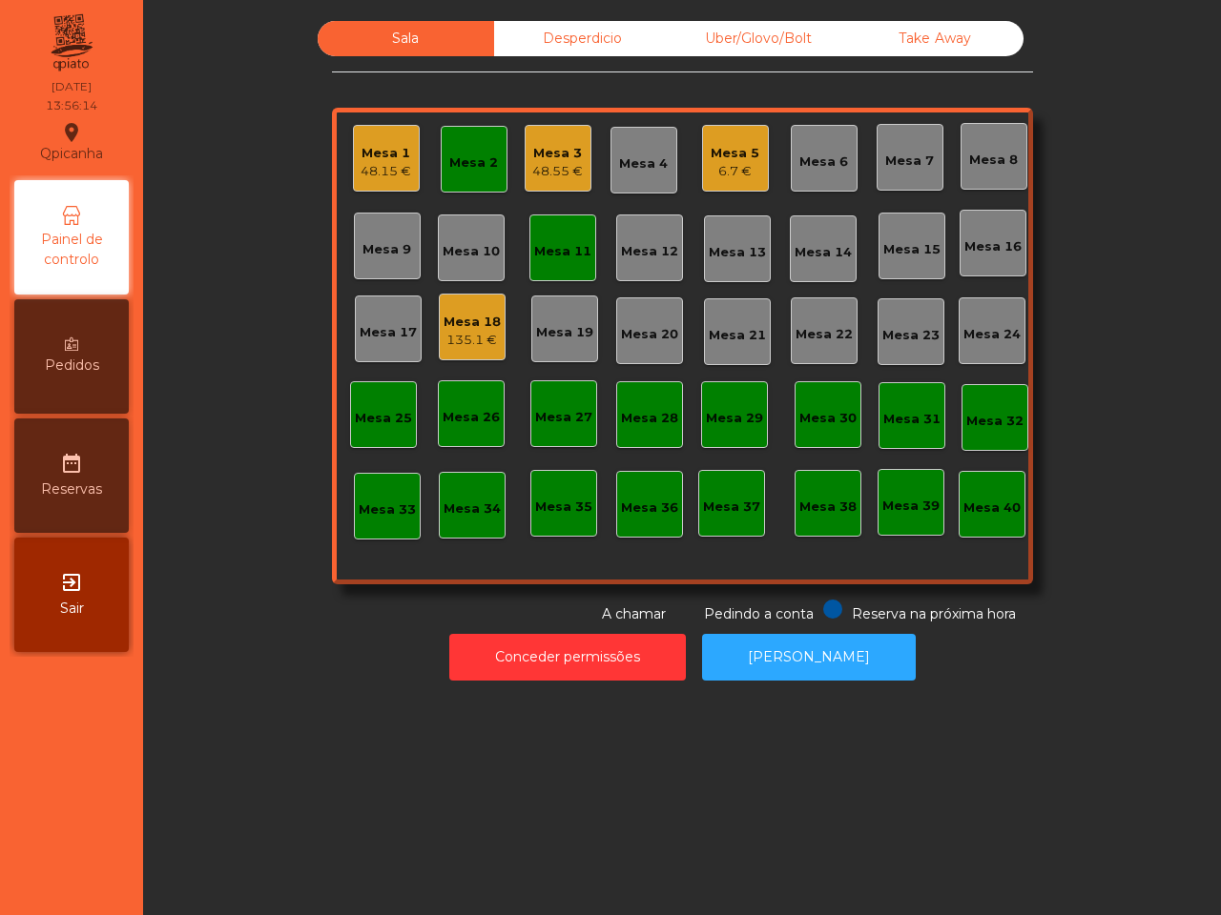
click at [539, 248] on div "Mesa 11" at bounding box center [562, 251] width 57 height 19
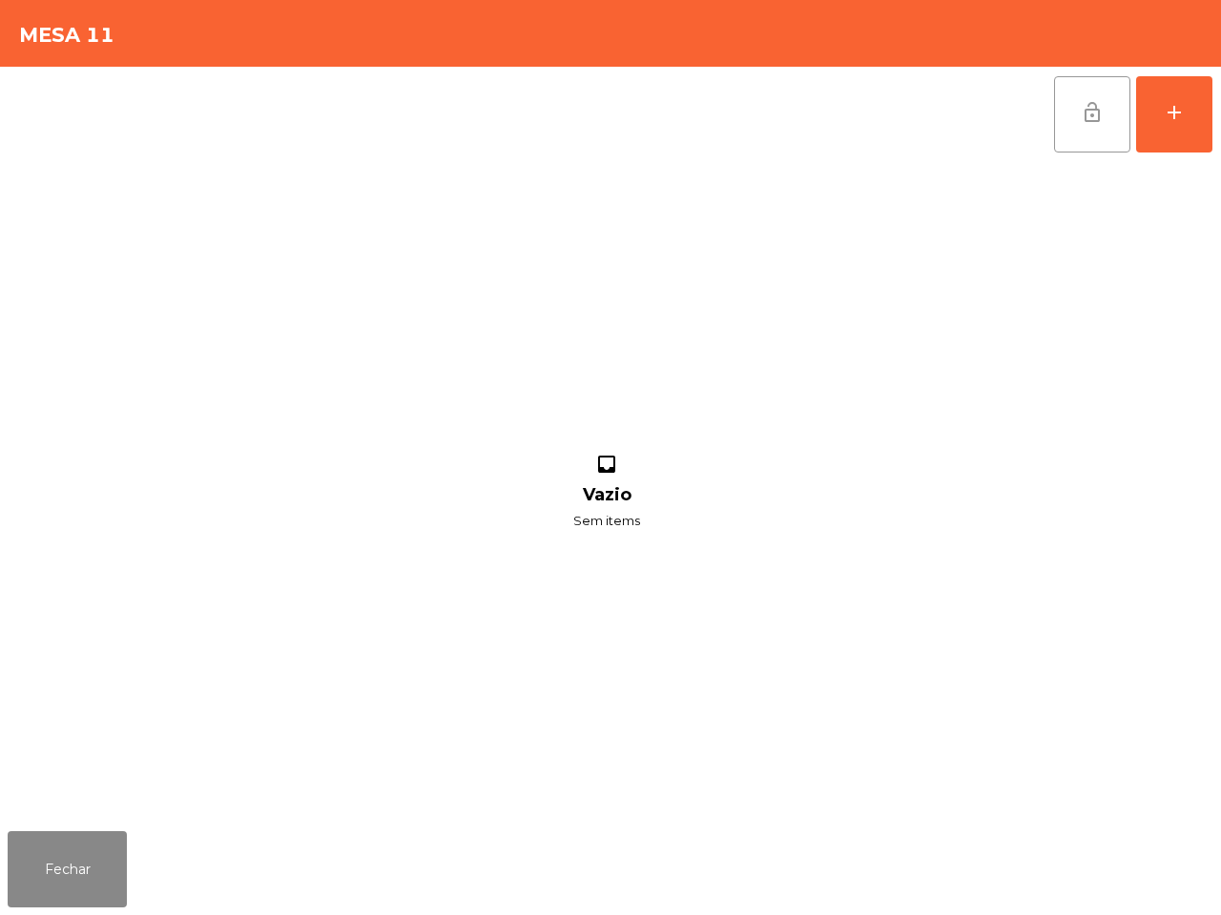
click at [1064, 112] on button "lock_open" at bounding box center [1092, 114] width 76 height 76
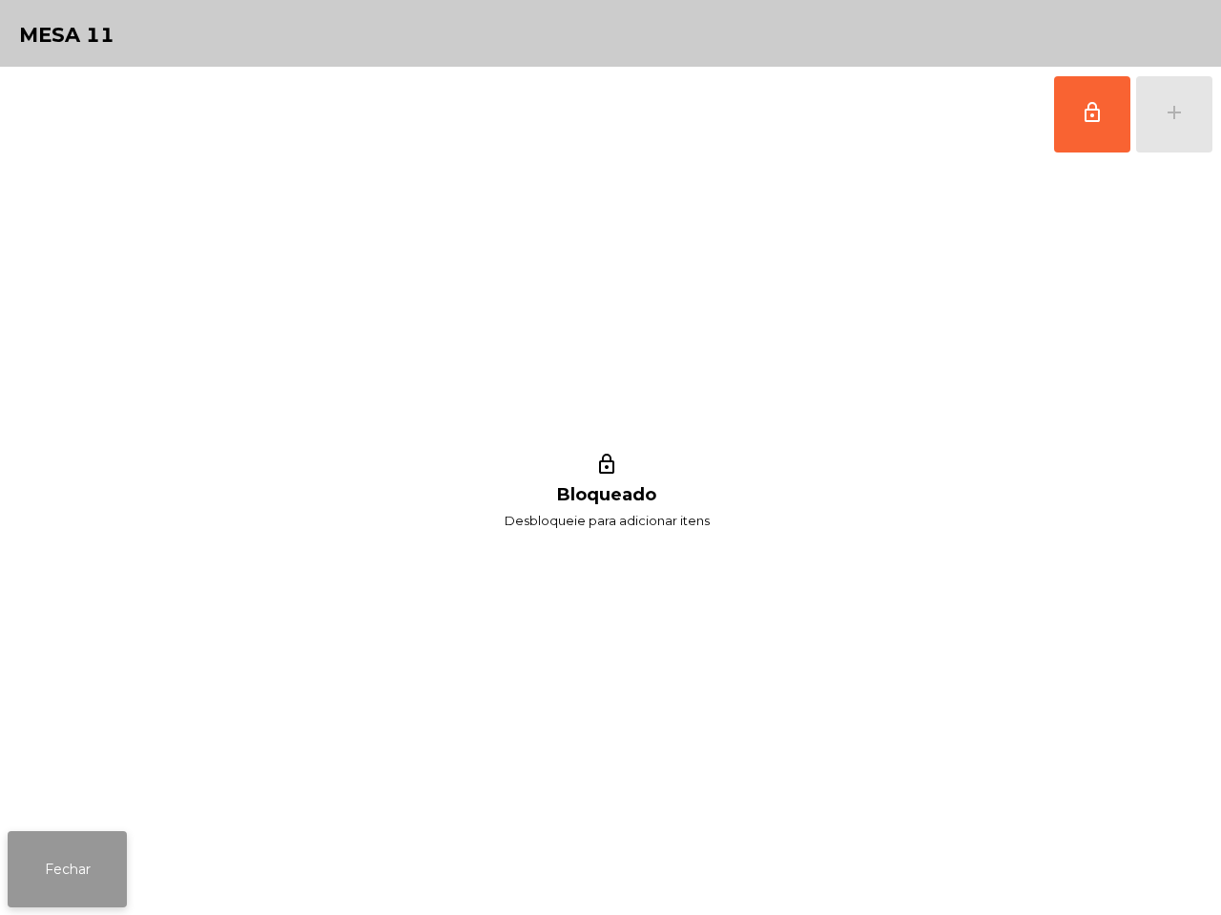
click at [8, 854] on button "Fechar" at bounding box center [67, 870] width 119 height 76
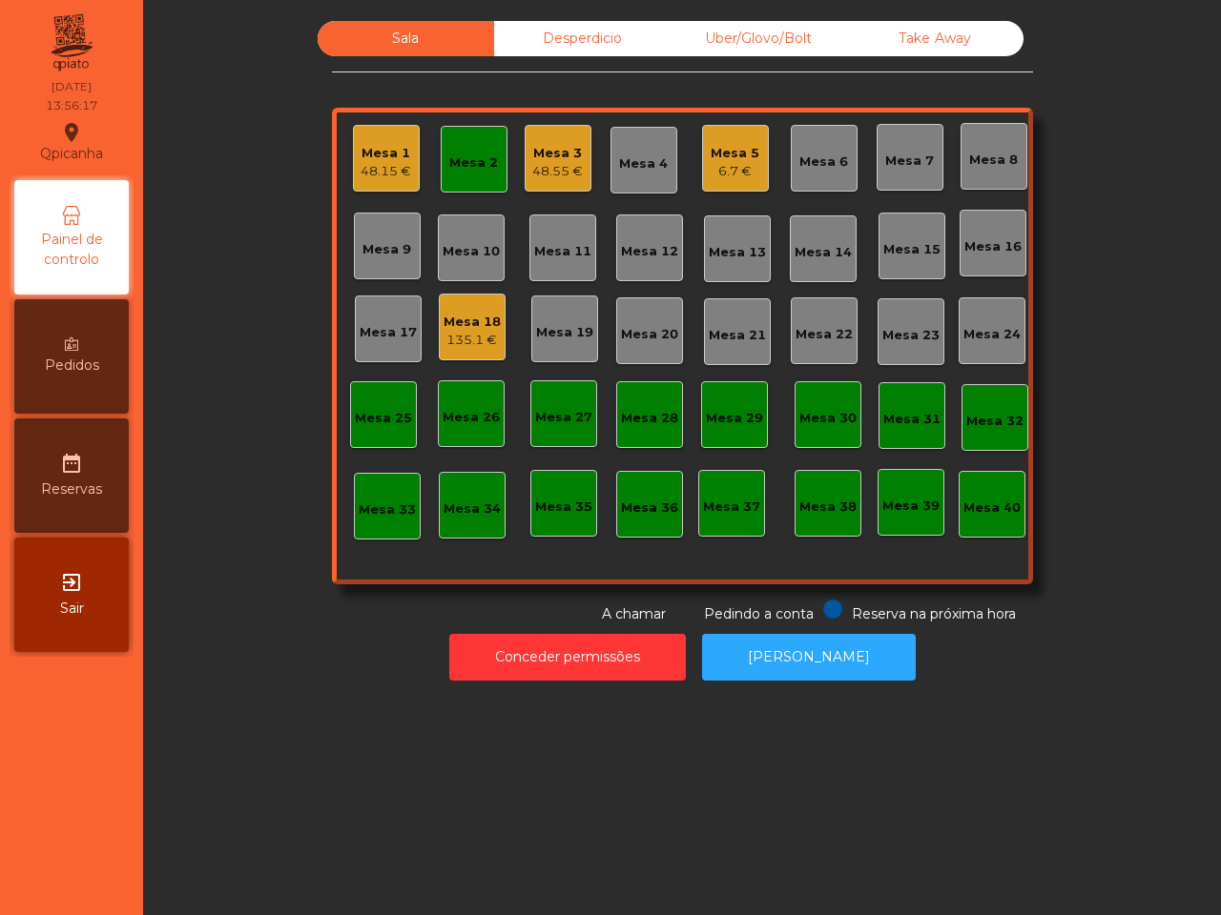
click at [460, 164] on div "Mesa 2" at bounding box center [473, 163] width 49 height 19
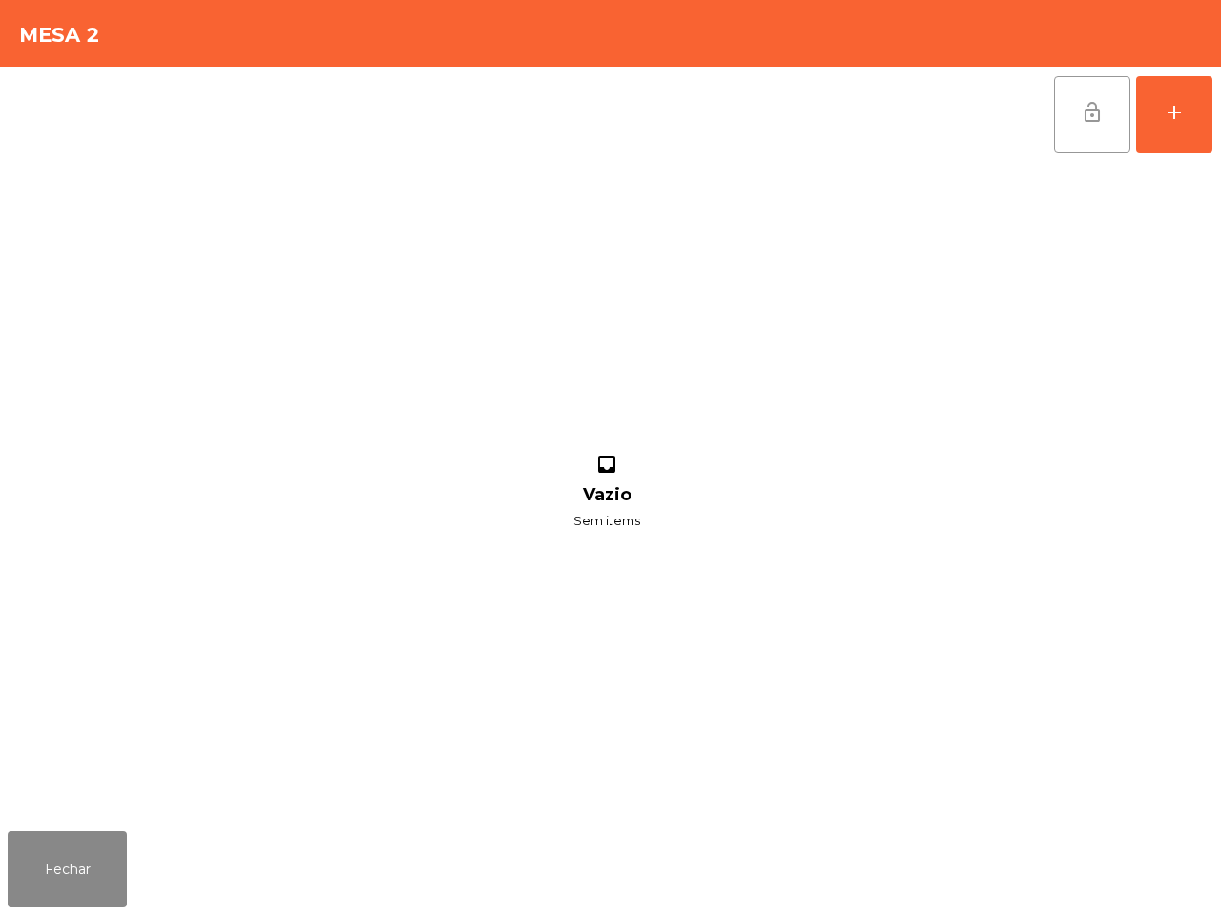
click at [1102, 119] on span "lock_open" at bounding box center [1091, 112] width 23 height 23
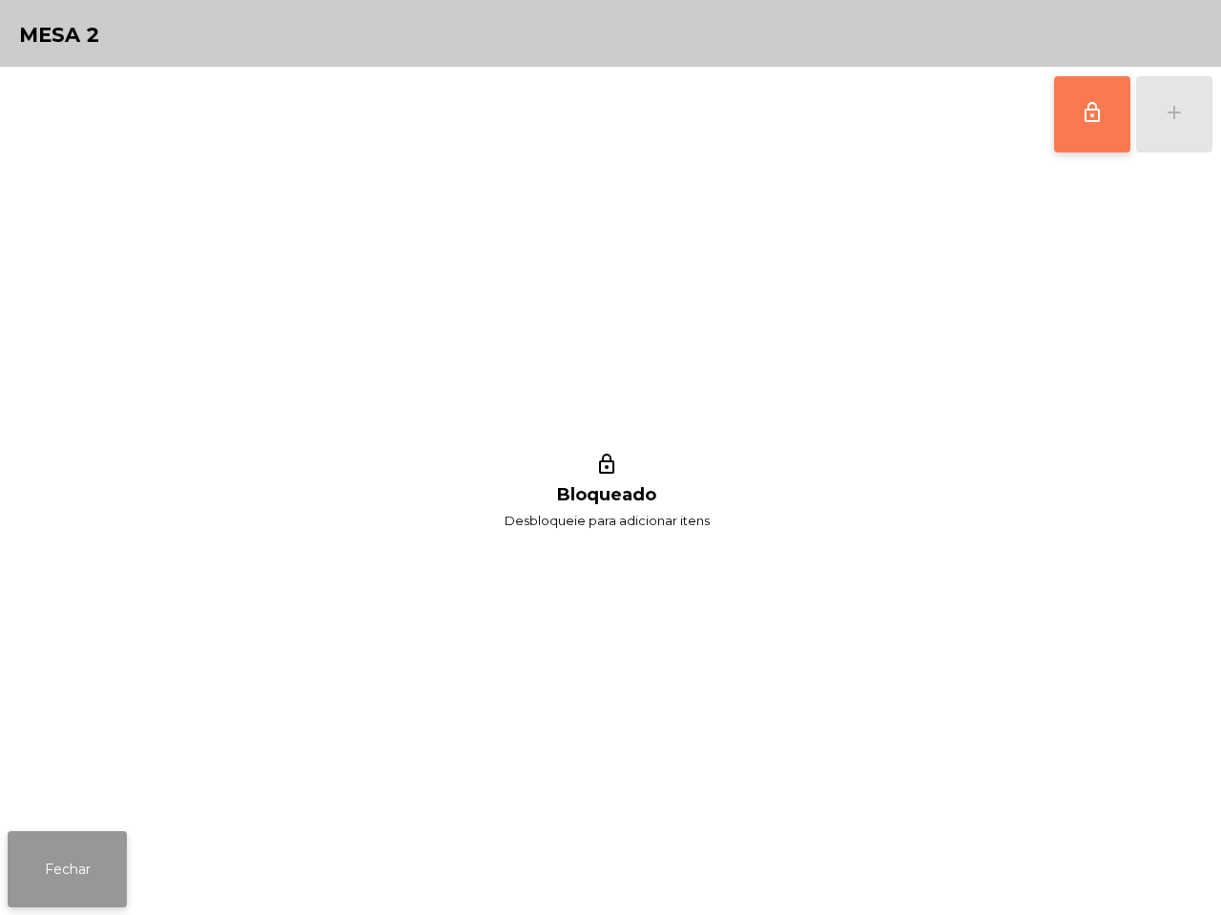
click at [69, 879] on button "Fechar" at bounding box center [67, 870] width 119 height 76
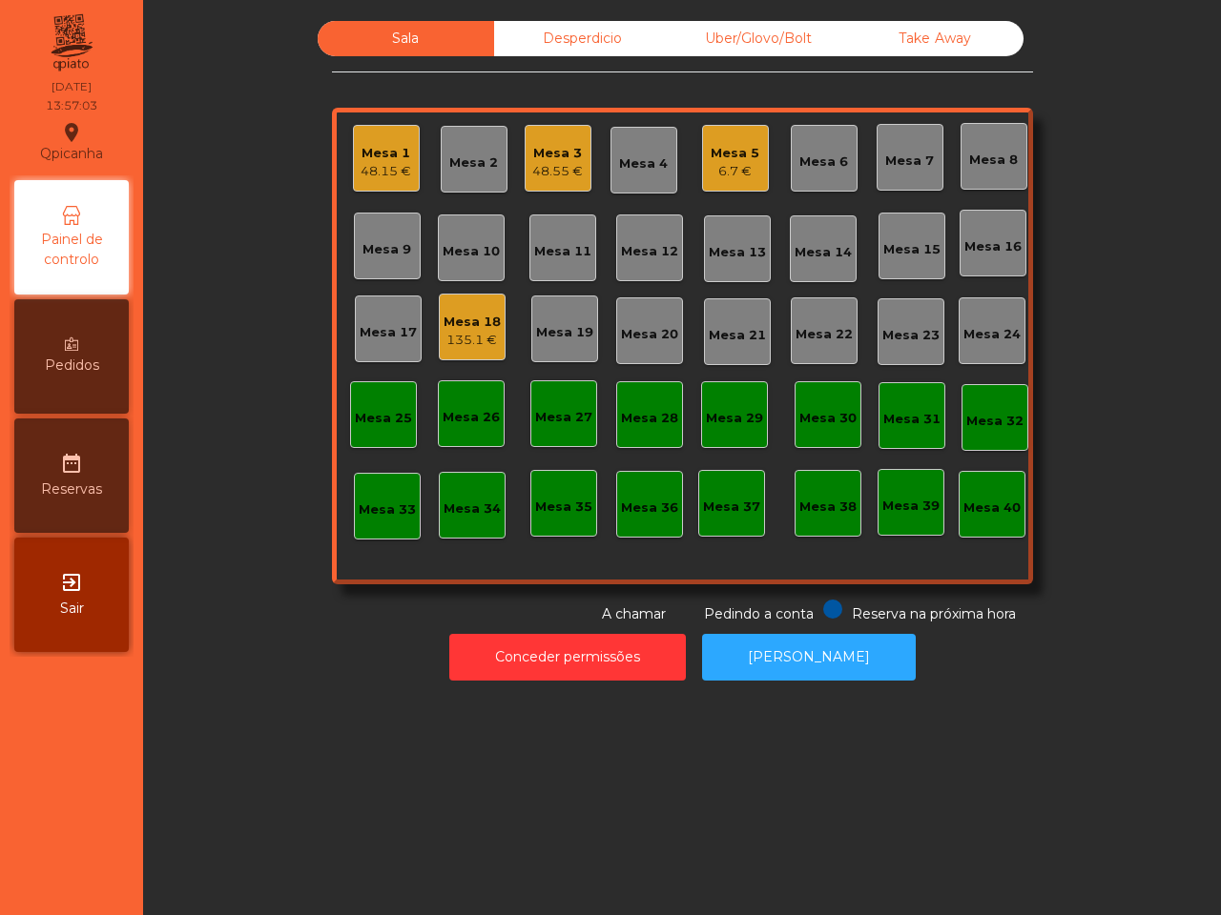
click at [737, 159] on div "Mesa 5" at bounding box center [734, 153] width 49 height 19
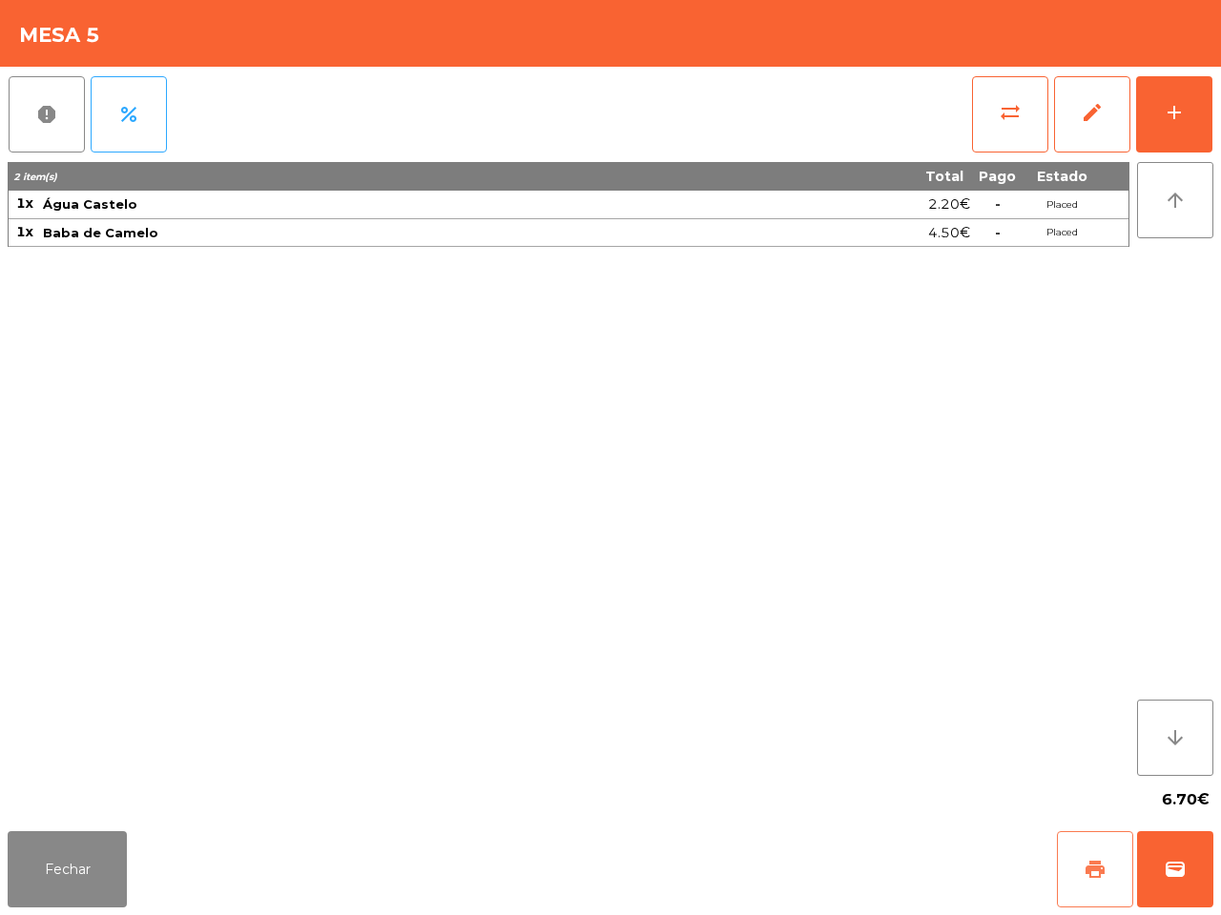
click at [1103, 870] on span "print" at bounding box center [1094, 869] width 23 height 23
click at [998, 116] on span "sync_alt" at bounding box center [1009, 112] width 23 height 23
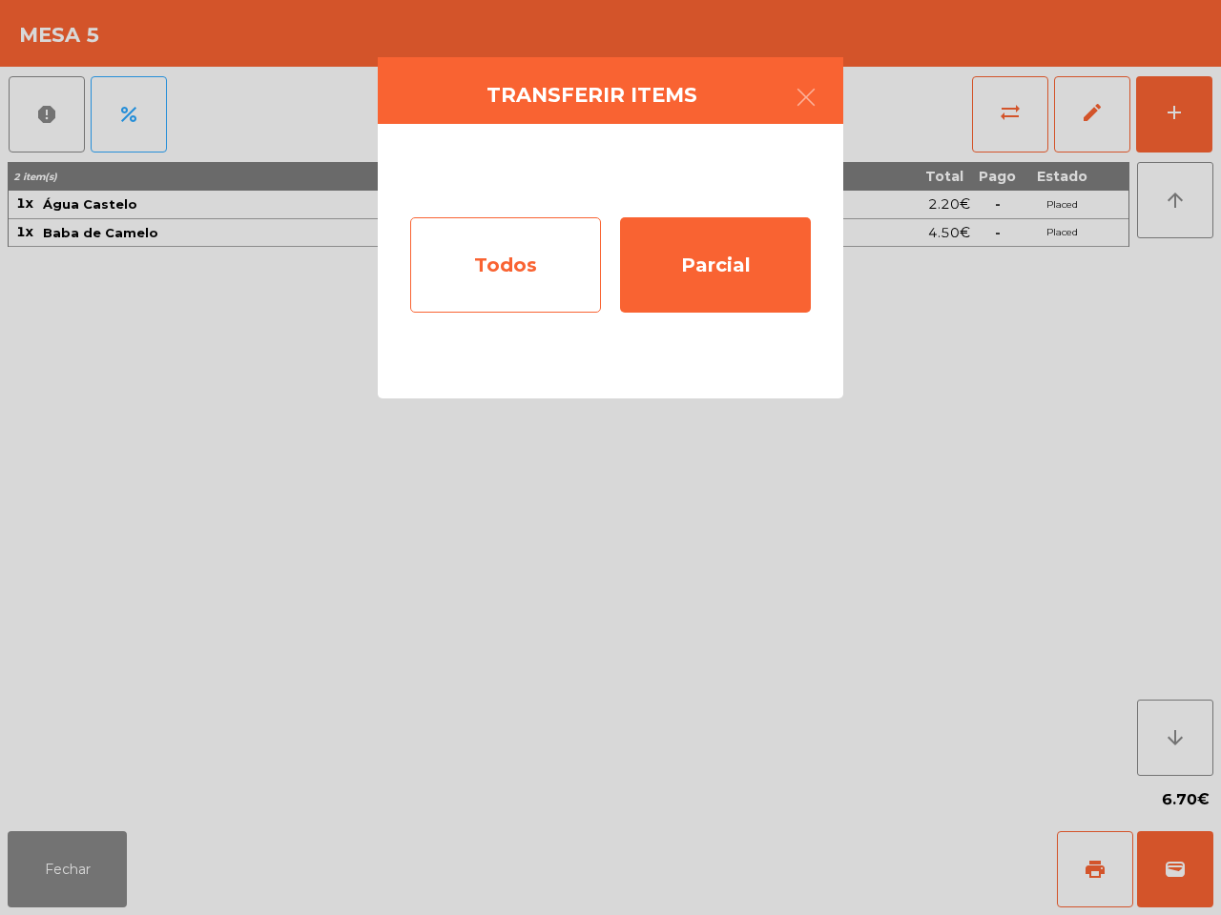
click at [545, 274] on div "Todos" at bounding box center [505, 264] width 191 height 95
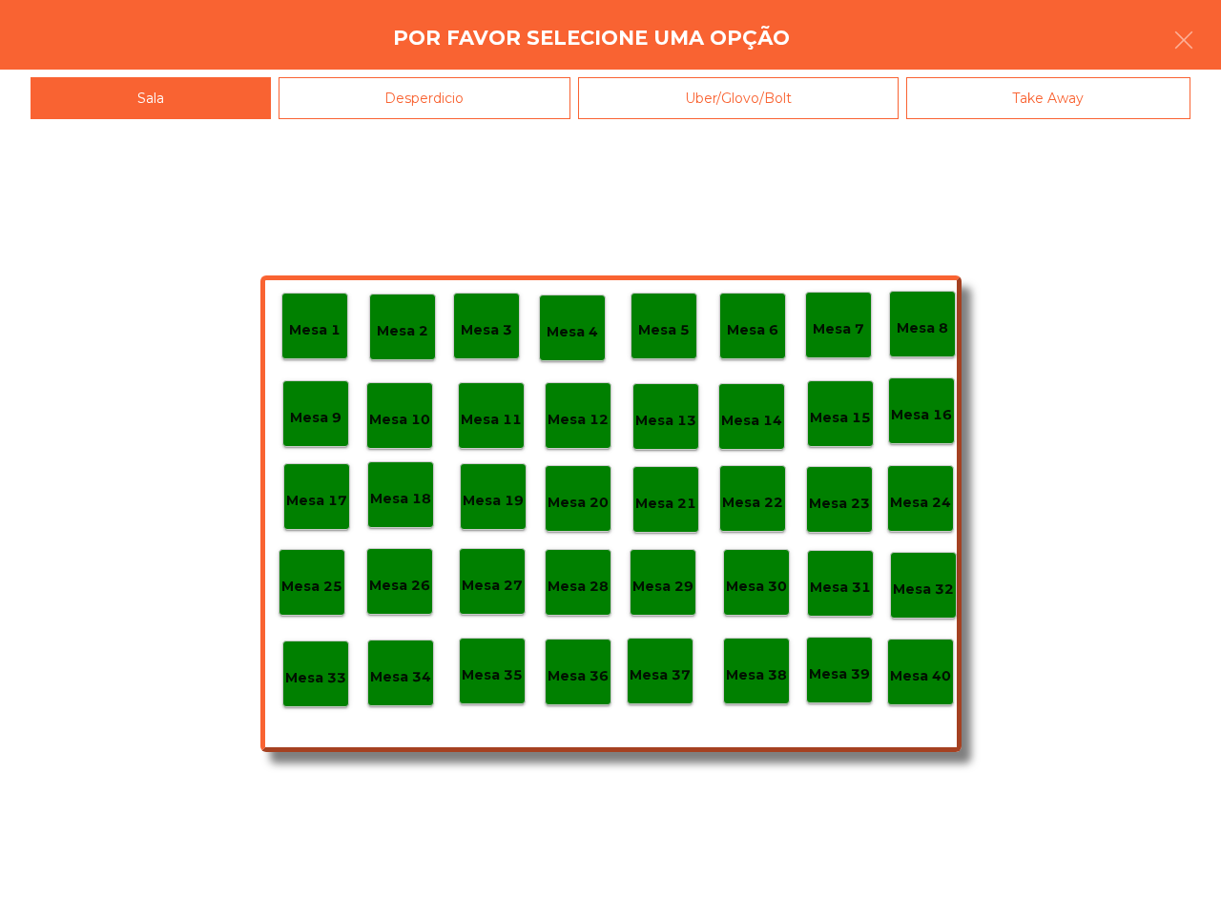
click at [907, 682] on p "Mesa 40" at bounding box center [920, 677] width 61 height 22
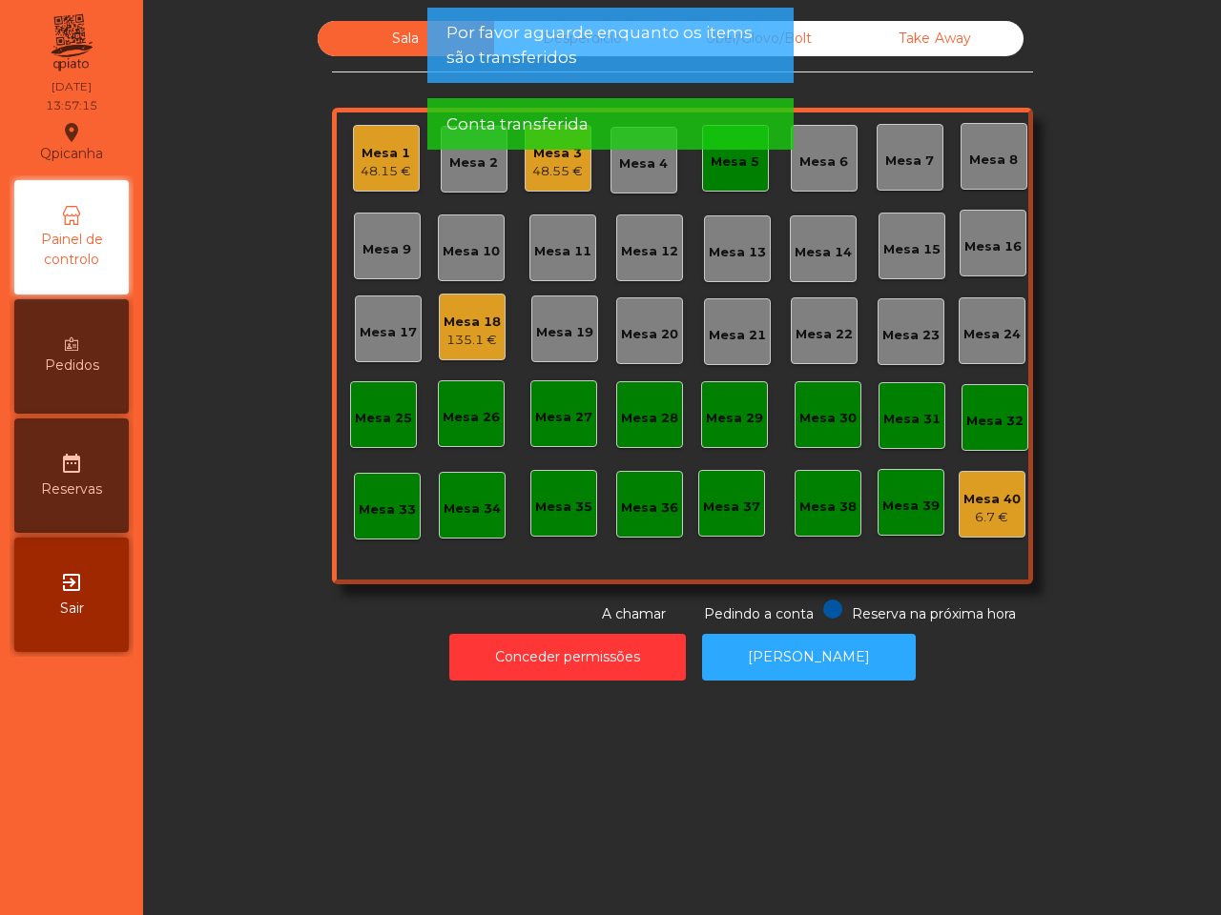
drag, startPoint x: 734, startPoint y: 143, endPoint x: 723, endPoint y: 153, distance: 14.9
click at [730, 145] on div "Conta transferida" at bounding box center [610, 123] width 366 height 51
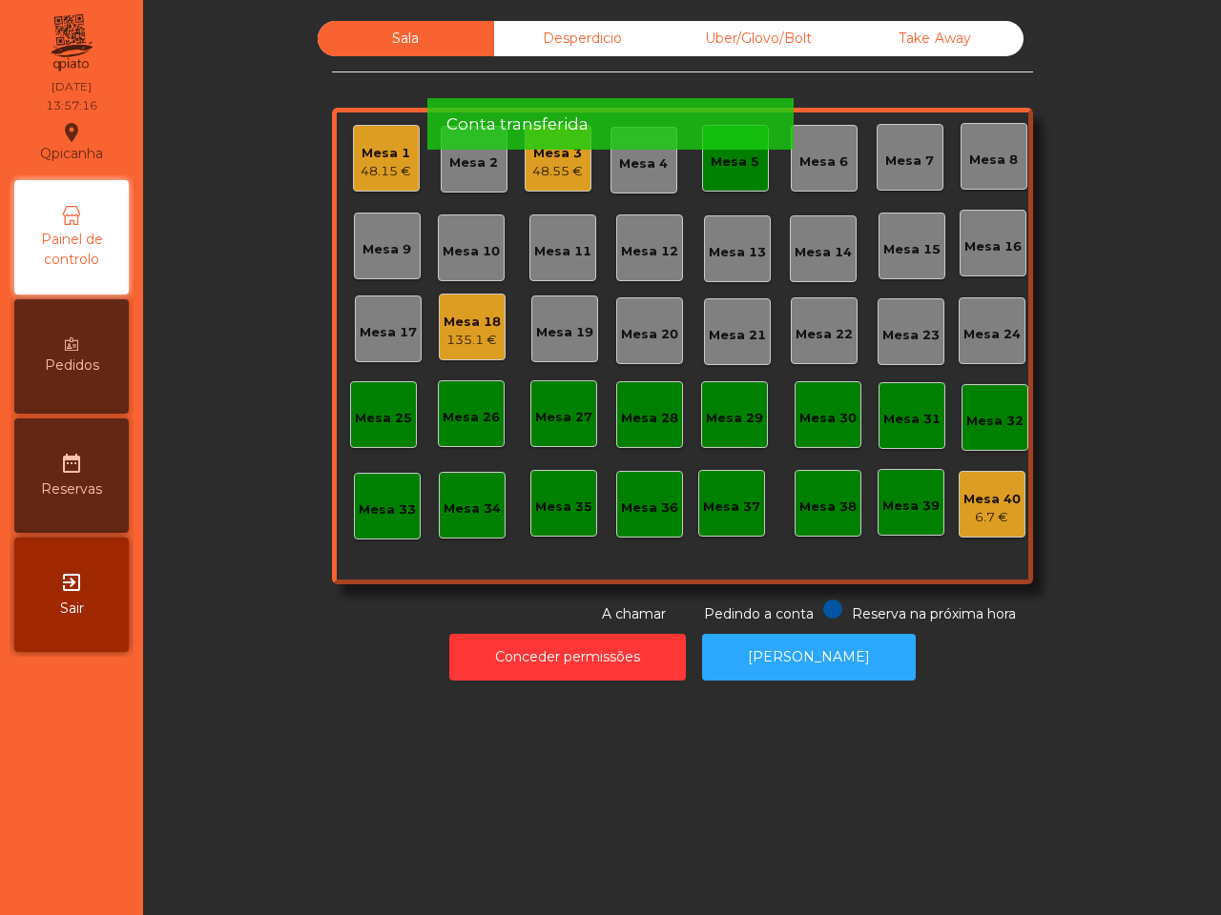
click at [711, 164] on app-alert "Por favor aguarde enquanto os items são transferidos Conta transferida" at bounding box center [610, 86] width 366 height 157
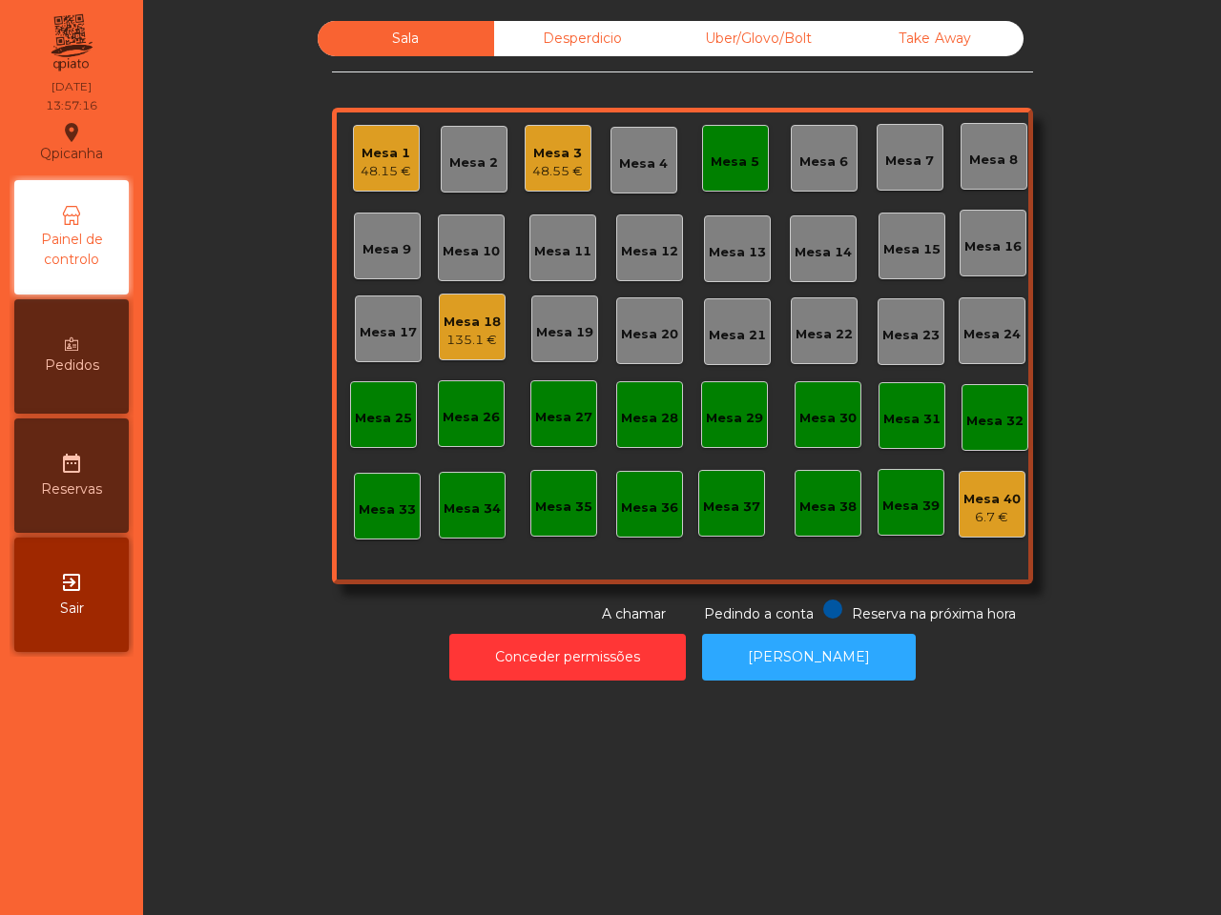
click at [716, 163] on div "Mesa 5" at bounding box center [734, 162] width 49 height 19
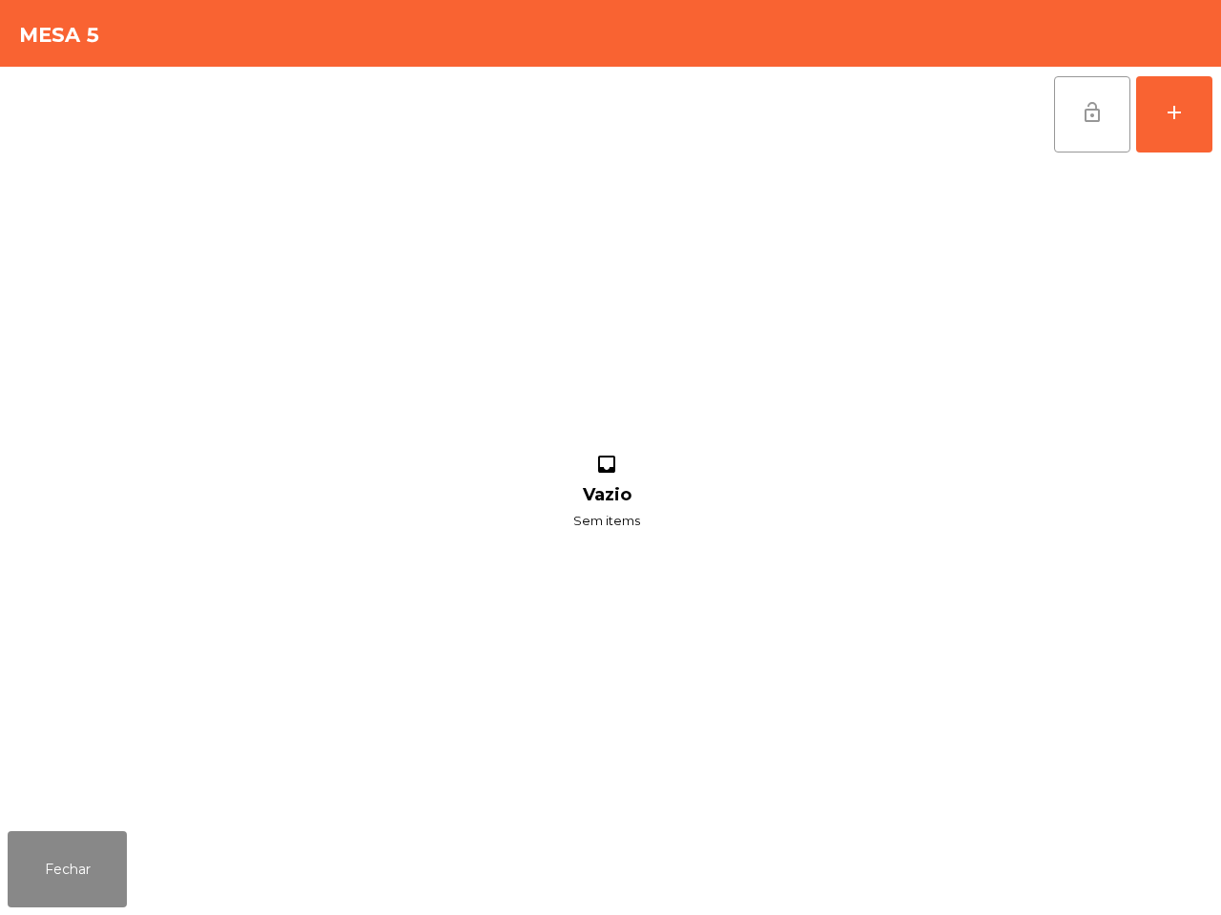
click at [1094, 107] on span "lock_open" at bounding box center [1091, 112] width 23 height 23
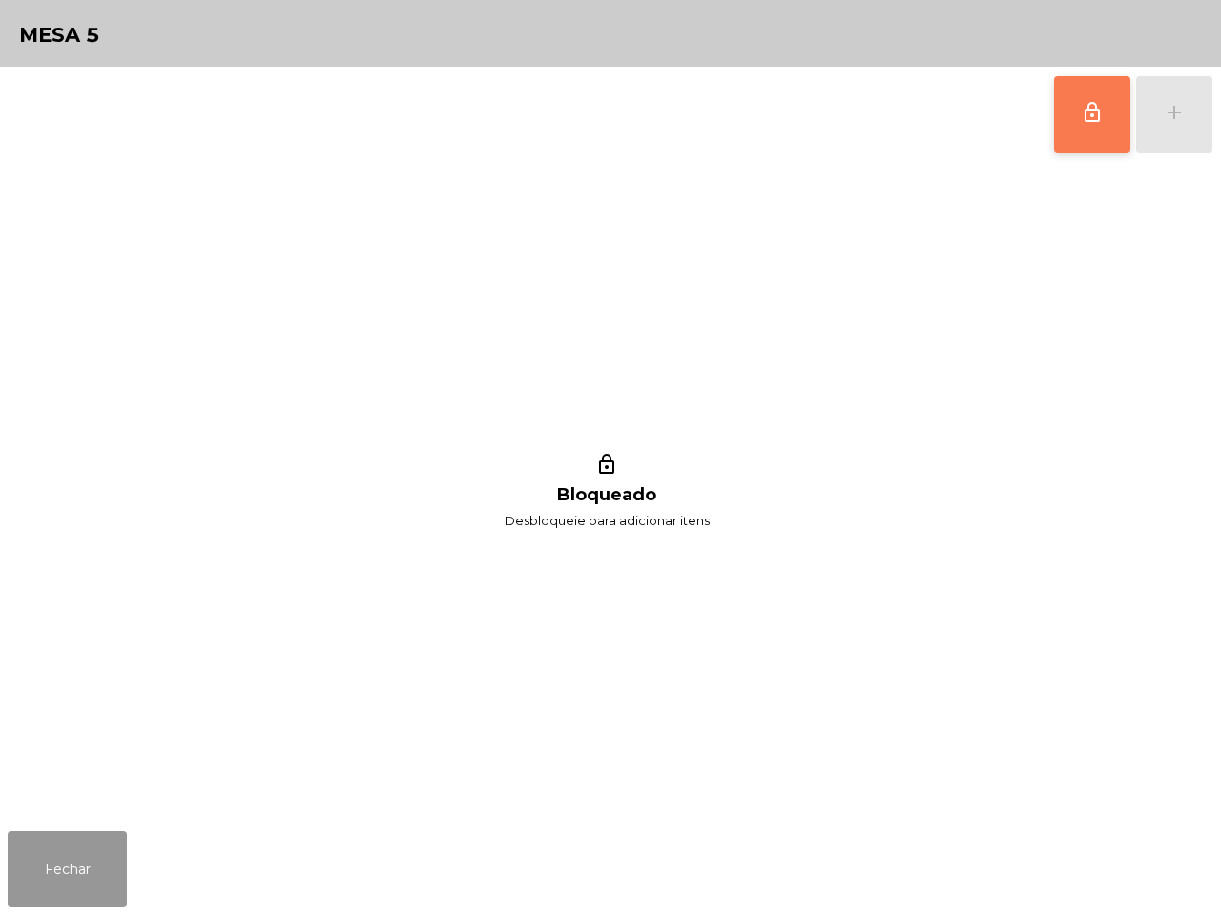
click at [70, 856] on button "Fechar" at bounding box center [67, 870] width 119 height 76
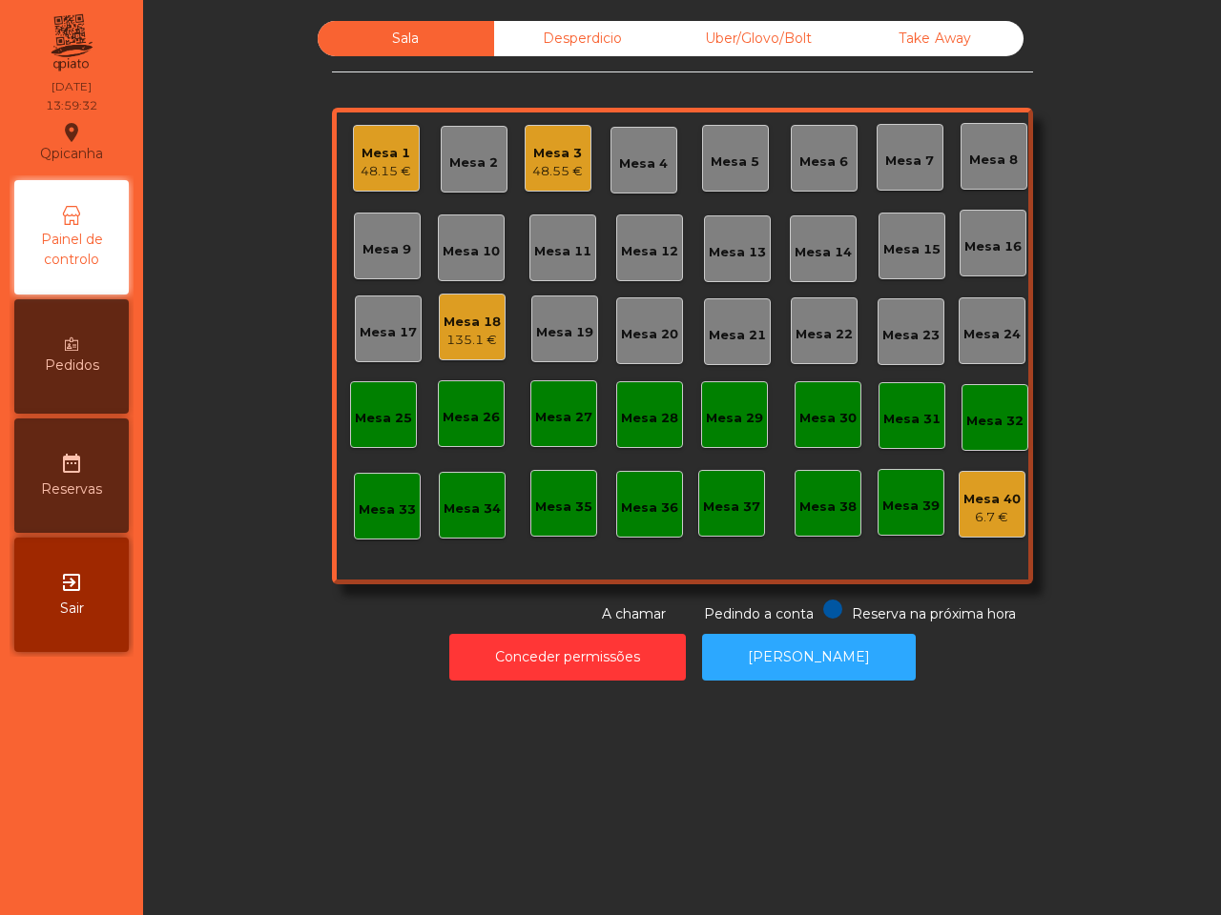
click at [380, 163] on div "48.15 €" at bounding box center [385, 171] width 51 height 19
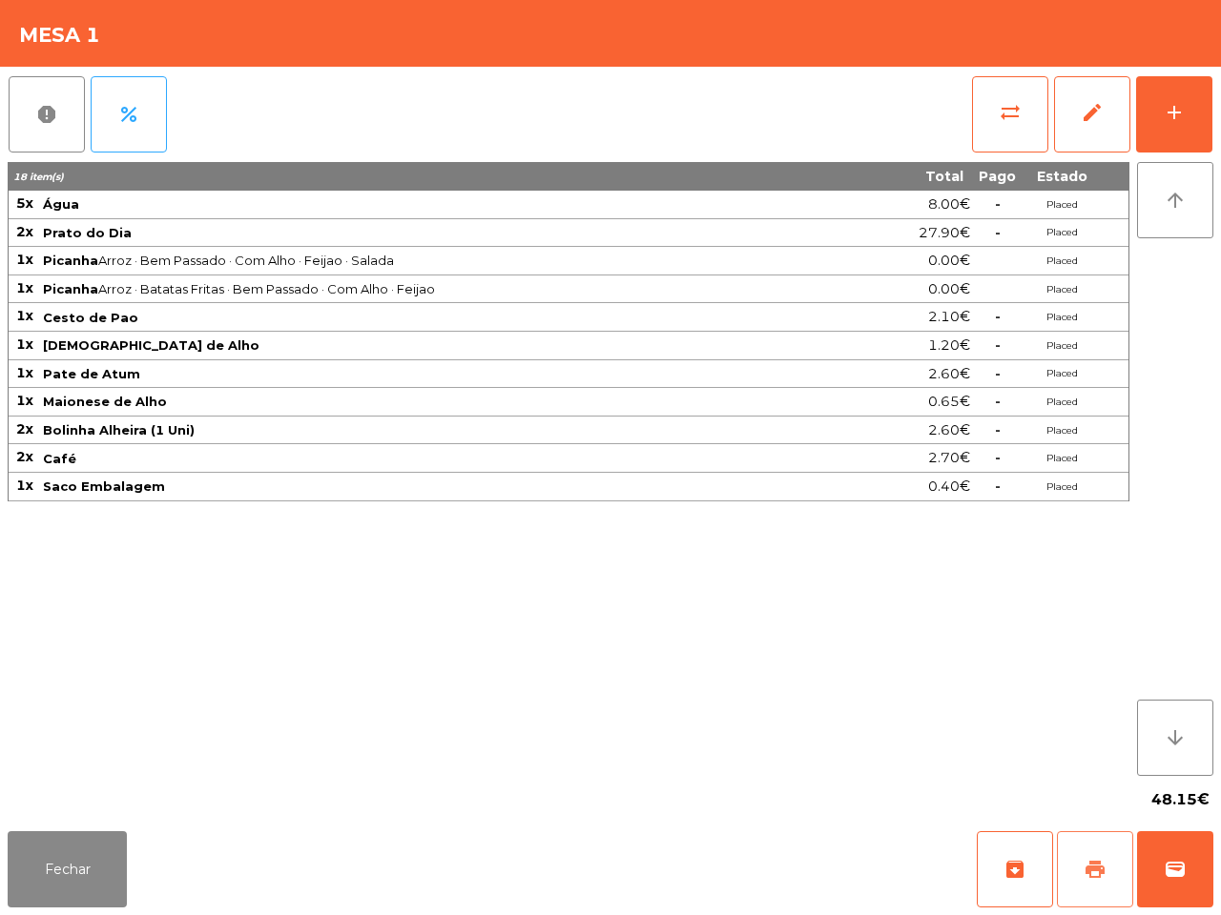
click at [1087, 880] on span "print" at bounding box center [1094, 869] width 23 height 23
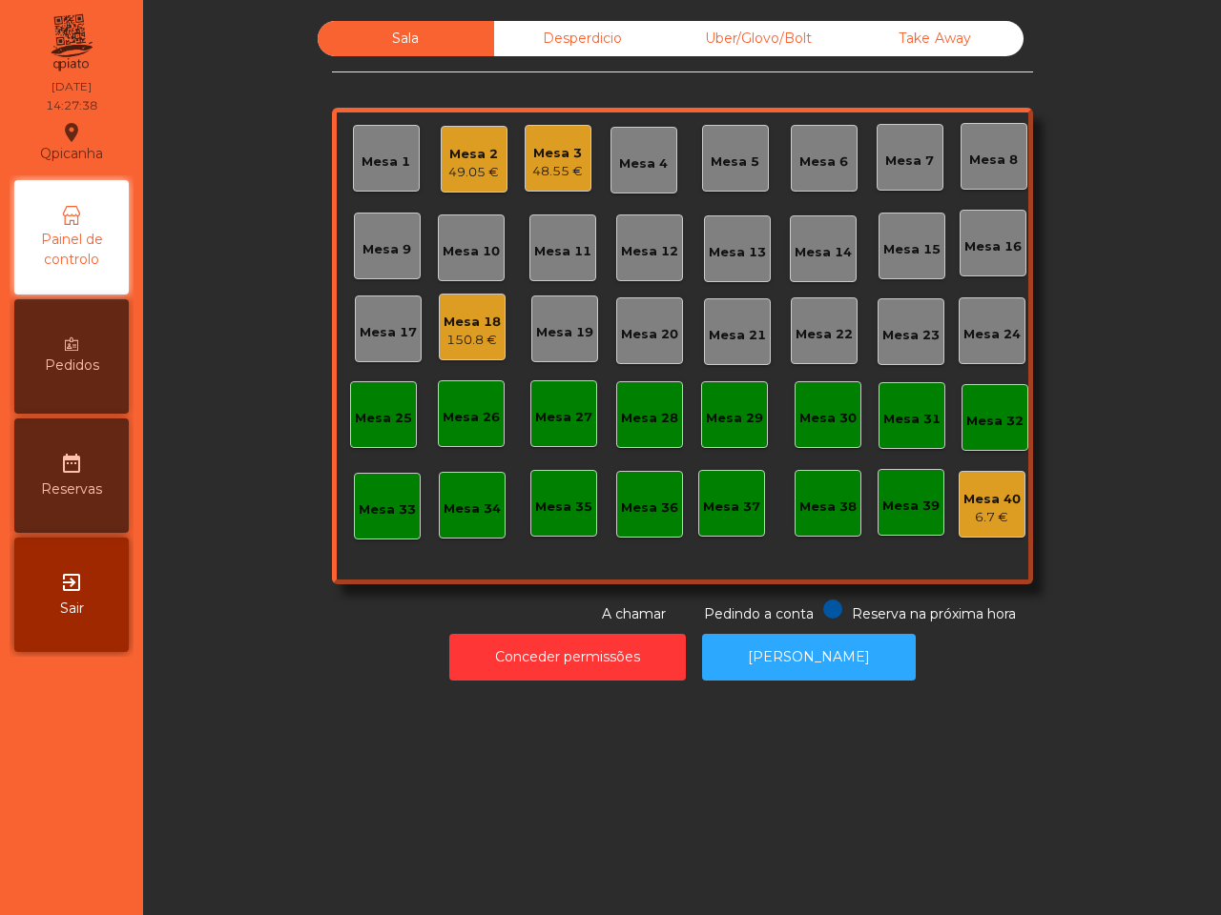
click at [479, 175] on div "49.05 €" at bounding box center [473, 172] width 51 height 19
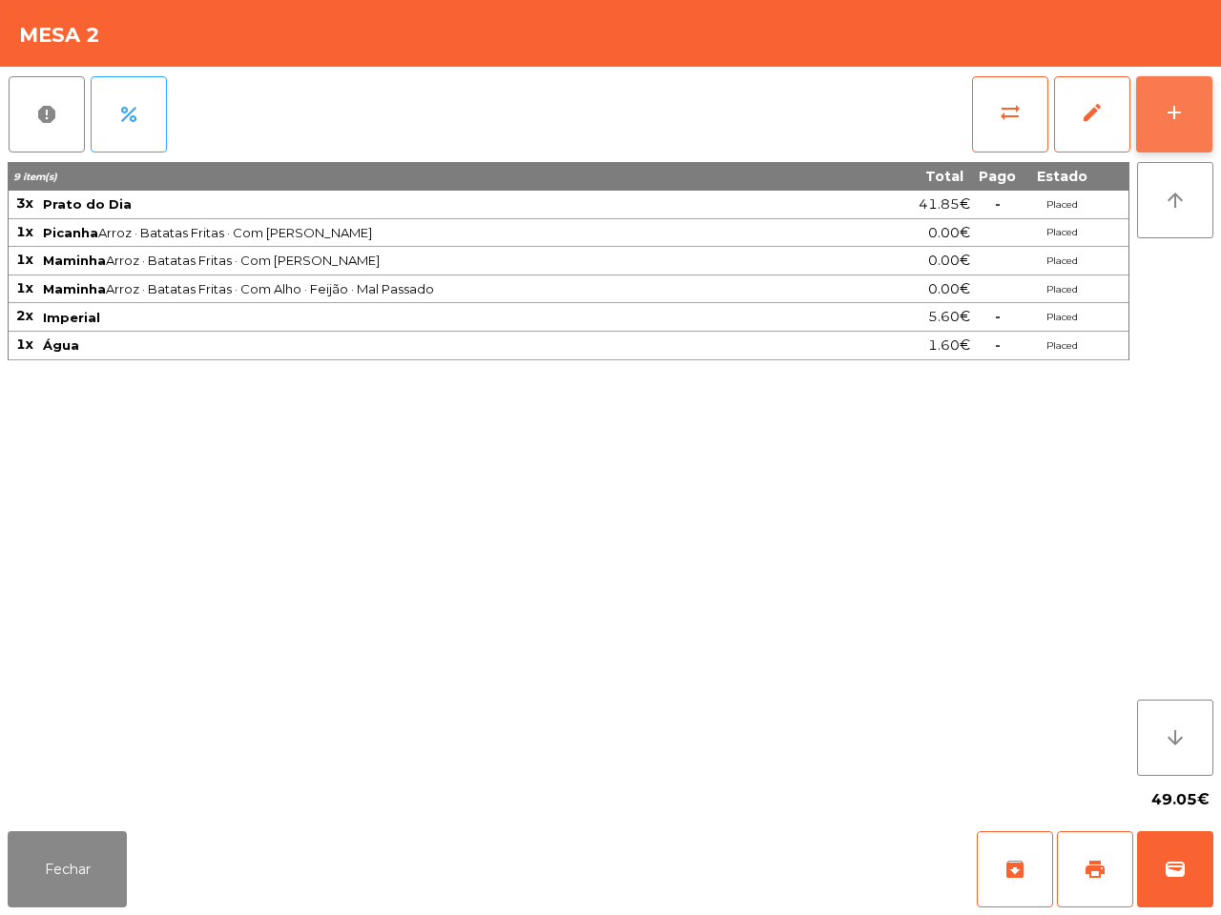
click at [1175, 119] on div "add" at bounding box center [1173, 112] width 23 height 23
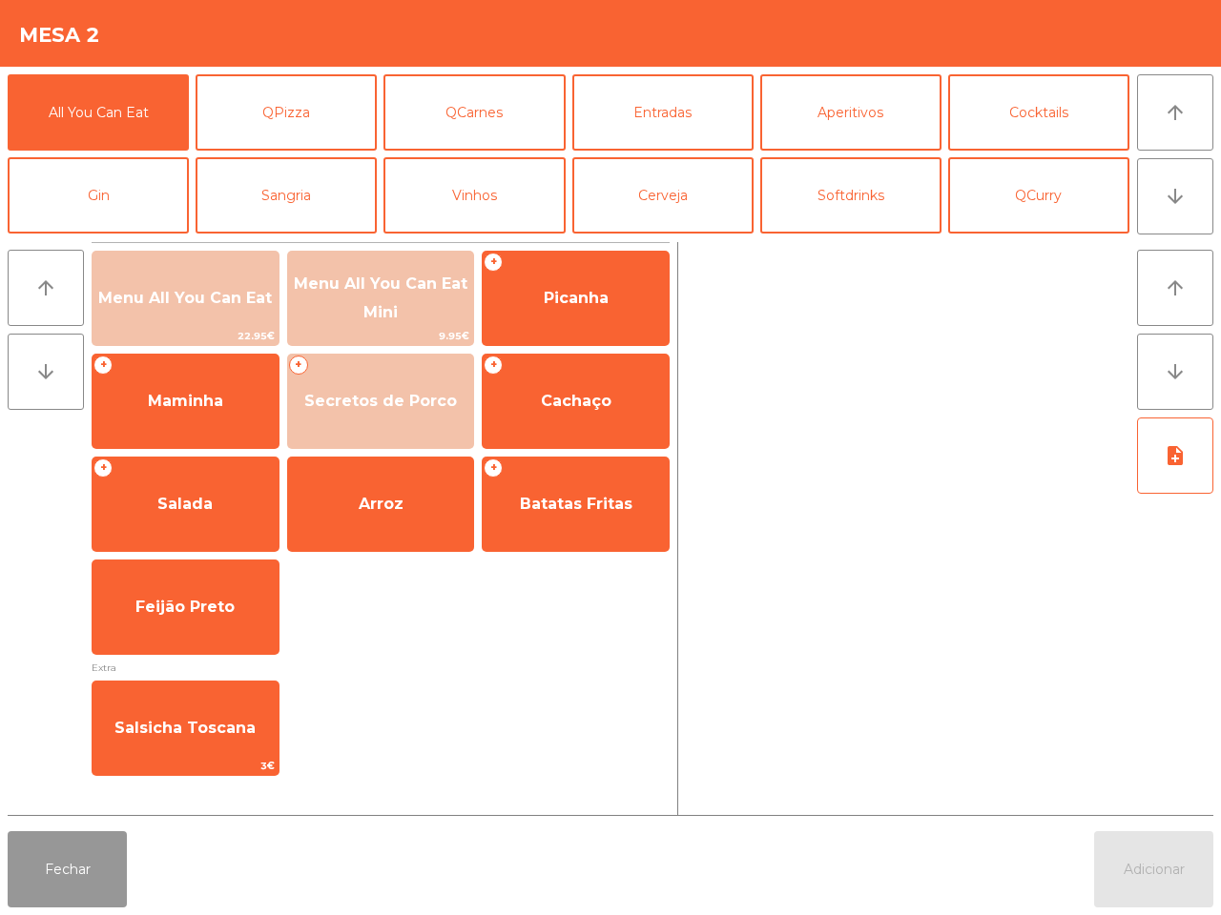
drag, startPoint x: 57, startPoint y: 871, endPoint x: 65, endPoint y: 861, distance: 12.2
click at [58, 871] on button "Fechar" at bounding box center [67, 870] width 119 height 76
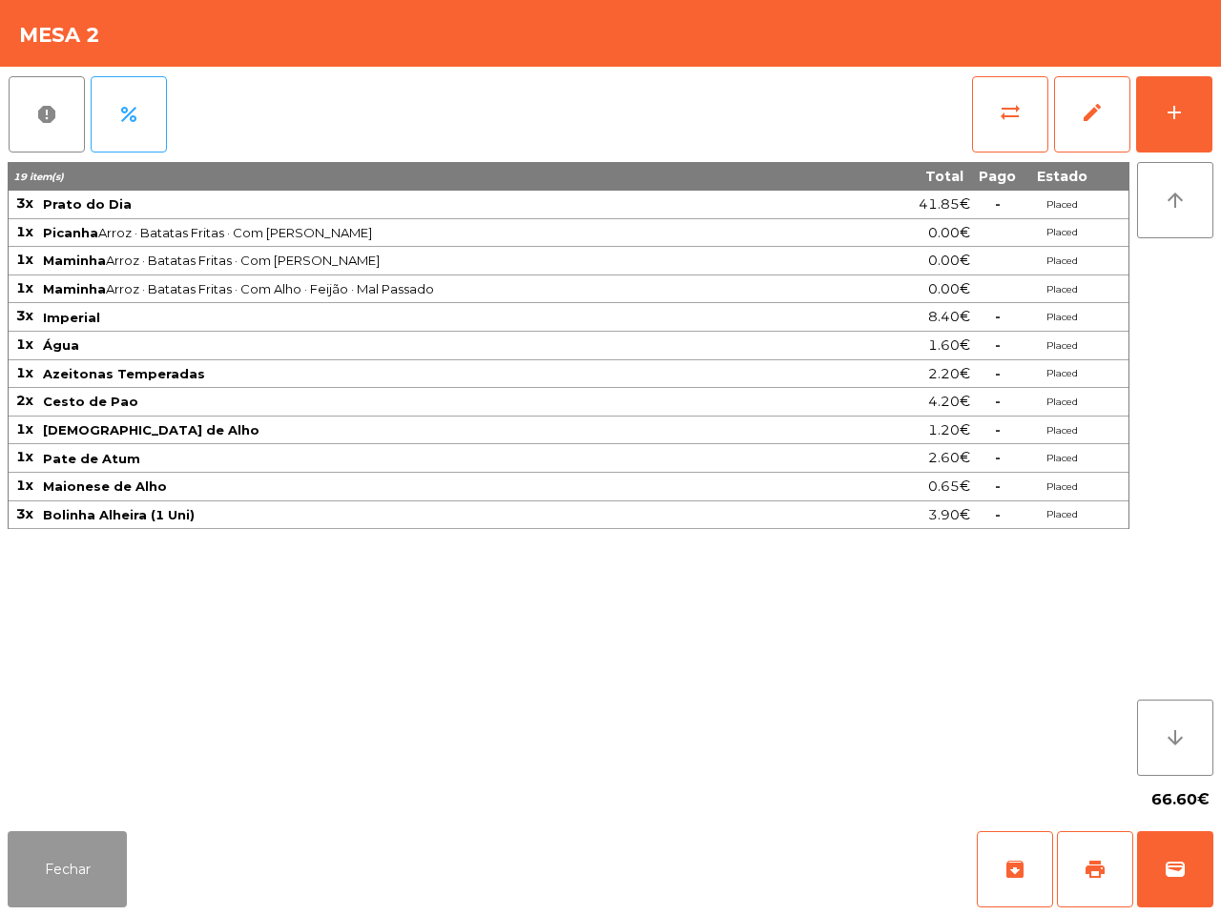
drag, startPoint x: 79, startPoint y: 873, endPoint x: 91, endPoint y: 835, distance: 39.8
click at [79, 873] on button "Fechar" at bounding box center [67, 870] width 119 height 76
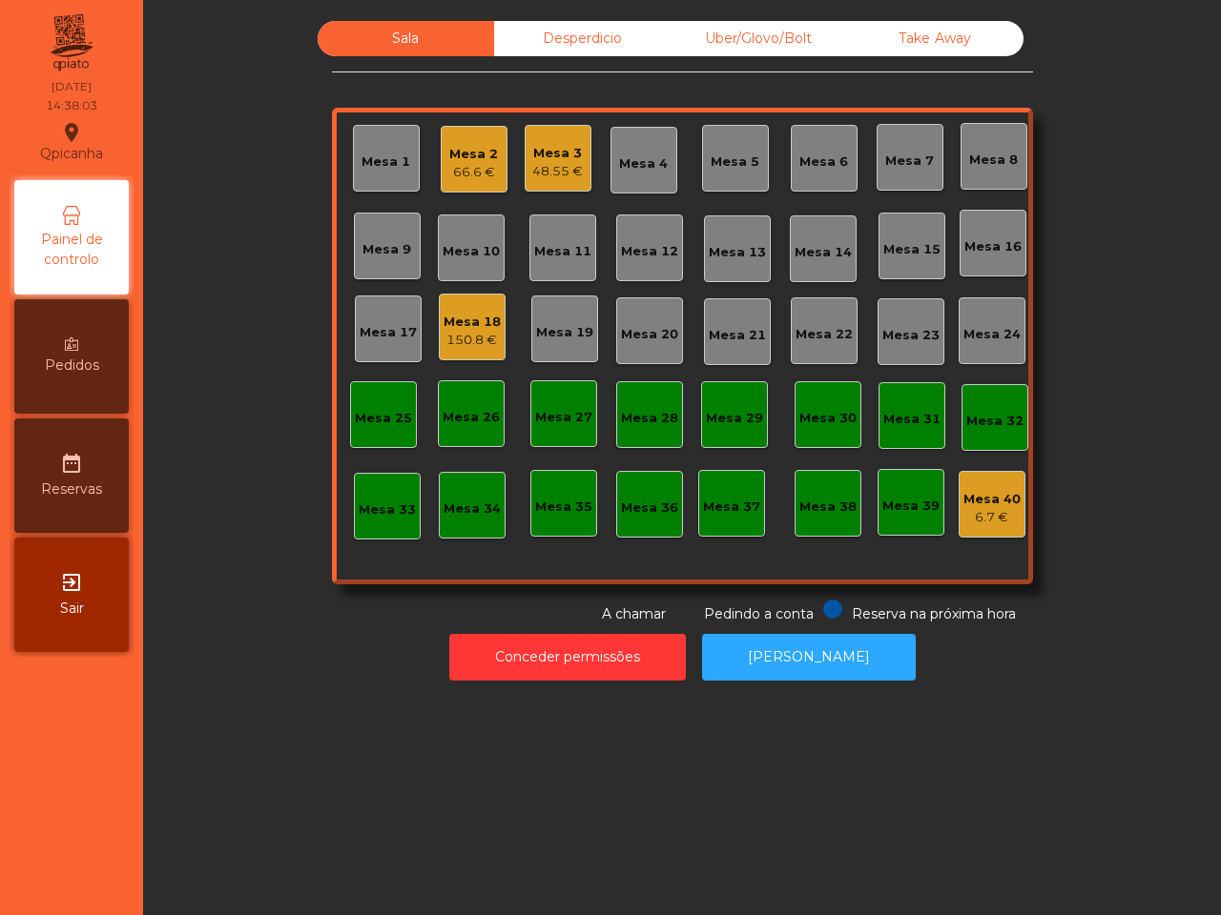
click at [560, 44] on div "Desperdicio" at bounding box center [582, 38] width 176 height 35
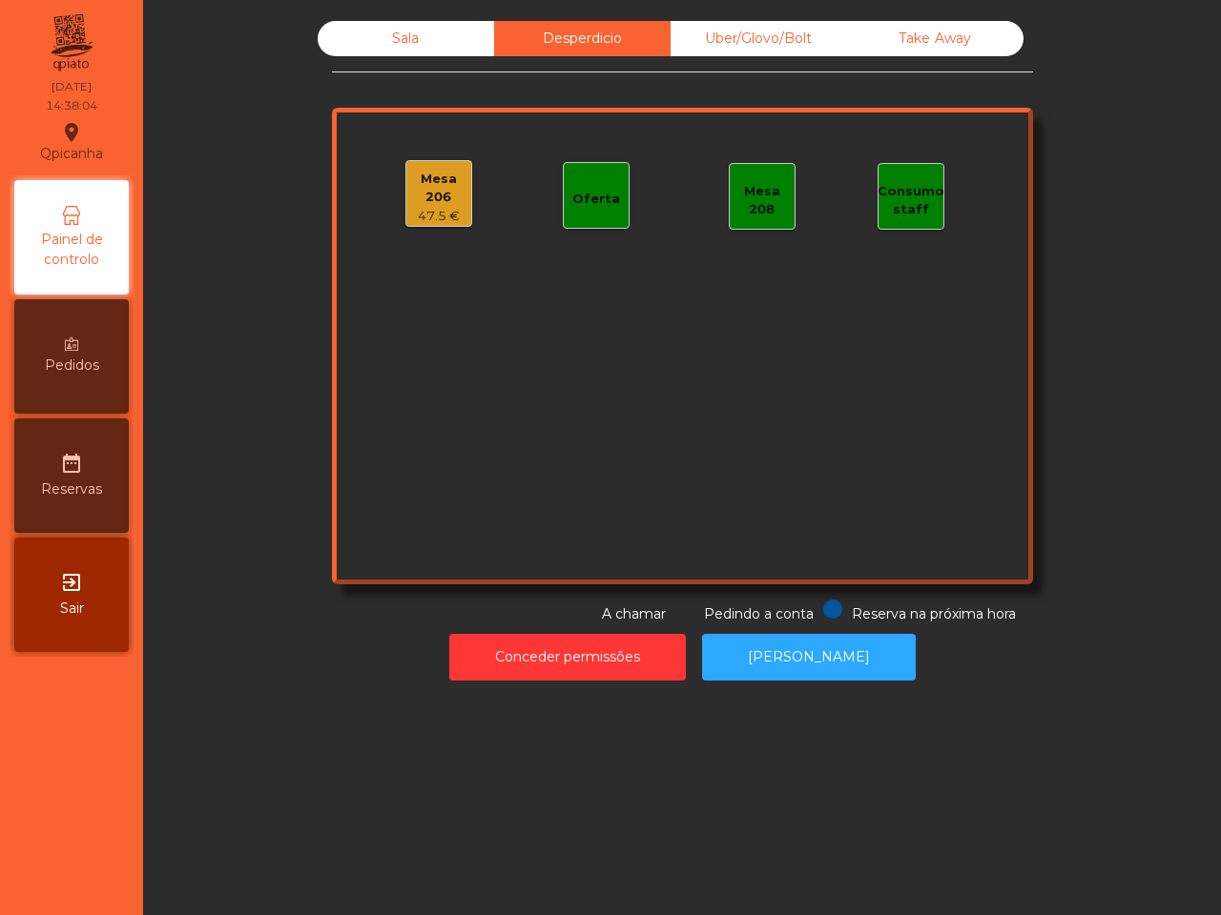
click at [411, 198] on div "Mesa 206" at bounding box center [438, 188] width 65 height 37
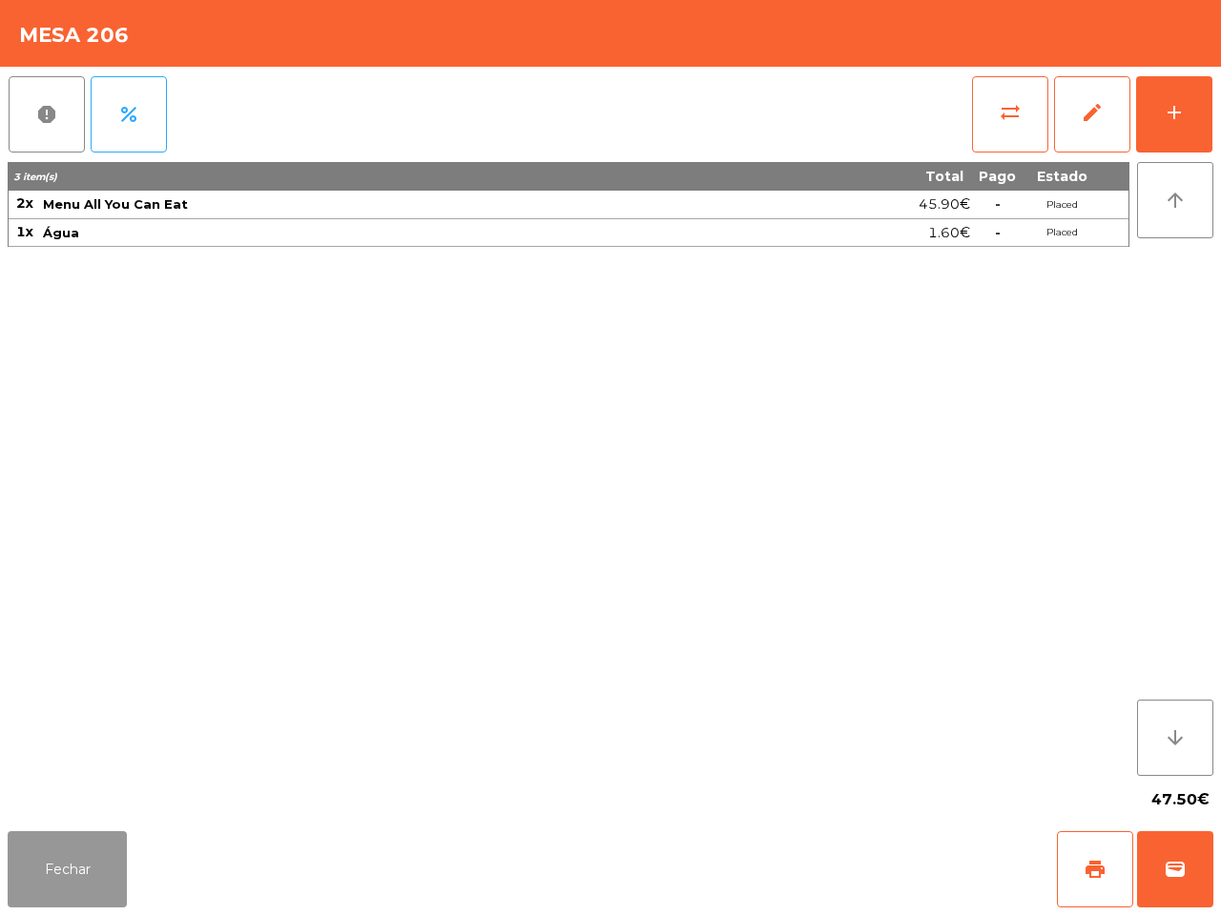
click at [70, 875] on button "Fechar" at bounding box center [67, 870] width 119 height 76
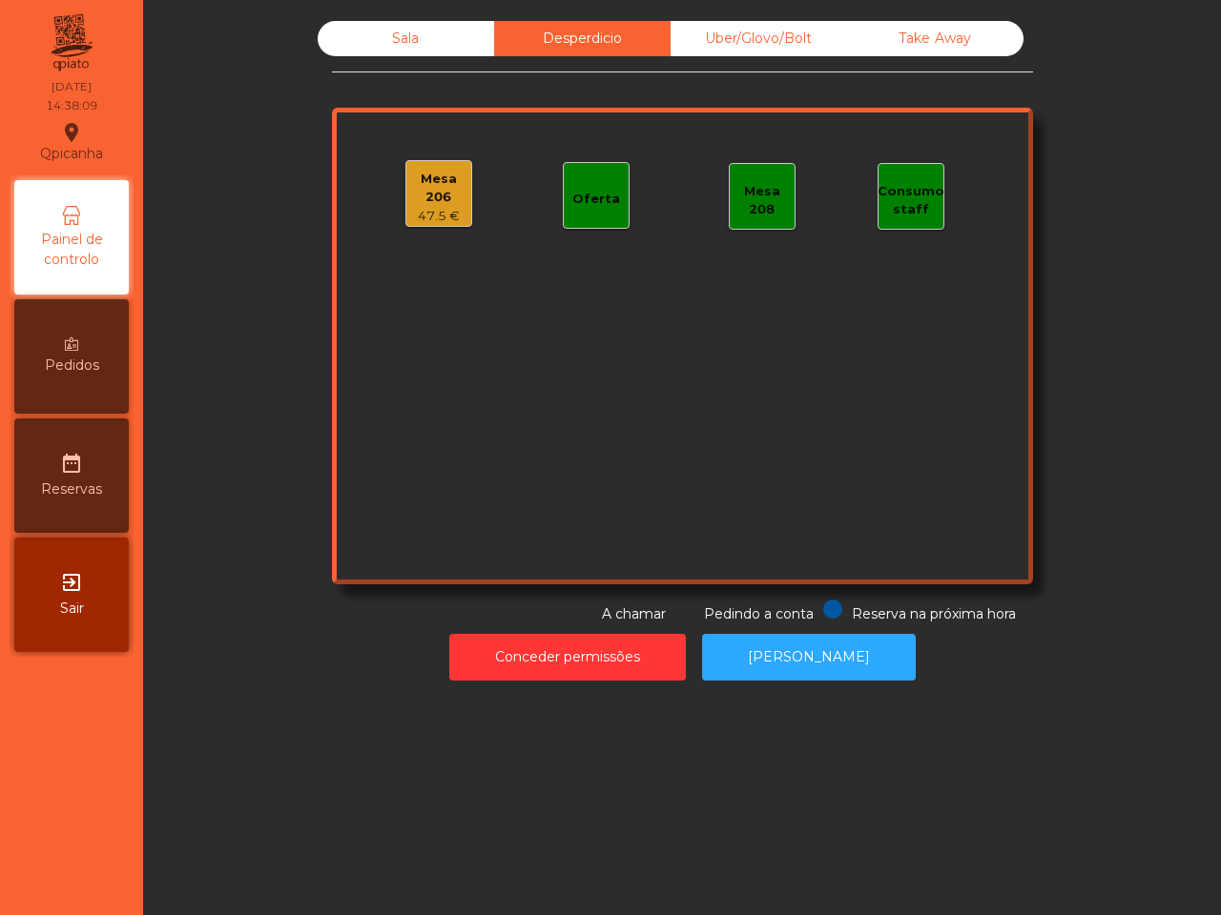
click at [410, 36] on div "Sala" at bounding box center [406, 38] width 176 height 35
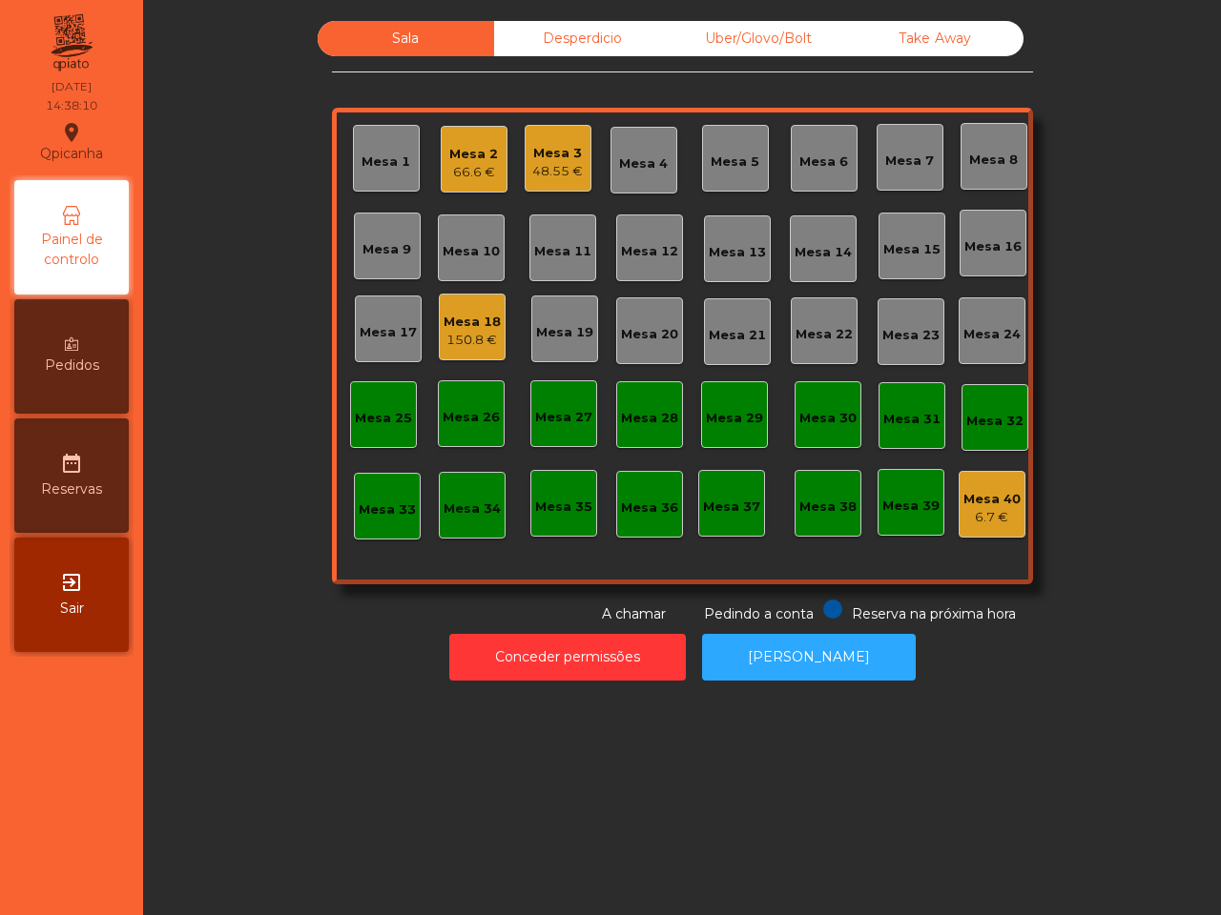
click at [549, 164] on div "48.55 €" at bounding box center [557, 171] width 51 height 19
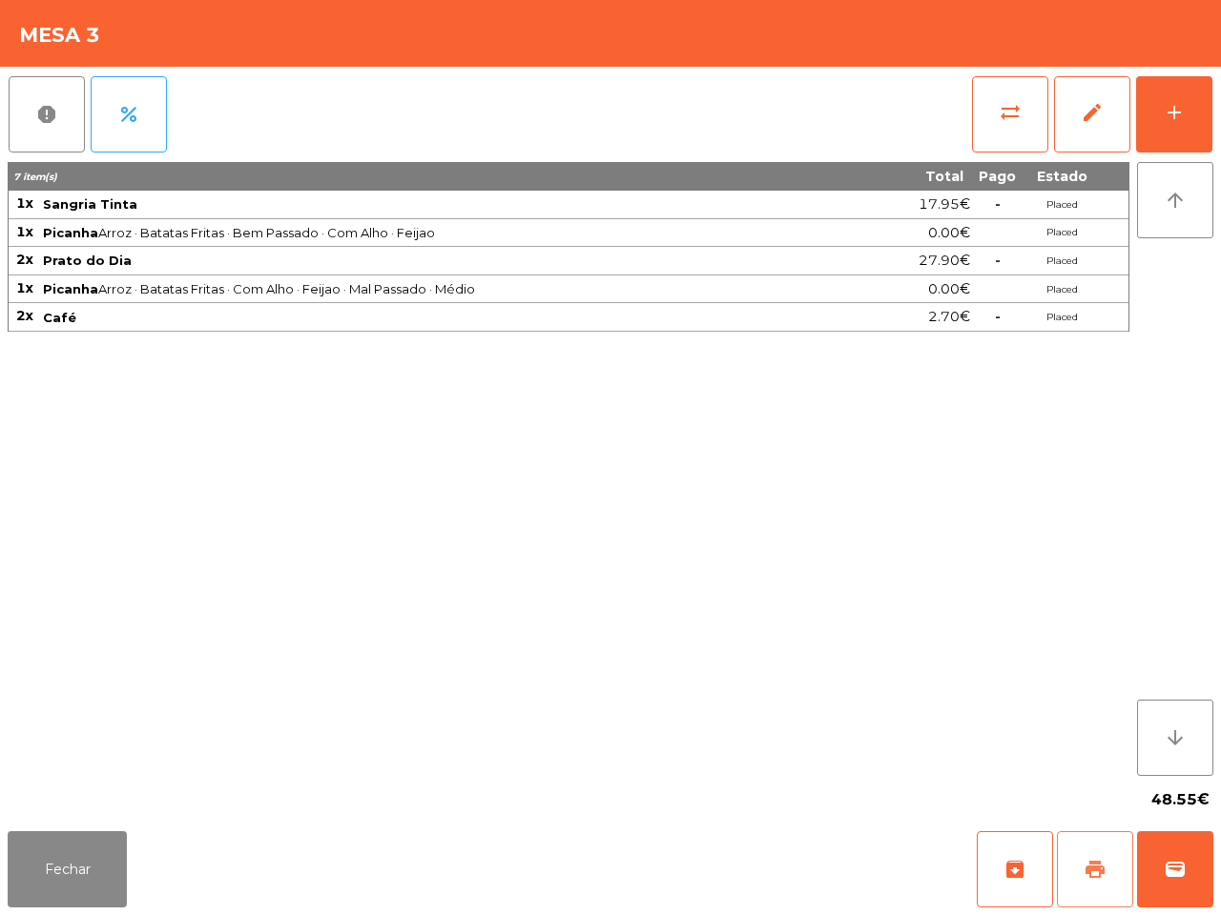
click at [1089, 884] on button "print" at bounding box center [1095, 870] width 76 height 76
click at [1175, 859] on button "wallet" at bounding box center [1175, 870] width 76 height 76
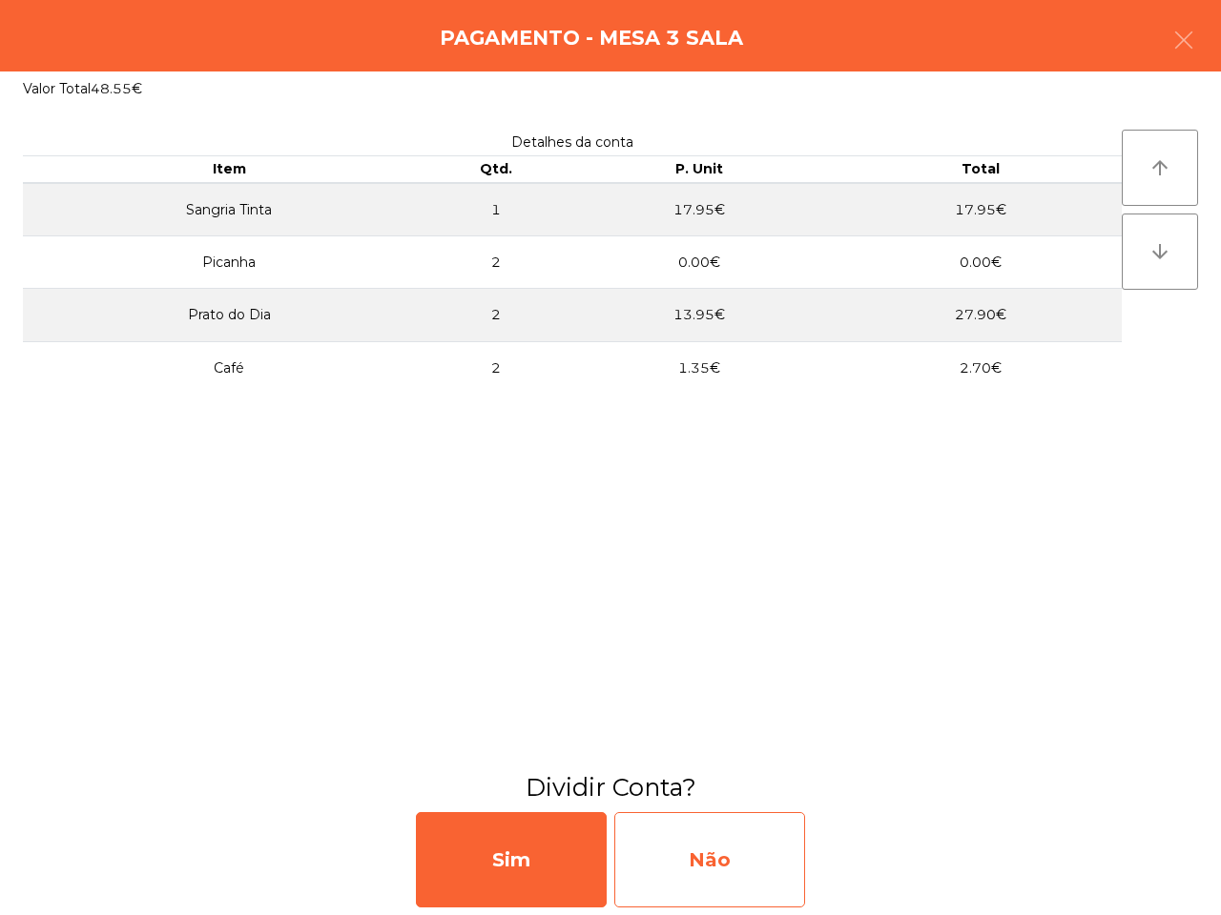
click at [747, 858] on div "Não" at bounding box center [709, 859] width 191 height 95
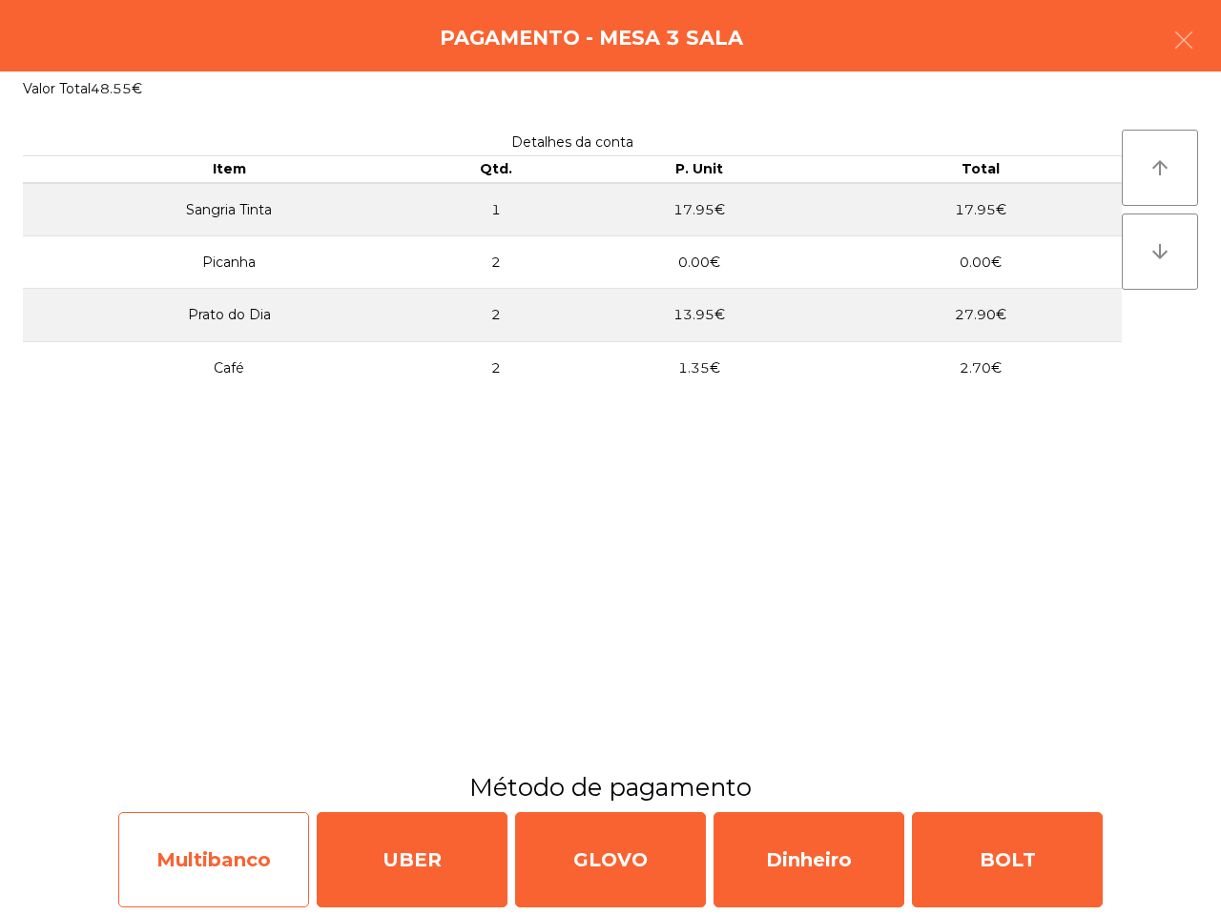
click at [281, 847] on div "Multibanco" at bounding box center [213, 859] width 191 height 95
select select "**"
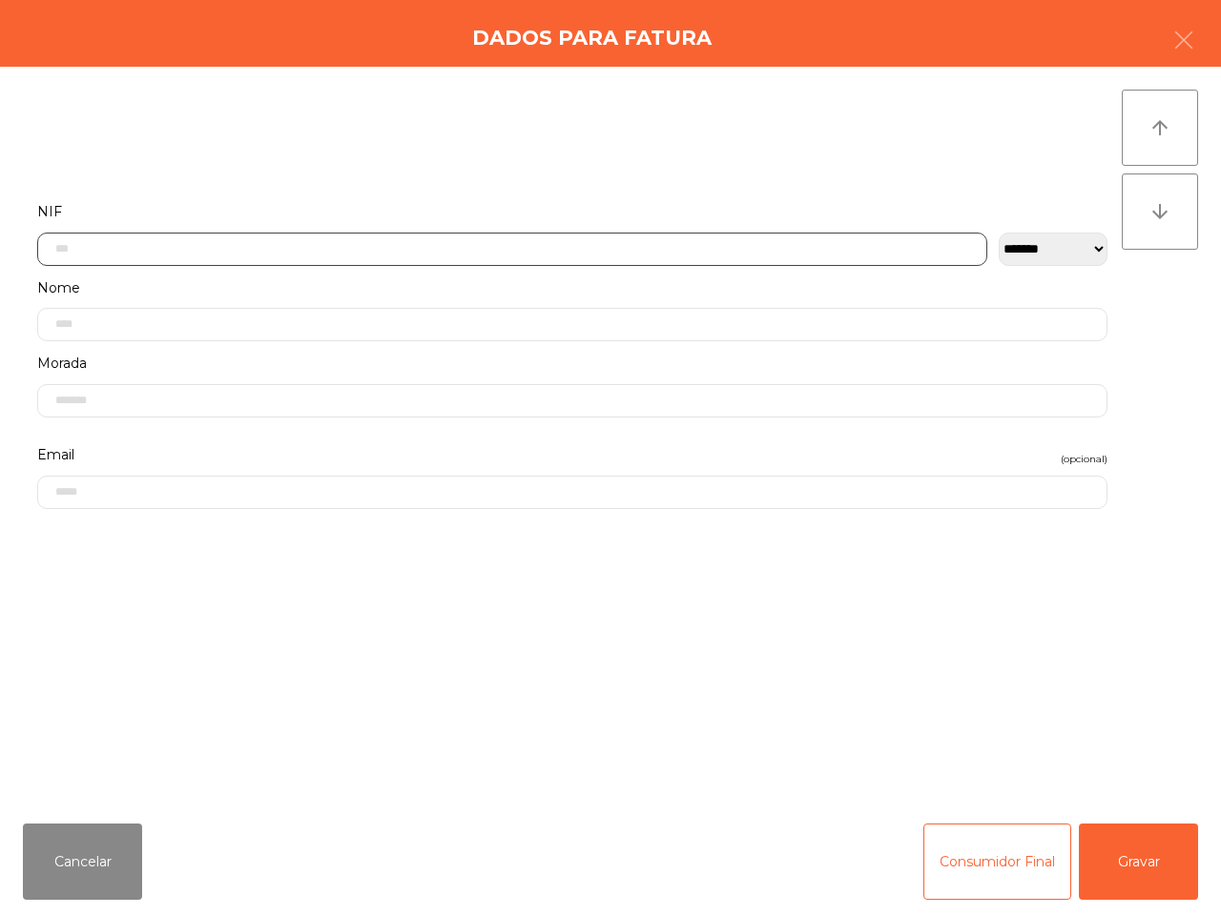
click at [73, 246] on input "text" at bounding box center [512, 249] width 950 height 33
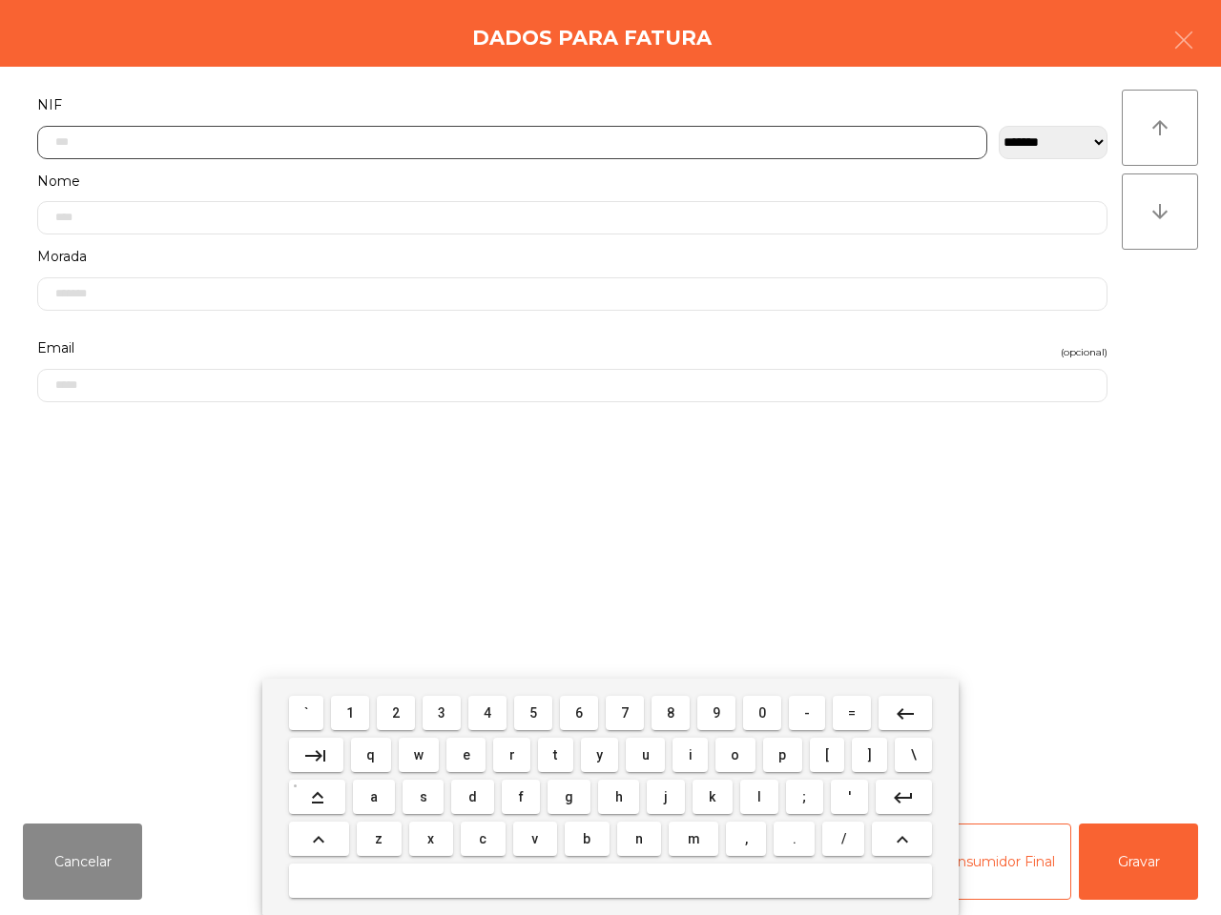
click at [348, 715] on button "1" at bounding box center [350, 713] width 38 height 34
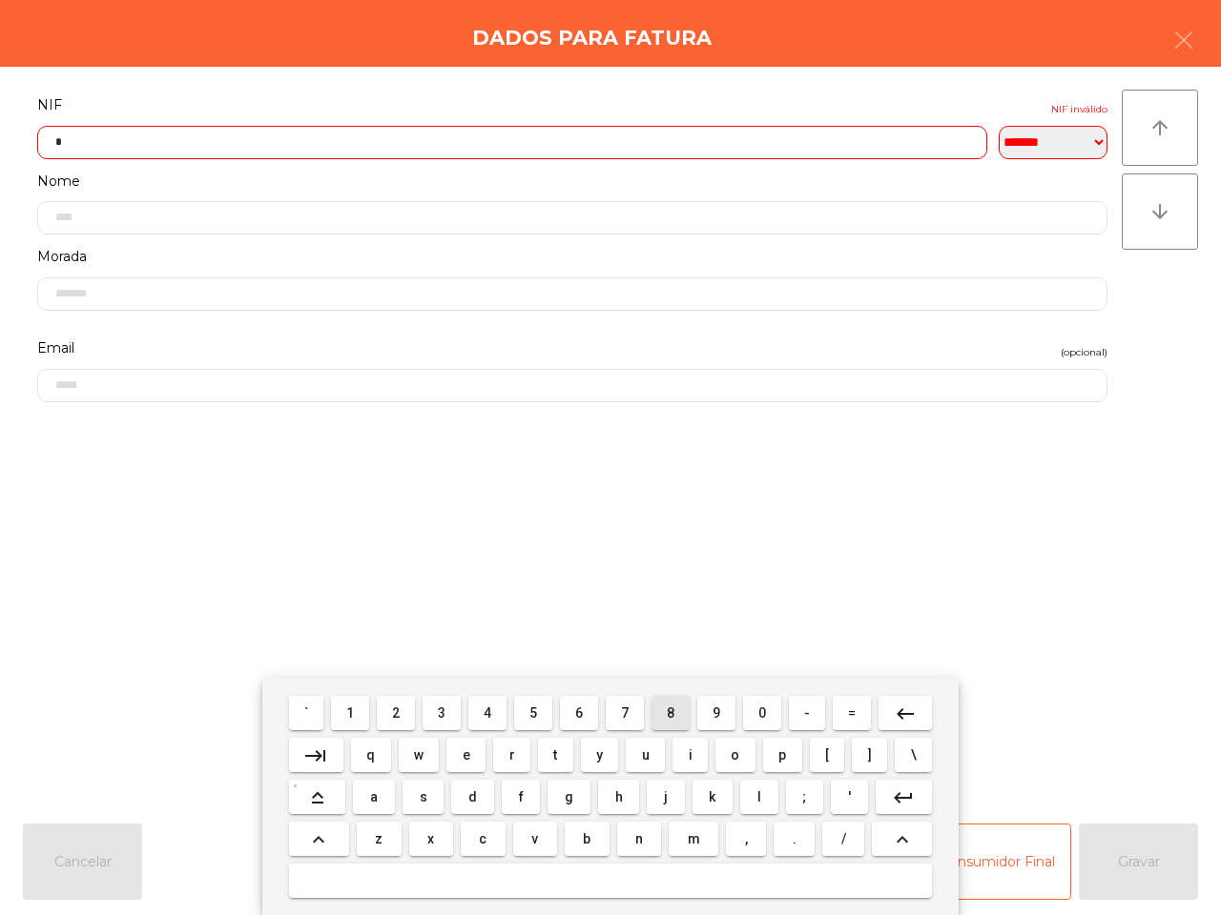
click at [661, 718] on button "8" at bounding box center [670, 713] width 38 height 34
click at [582, 715] on button "6" at bounding box center [579, 713] width 38 height 34
click at [622, 716] on span "7" at bounding box center [625, 713] width 8 height 15
click at [391, 706] on button "2" at bounding box center [396, 713] width 38 height 34
click at [537, 712] on span "5" at bounding box center [533, 713] width 8 height 15
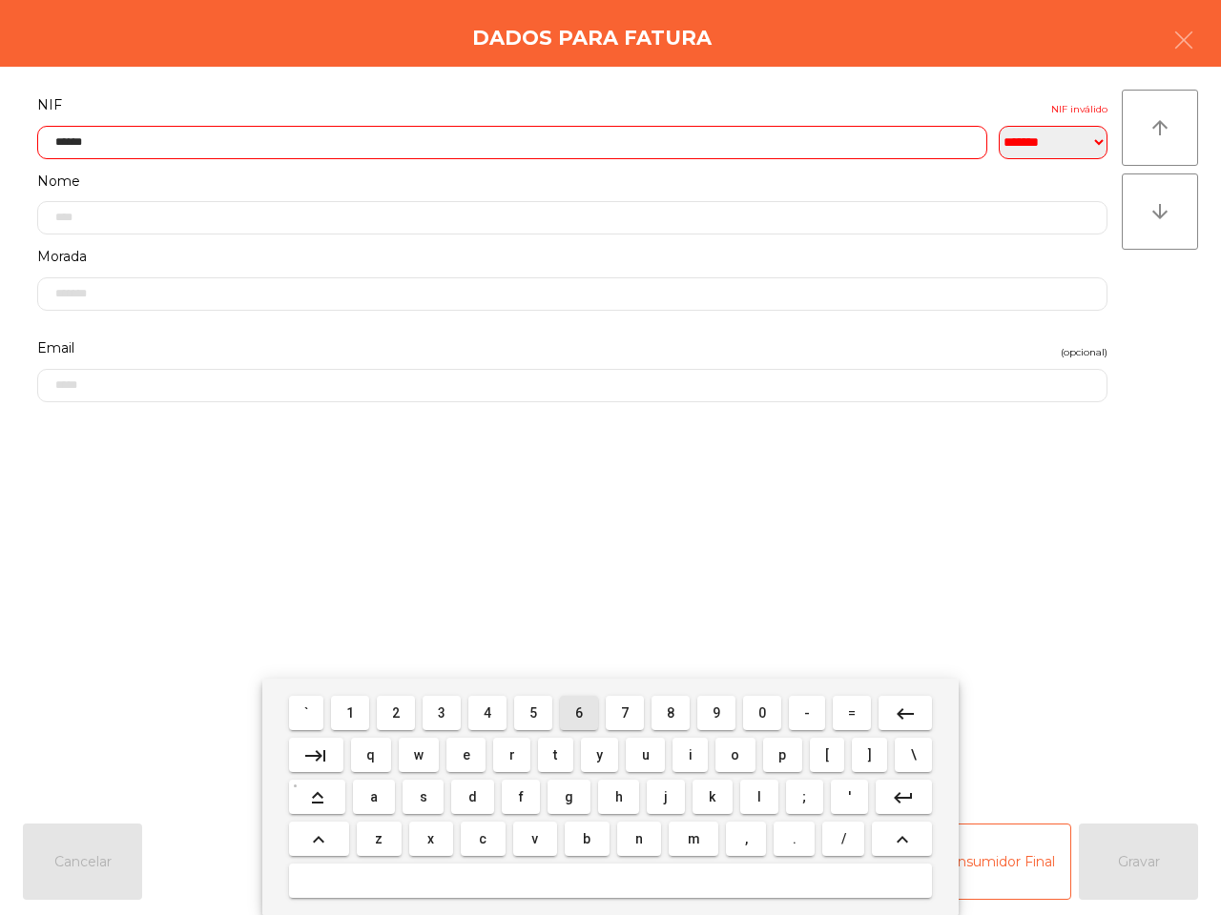
click at [580, 713] on span "6" at bounding box center [579, 713] width 8 height 15
click at [437, 712] on button "3" at bounding box center [441, 713] width 38 height 34
click at [712, 716] on span "9" at bounding box center [716, 713] width 8 height 15
type input "*********"
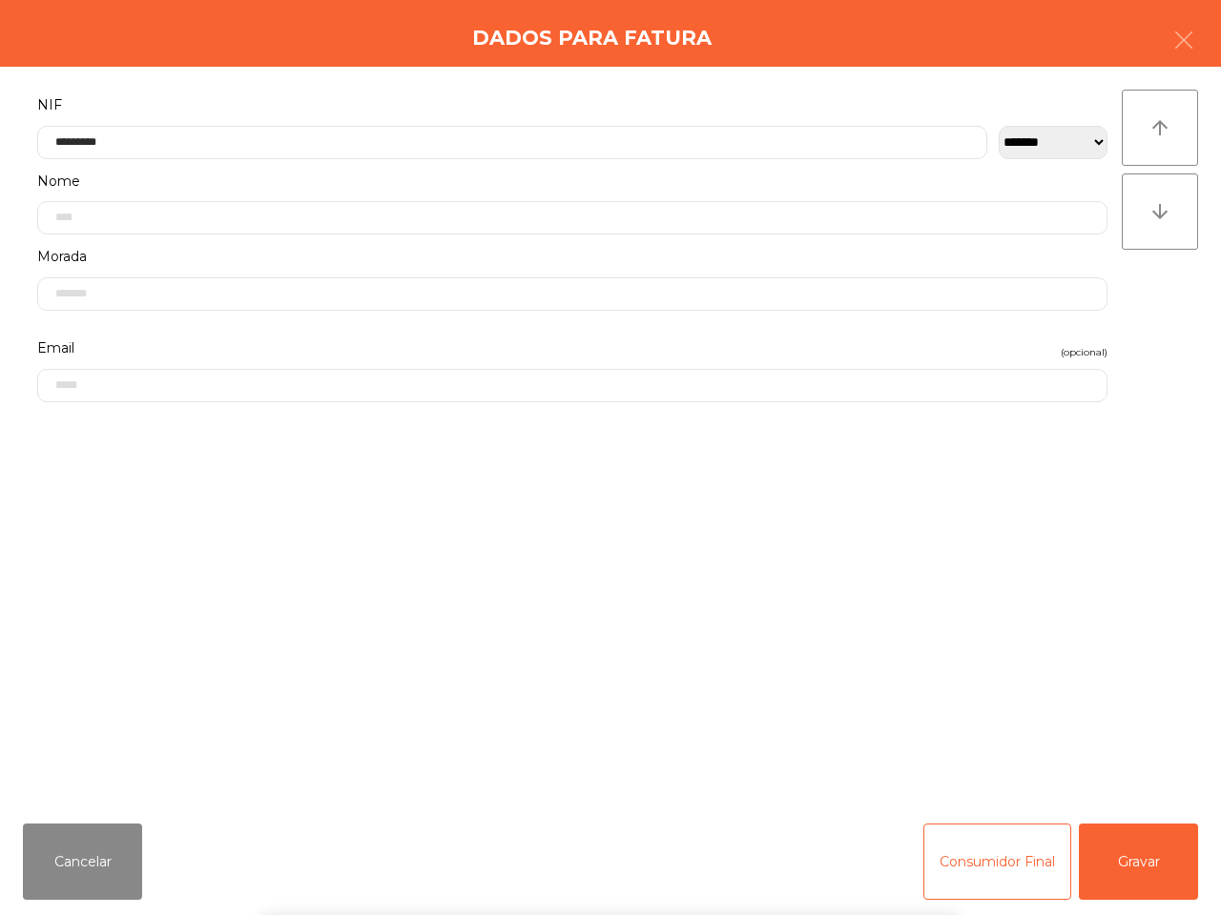
click at [1113, 859] on div "` 1 2 3 4 5 6 7 8 9 0 - = keyboard_backspace keyboard_tab q w e r t y u i o p […" at bounding box center [610, 797] width 1221 height 236
click at [1117, 856] on button "Gravar" at bounding box center [1137, 862] width 119 height 76
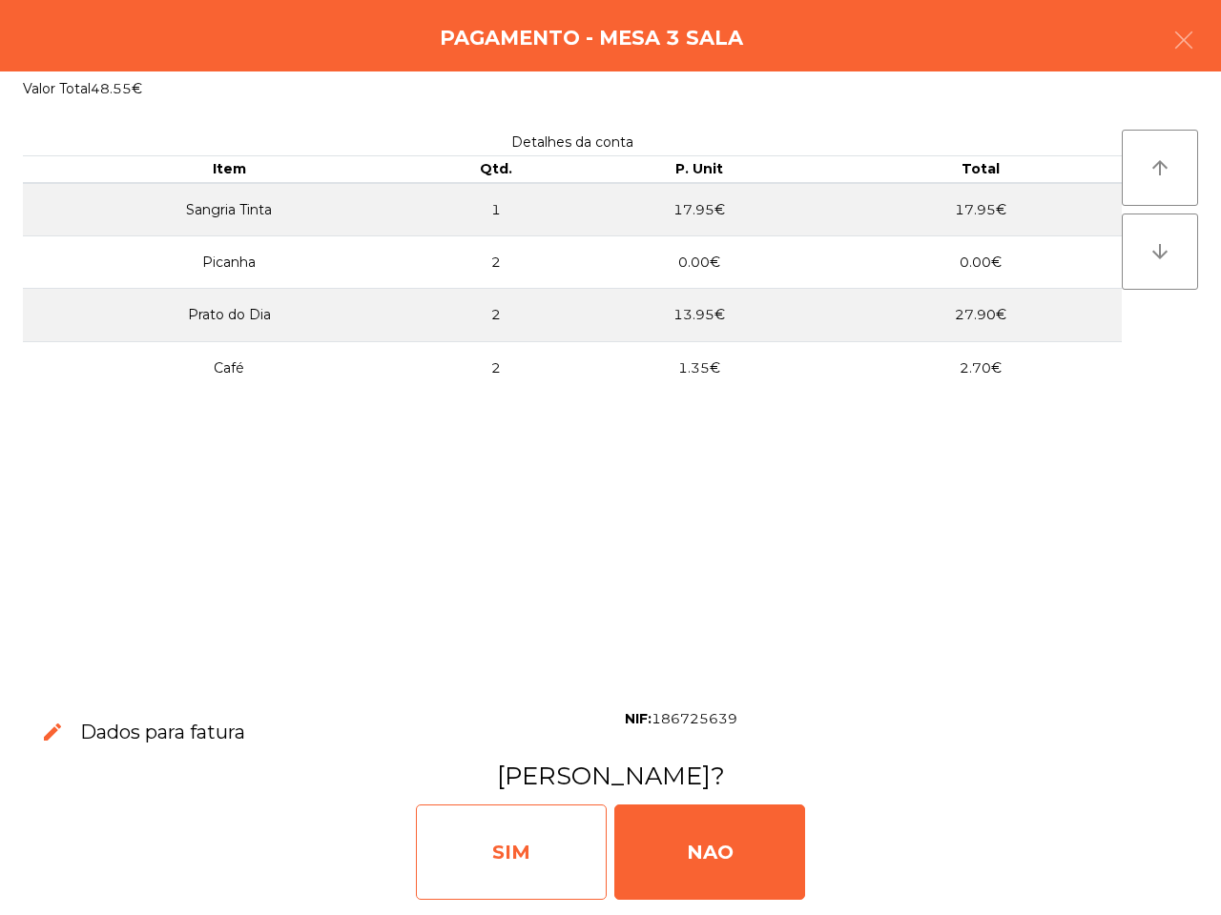
click at [505, 849] on div "SIM" at bounding box center [511, 852] width 191 height 95
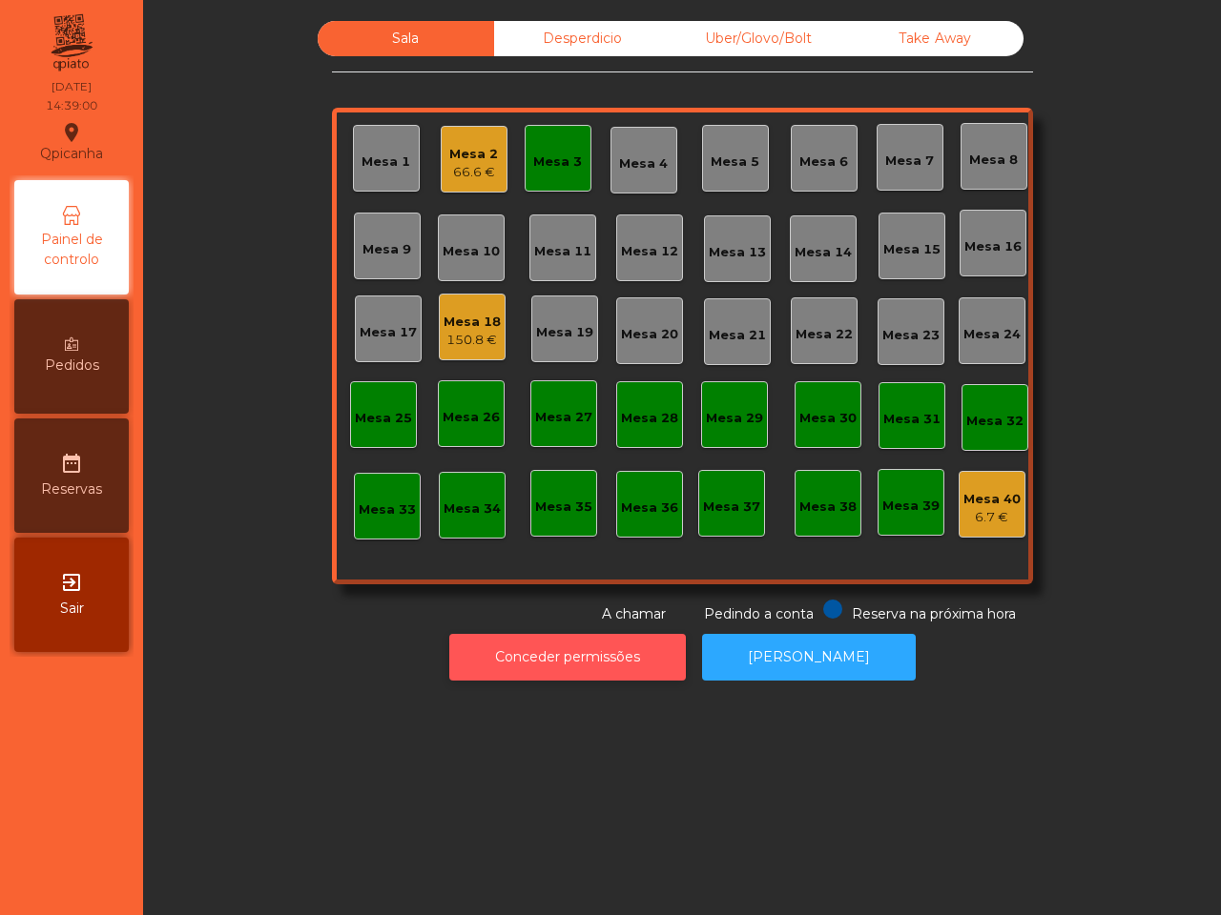
click at [607, 665] on button "Conceder permissões" at bounding box center [567, 657] width 236 height 47
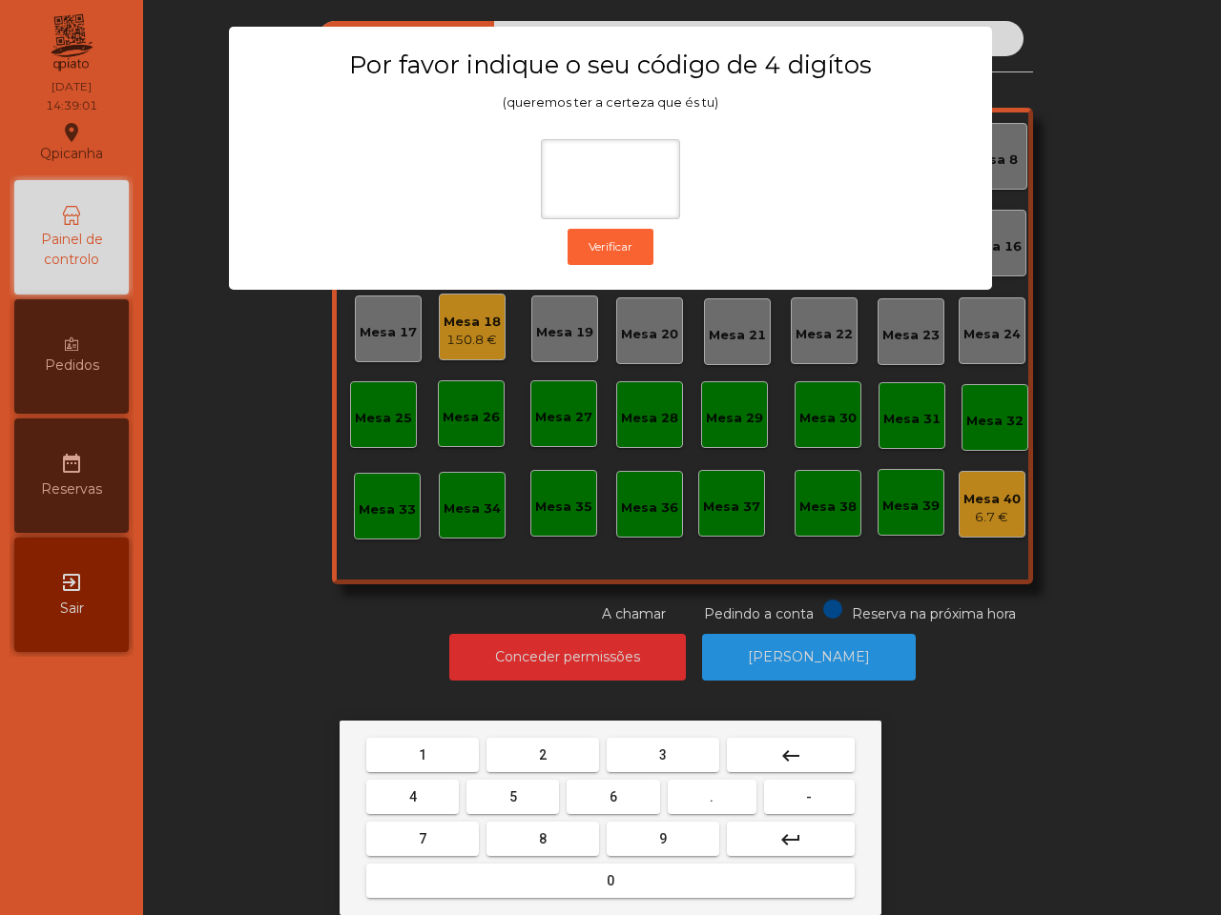
click at [405, 747] on button "1" at bounding box center [422, 755] width 113 height 34
drag, startPoint x: 627, startPoint y: 836, endPoint x: 503, endPoint y: 808, distance: 126.3
click at [603, 835] on mat-keyboard-key "9" at bounding box center [663, 839] width 120 height 42
click at [426, 783] on button "4" at bounding box center [412, 797] width 92 height 34
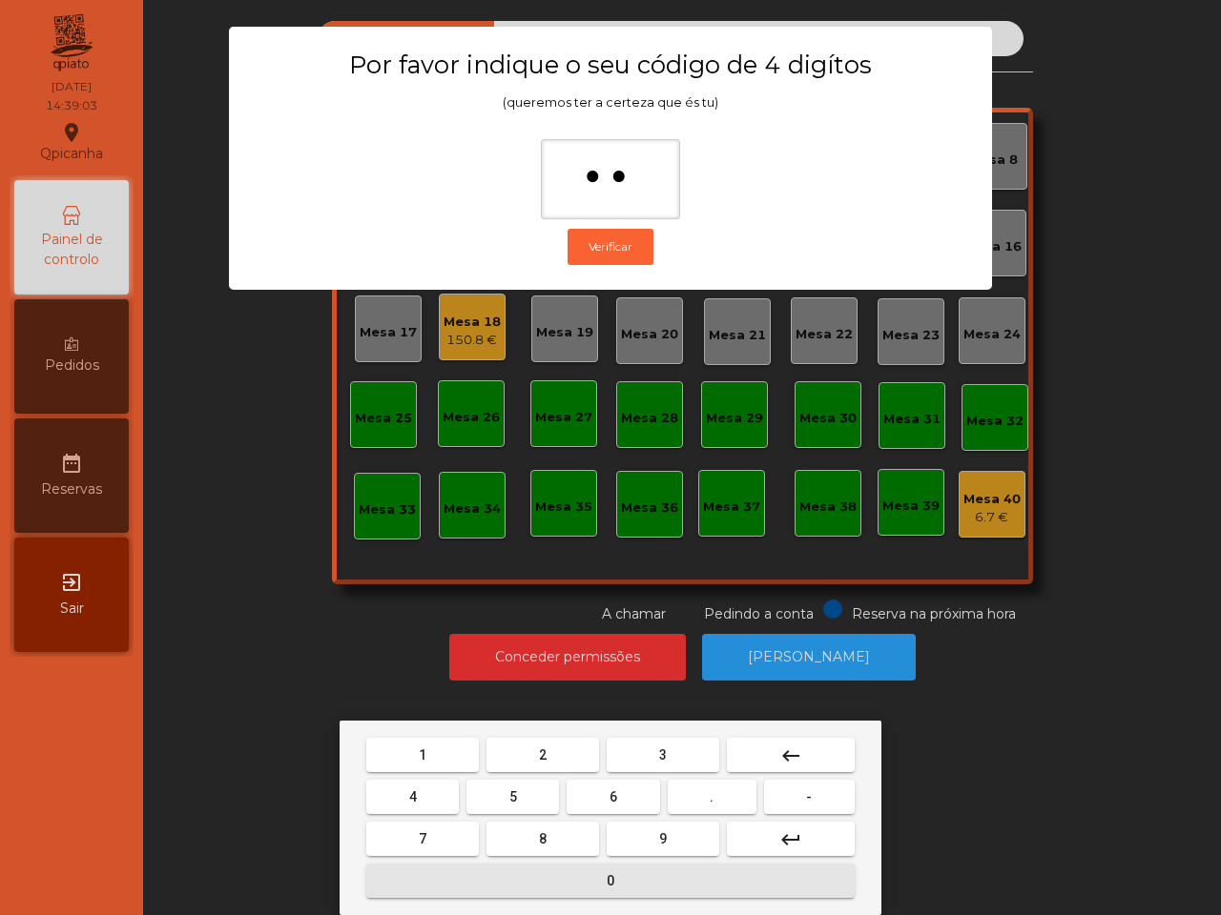
click at [494, 889] on button "0" at bounding box center [610, 881] width 488 height 34
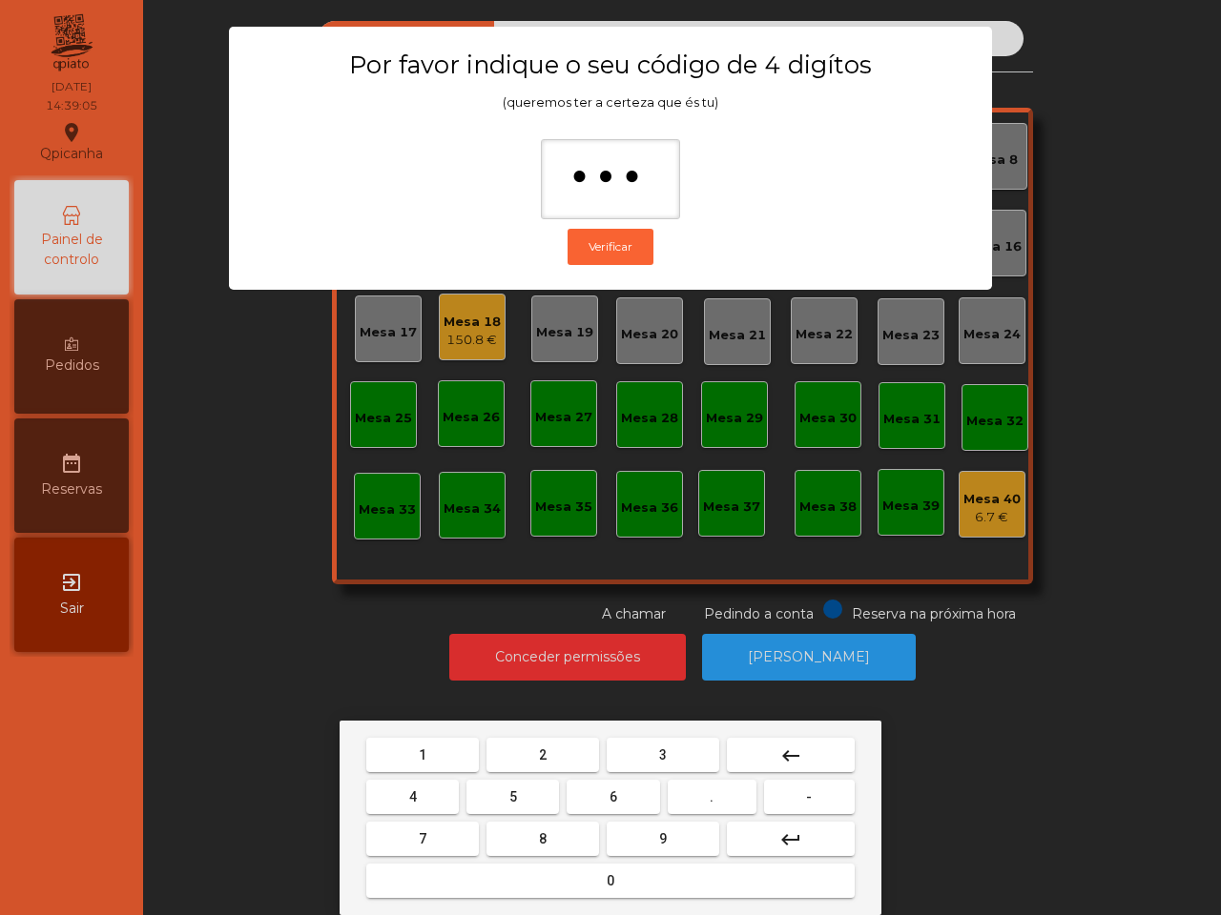
click at [503, 873] on button "0" at bounding box center [610, 881] width 488 height 34
type input "****"
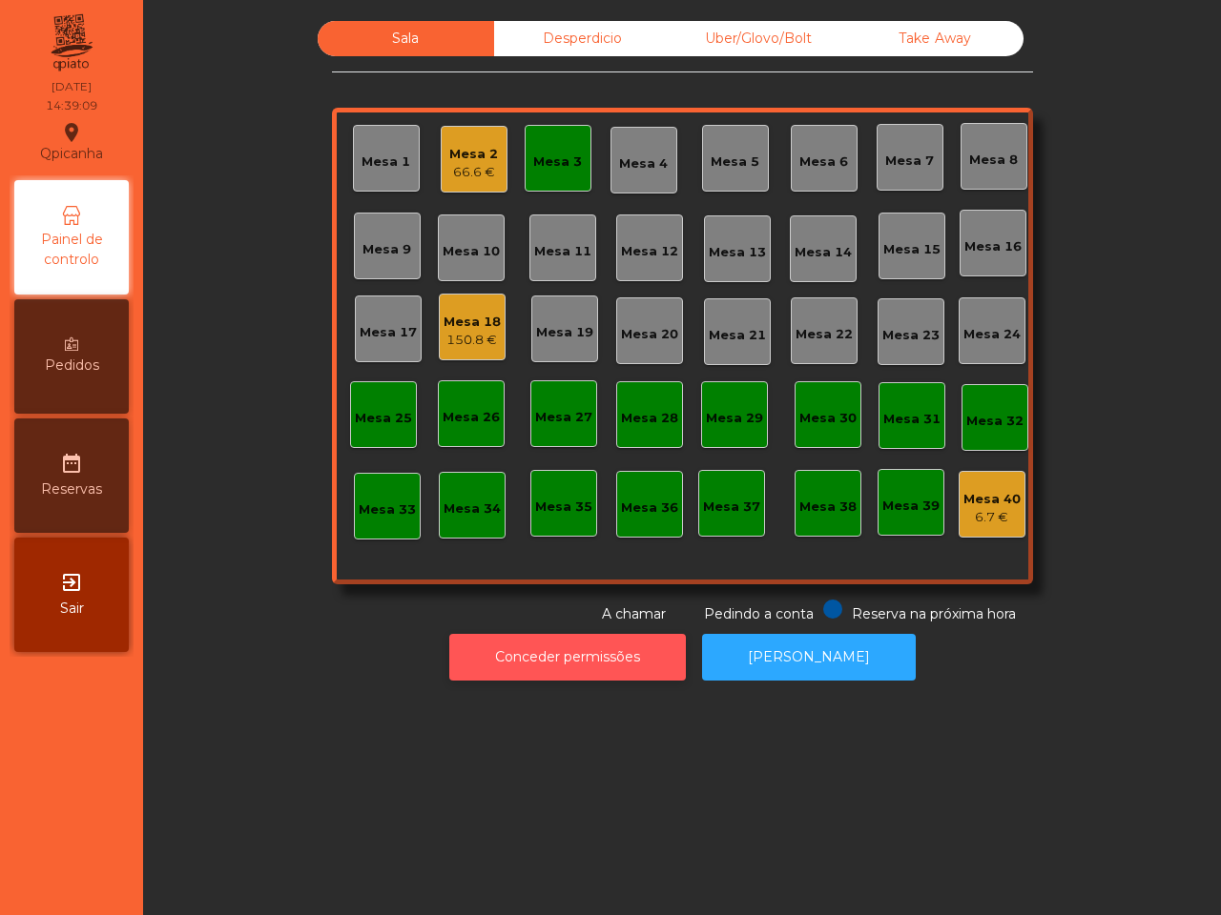
click at [627, 663] on button "Conceder permissões" at bounding box center [567, 657] width 236 height 47
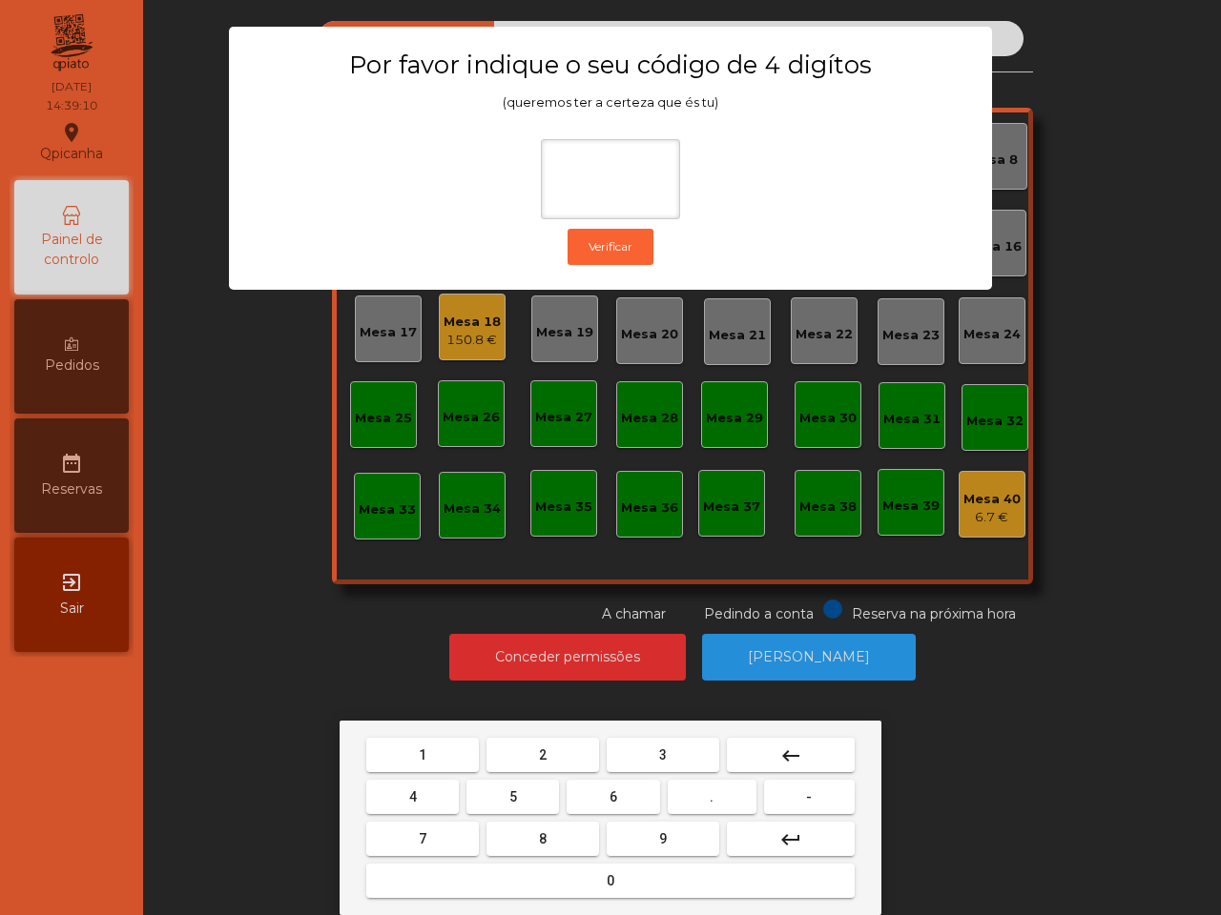
drag, startPoint x: 432, startPoint y: 751, endPoint x: 441, endPoint y: 759, distance: 11.5
click at [439, 759] on button "1" at bounding box center [422, 755] width 113 height 34
click at [641, 839] on button "9" at bounding box center [662, 839] width 113 height 34
click at [389, 802] on button "4" at bounding box center [412, 797] width 92 height 34
type input "***"
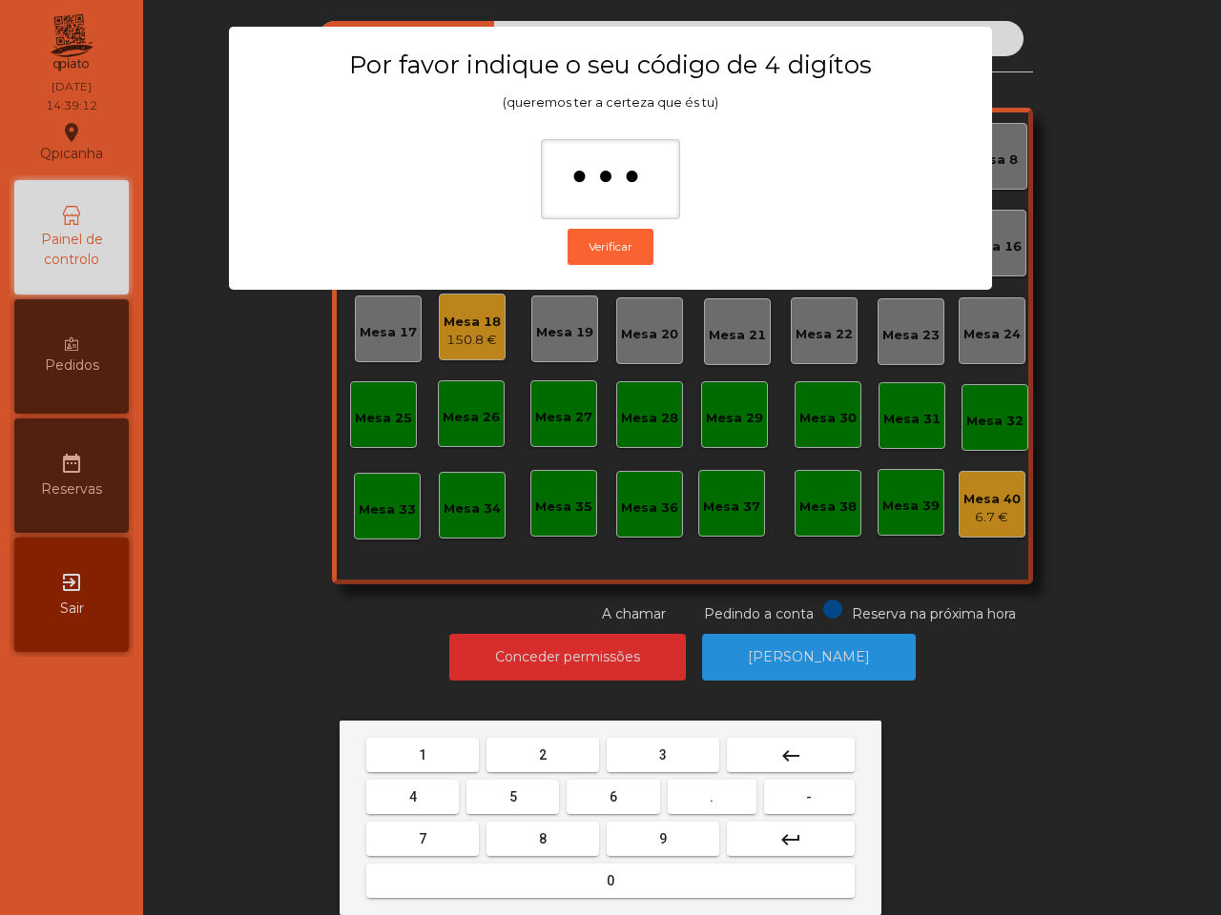
click at [432, 884] on button "0" at bounding box center [610, 881] width 488 height 34
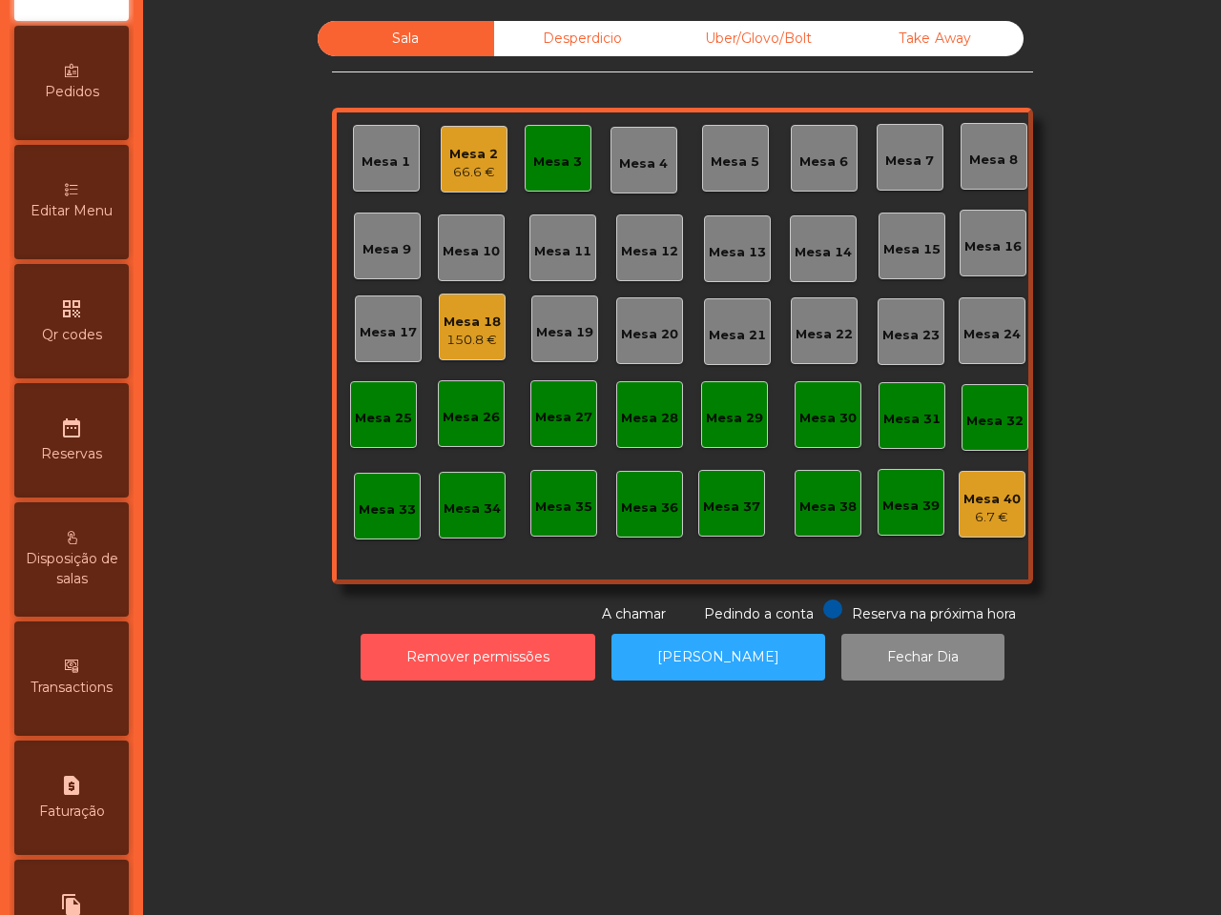
scroll to position [715, 0]
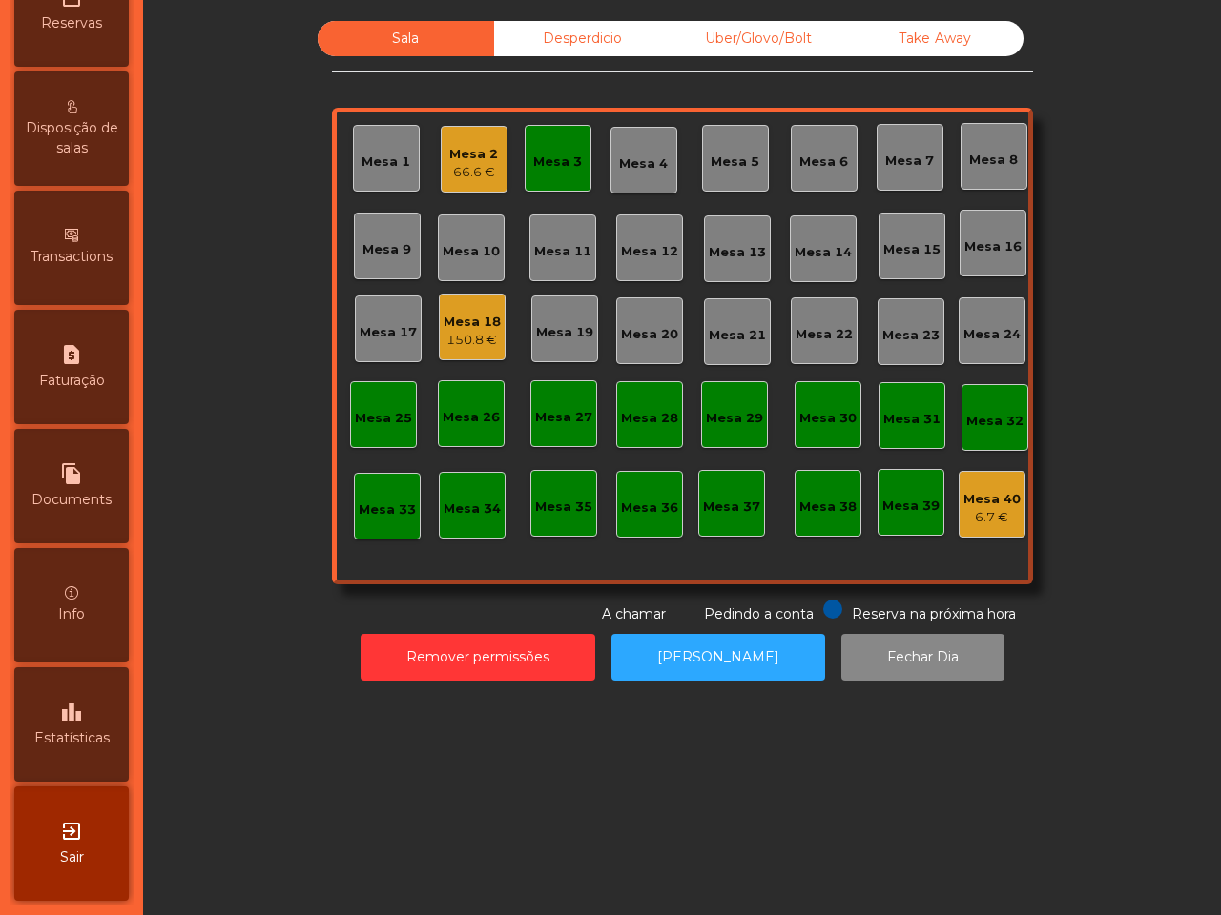
drag, startPoint x: 84, startPoint y: 815, endPoint x: 281, endPoint y: 661, distance: 250.7
click at [273, 684] on div "Qpicanha location_on [DATE] 14:39:15 Painel de controlo Pedidos Editar Menu qr_…" at bounding box center [610, 457] width 1221 height 915
click at [106, 704] on div "leaderboard Estatísticas" at bounding box center [71, 725] width 114 height 114
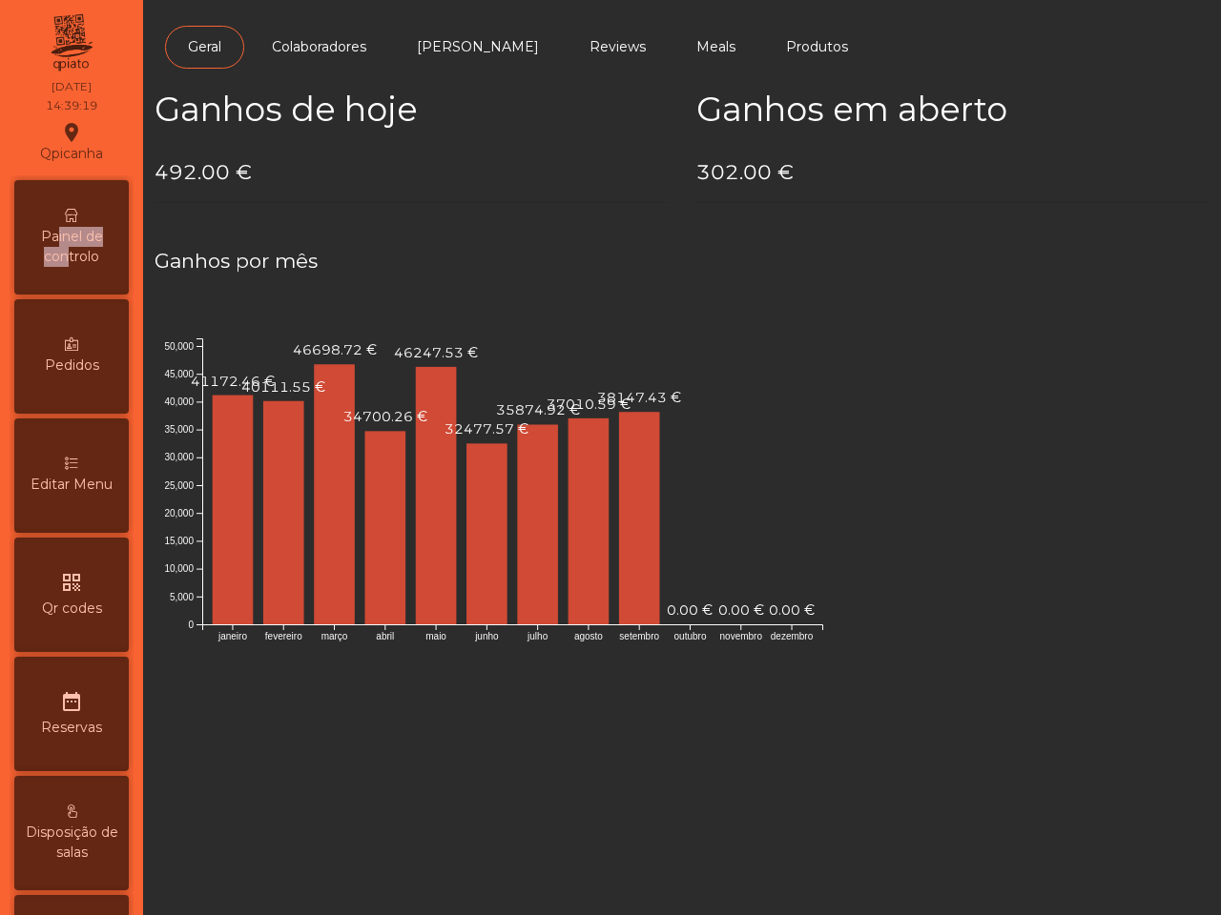
drag, startPoint x: 59, startPoint y: 240, endPoint x: 72, endPoint y: 249, distance: 15.1
click at [72, 249] on span "Painel de controlo" at bounding box center [71, 247] width 105 height 40
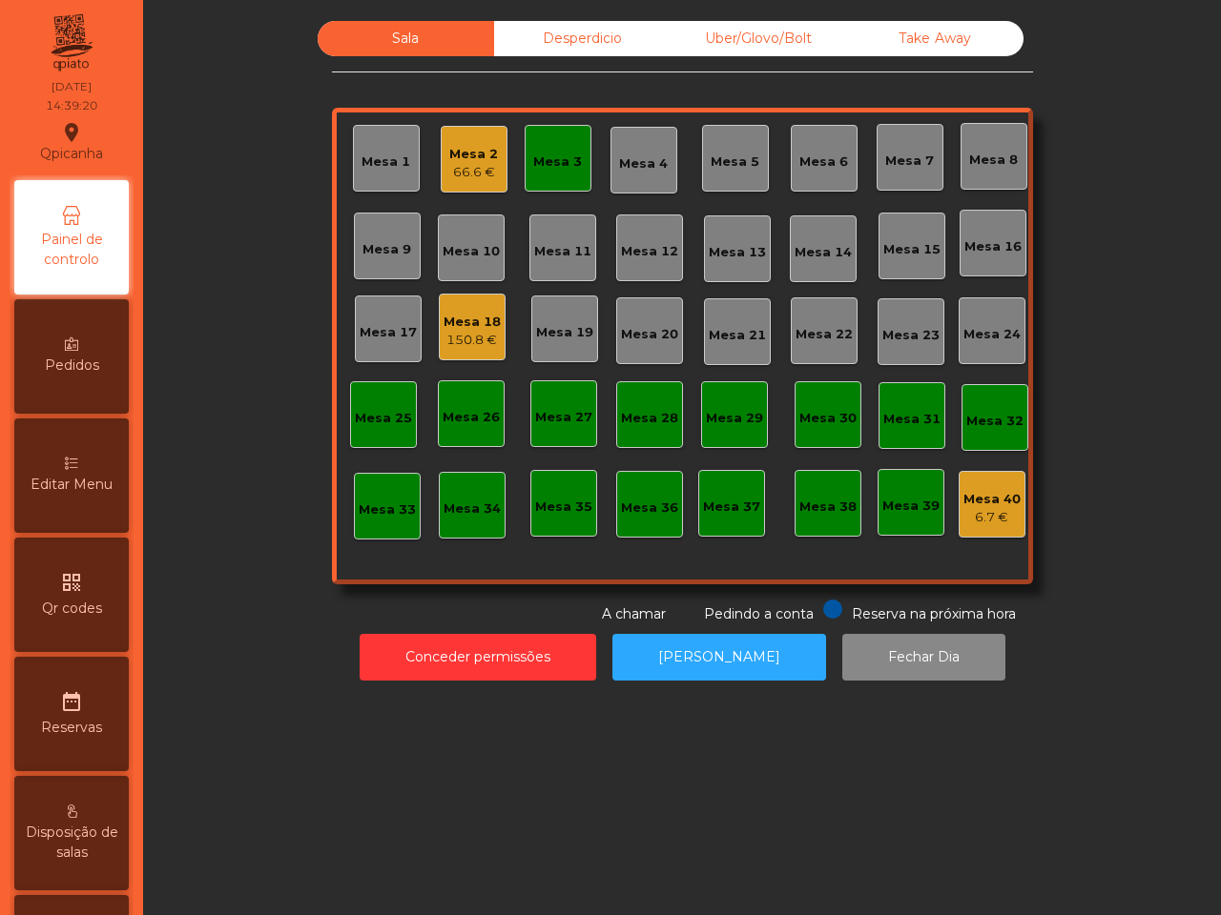
click at [568, 33] on div "Desperdicio" at bounding box center [582, 38] width 176 height 35
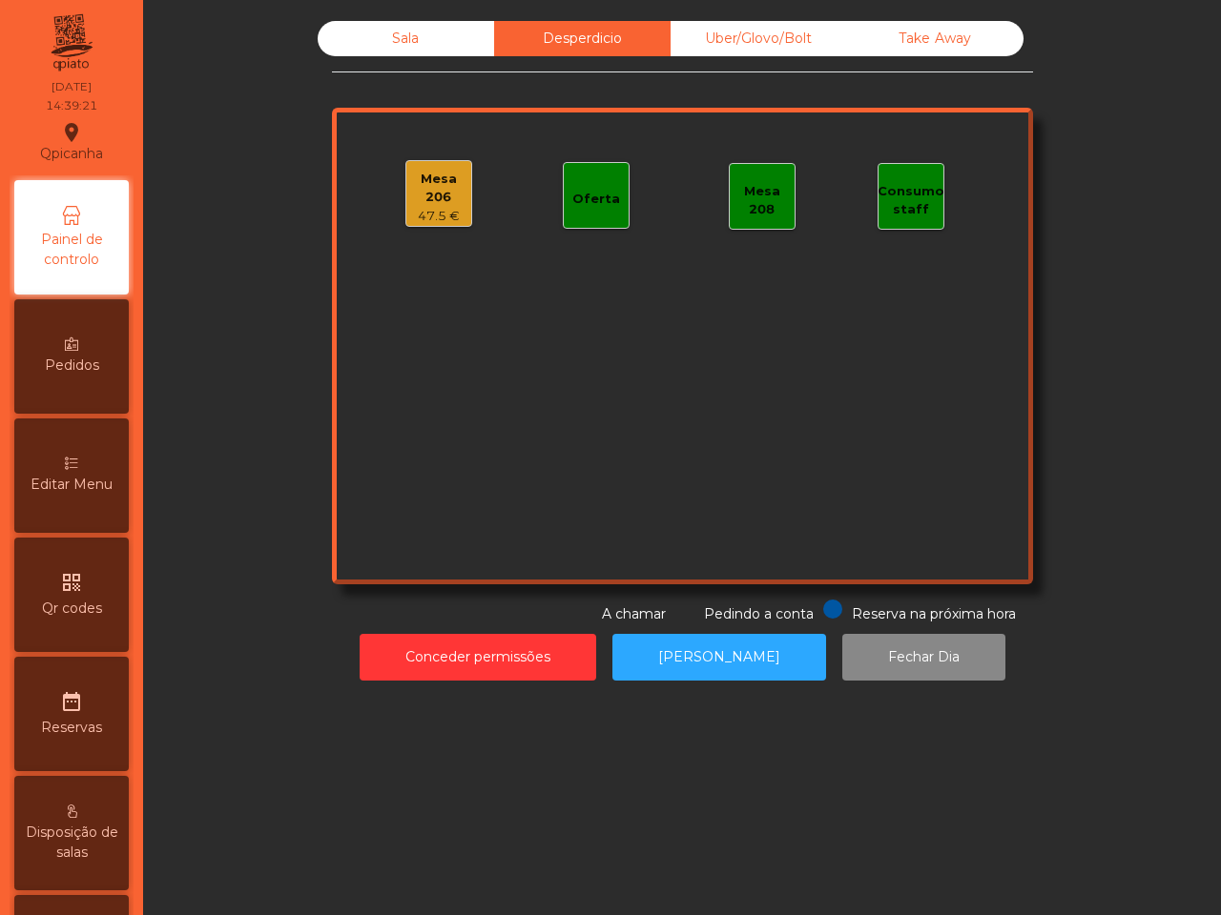
click at [437, 183] on div "Mesa 206" at bounding box center [438, 188] width 65 height 37
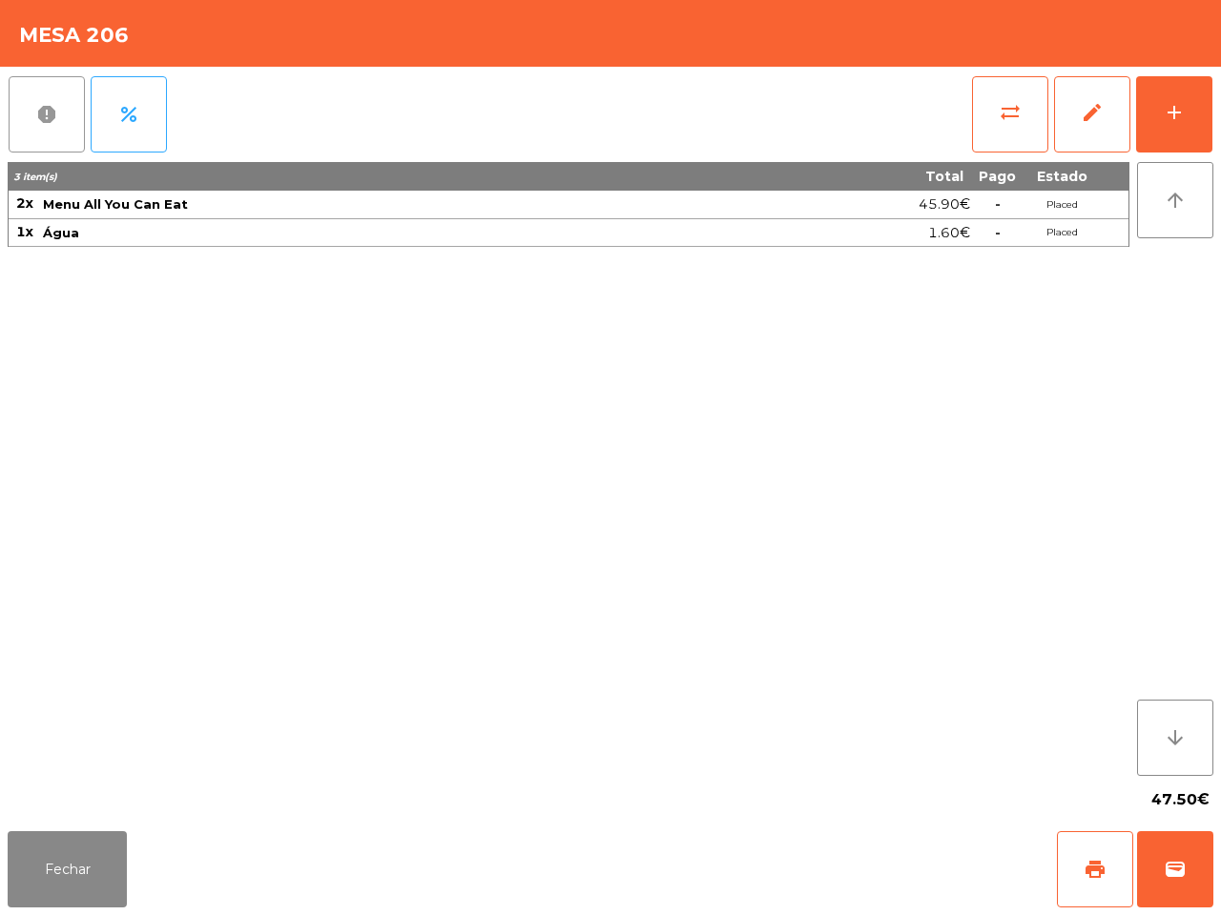
click at [53, 117] on span "report" at bounding box center [46, 114] width 23 height 23
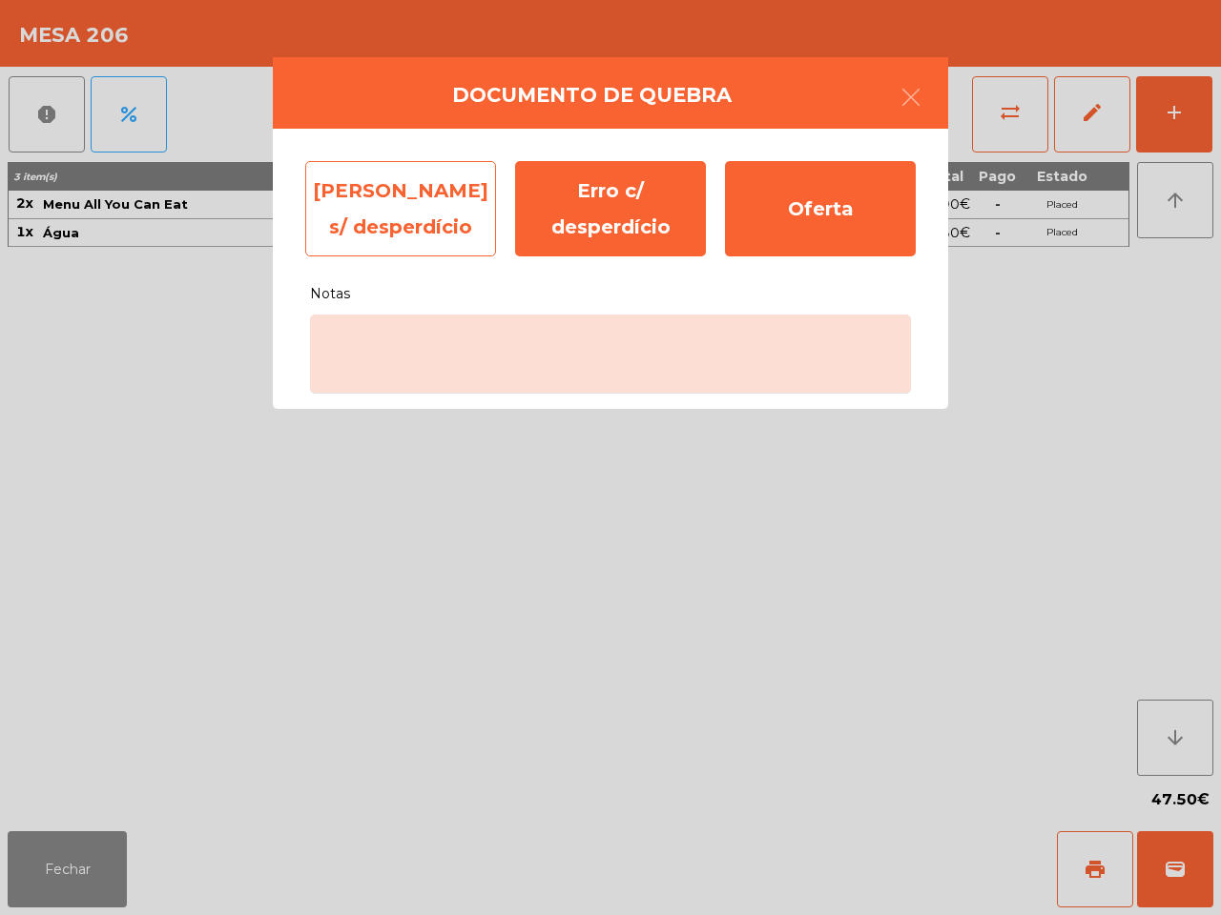
click at [421, 224] on div "[PERSON_NAME] s/ desperdício" at bounding box center [400, 208] width 191 height 95
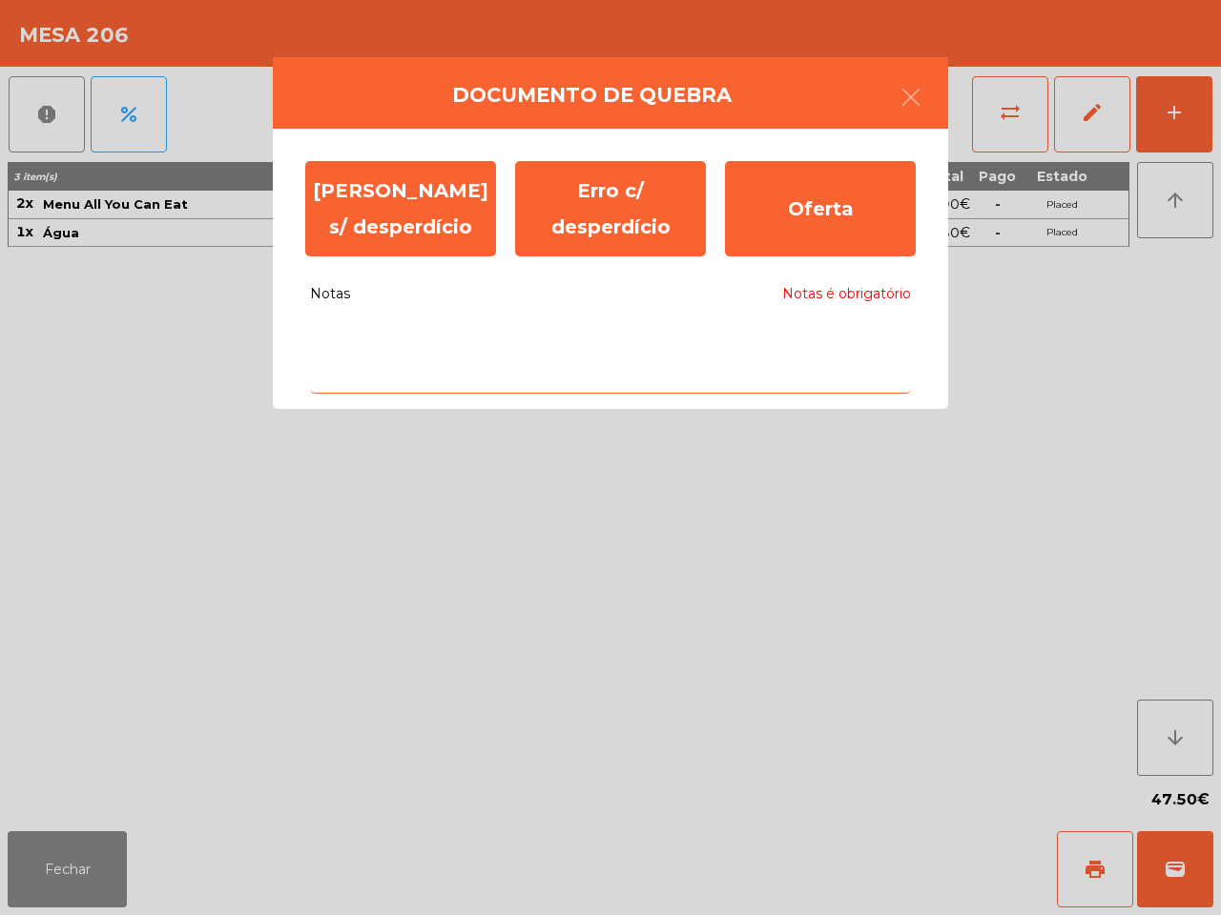
click at [427, 349] on textarea "Notas Notas é obrigatório" at bounding box center [610, 354] width 601 height 79
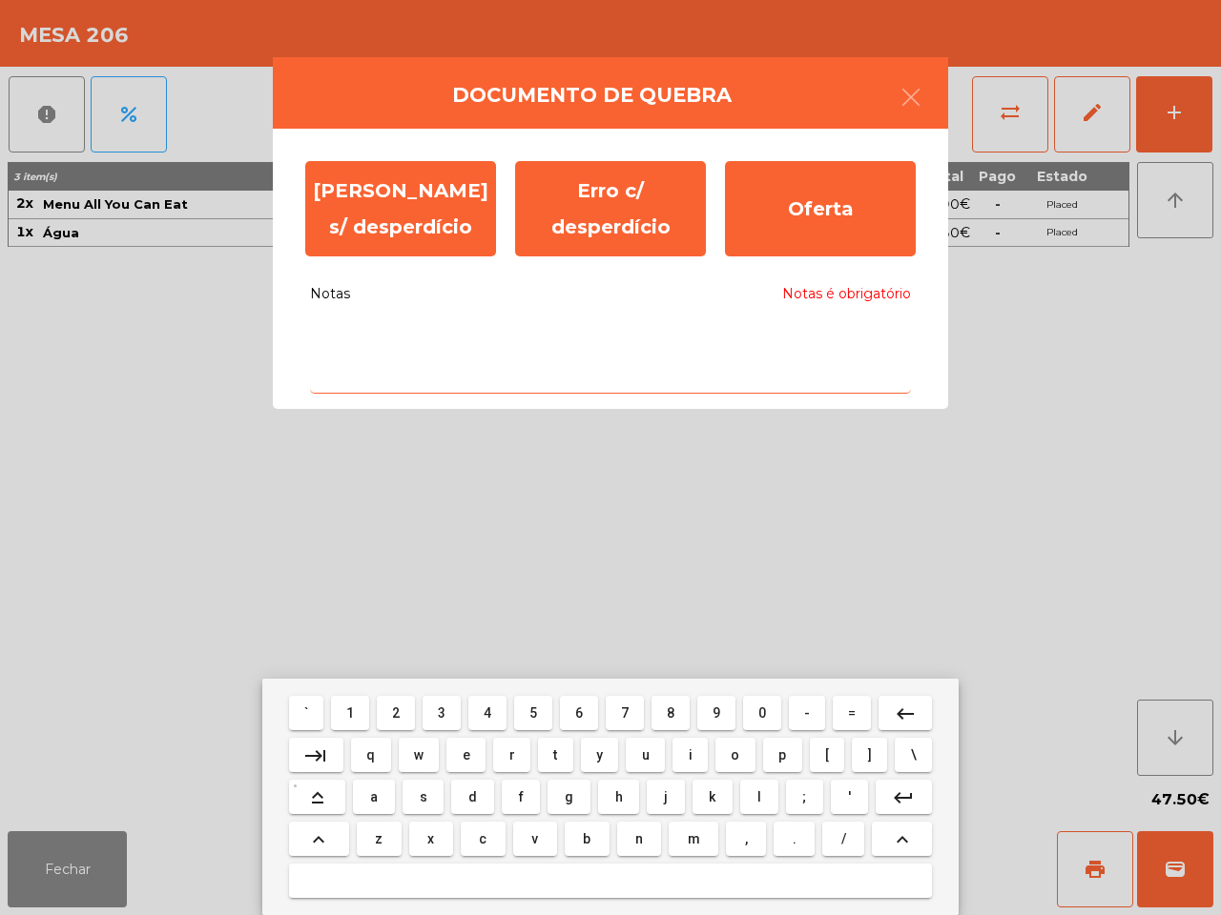
drag, startPoint x: 470, startPoint y: 755, endPoint x: 488, endPoint y: 620, distance: 136.6
click at [472, 755] on button "e" at bounding box center [465, 755] width 39 height 34
type textarea "*"
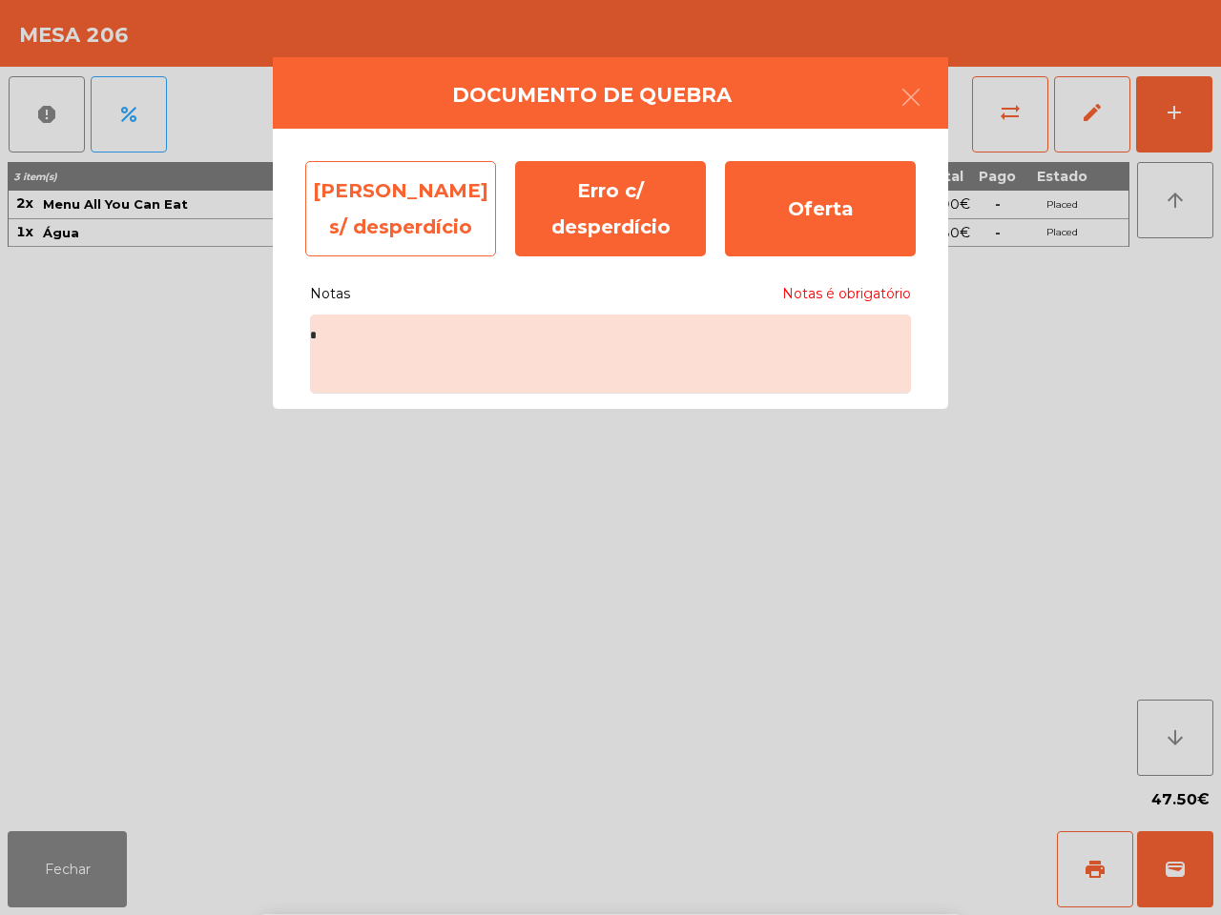
click at [399, 222] on div "[PERSON_NAME] s/ desperdício" at bounding box center [400, 208] width 191 height 95
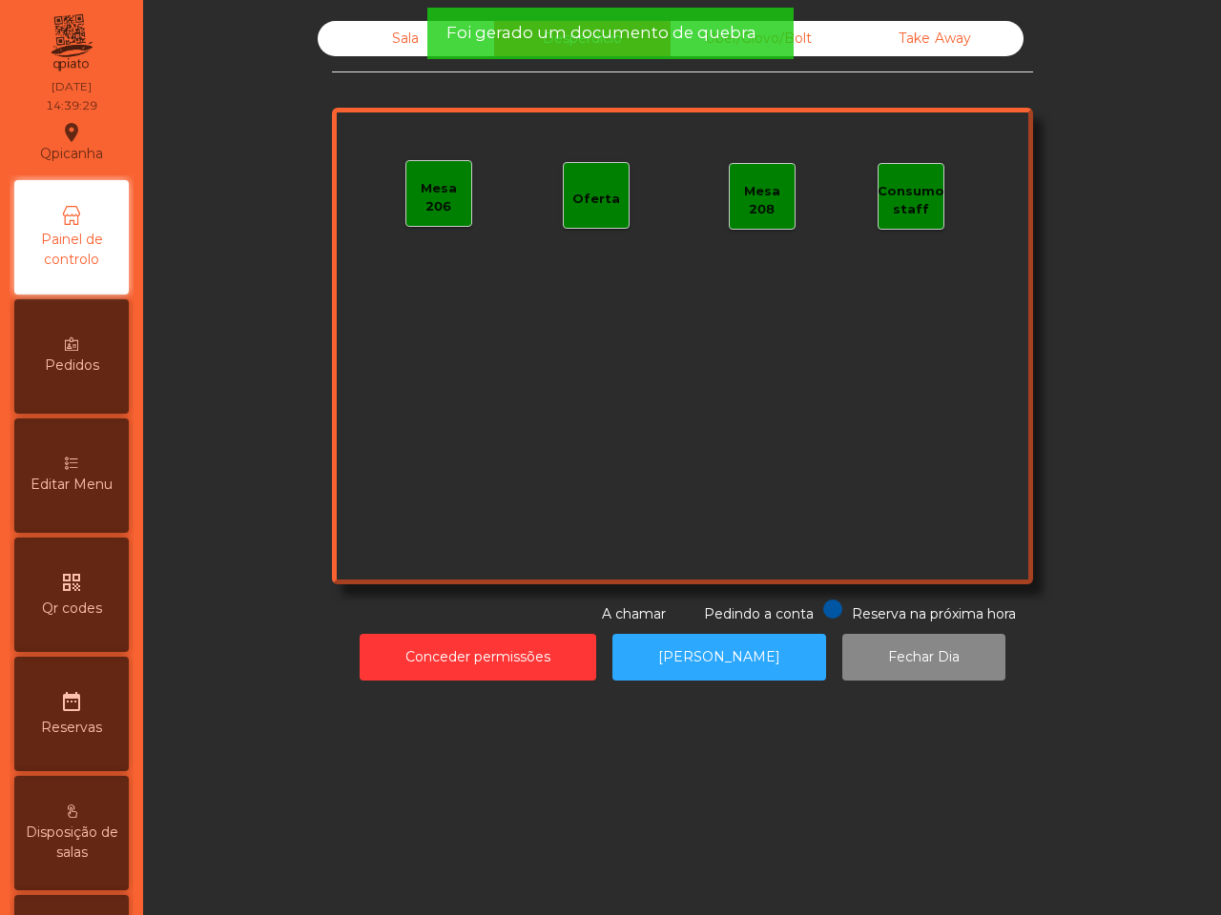
click at [373, 34] on div "Sala" at bounding box center [406, 38] width 176 height 35
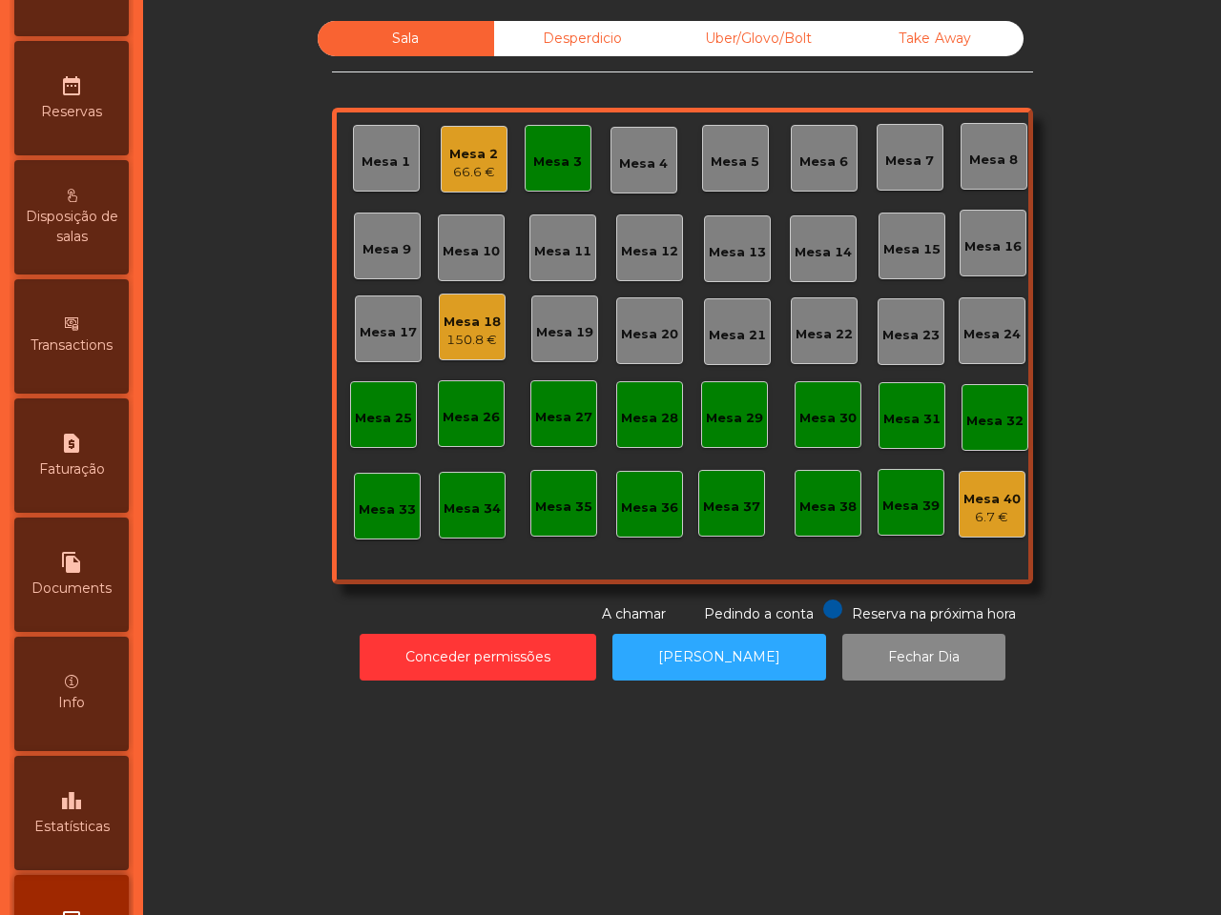
scroll to position [725, 0]
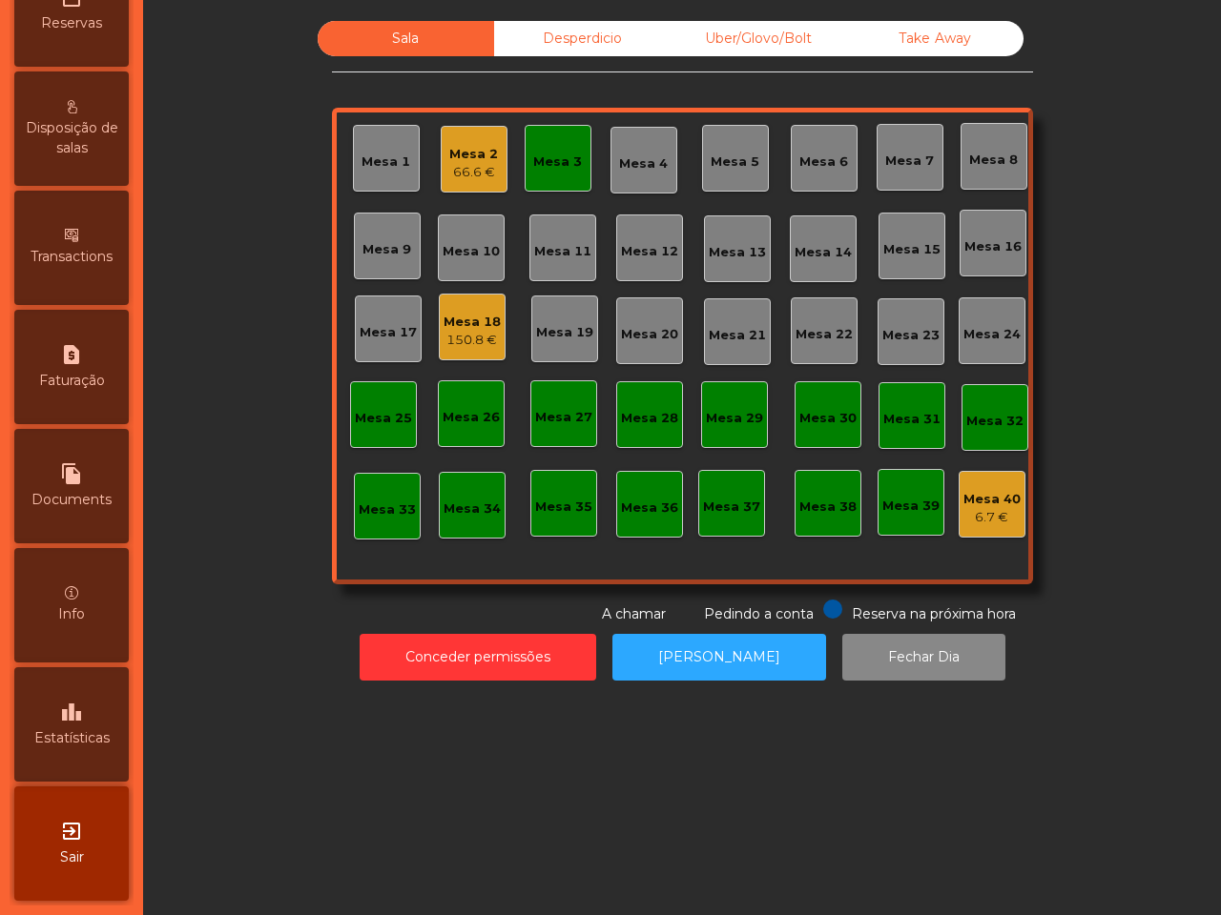
click at [70, 677] on div "leaderboard Estatísticas" at bounding box center [71, 725] width 114 height 114
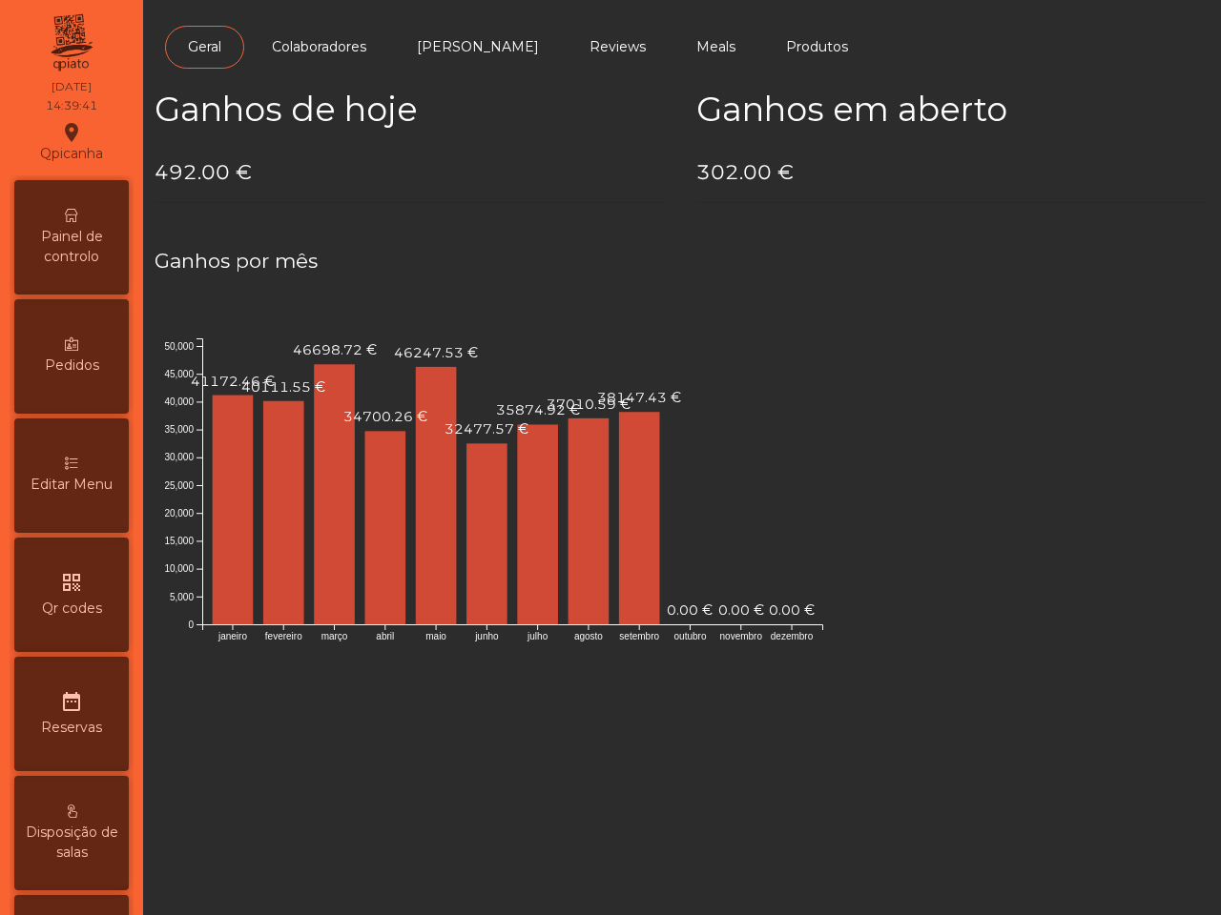
click at [96, 235] on span "Painel de controlo" at bounding box center [71, 247] width 105 height 40
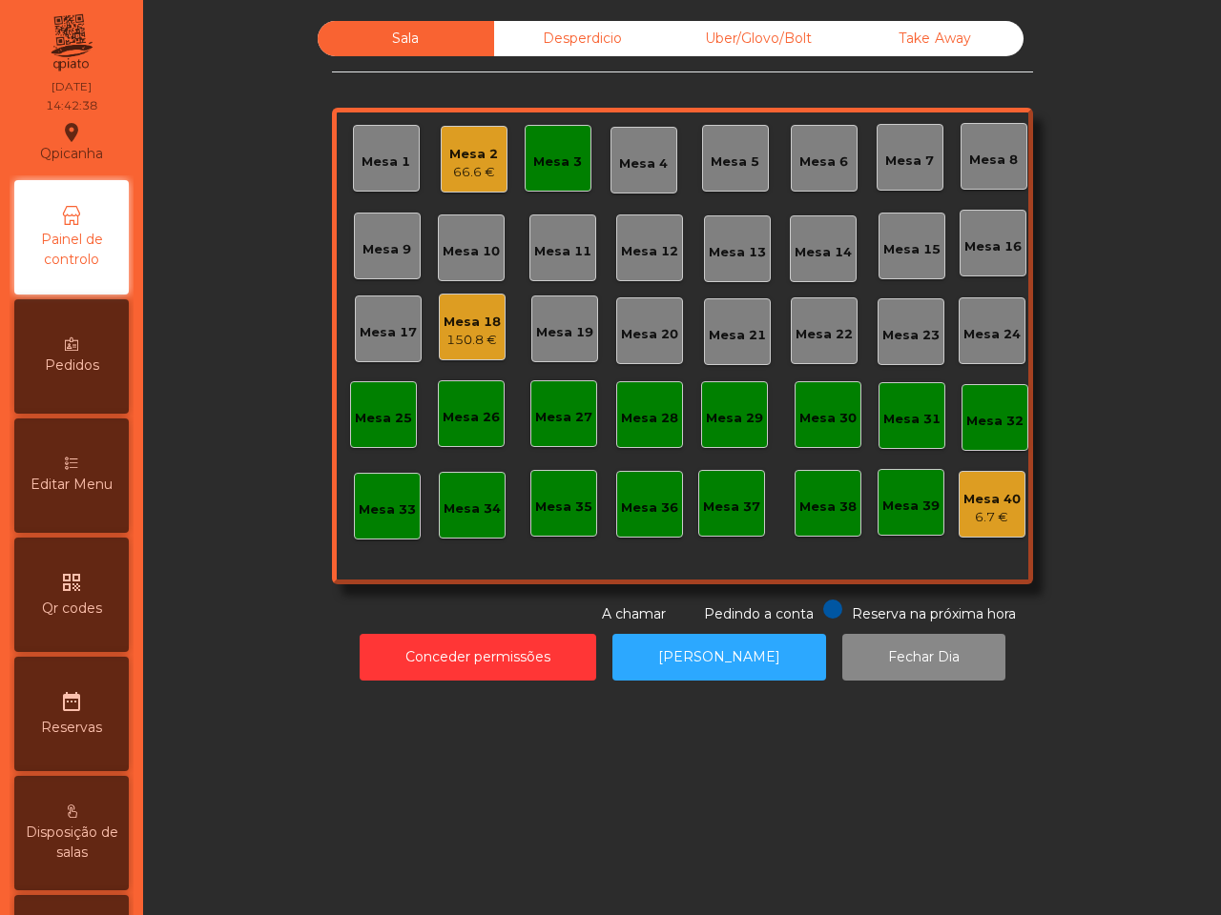
click at [450, 339] on div "150.8 €" at bounding box center [471, 340] width 57 height 19
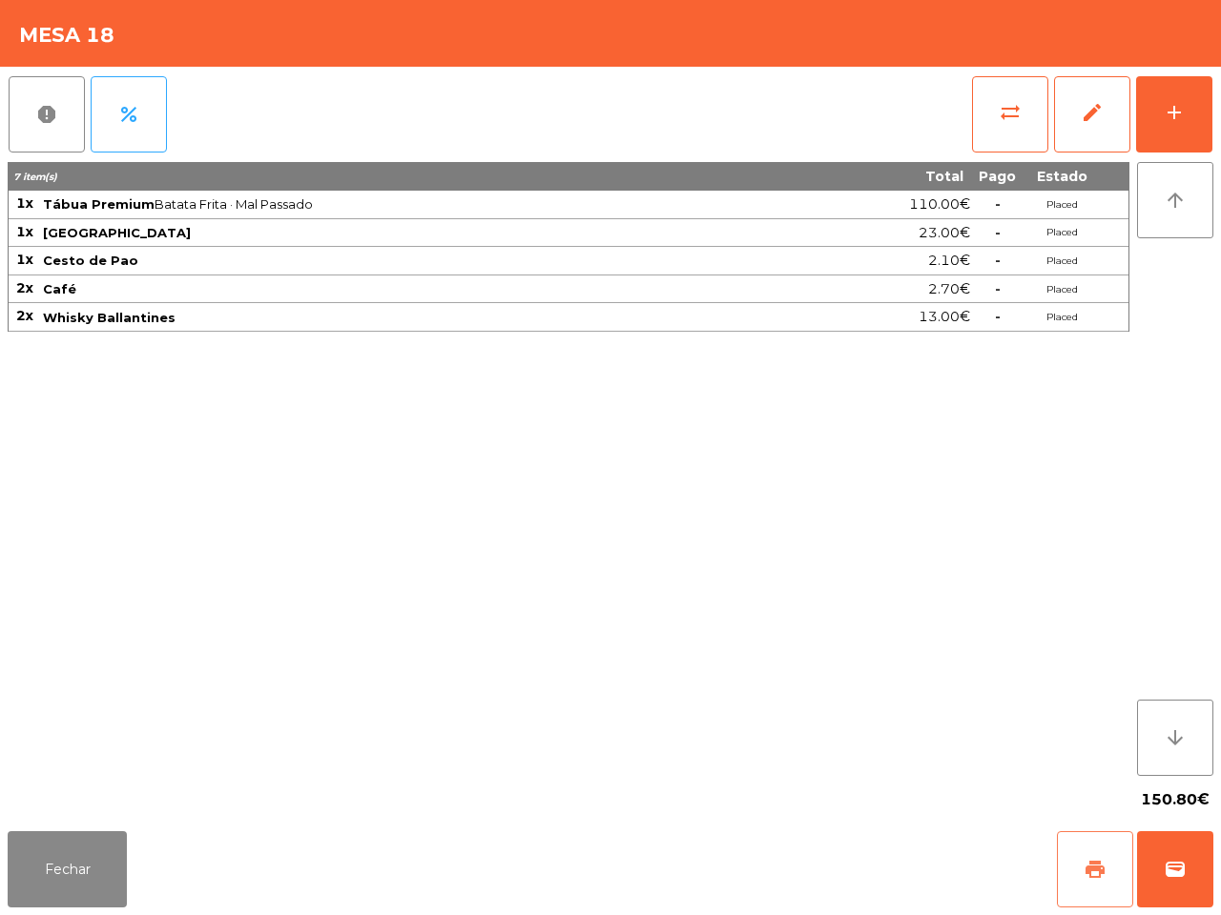
click at [1097, 878] on span "print" at bounding box center [1094, 869] width 23 height 23
click at [89, 863] on button "Fechar" at bounding box center [67, 870] width 119 height 76
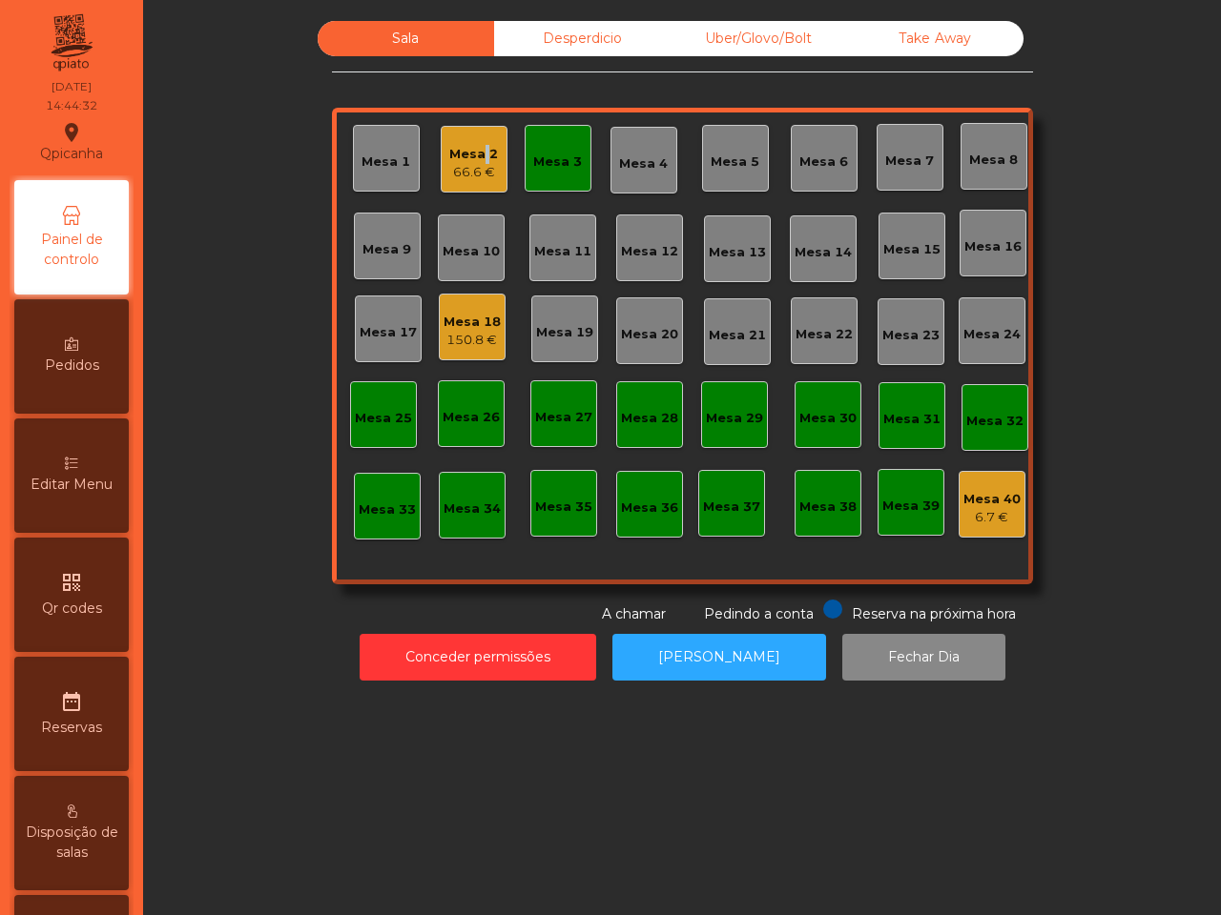
click at [475, 158] on div "Mesa 2" at bounding box center [473, 154] width 49 height 19
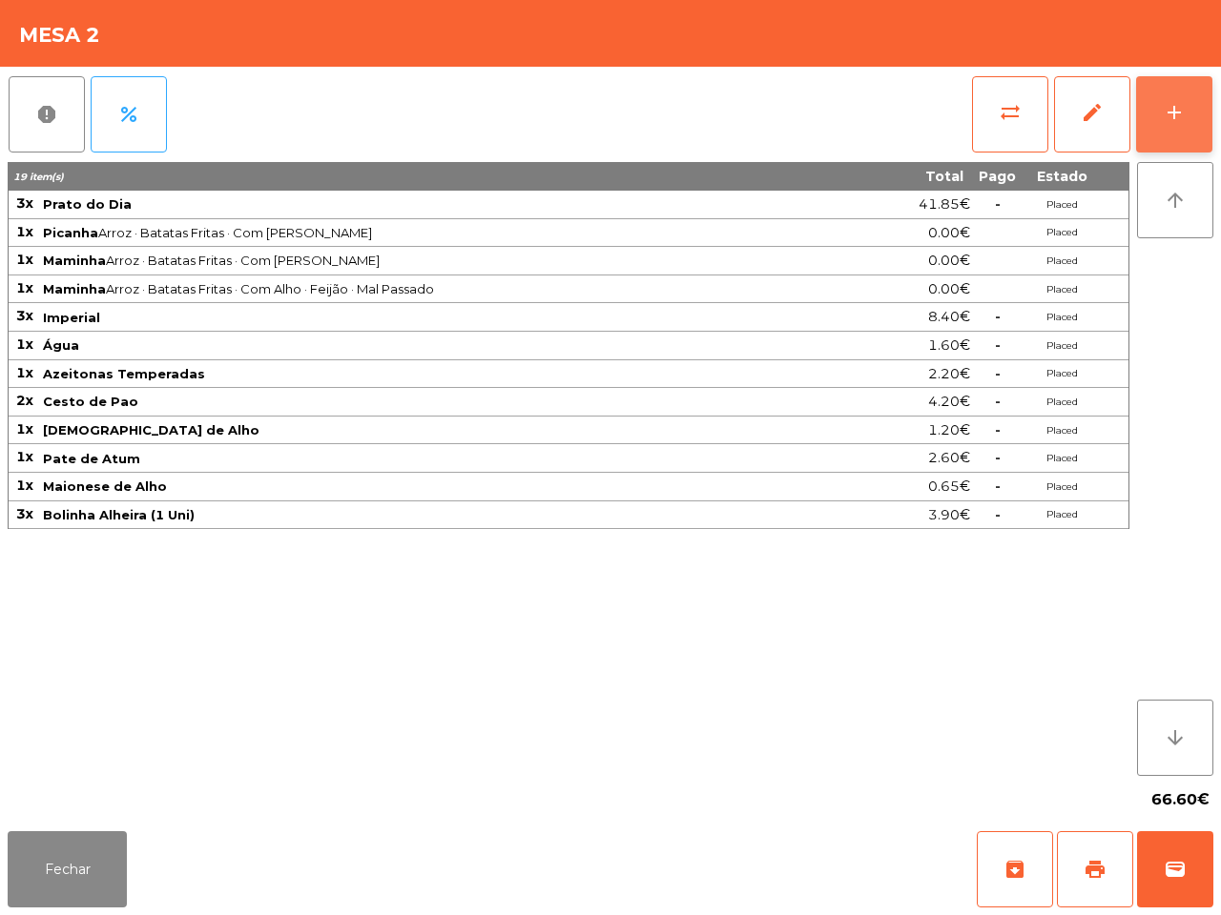
click at [1165, 98] on button "add" at bounding box center [1174, 114] width 76 height 76
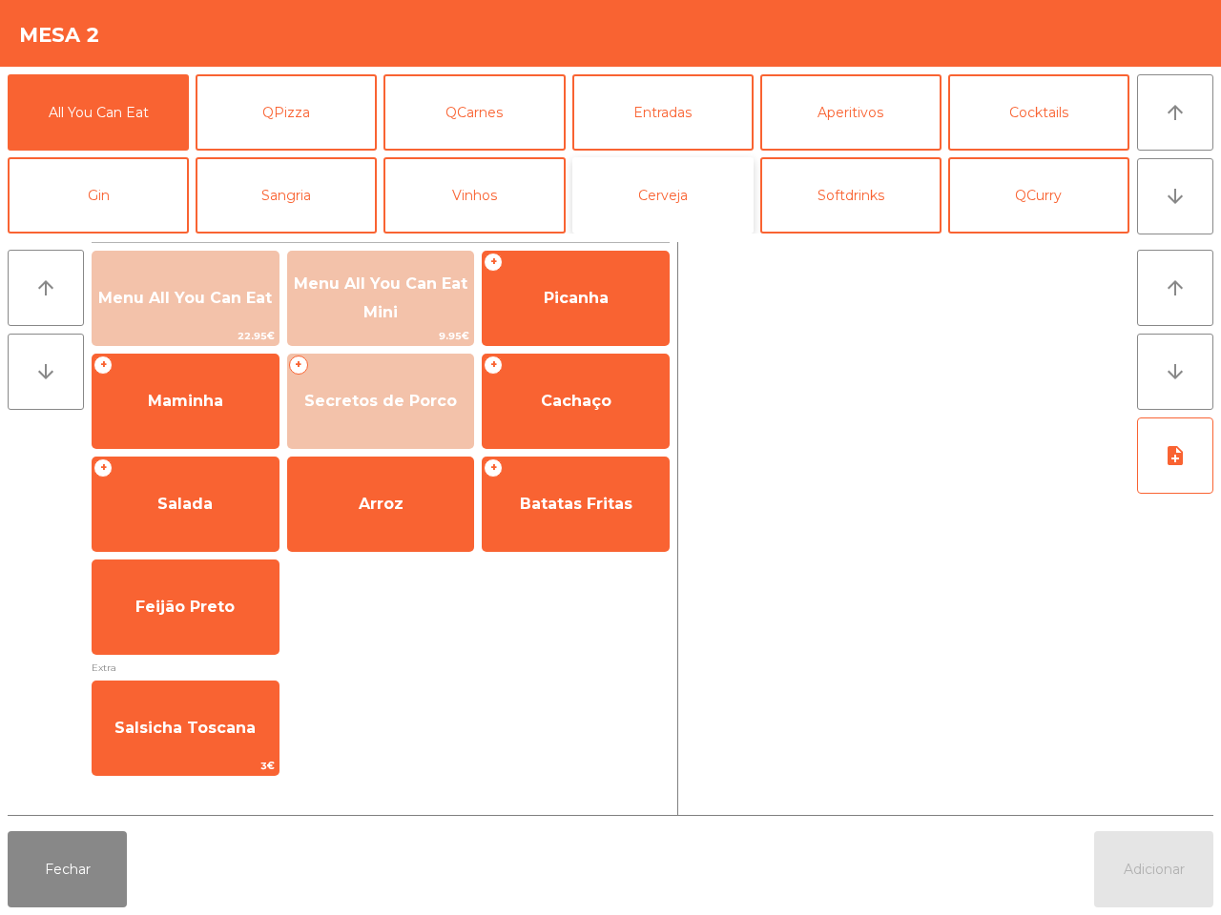
click at [683, 182] on button "Cerveja" at bounding box center [662, 195] width 181 height 76
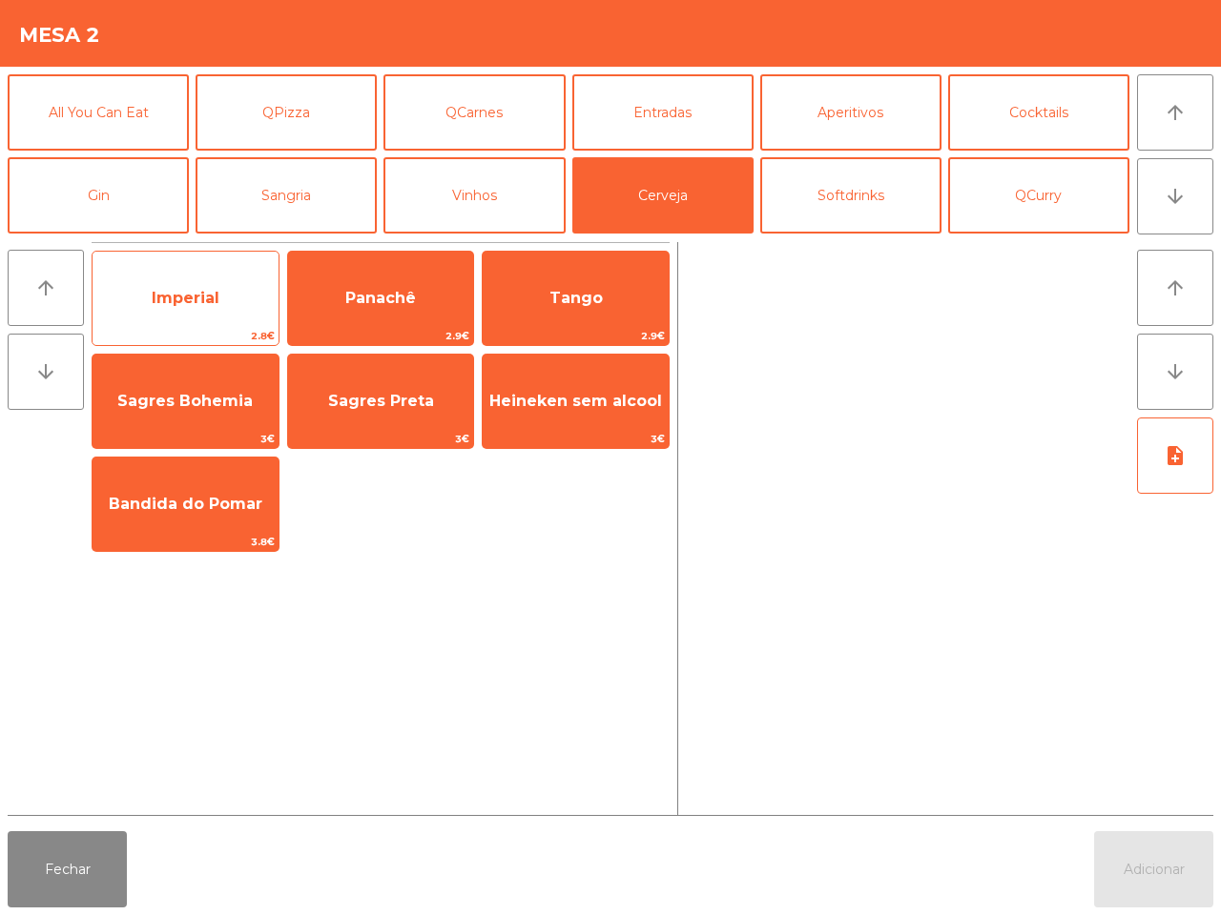
click at [200, 312] on span "Imperial" at bounding box center [185, 298] width 186 height 51
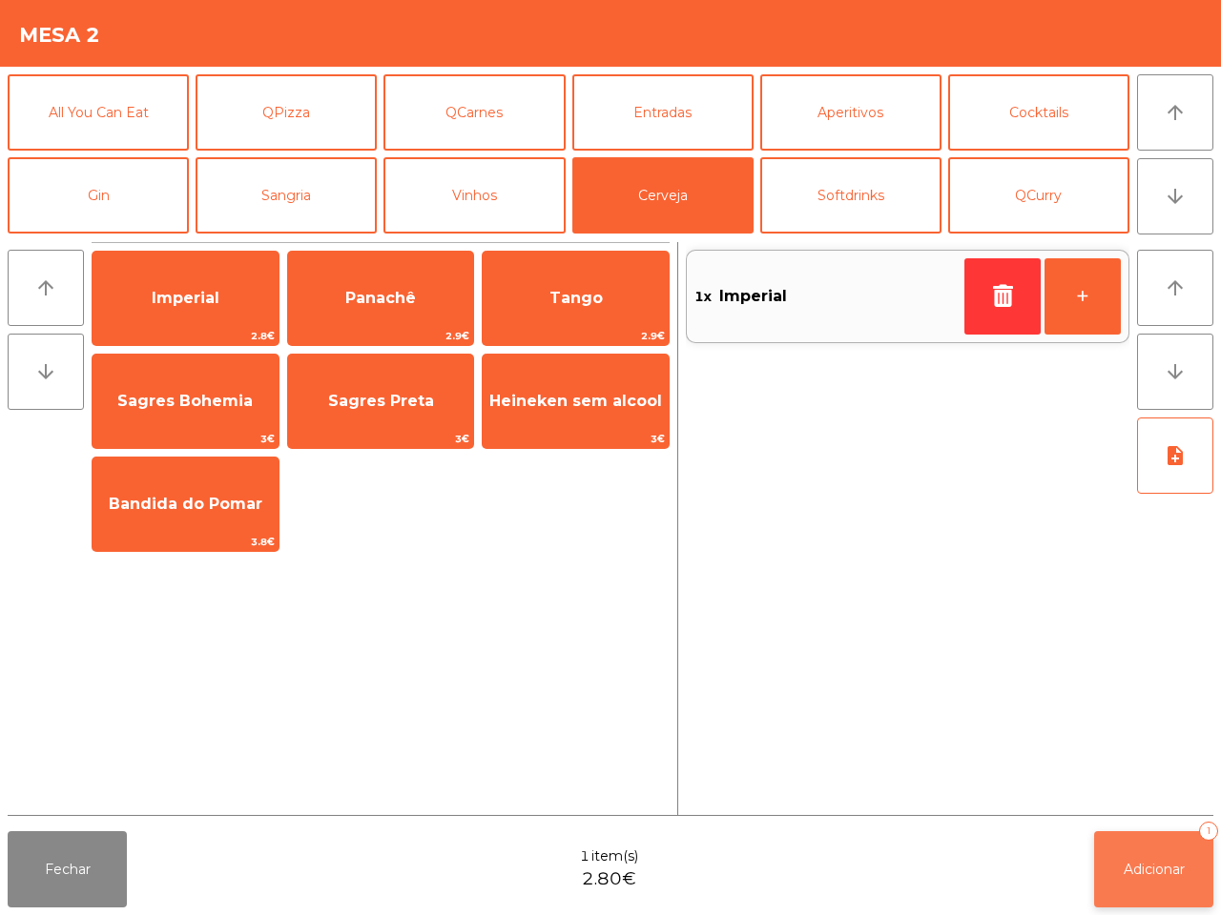
click at [1154, 883] on button "Adicionar 1" at bounding box center [1153, 870] width 119 height 76
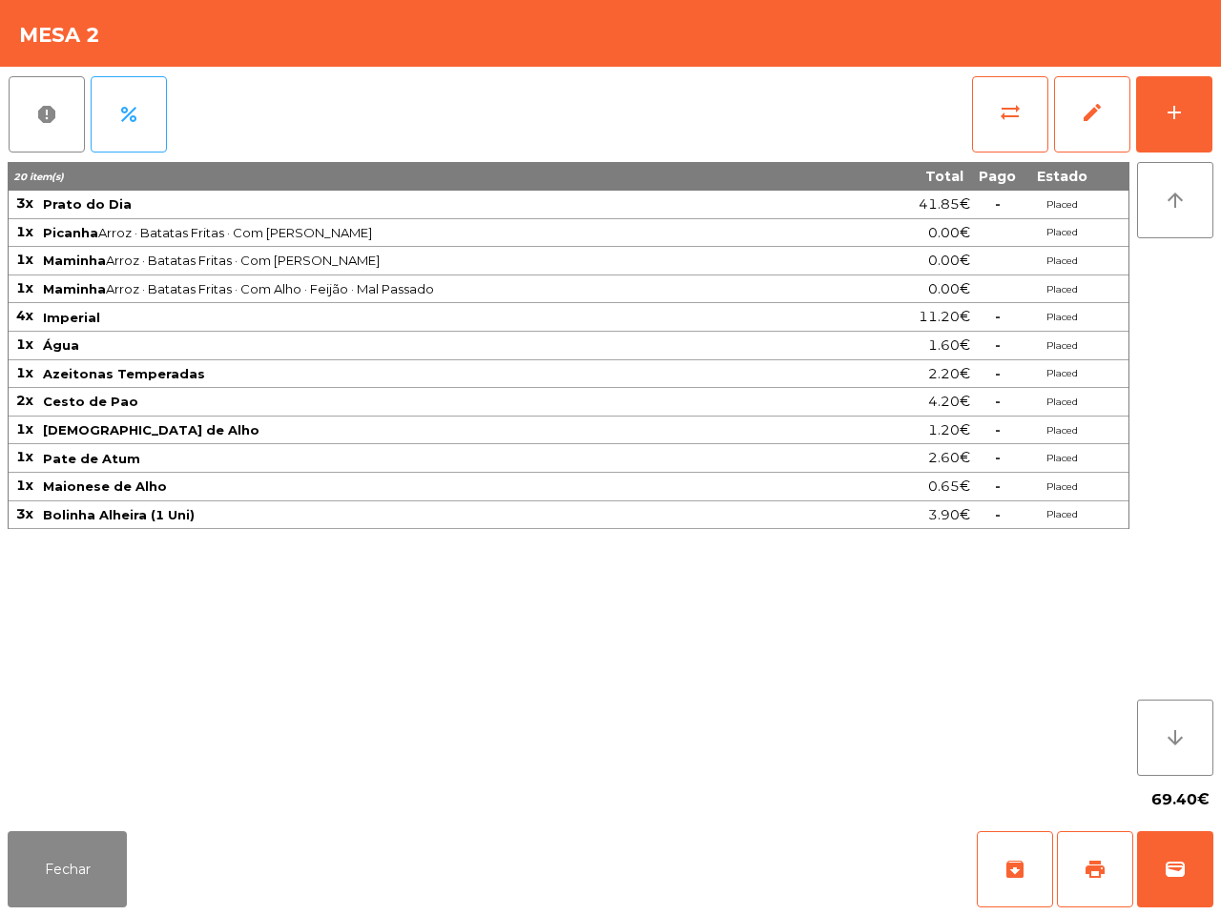
drag, startPoint x: 1219, startPoint y: 40, endPoint x: 1180, endPoint y: 24, distance: 42.3
click at [1212, 35] on div "Mesa 2" at bounding box center [610, 33] width 1221 height 67
click at [1169, 120] on div "add" at bounding box center [1173, 112] width 23 height 23
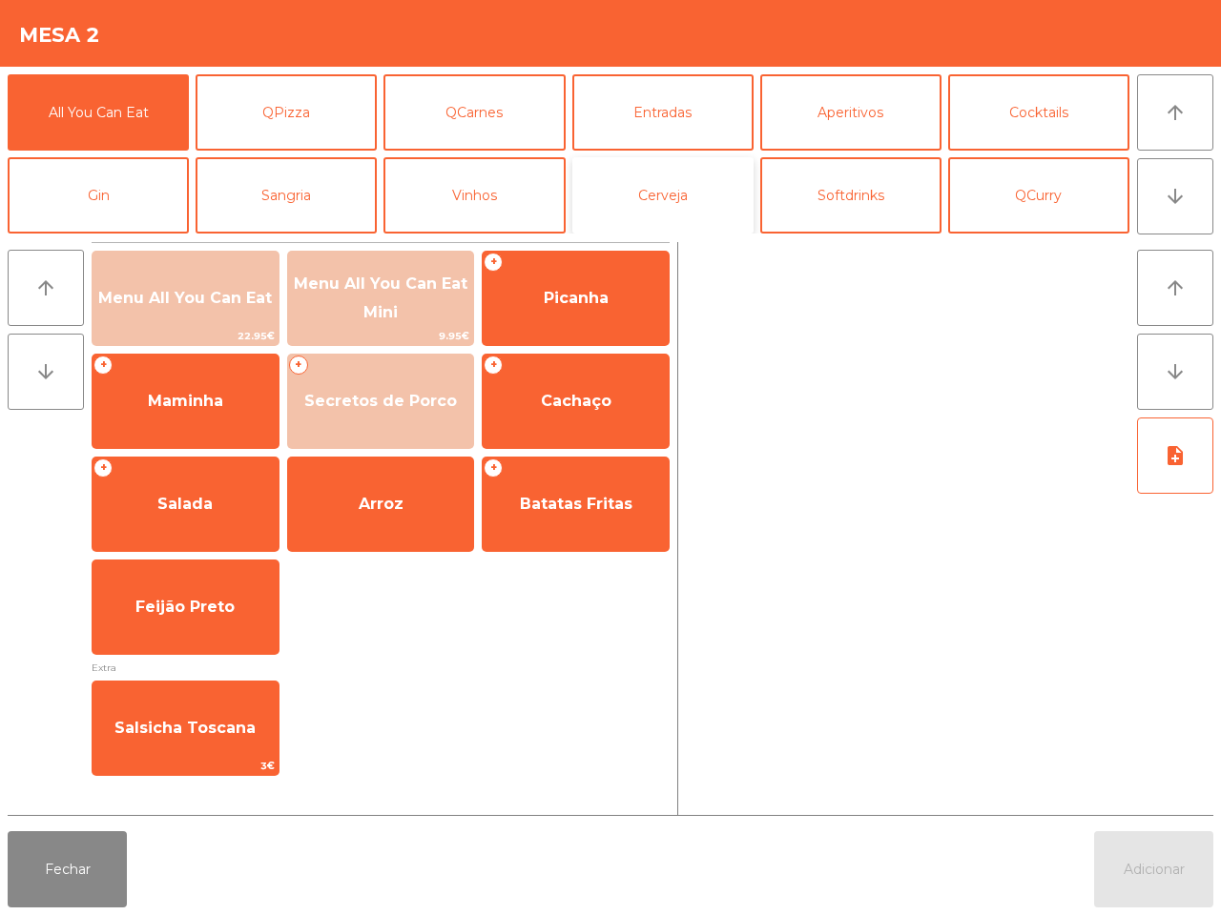
click at [673, 213] on button "Cerveja" at bounding box center [662, 195] width 181 height 76
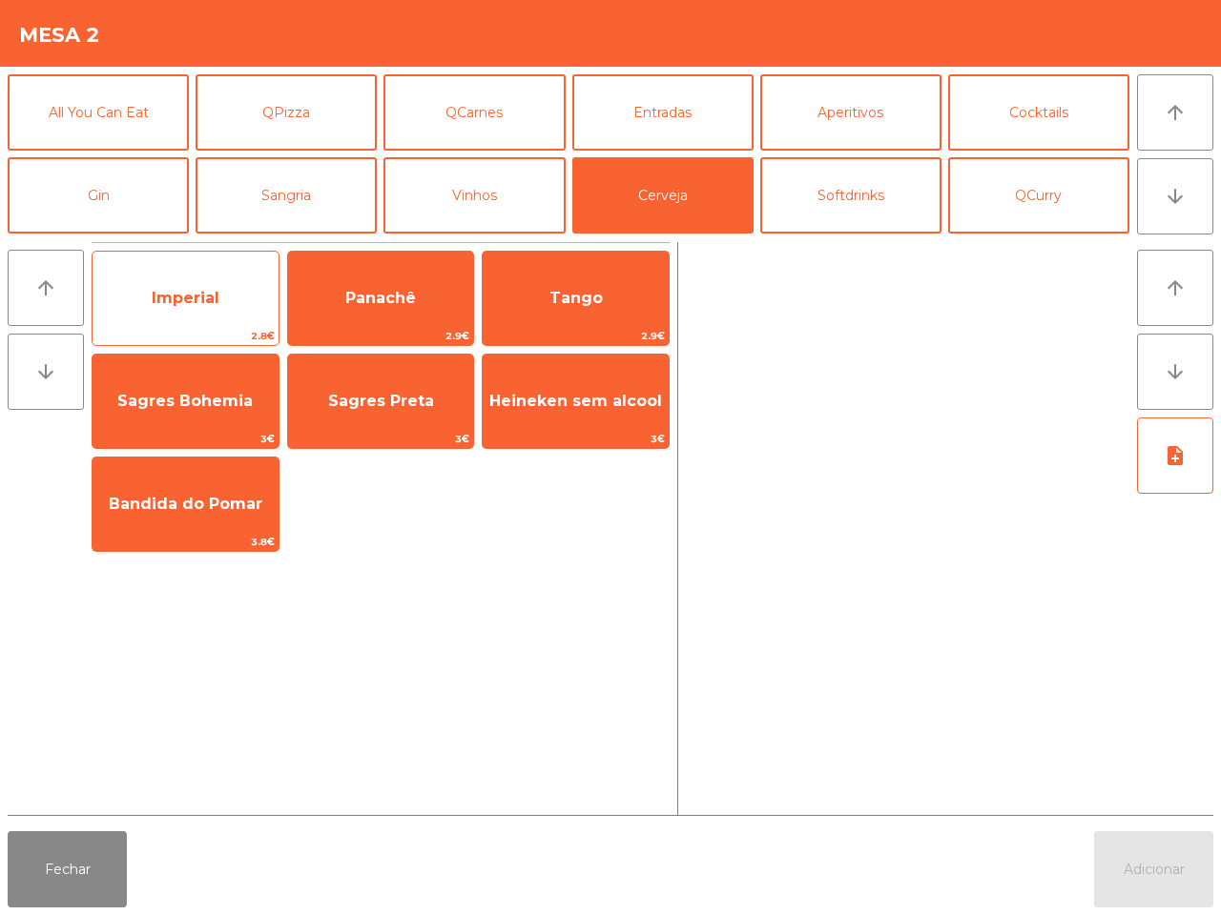
click at [197, 291] on span "Imperial" at bounding box center [186, 298] width 68 height 18
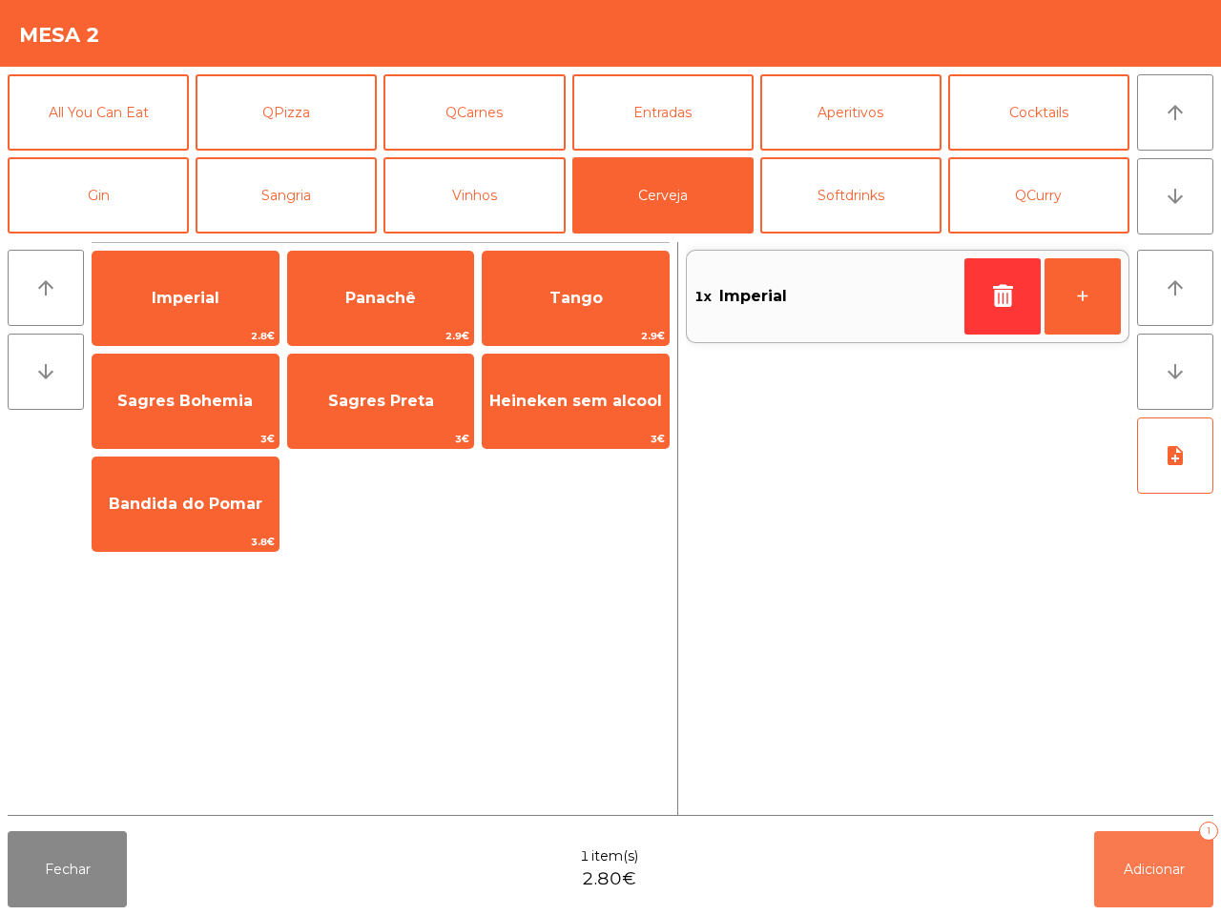
click at [1146, 865] on span "Adicionar" at bounding box center [1153, 869] width 61 height 17
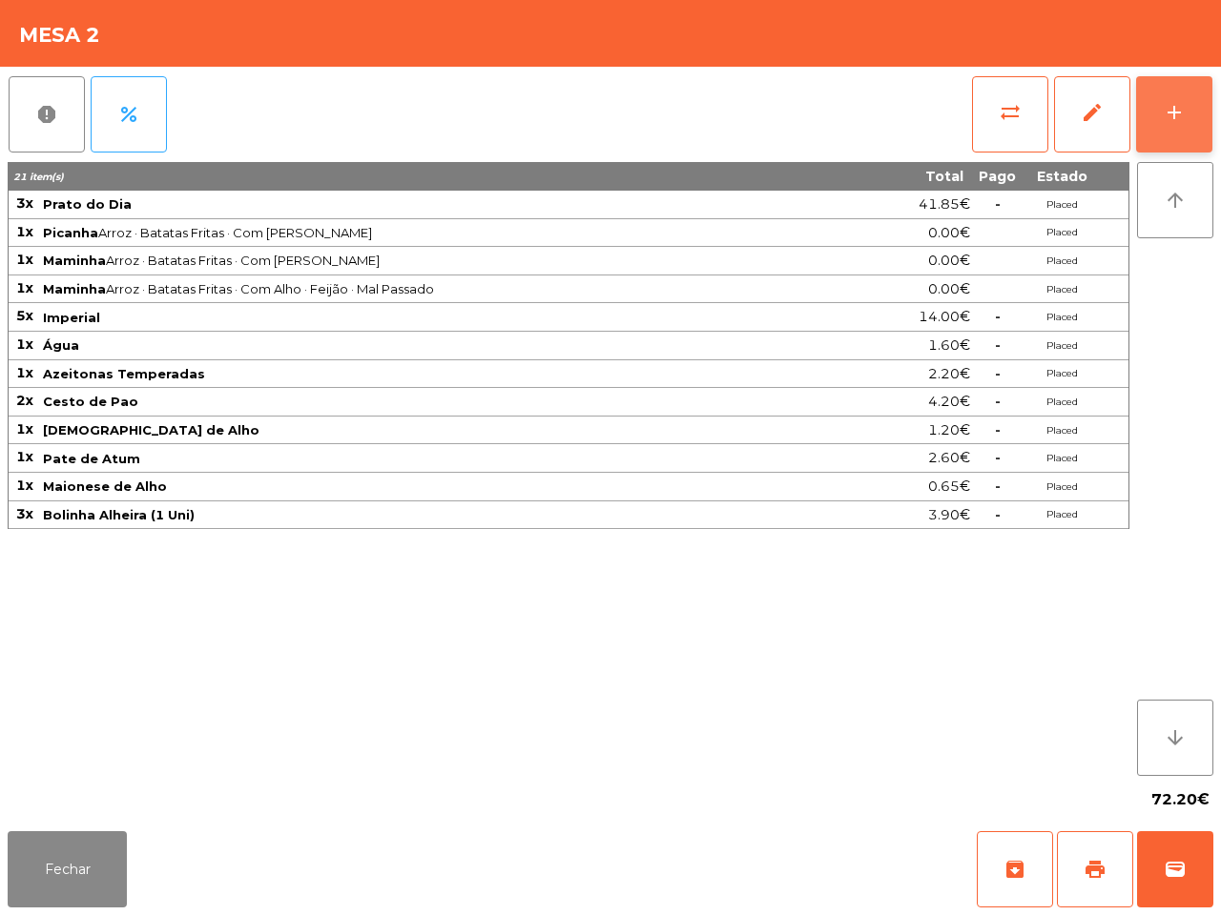
click at [1166, 111] on div "add" at bounding box center [1173, 112] width 23 height 23
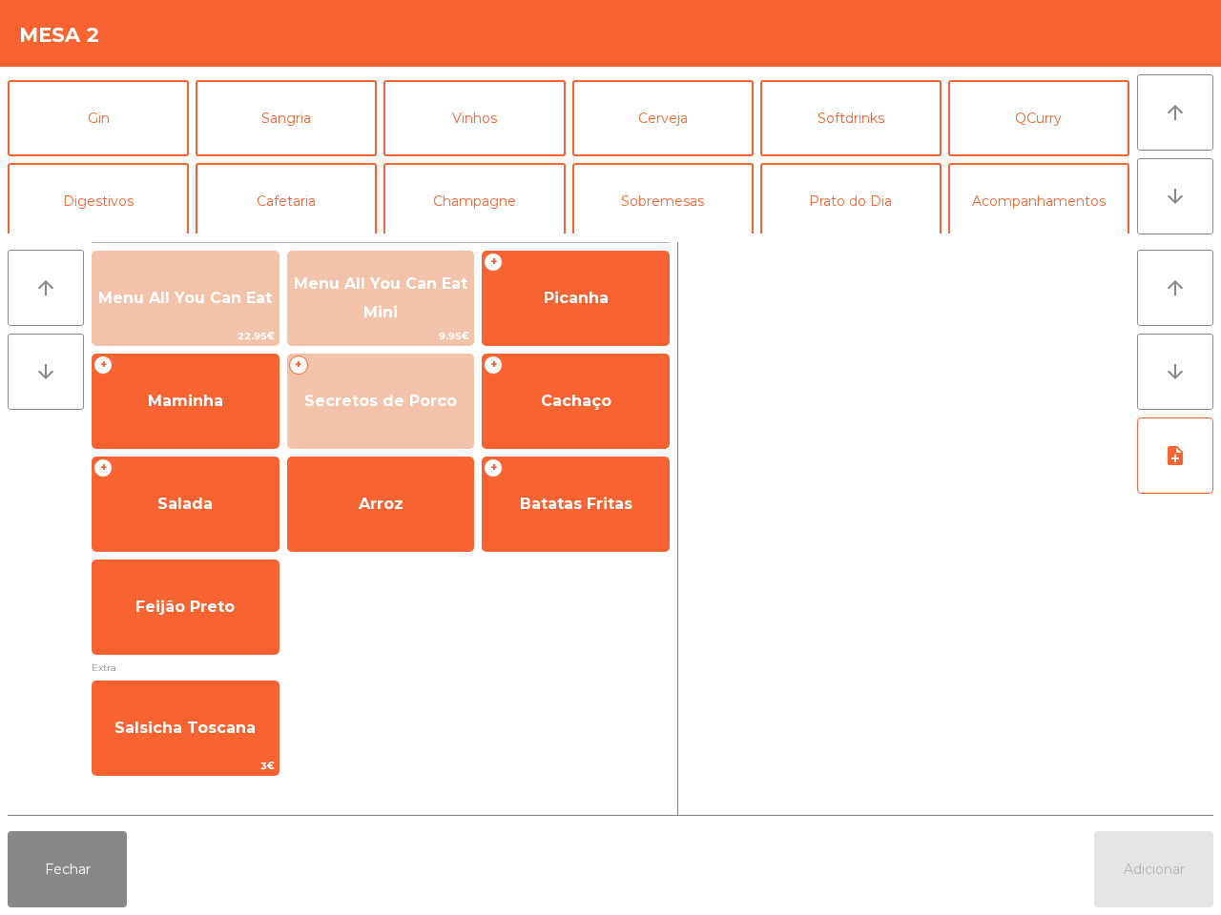
scroll to position [119, 0]
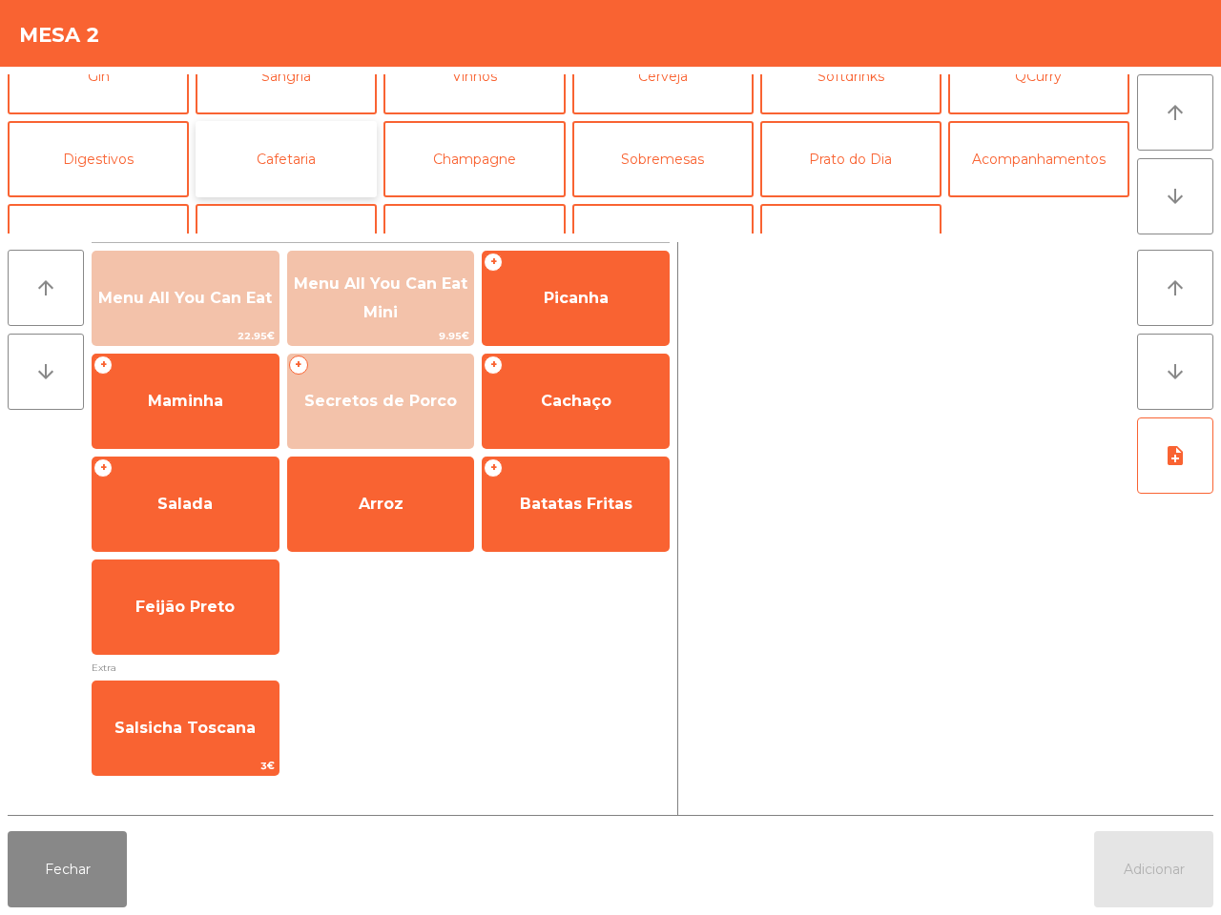
click at [303, 160] on button "Cafetaria" at bounding box center [285, 159] width 181 height 76
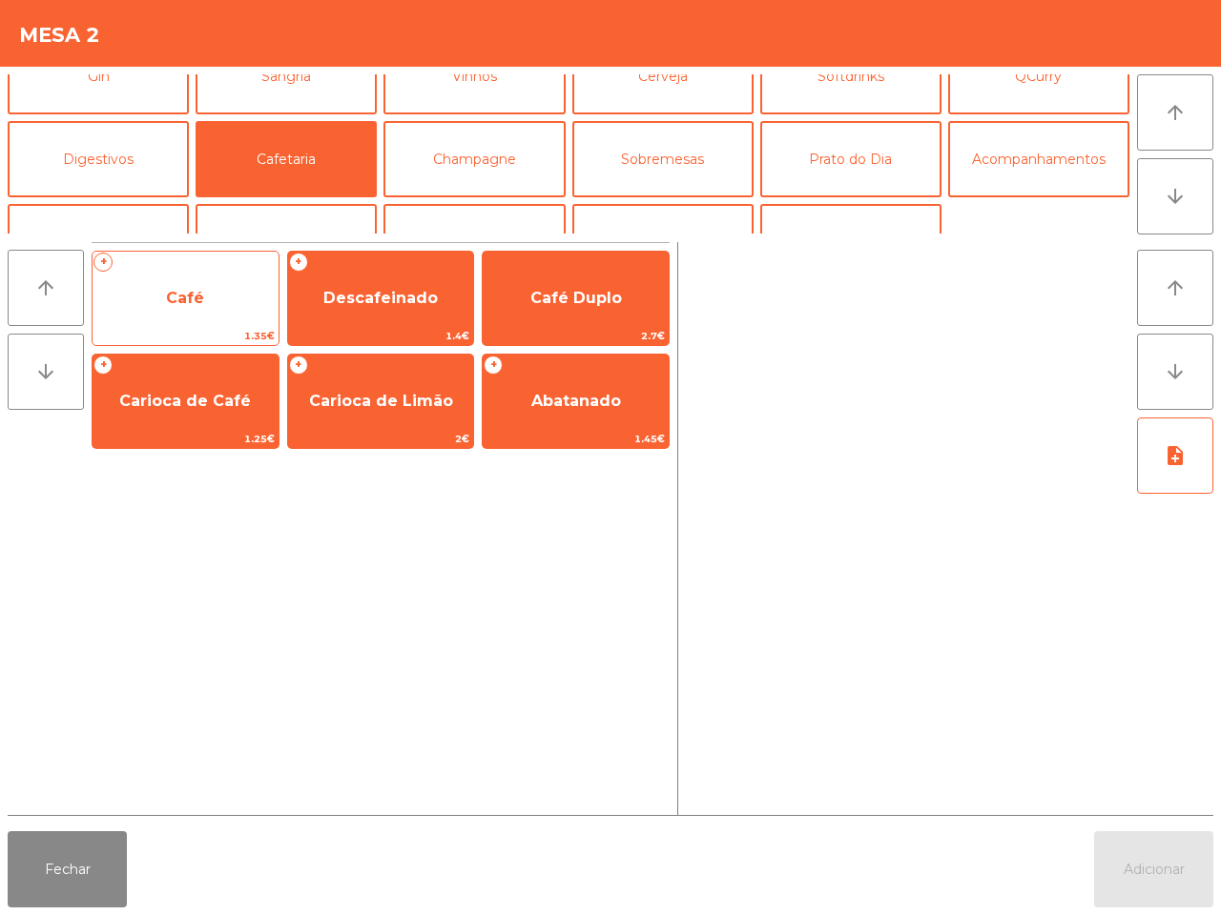
click at [235, 303] on span "Café" at bounding box center [185, 298] width 186 height 51
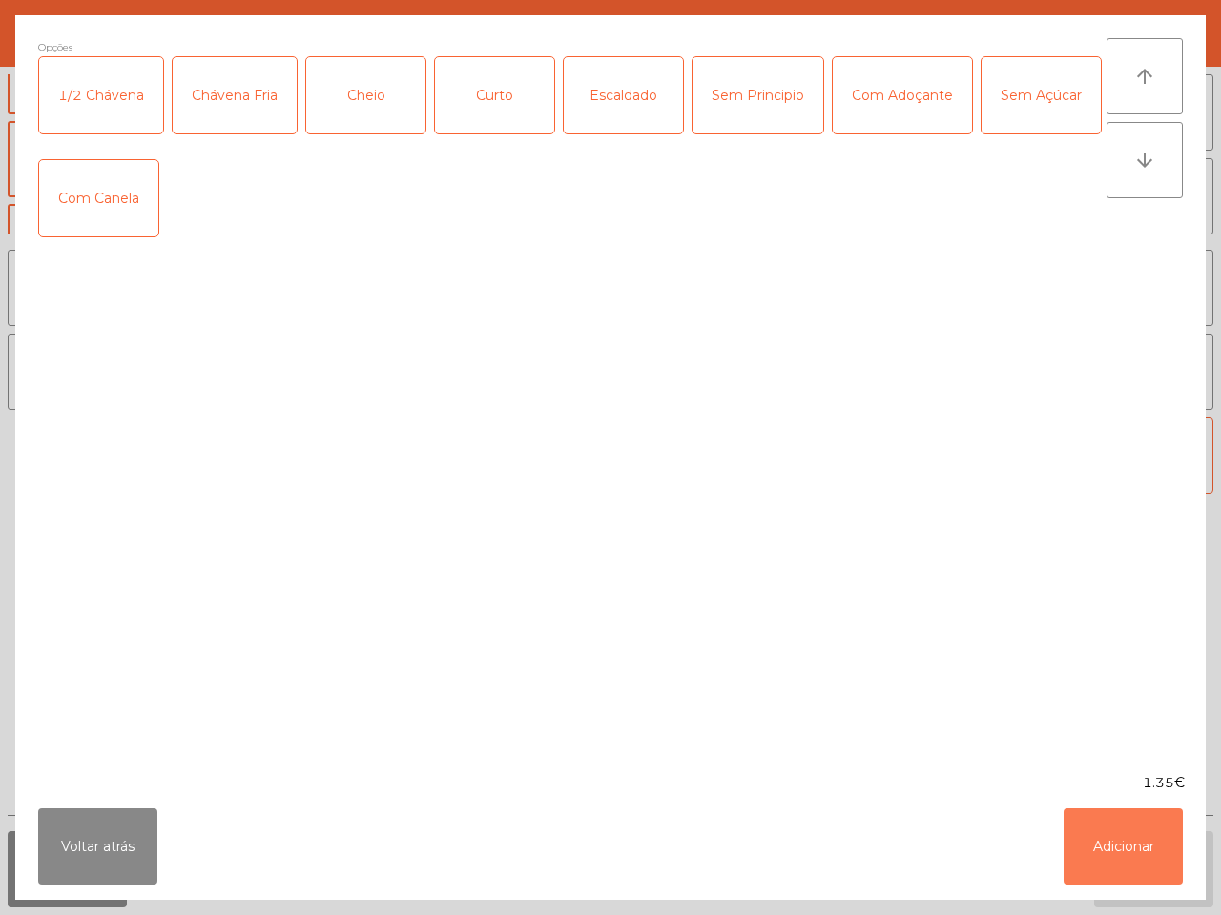
drag, startPoint x: 1102, startPoint y: 835, endPoint x: 1107, endPoint y: 531, distance: 304.2
click at [1102, 832] on button "Adicionar" at bounding box center [1122, 847] width 119 height 76
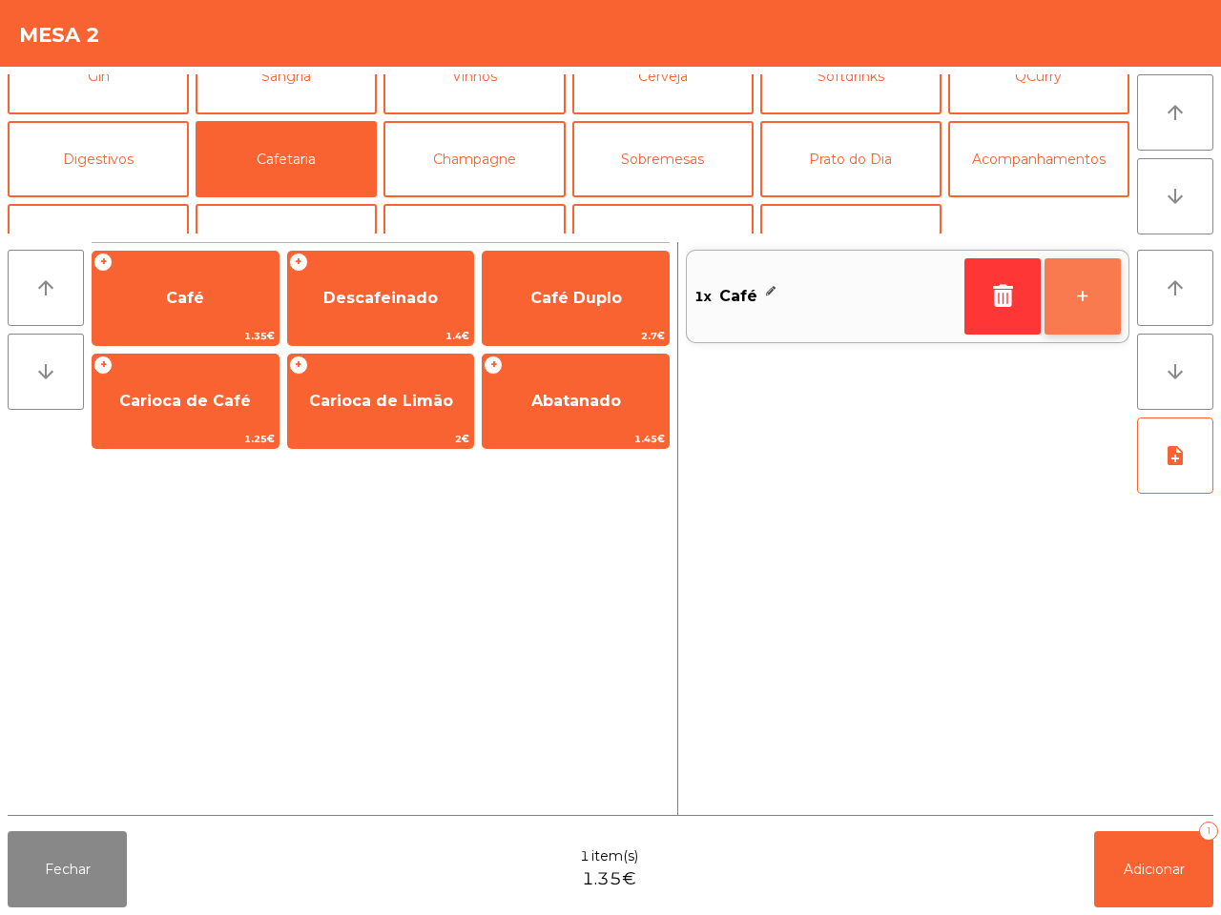
click at [1071, 305] on button "+" at bounding box center [1082, 296] width 76 height 76
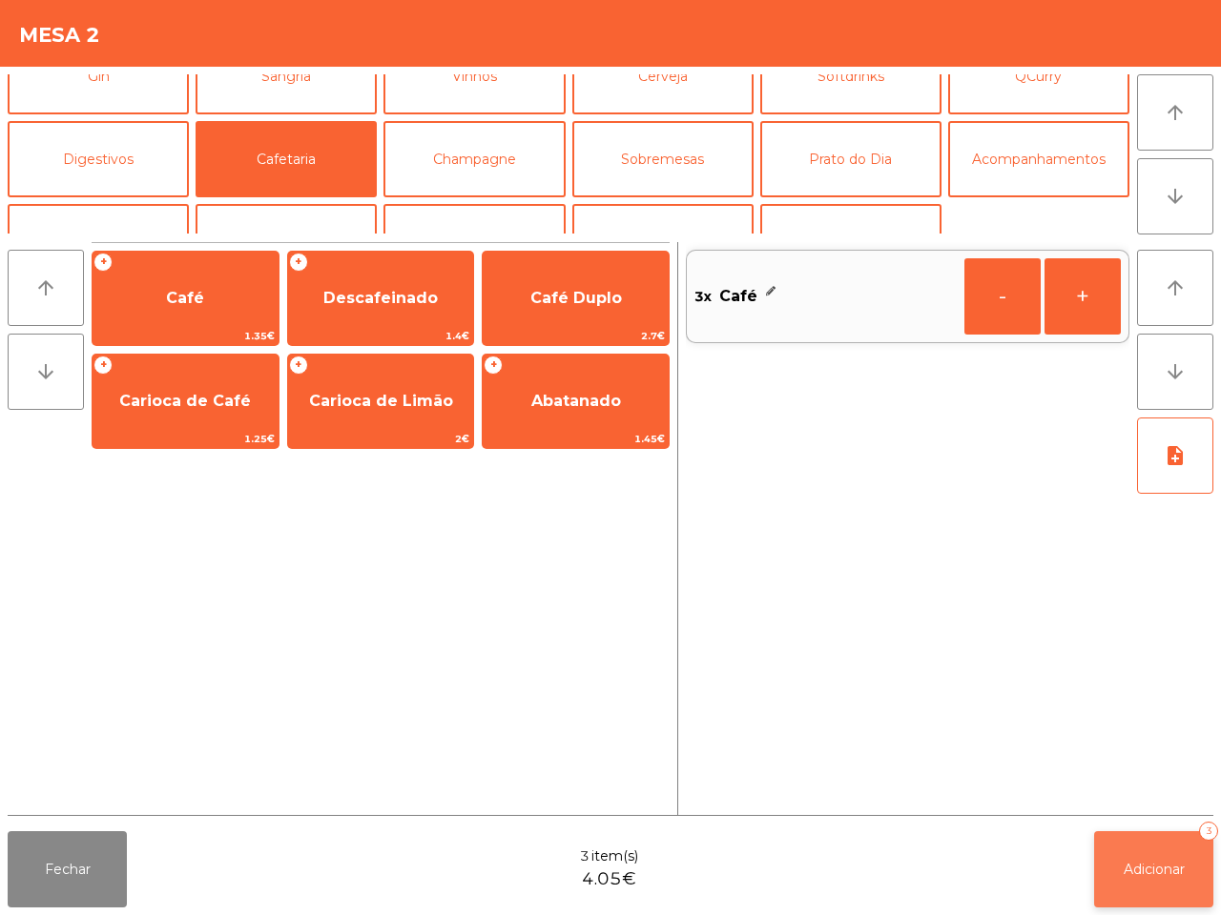
click at [1145, 863] on span "Adicionar" at bounding box center [1153, 869] width 61 height 17
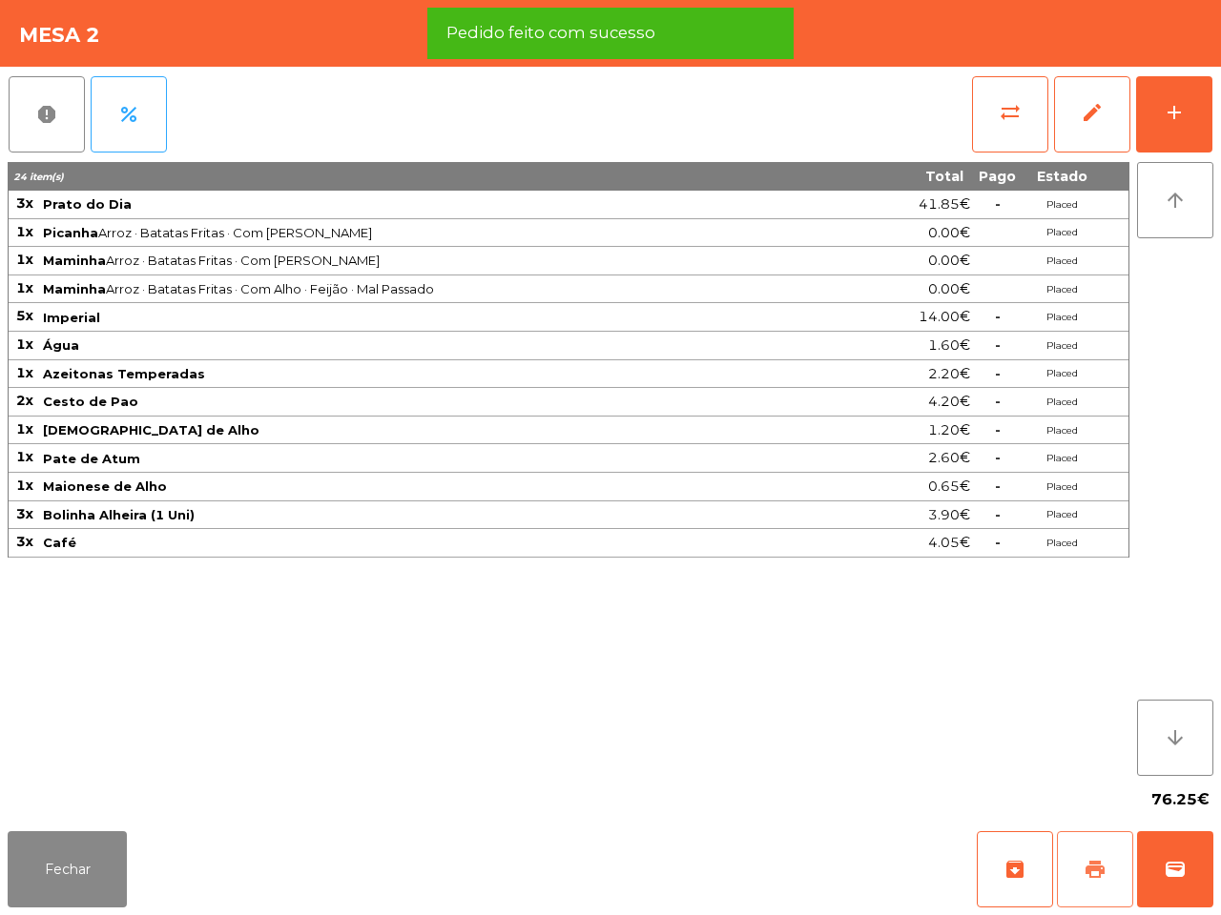
click at [1097, 871] on span "print" at bounding box center [1094, 869] width 23 height 23
